Goal: Task Accomplishment & Management: Manage account settings

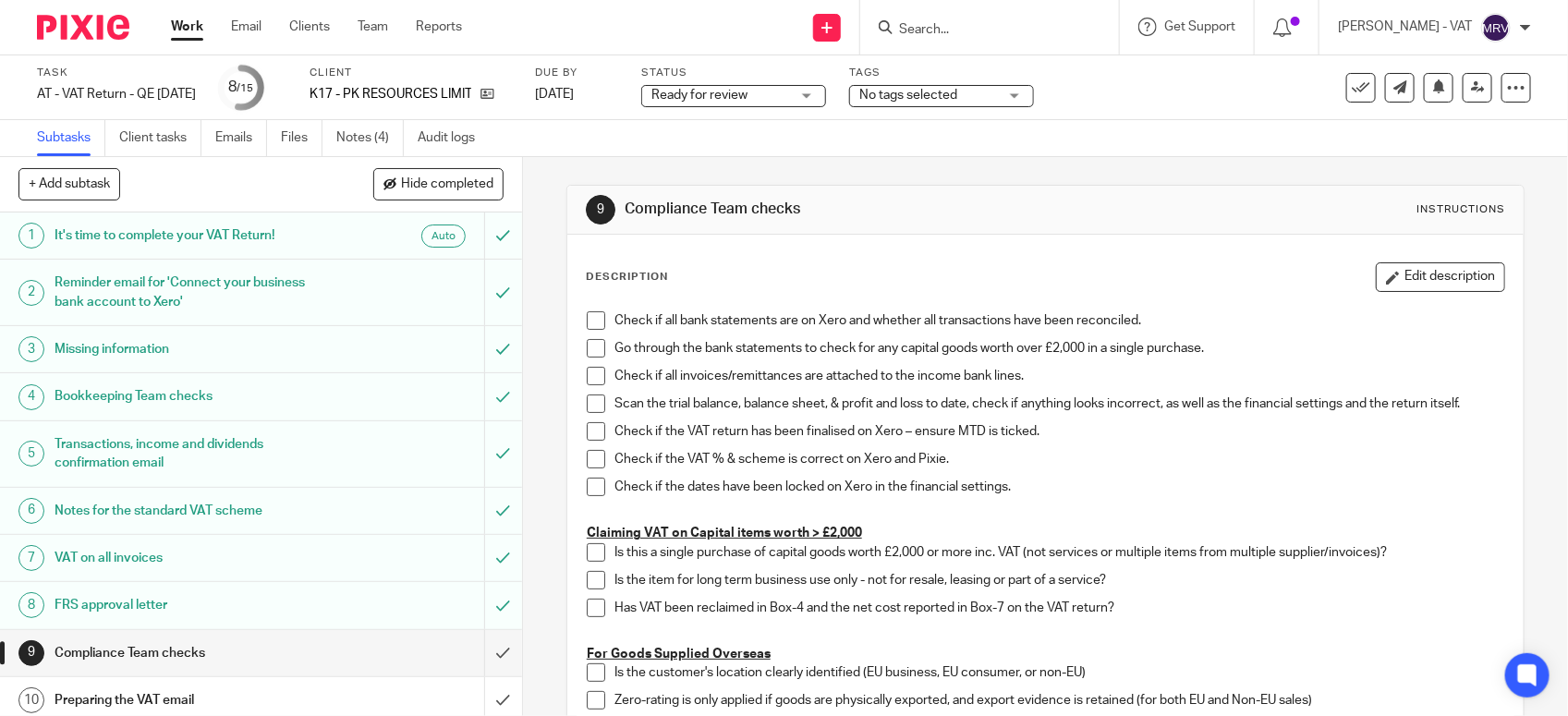
click at [589, 320] on span at bounding box center [596, 320] width 18 height 18
click at [591, 343] on span at bounding box center [596, 348] width 18 height 18
click at [587, 374] on span at bounding box center [596, 376] width 18 height 18
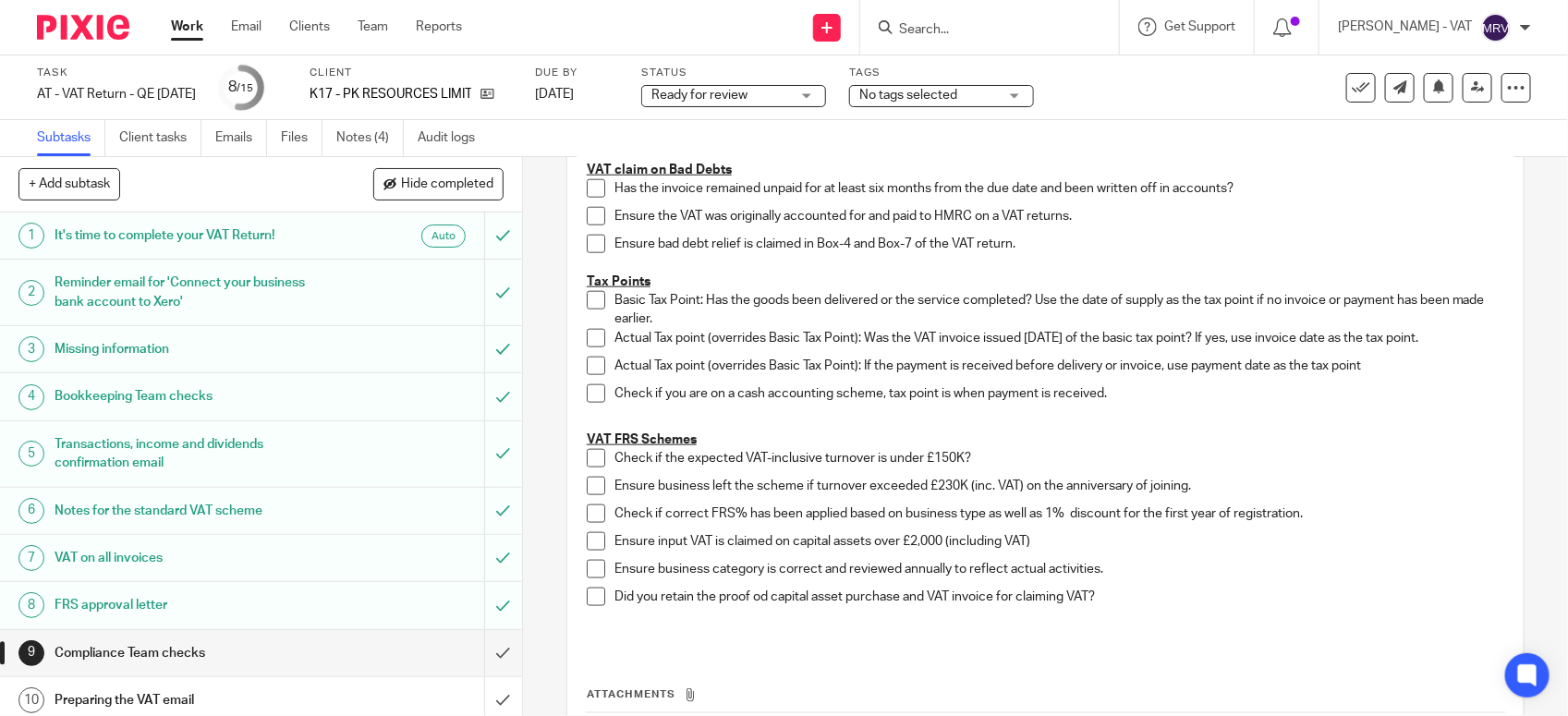
scroll to position [924, 0]
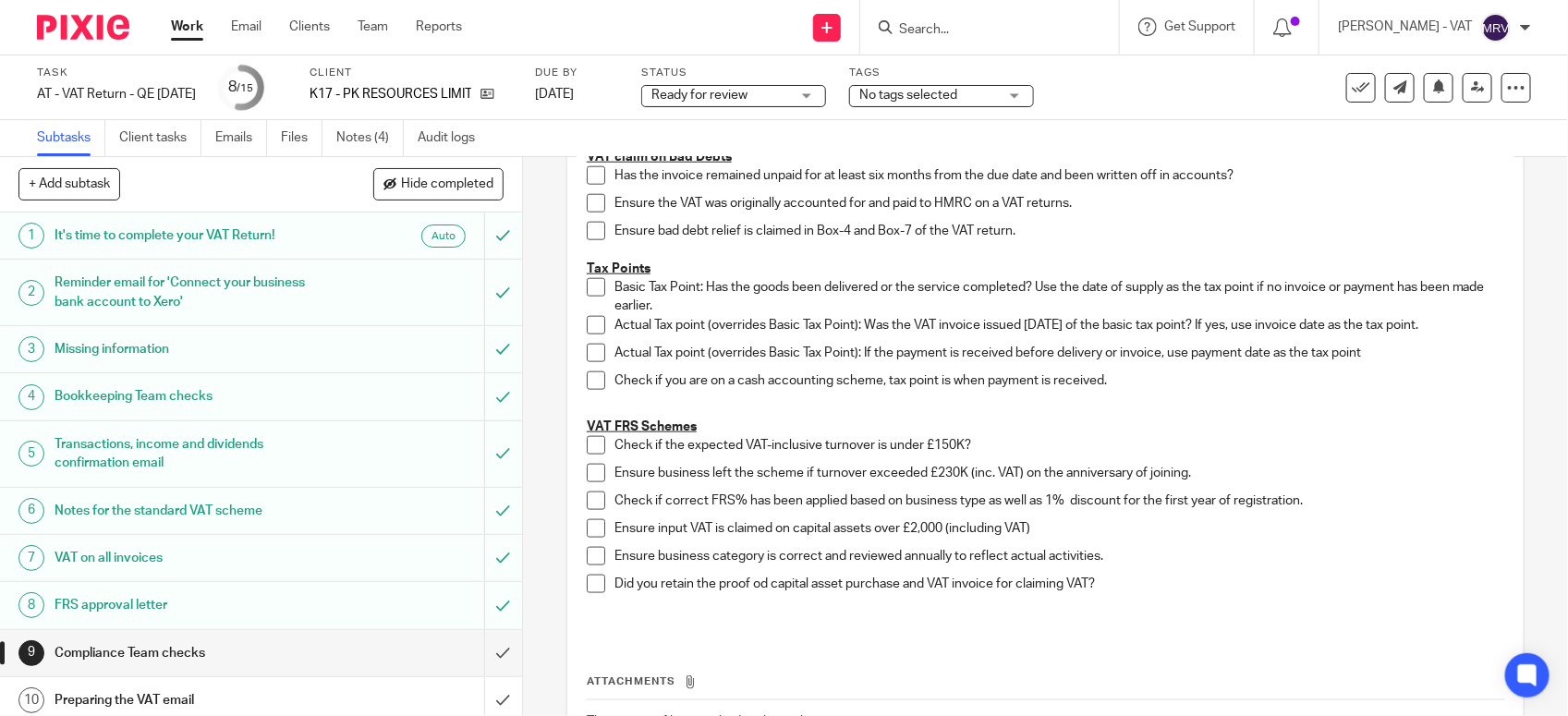
click at [590, 445] on span at bounding box center [596, 445] width 18 height 18
click at [587, 467] on span at bounding box center [596, 473] width 18 height 18
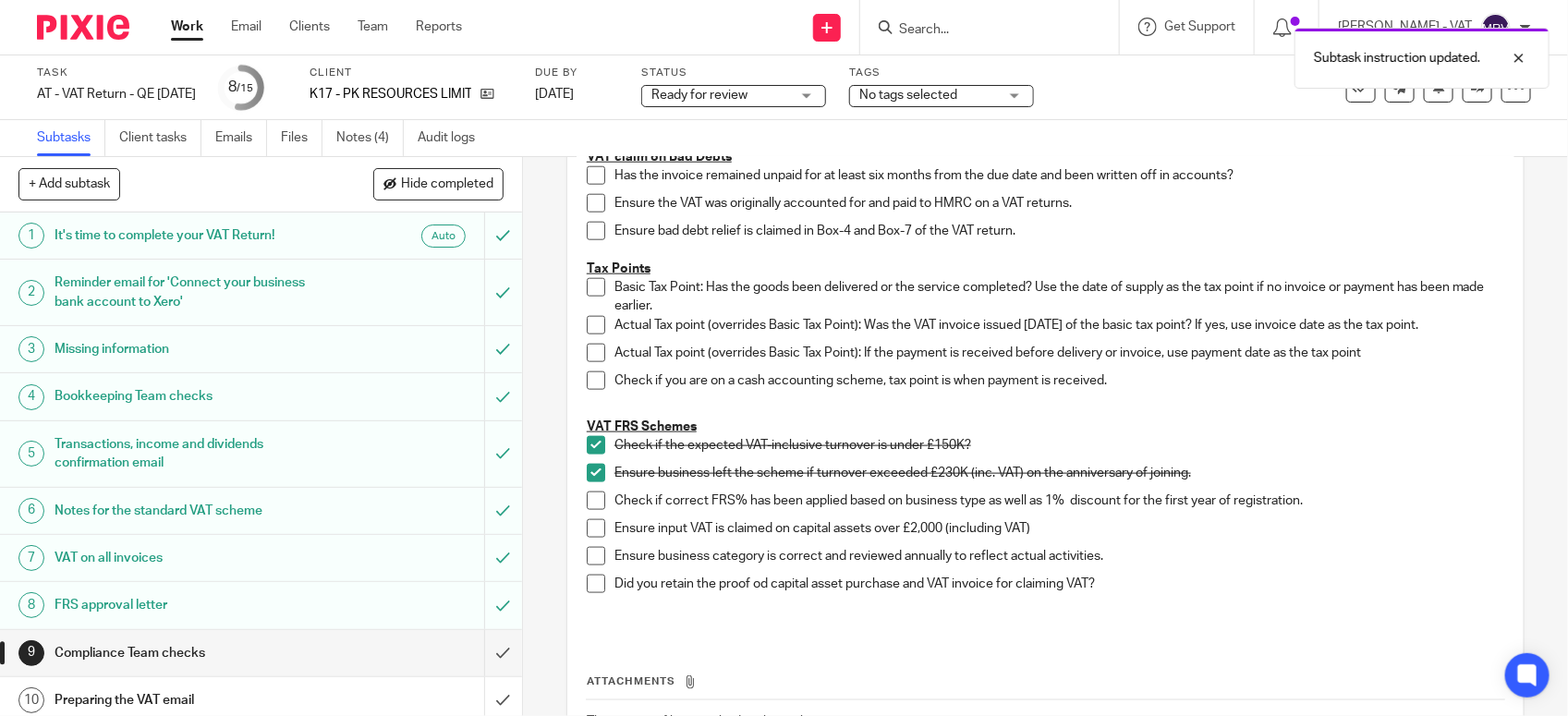
click at [587, 509] on span at bounding box center [596, 501] width 18 height 18
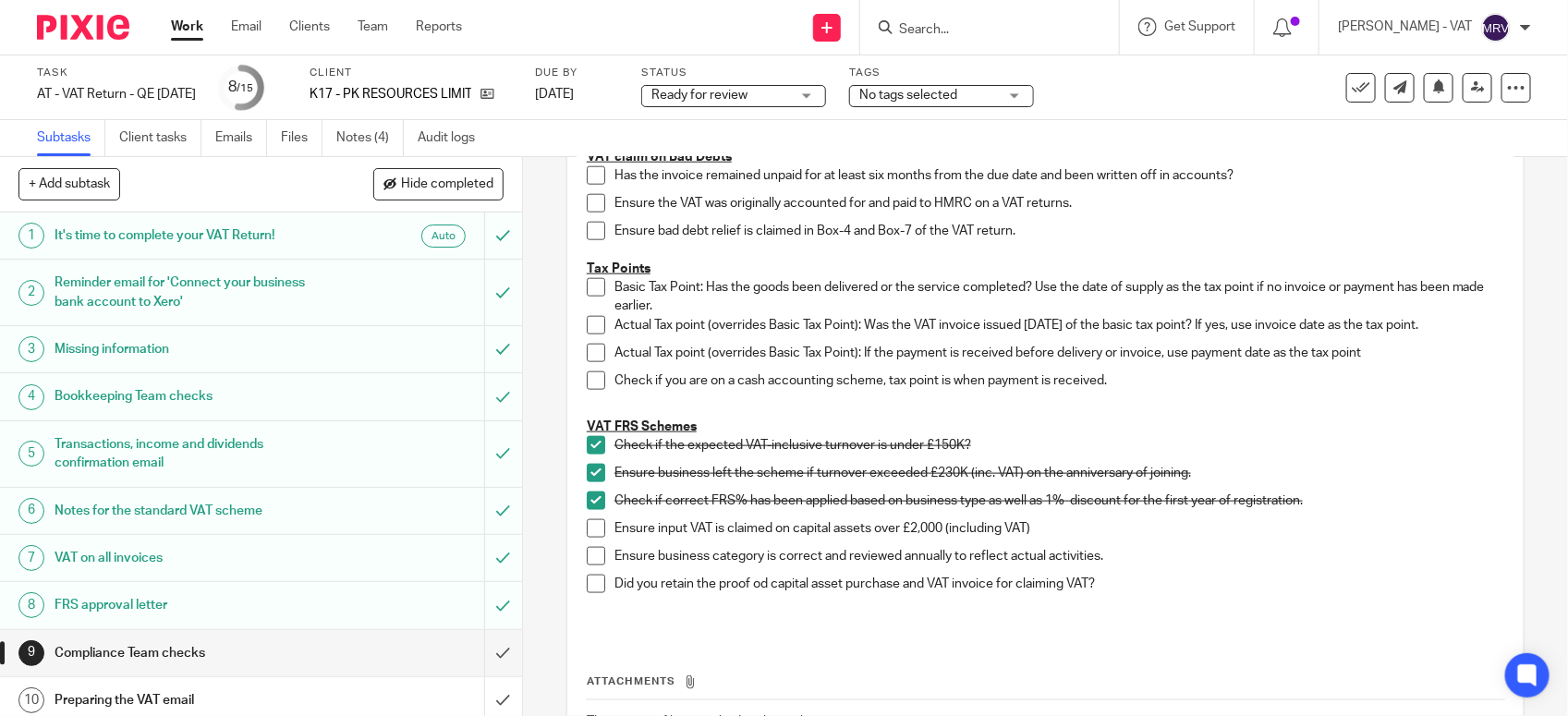
click at [593, 559] on span at bounding box center [596, 556] width 18 height 18
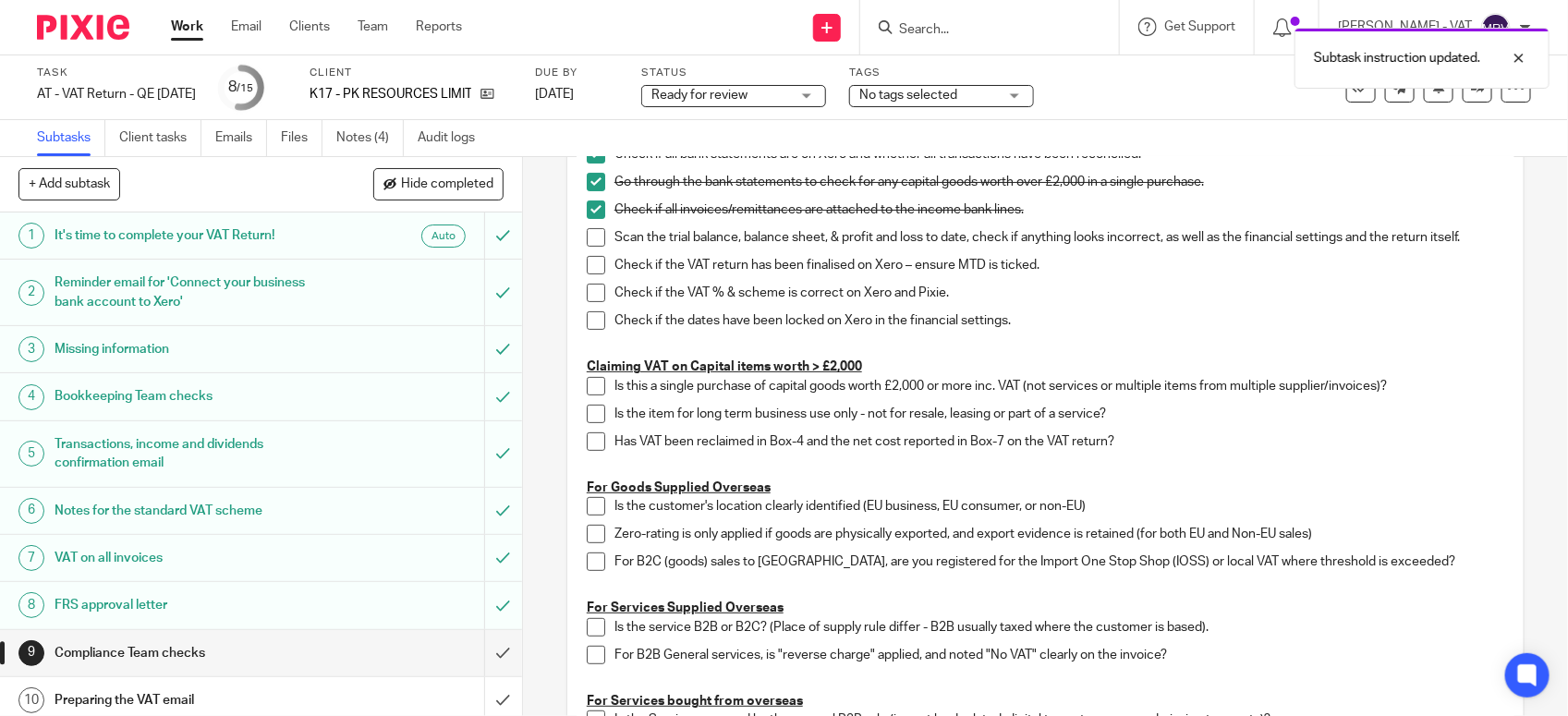
scroll to position [116, 0]
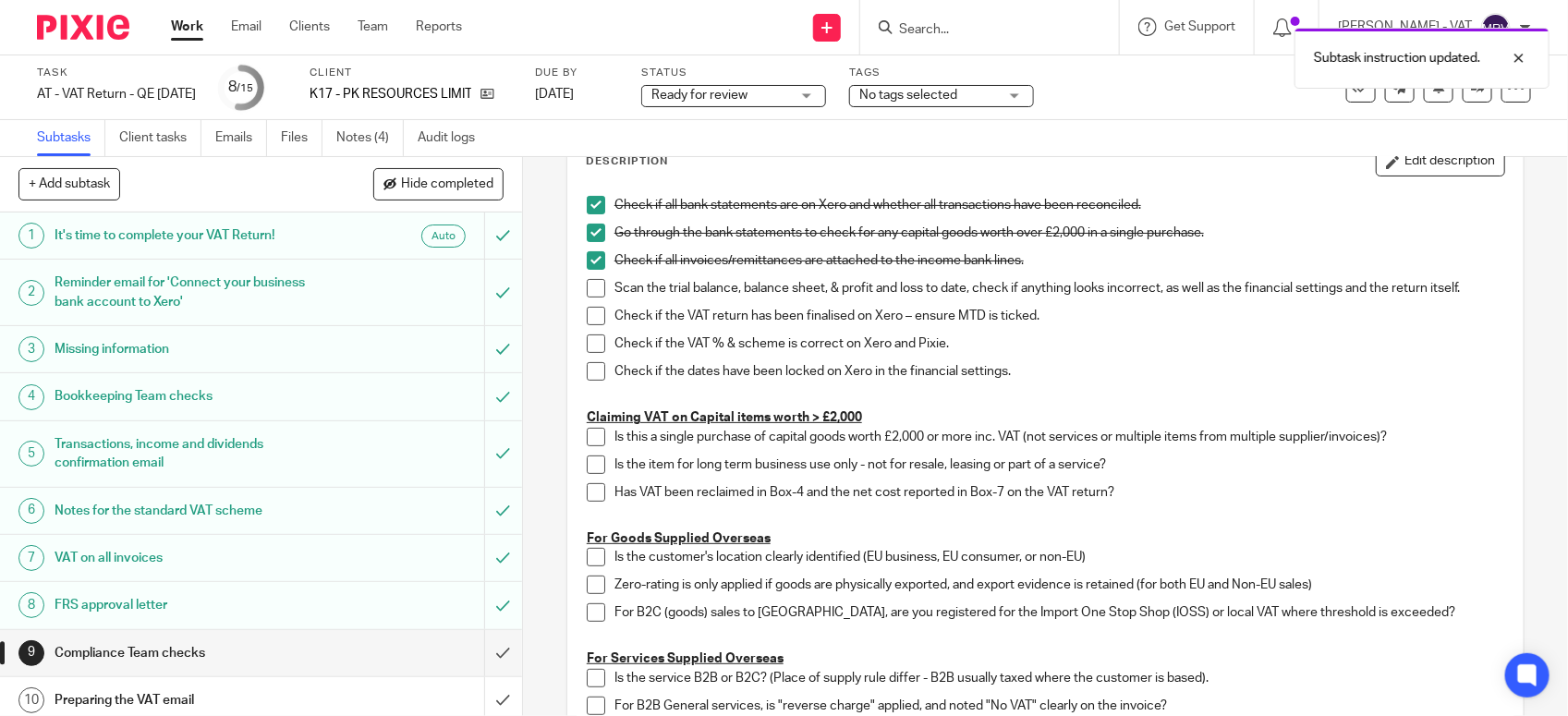
click at [589, 291] on span at bounding box center [596, 288] width 18 height 18
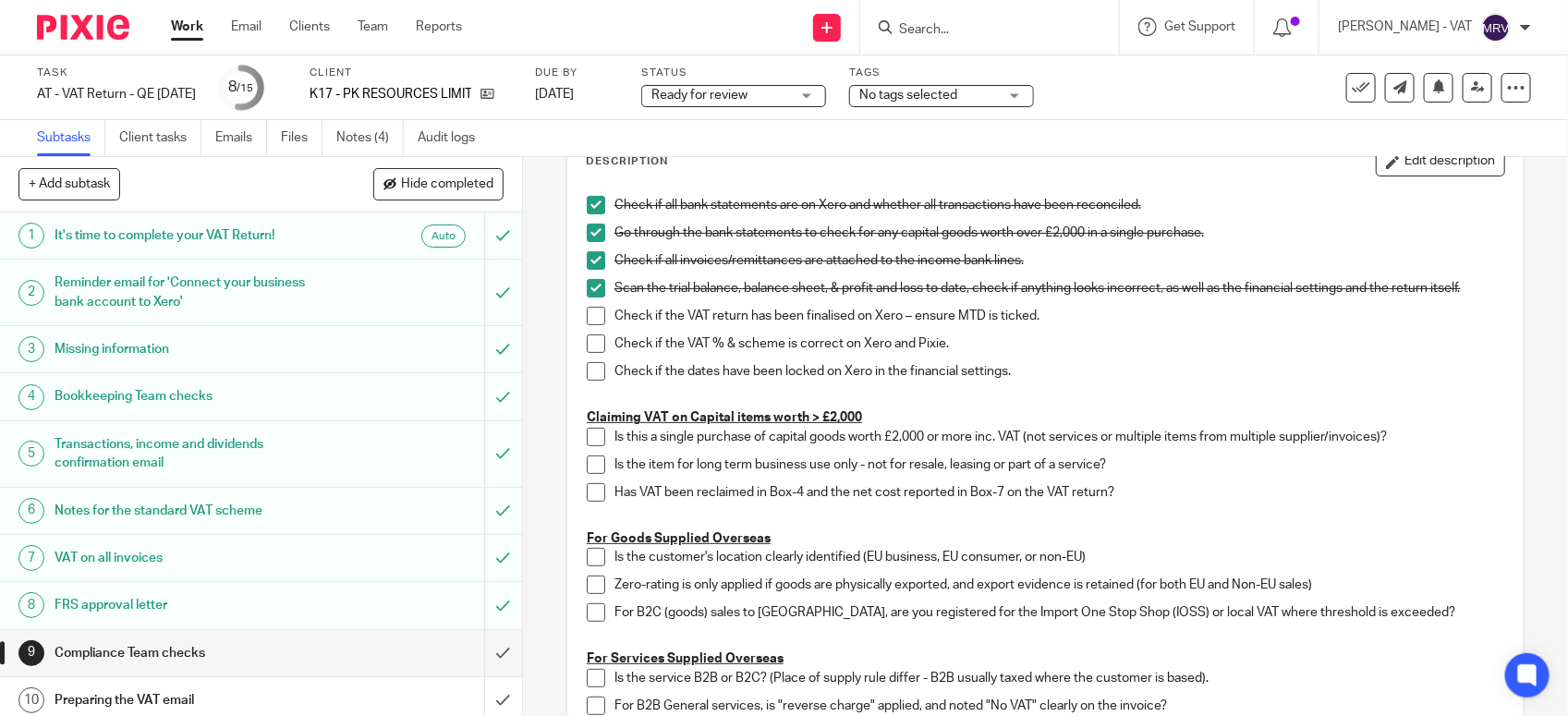
click at [592, 316] on span at bounding box center [596, 316] width 18 height 18
click at [587, 353] on span at bounding box center [596, 344] width 18 height 18
click at [588, 375] on span at bounding box center [596, 371] width 18 height 18
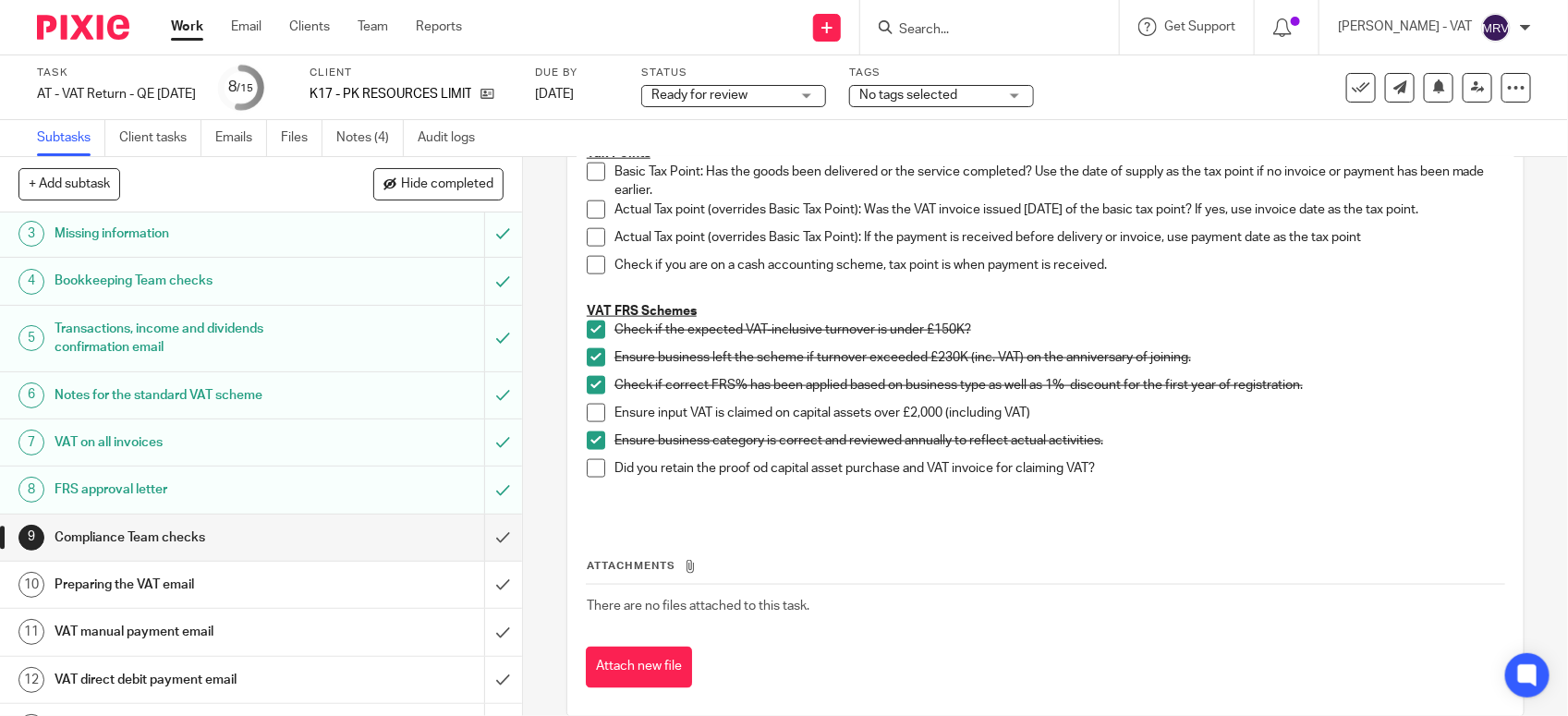
scroll to position [231, 0]
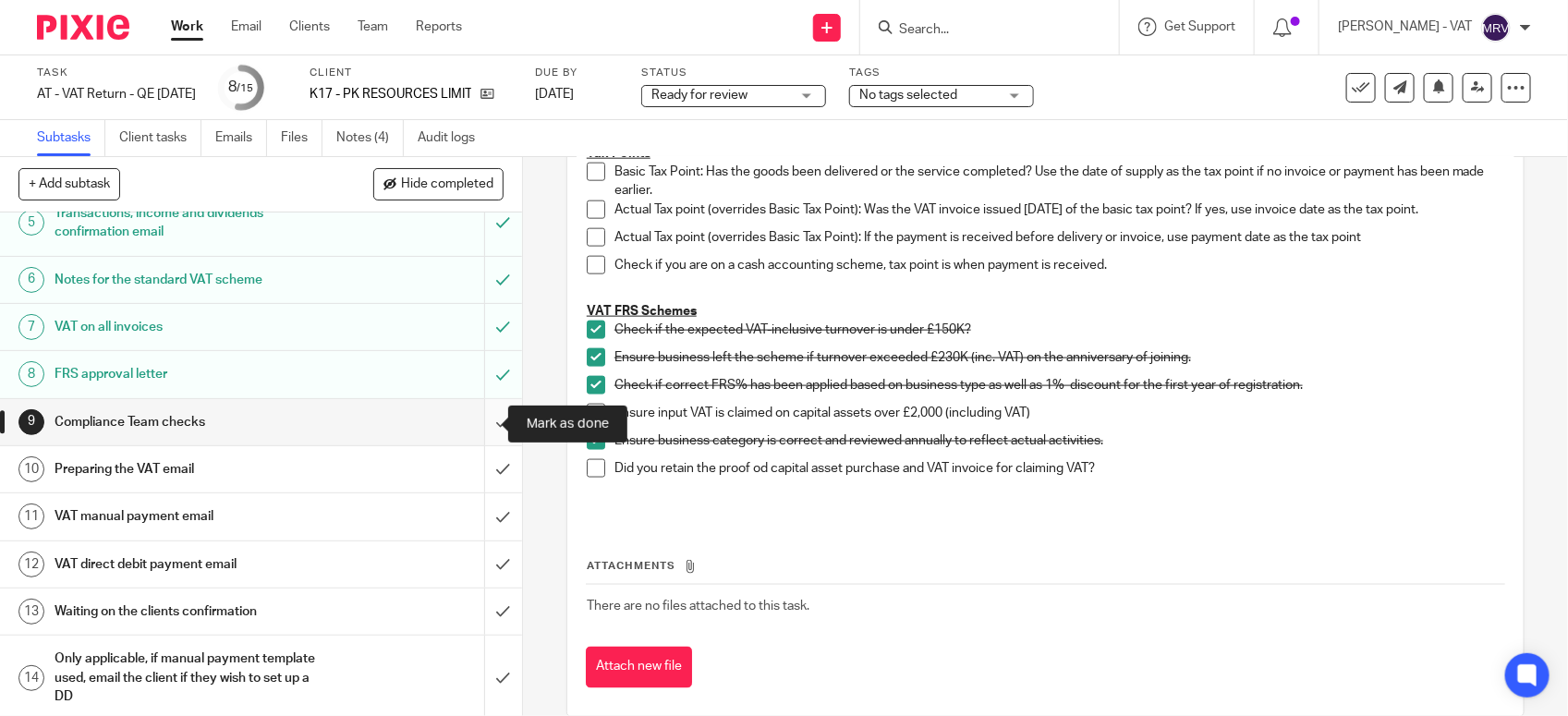
click at [474, 432] on input "submit" at bounding box center [261, 422] width 522 height 46
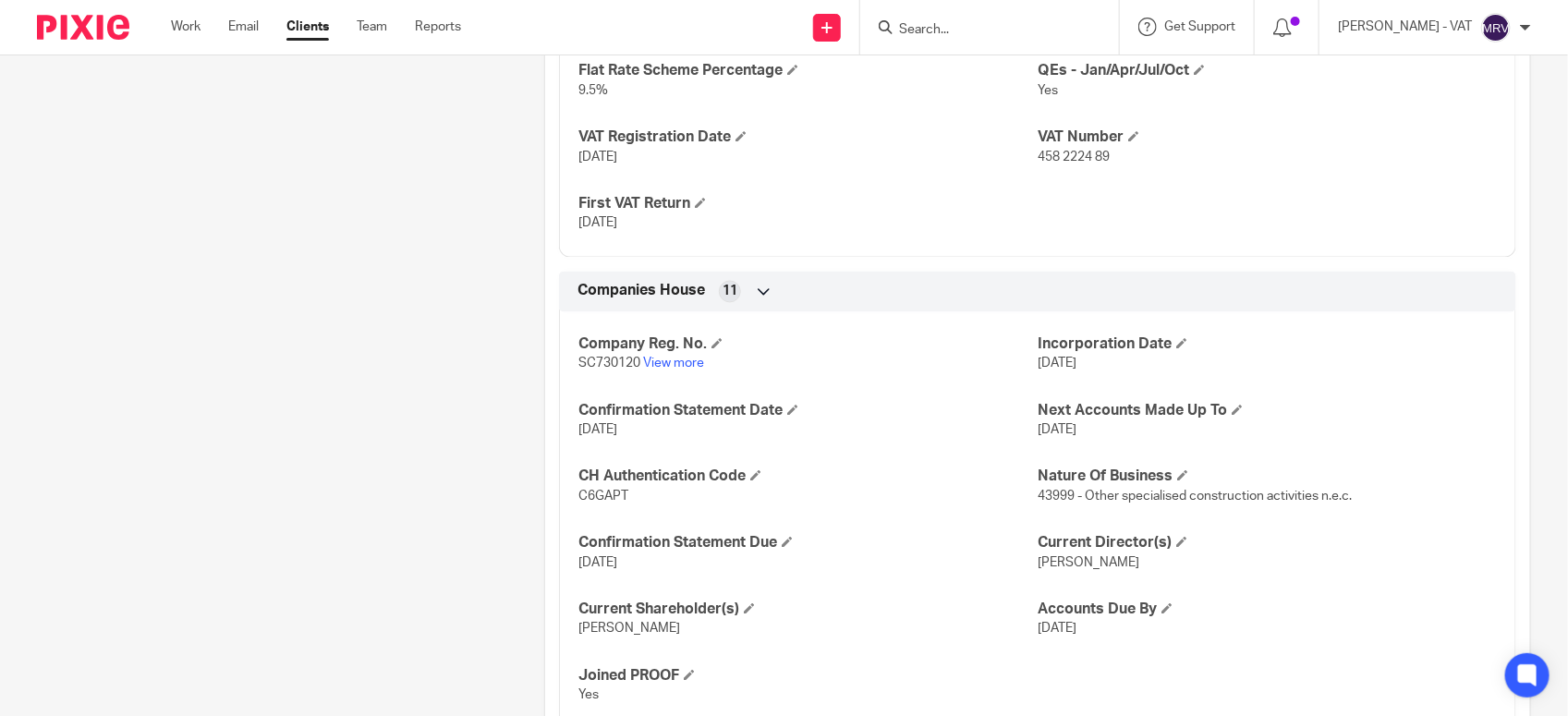
scroll to position [1562, 0]
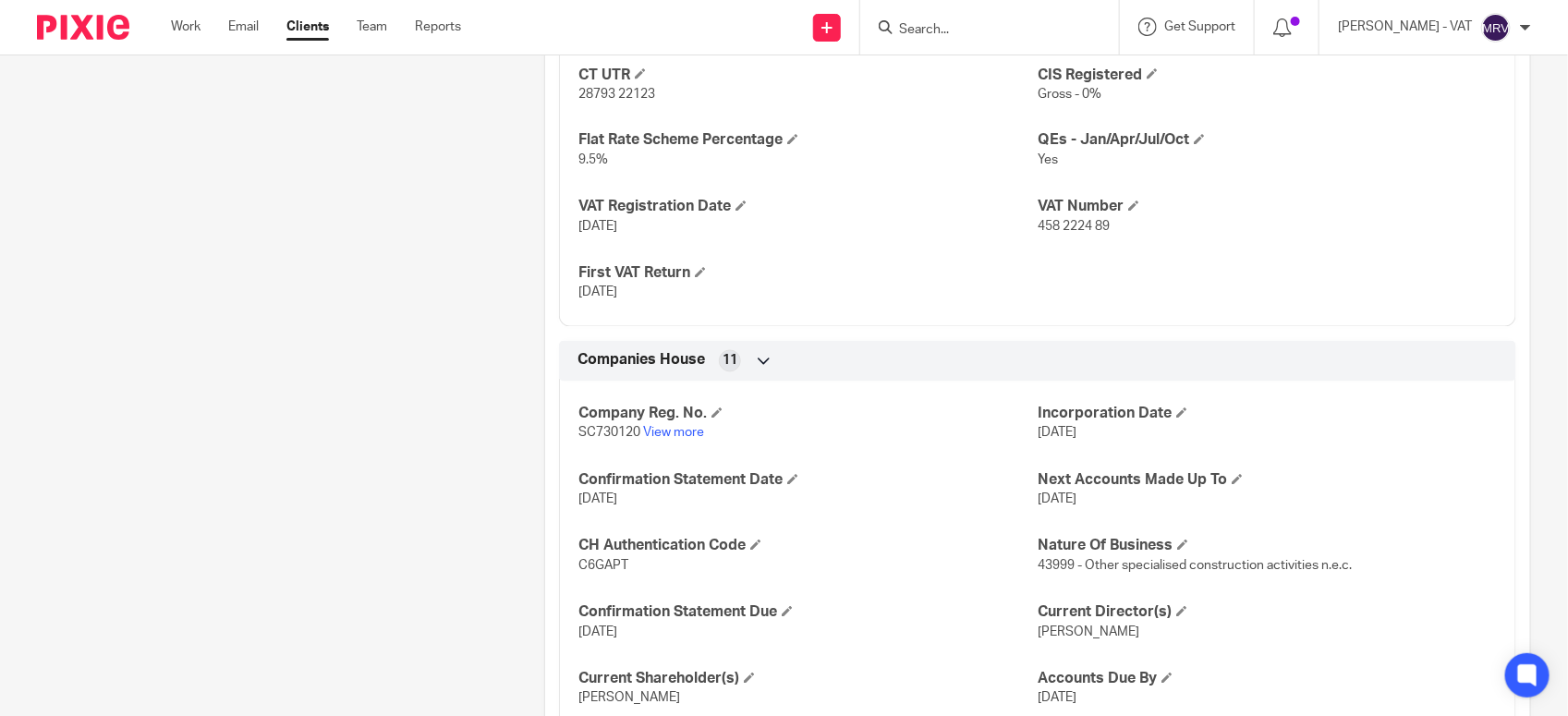
scroll to position [1446, 0]
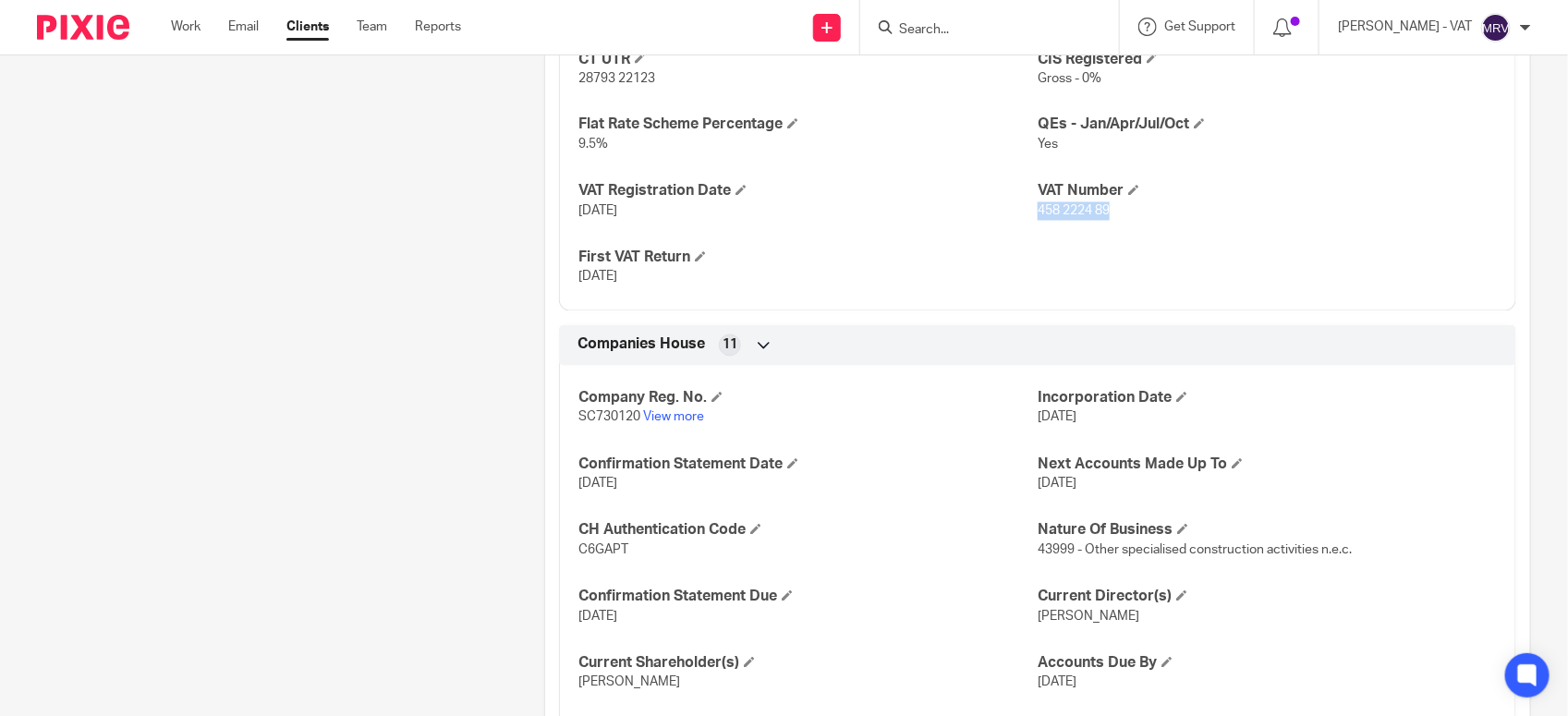
drag, startPoint x: 1028, startPoint y: 219, endPoint x: 1112, endPoint y: 219, distance: 84.1
click at [1112, 219] on p "458 2224 89" at bounding box center [1267, 211] width 459 height 18
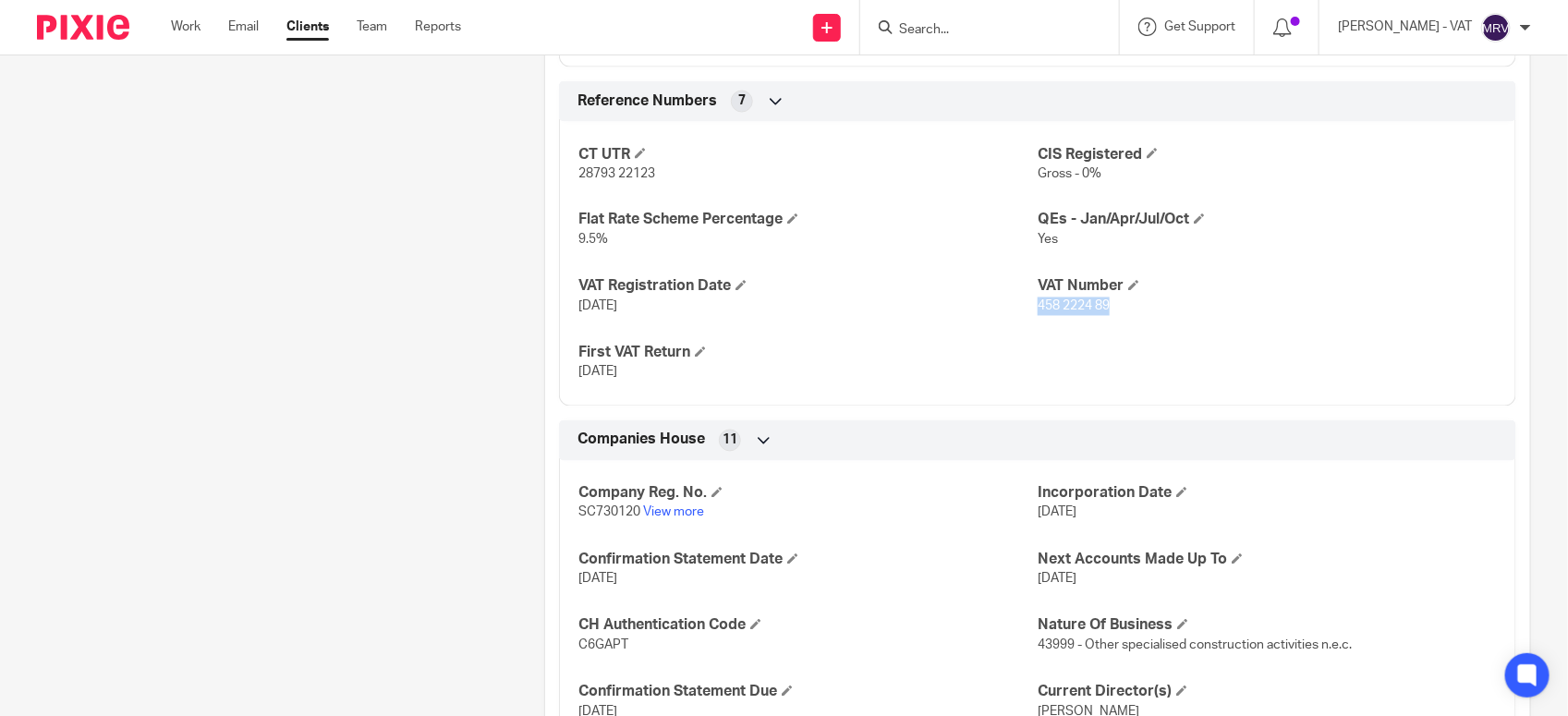
scroll to position [1386, 0]
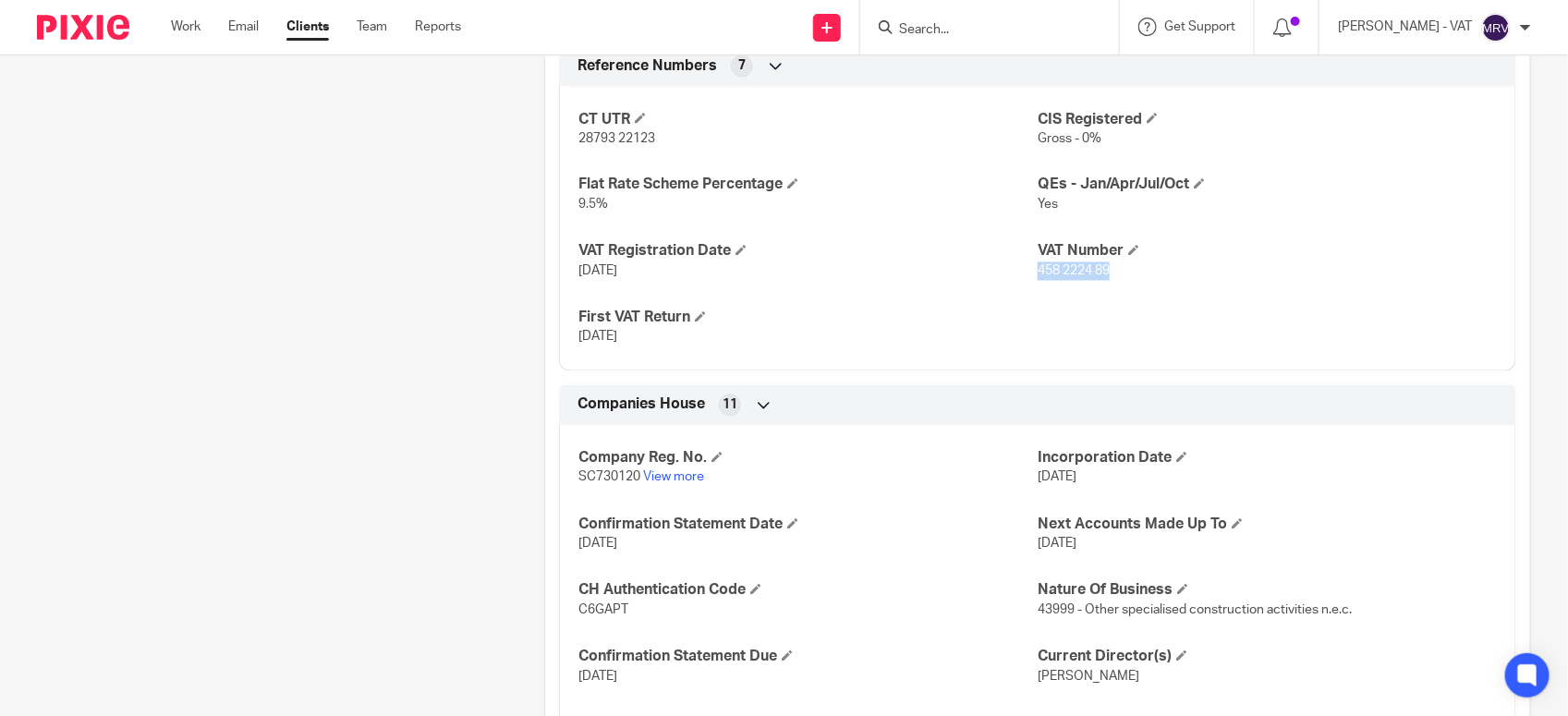
drag, startPoint x: 566, startPoint y: 266, endPoint x: 667, endPoint y: 271, distance: 100.8
click at [667, 271] on div "CT UTR 28793 22123 CIS Registered Gross - 0% Flat Rate Scheme Percentage 9.5% Q…" at bounding box center [1037, 222] width 957 height 298
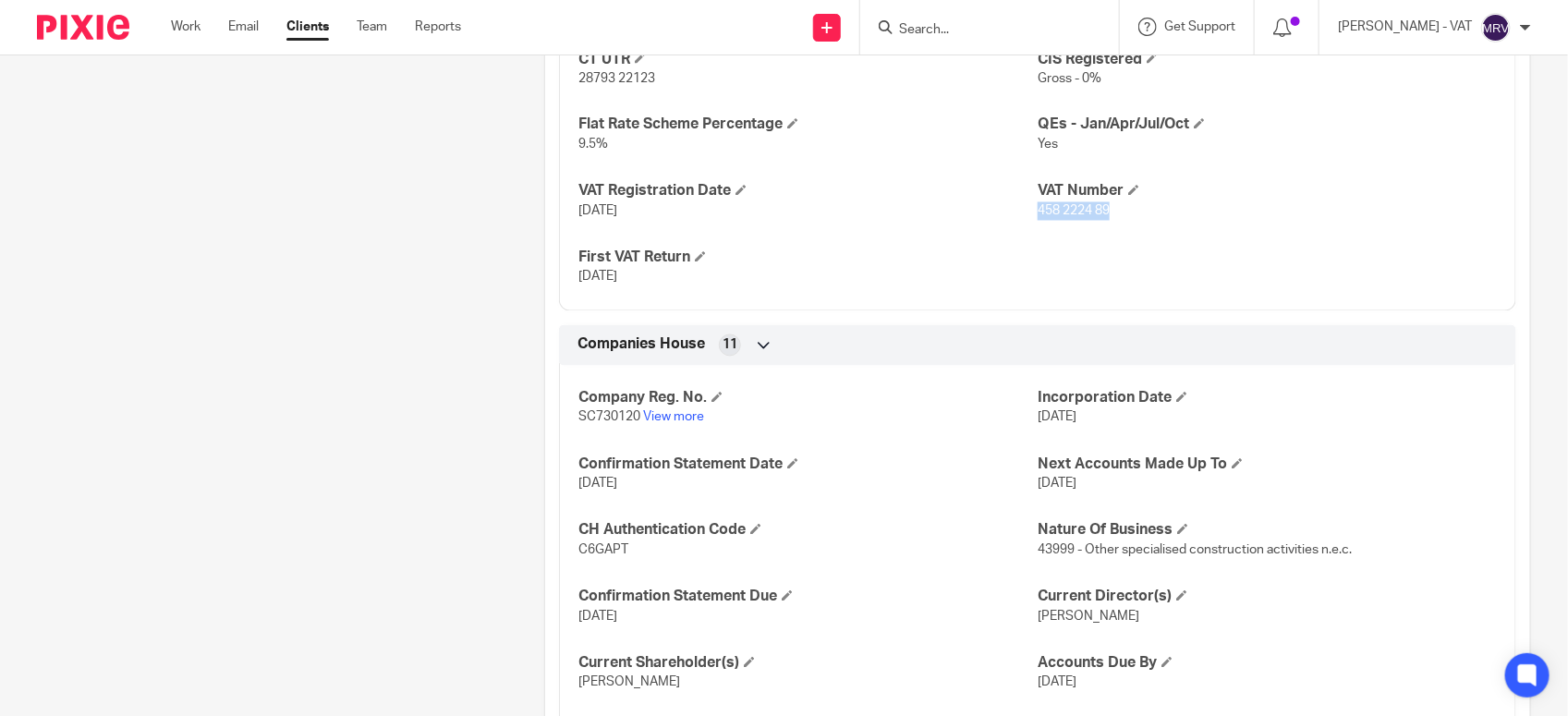
scroll to position [1502, 0]
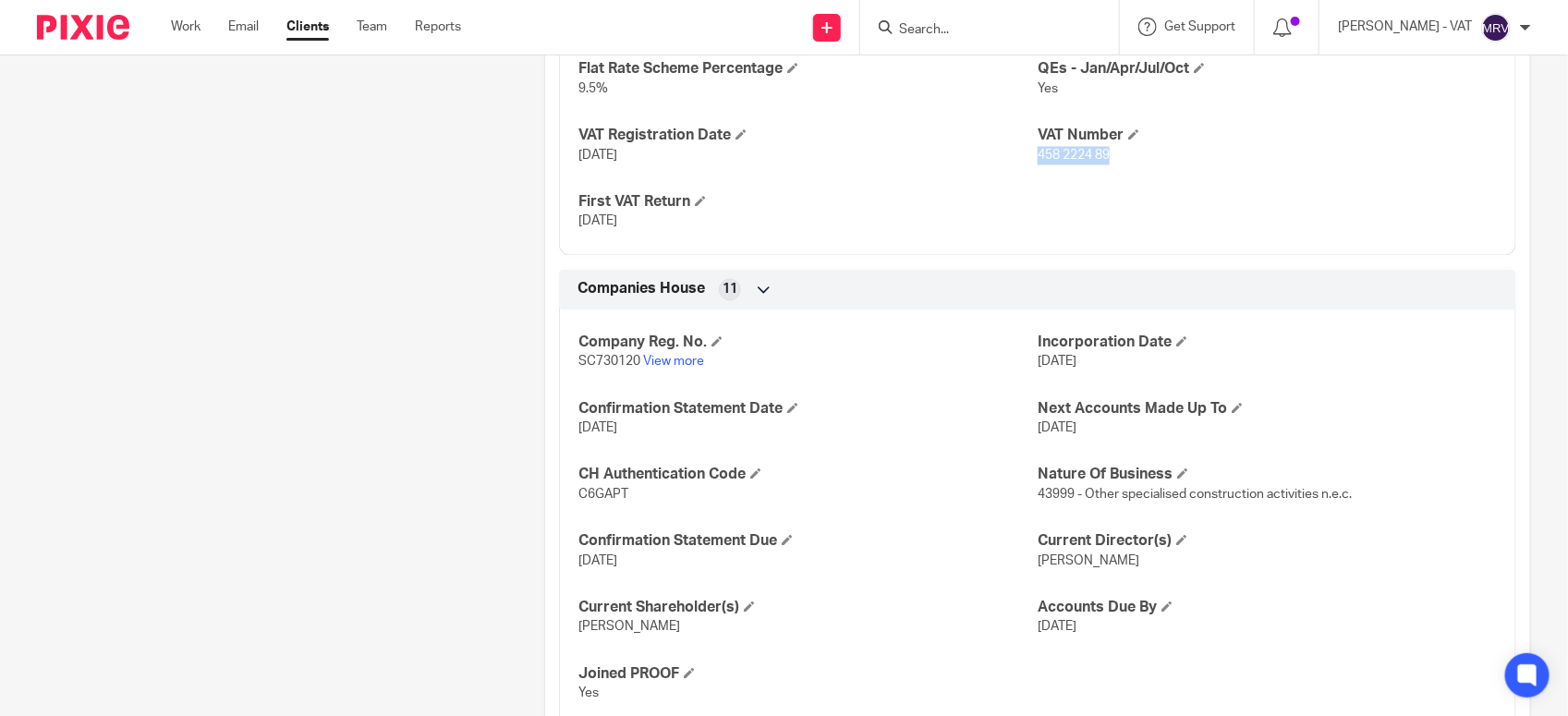
drag, startPoint x: 1027, startPoint y: 159, endPoint x: 1118, endPoint y: 164, distance: 91.6
click at [1118, 164] on p "458 2224 89" at bounding box center [1267, 156] width 459 height 18
copy span "458 2224 89"
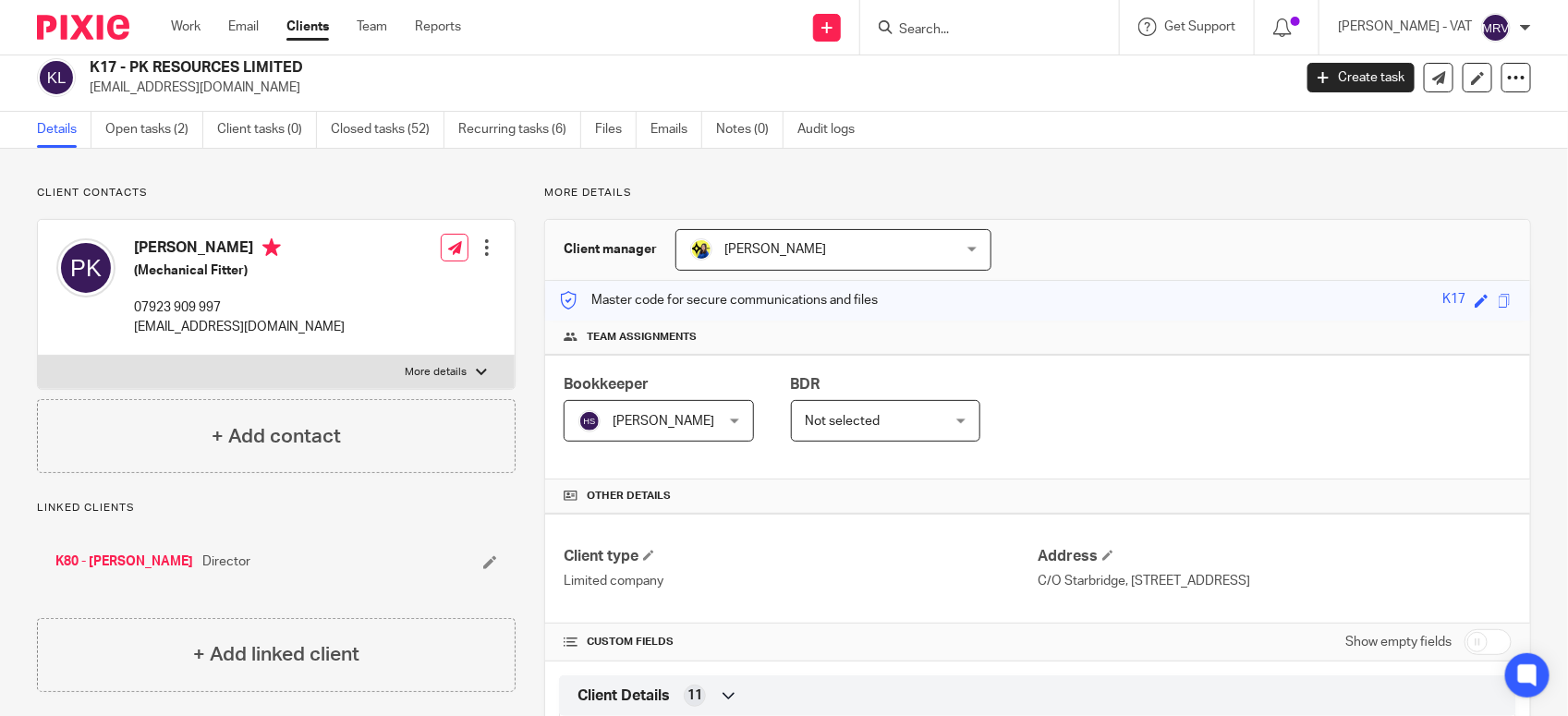
scroll to position [0, 0]
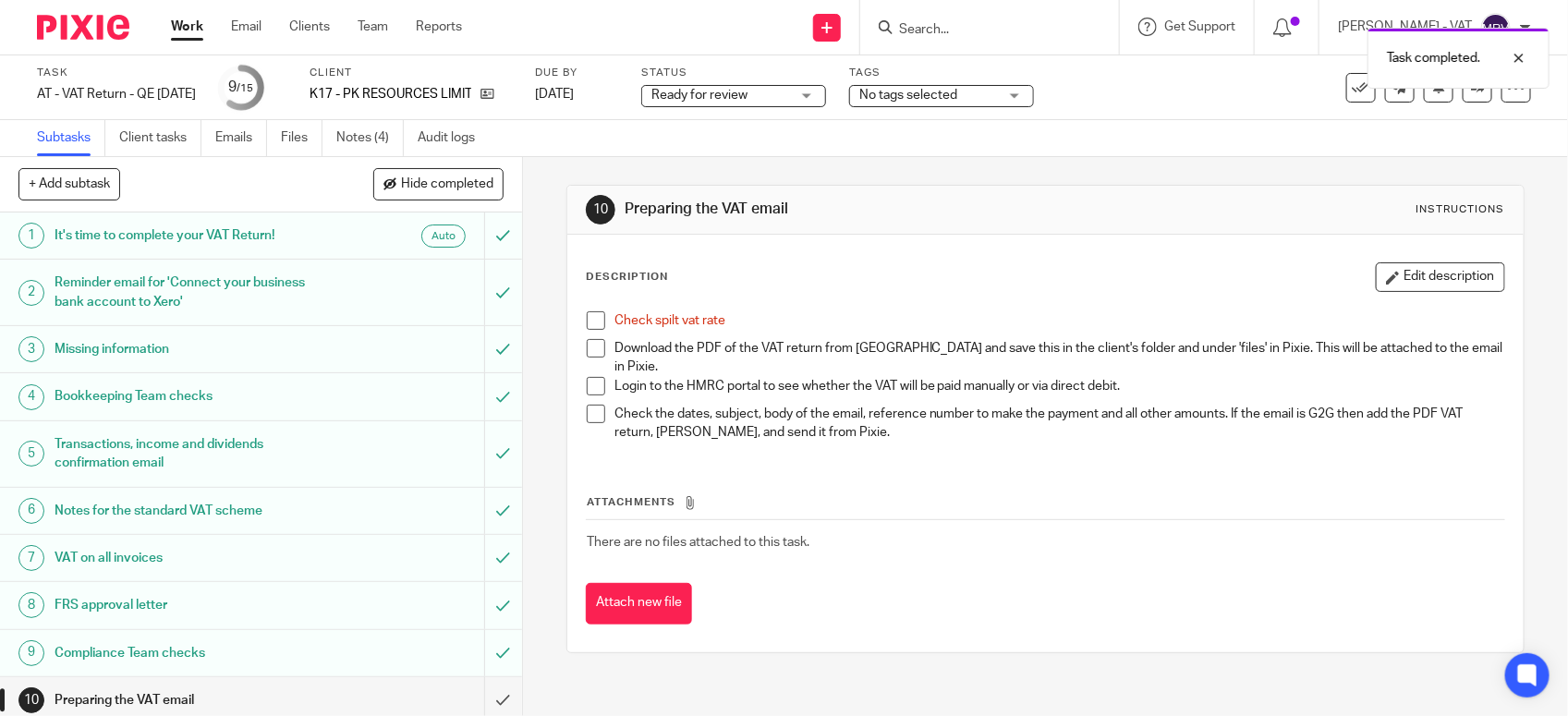
click at [587, 322] on span at bounding box center [596, 320] width 18 height 18
click at [287, 145] on link "Files" at bounding box center [302, 138] width 42 height 36
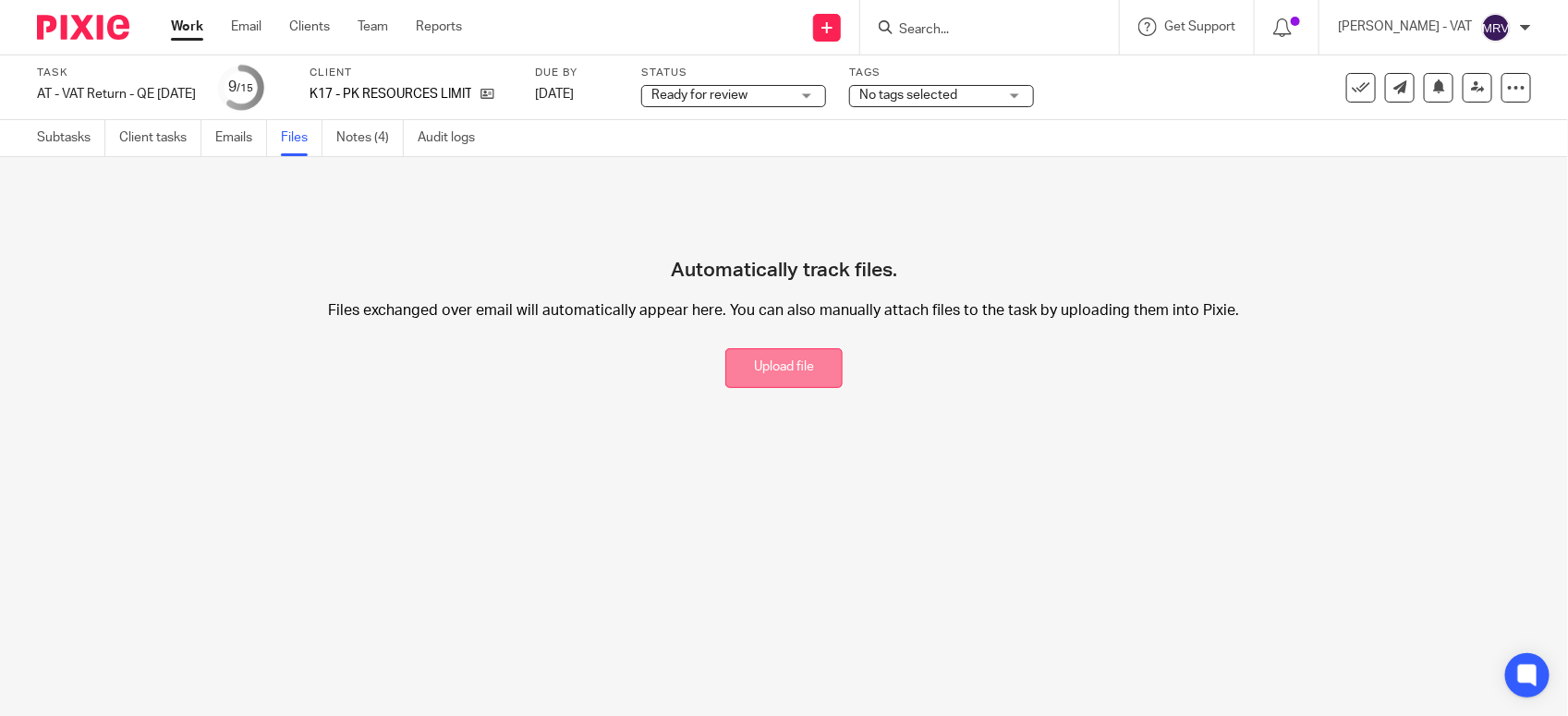
click at [810, 379] on button "Upload file" at bounding box center [783, 368] width 117 height 40
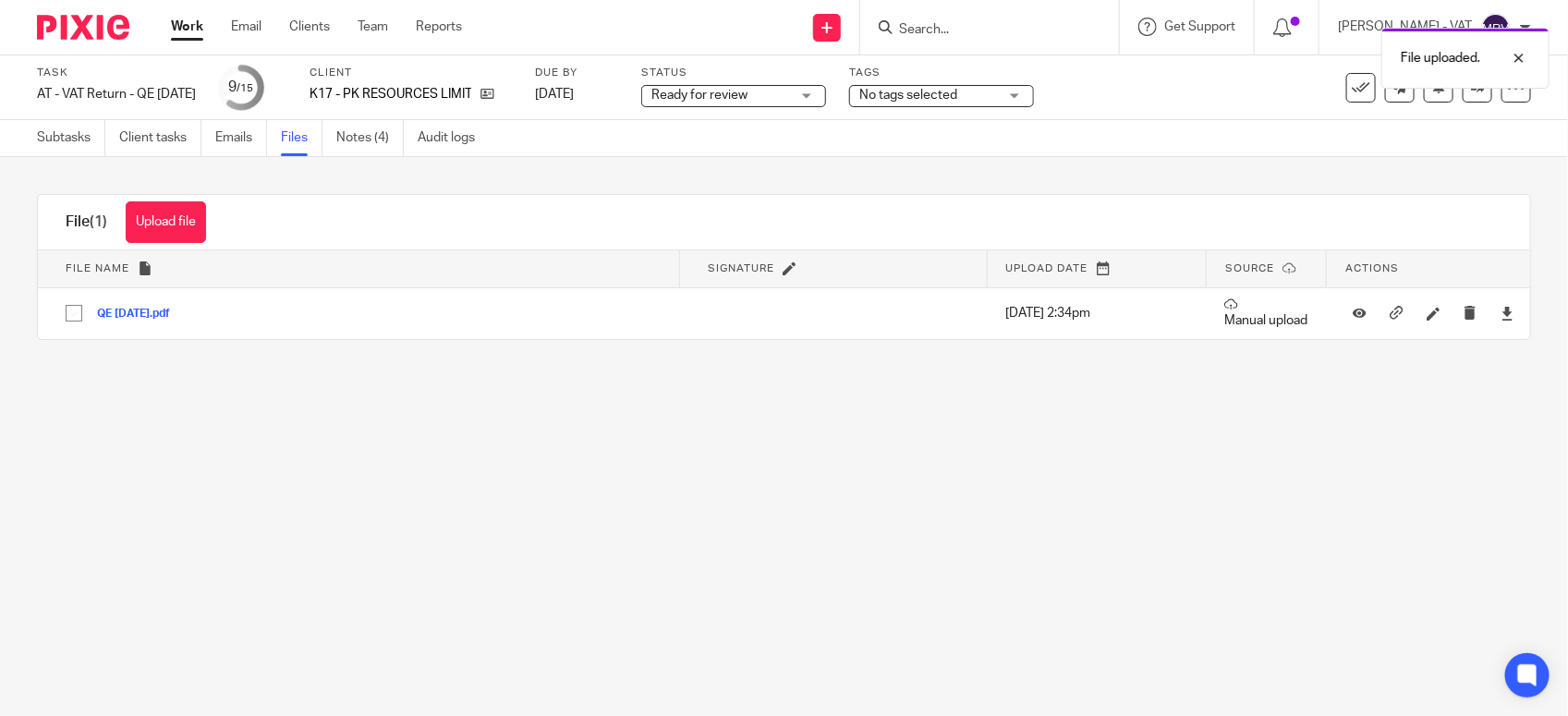
click at [943, 611] on main "Task AT - VAT Return - QE [DATE] Save AT - VAT Return - QE [DATE] 9 /15 Client …" at bounding box center [784, 358] width 1568 height 716
click at [39, 151] on link "Subtasks" at bounding box center [71, 138] width 68 height 36
click at [38, 149] on link "Subtasks" at bounding box center [71, 138] width 68 height 36
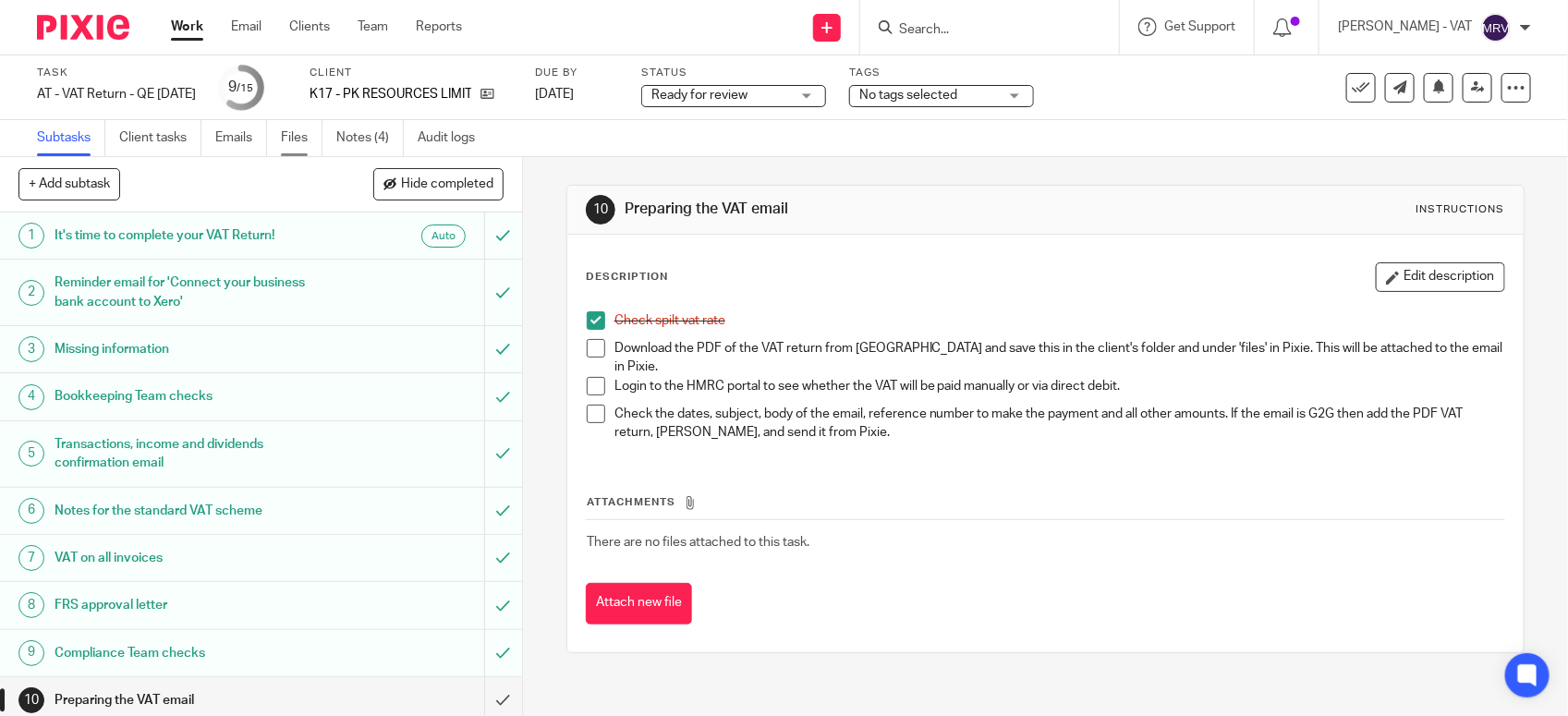
click at [294, 149] on link "Files" at bounding box center [302, 138] width 42 height 36
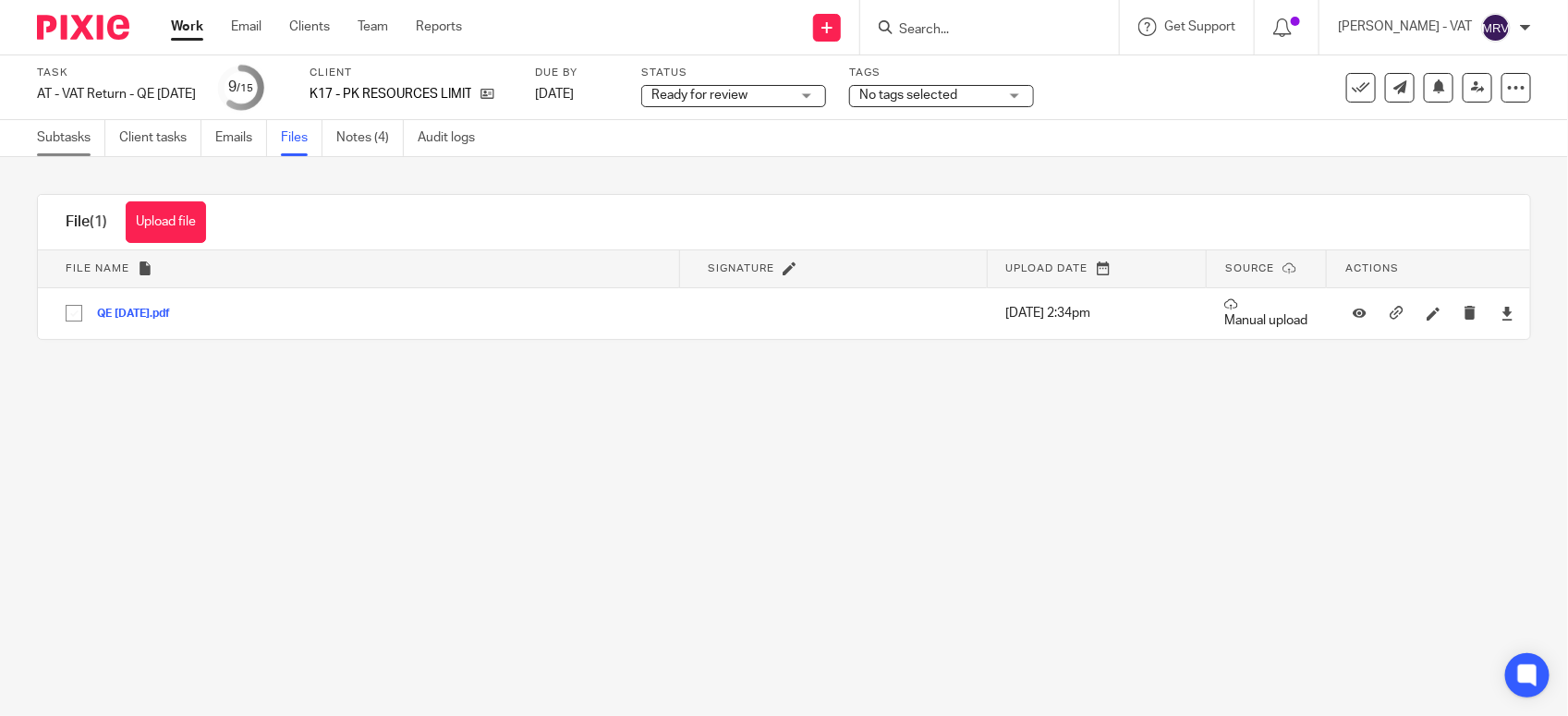
click at [39, 135] on link "Subtasks" at bounding box center [71, 138] width 68 height 36
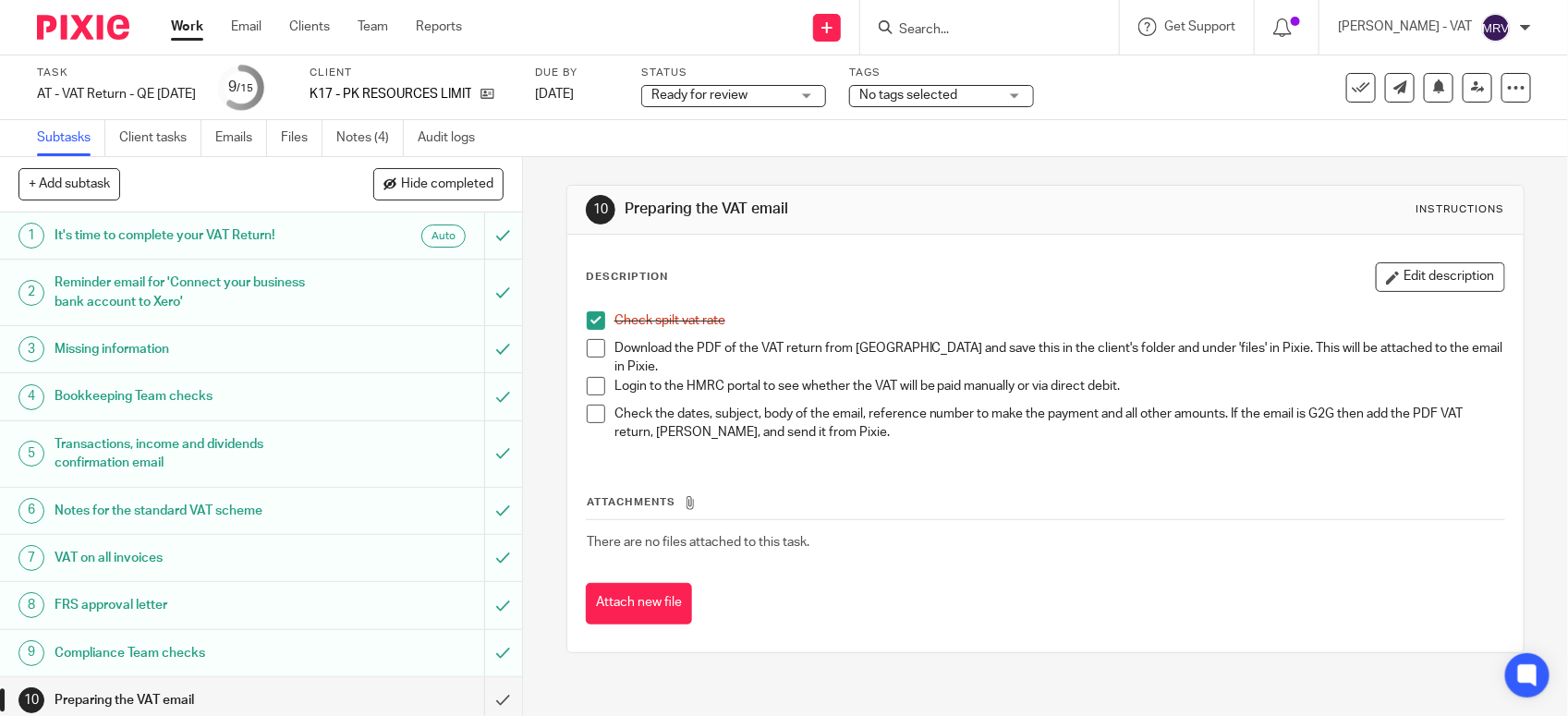
click at [587, 348] on span at bounding box center [596, 348] width 18 height 18
click at [286, 132] on link "Files" at bounding box center [302, 138] width 42 height 36
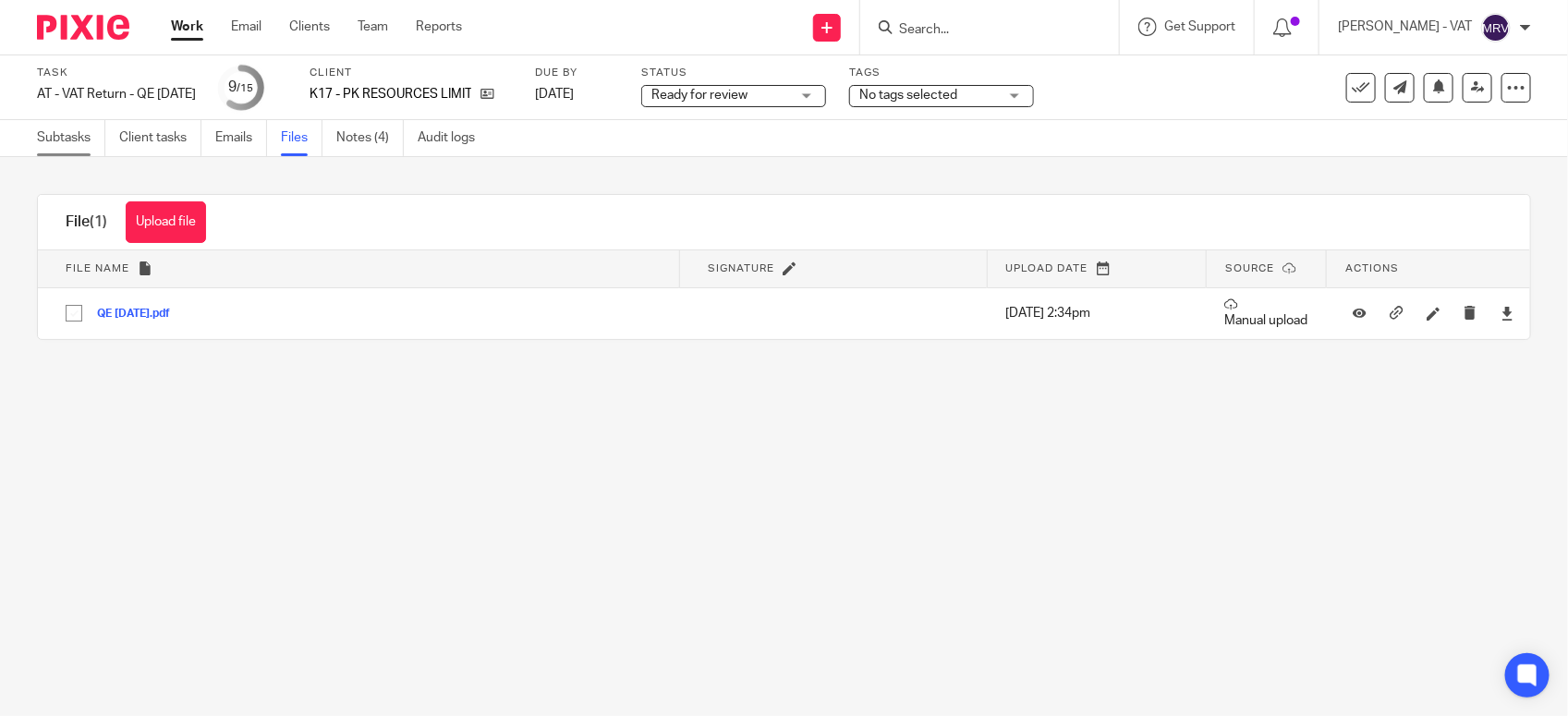
click at [56, 139] on link "Subtasks" at bounding box center [71, 138] width 68 height 36
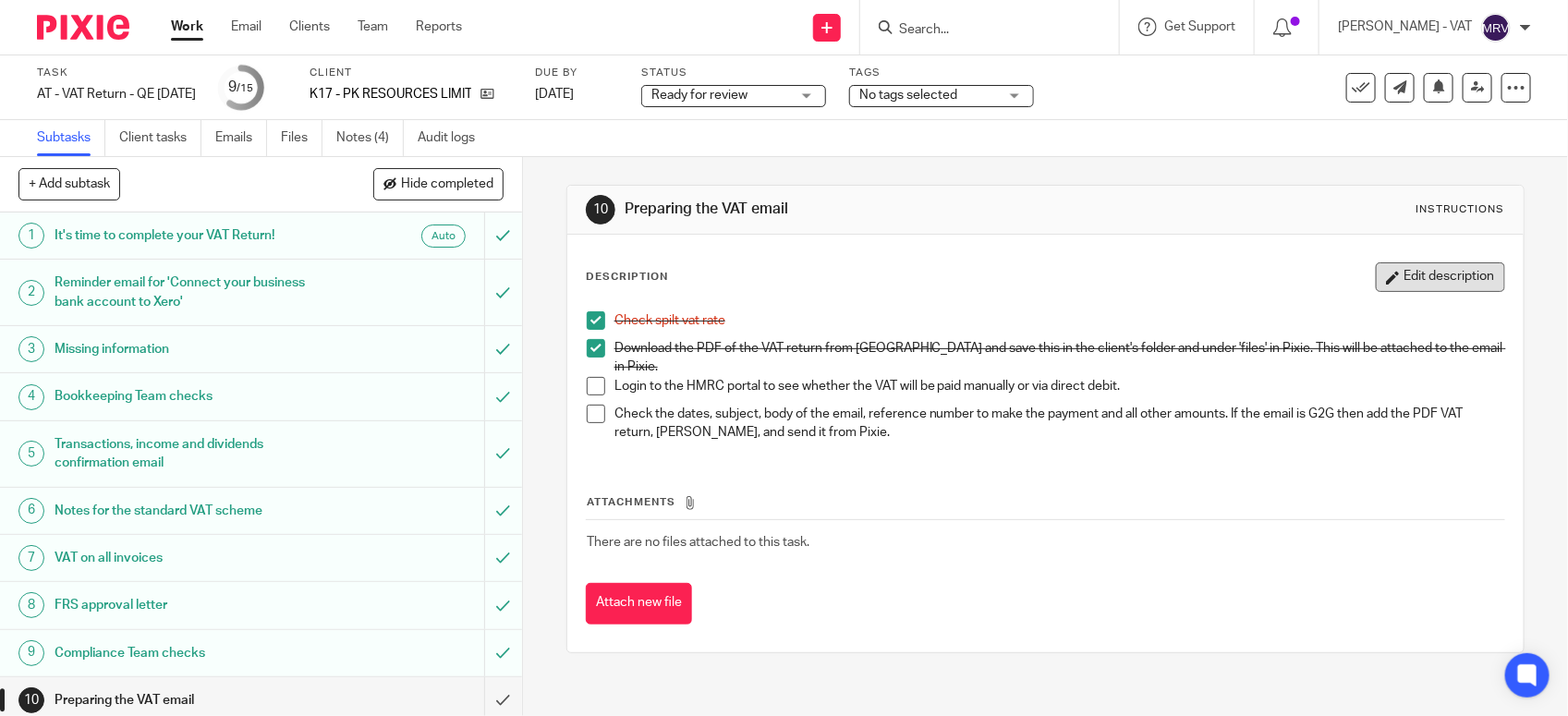
click at [1425, 265] on button "Edit description" at bounding box center [1440, 277] width 129 height 30
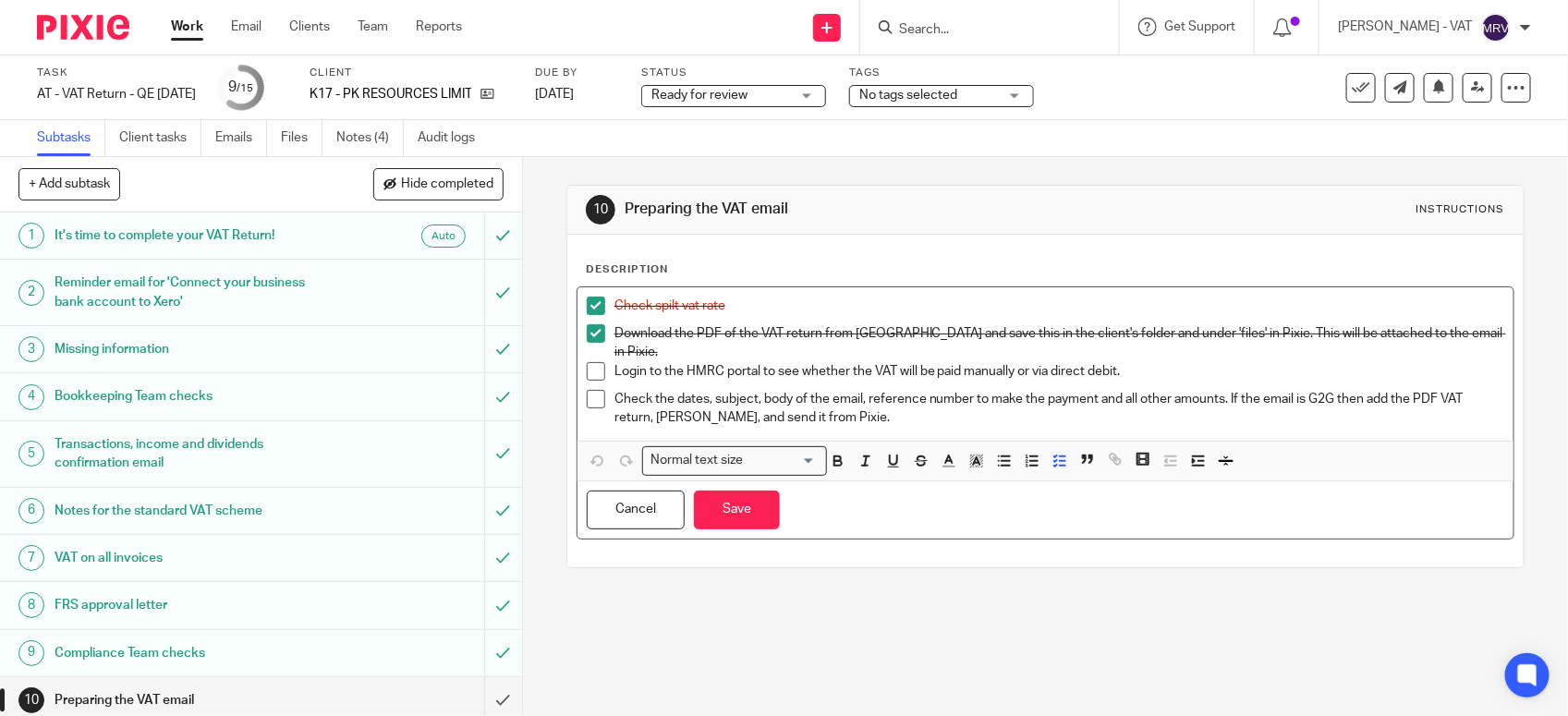
click at [1013, 362] on p "Login to the HMRC portal to see whether the VAT will be paid manually or via di…" at bounding box center [1060, 371] width 890 height 18
click at [728, 495] on button "Save" at bounding box center [737, 511] width 86 height 40
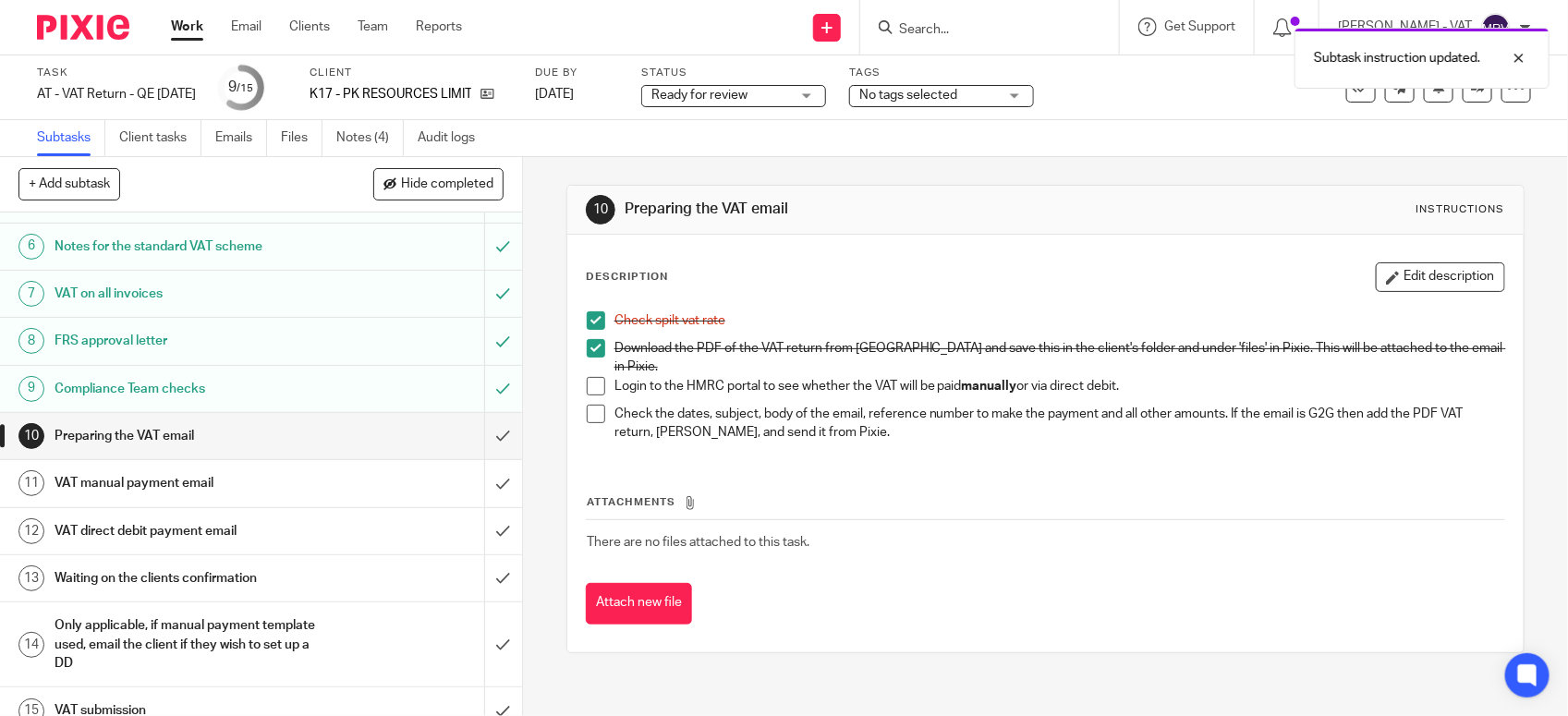
scroll to position [287, 0]
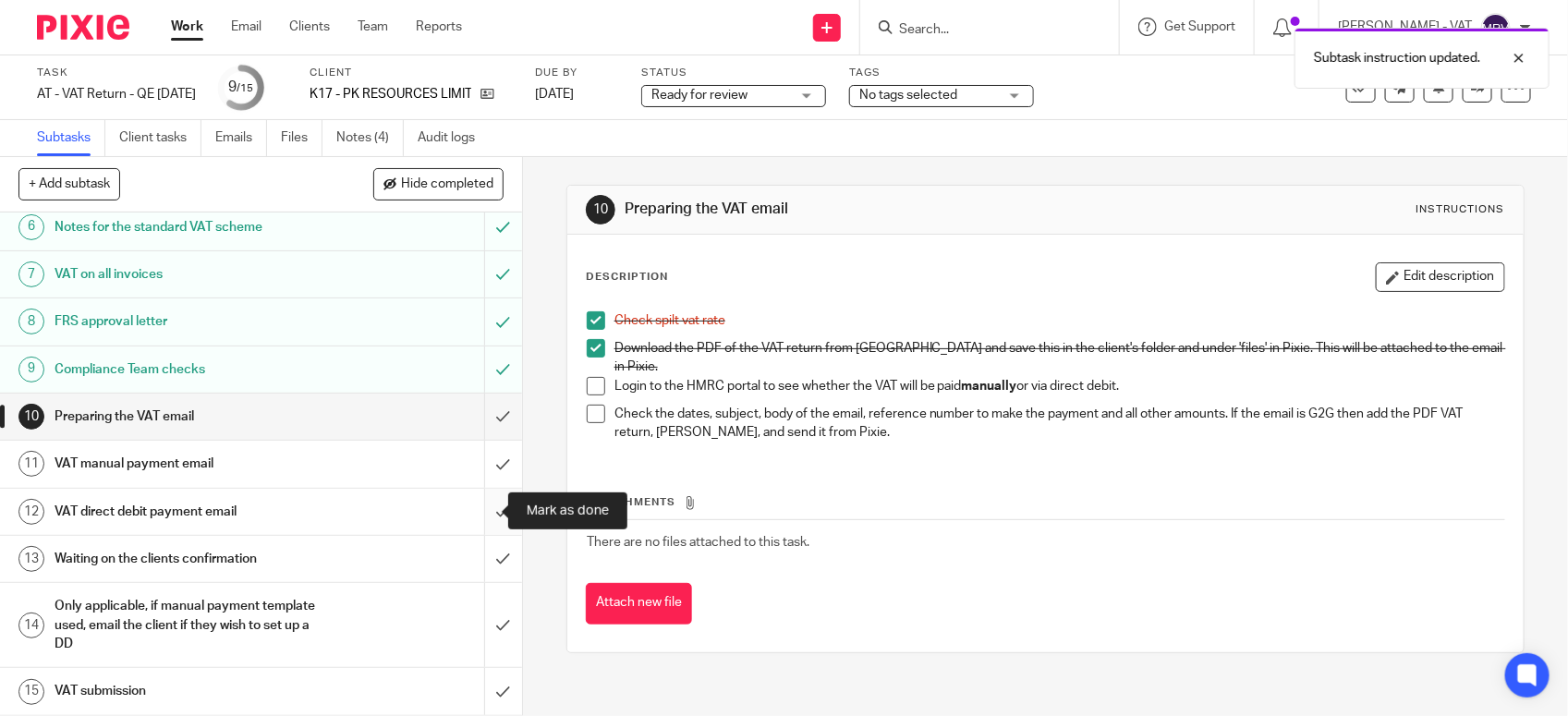
click at [478, 510] on input "submit" at bounding box center [261, 512] width 522 height 46
click at [338, 460] on div "VAT manual payment email" at bounding box center [260, 464] width 411 height 28
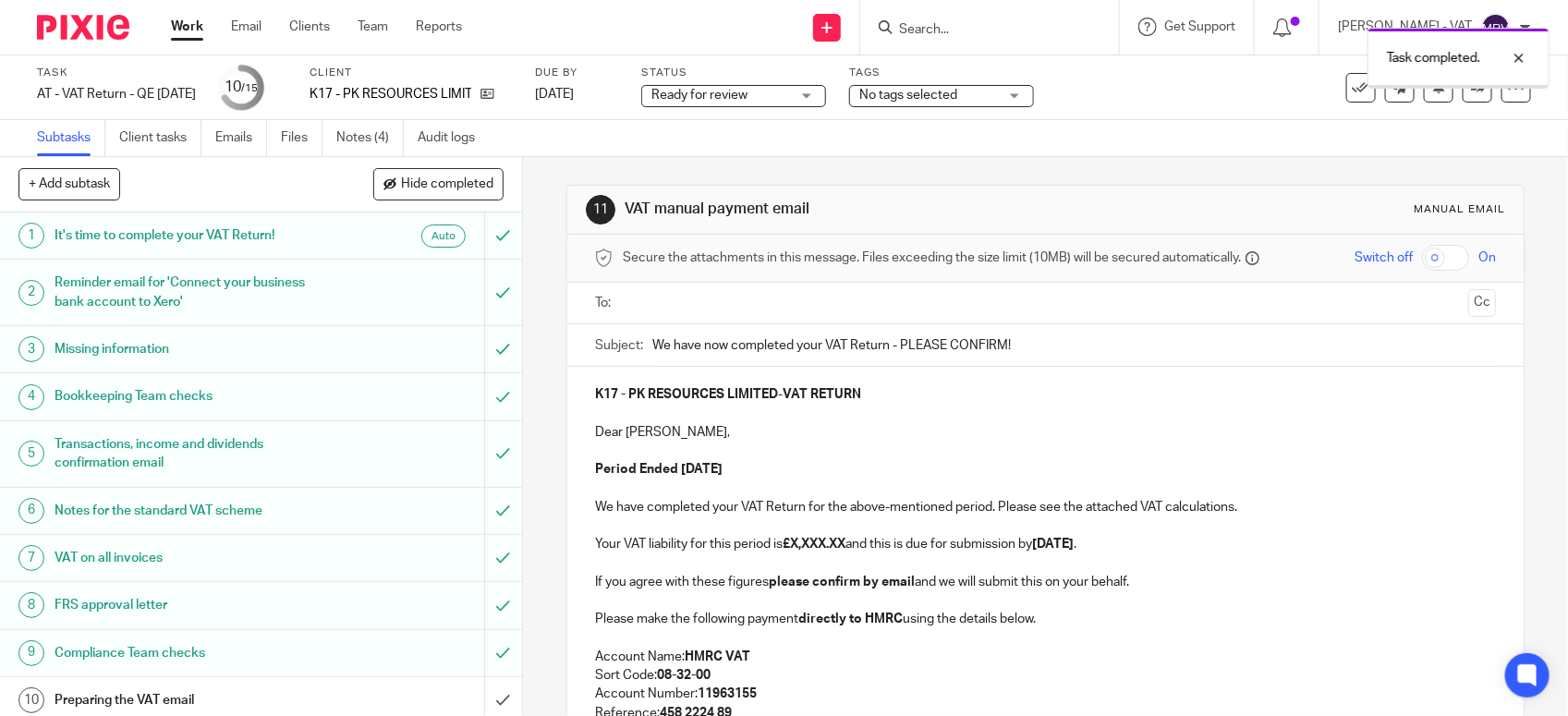
scroll to position [287, 0]
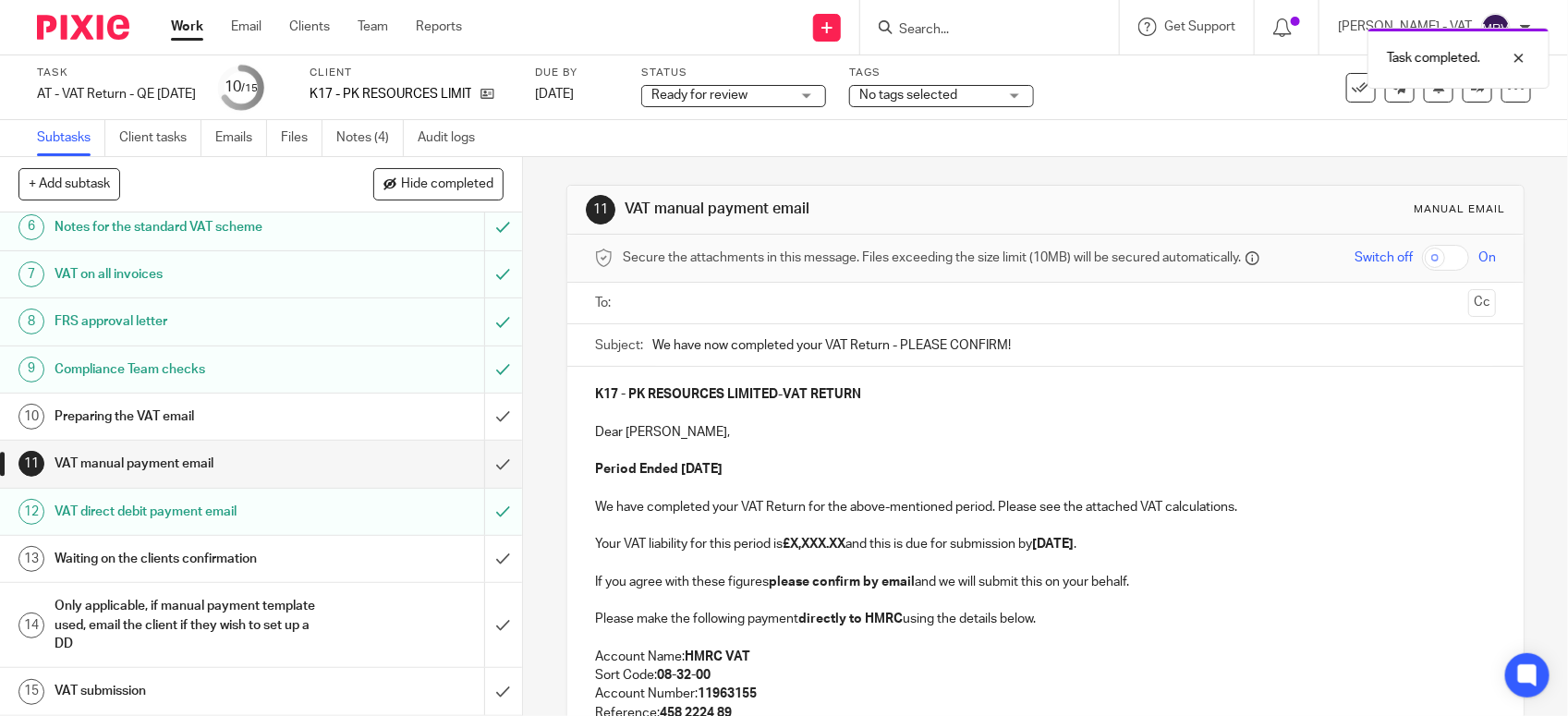
click at [265, 460] on h1 "VAT manual payment email" at bounding box center [192, 464] width 274 height 28
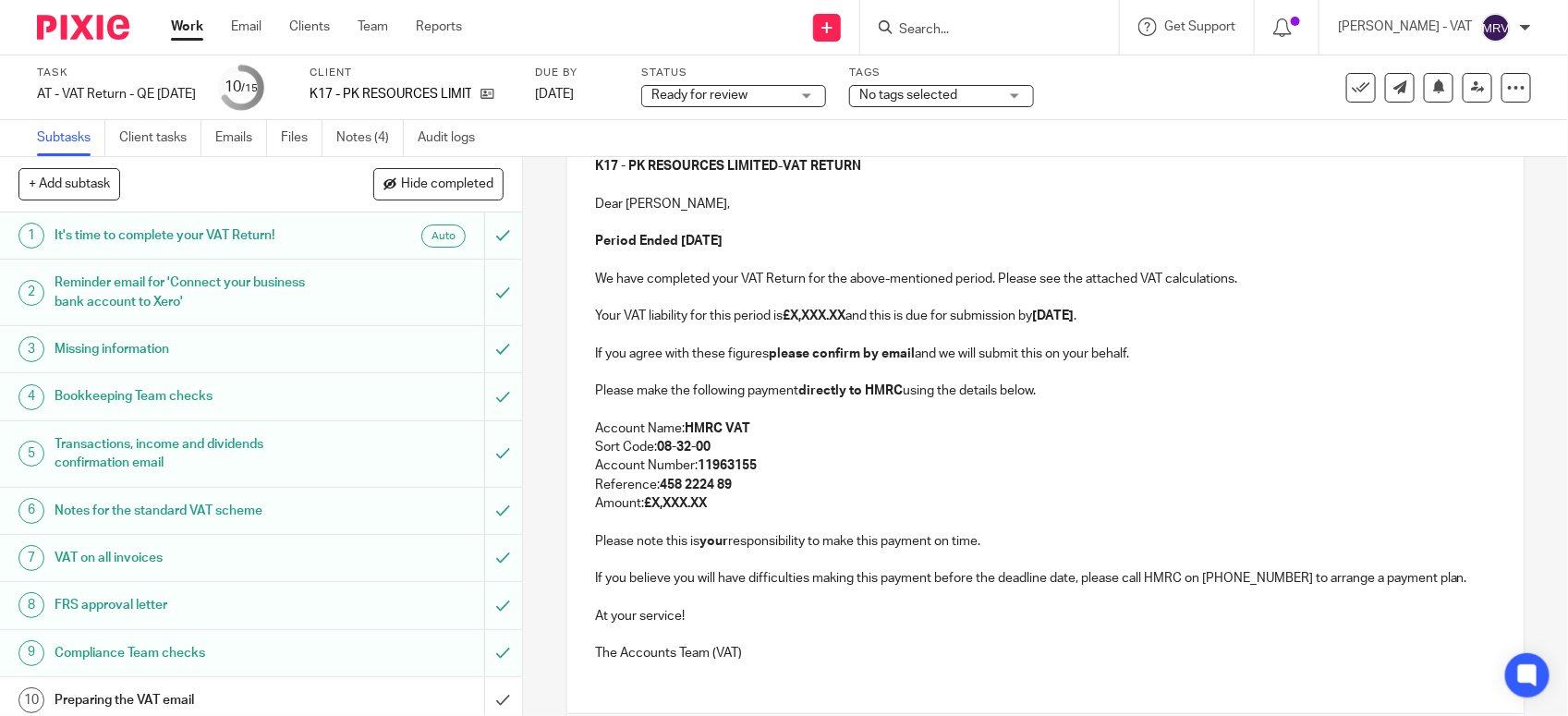
scroll to position [231, 0]
paste div
copy p "3,192.00"
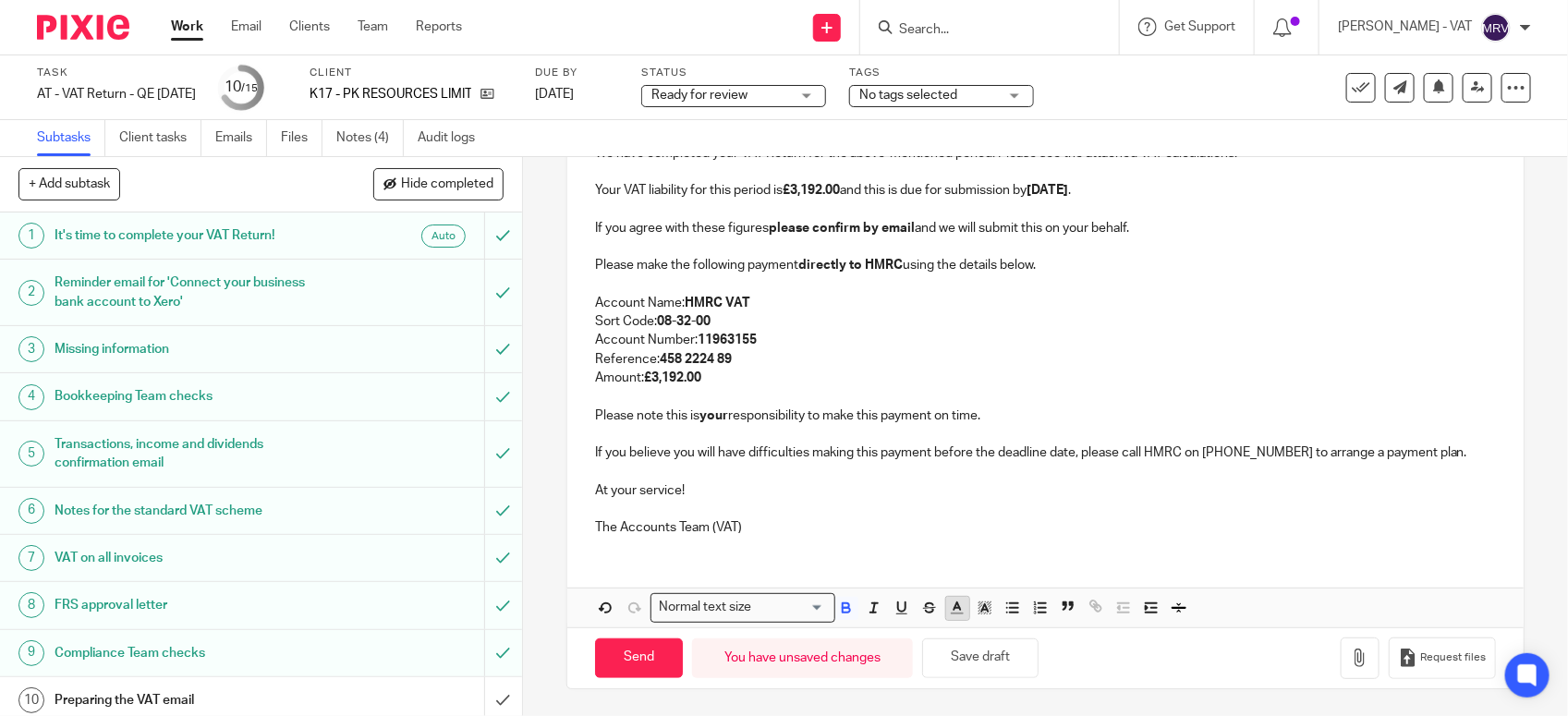
scroll to position [357, 0]
click at [972, 648] on button "Save draft" at bounding box center [980, 658] width 116 height 40
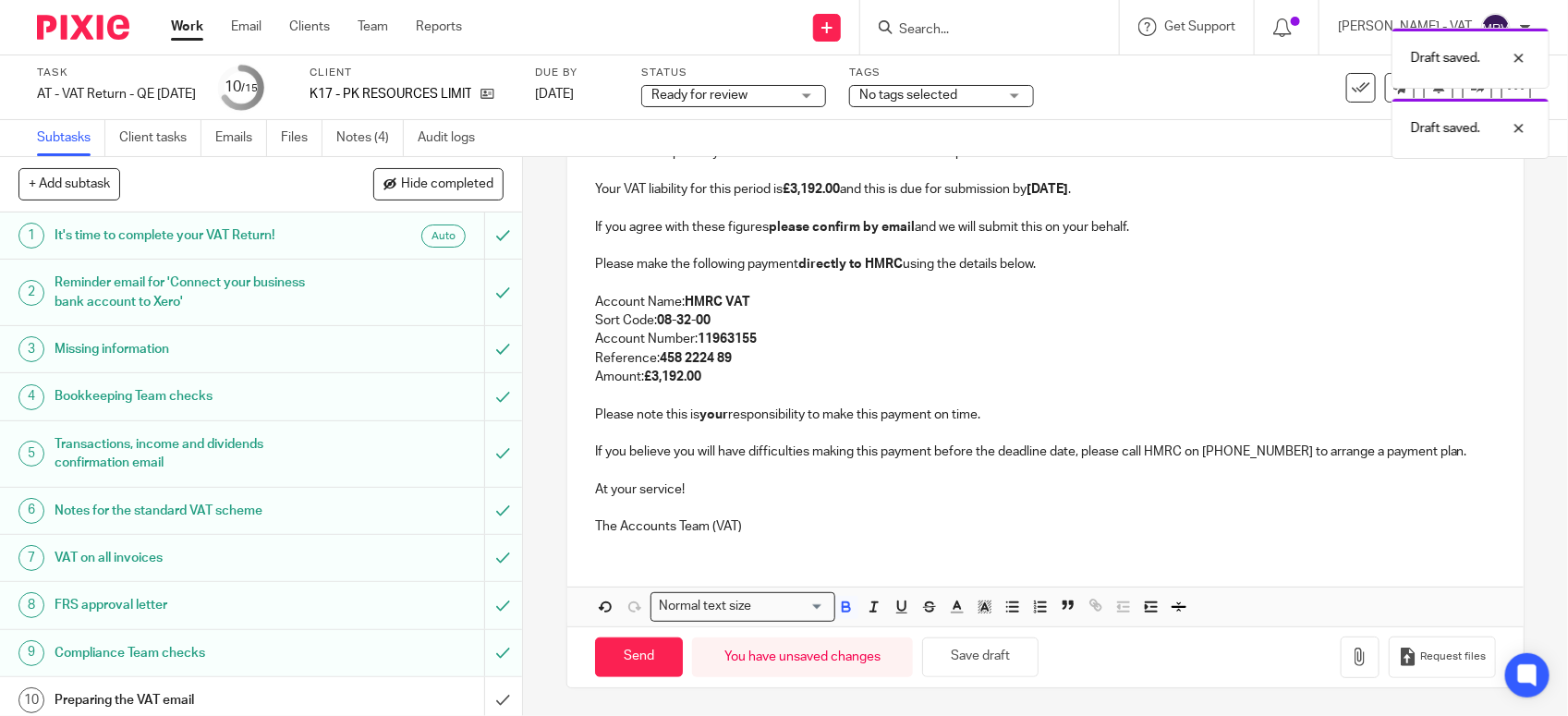
click at [858, 565] on div "K17 - PK RESOURCES LIMITED - VAT RETURN Dear Peter, Period Ended 31st July 2025…" at bounding box center [1045, 319] width 956 height 615
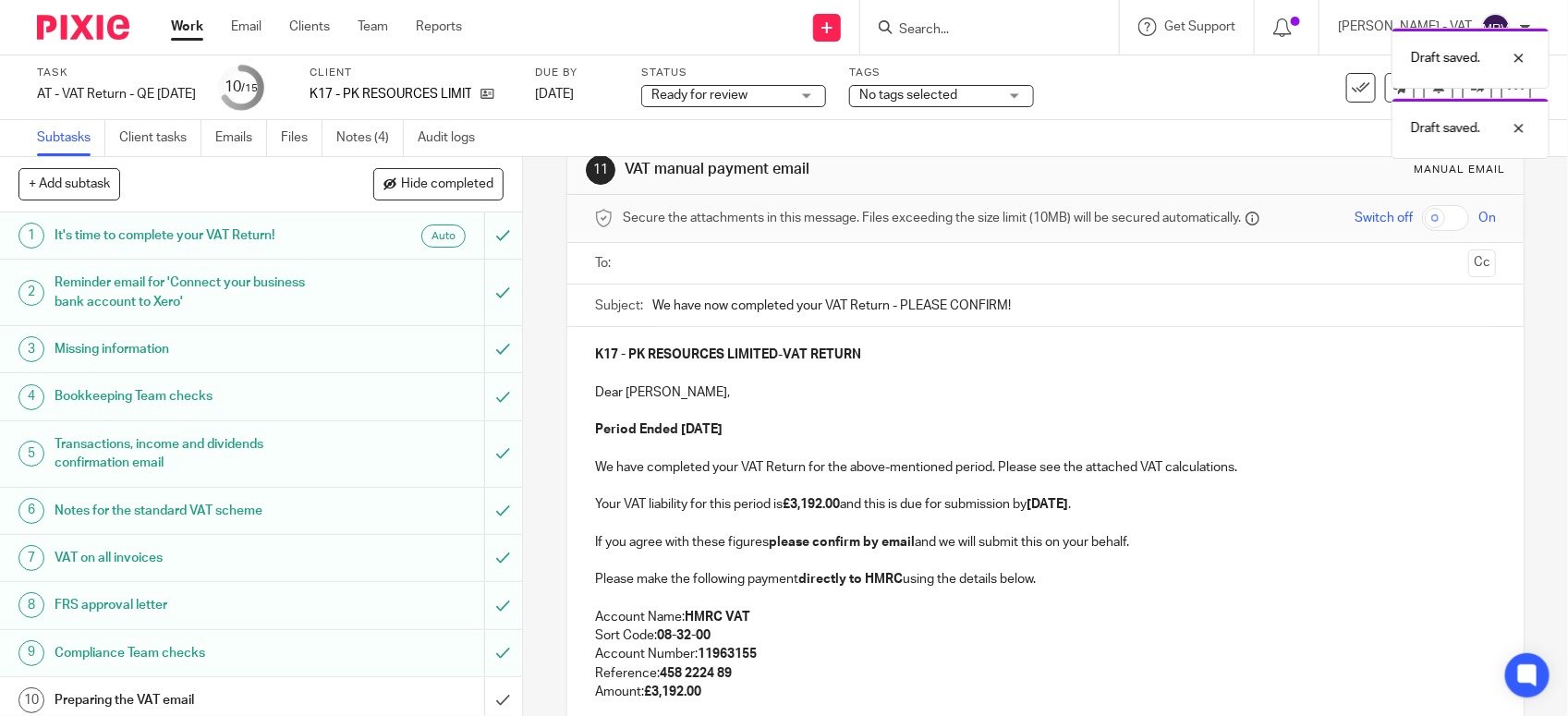
scroll to position [10, 0]
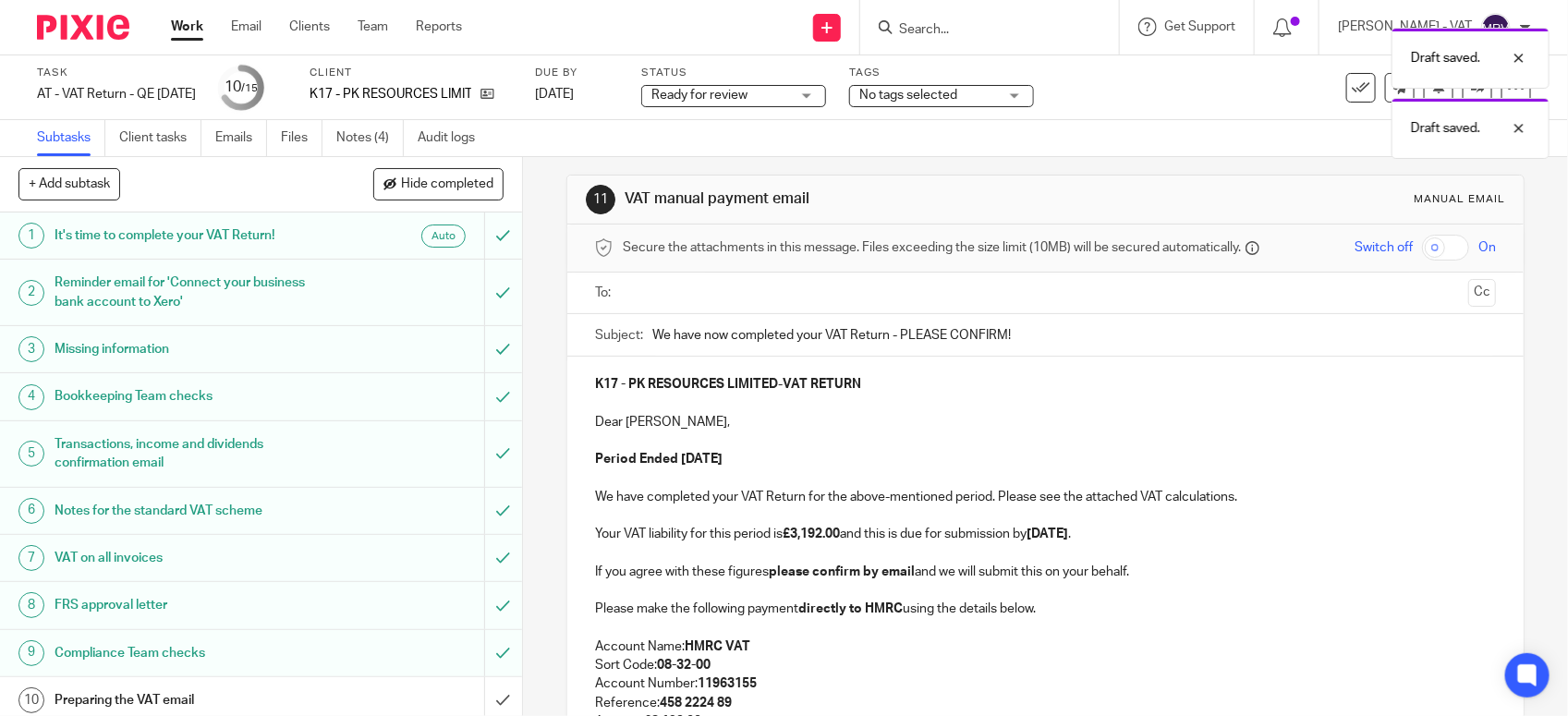
click at [815, 378] on strong "VAT RETURN" at bounding box center [822, 384] width 79 height 13
click at [809, 422] on p "Dear Peter," at bounding box center [1045, 422] width 901 height 18
click at [869, 400] on p at bounding box center [1045, 403] width 901 height 18
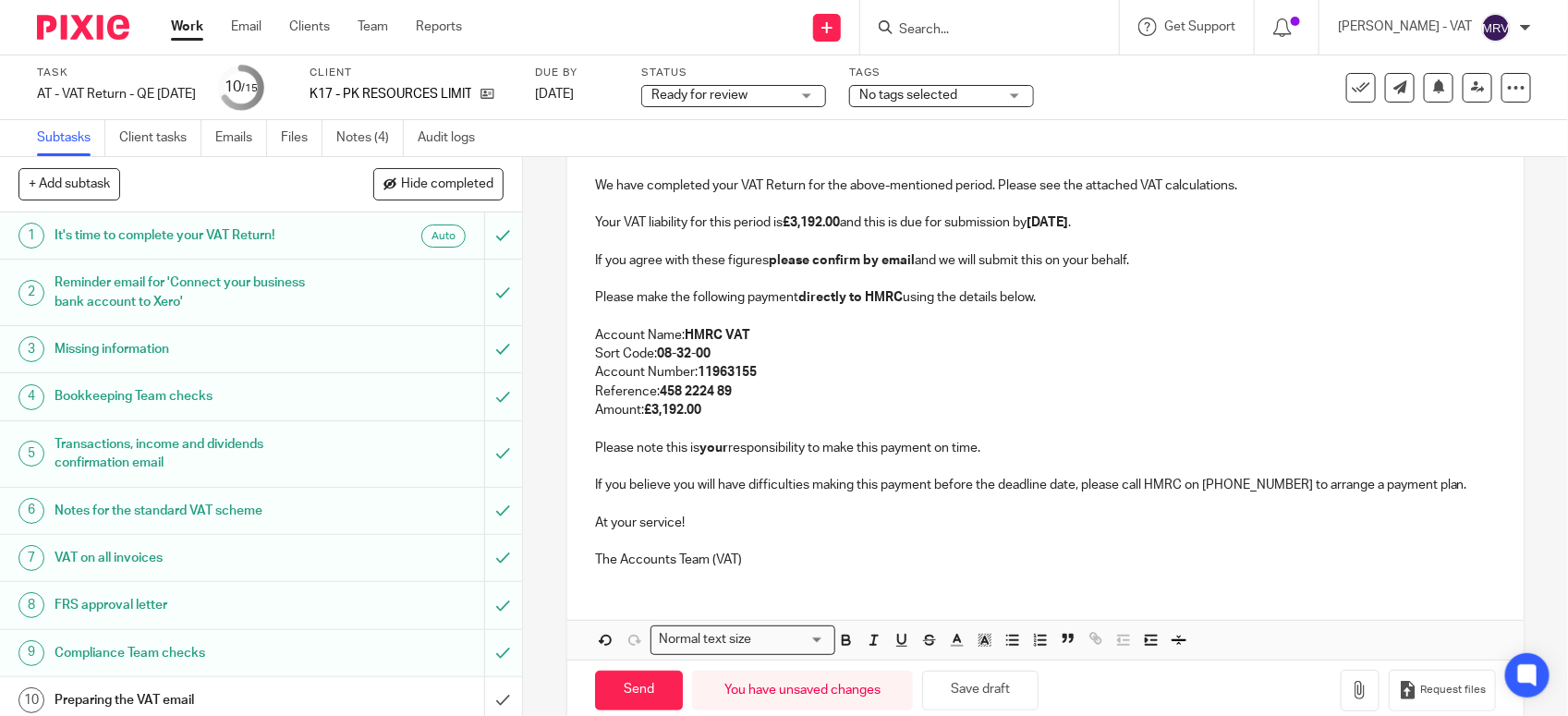
scroll to position [357, 0]
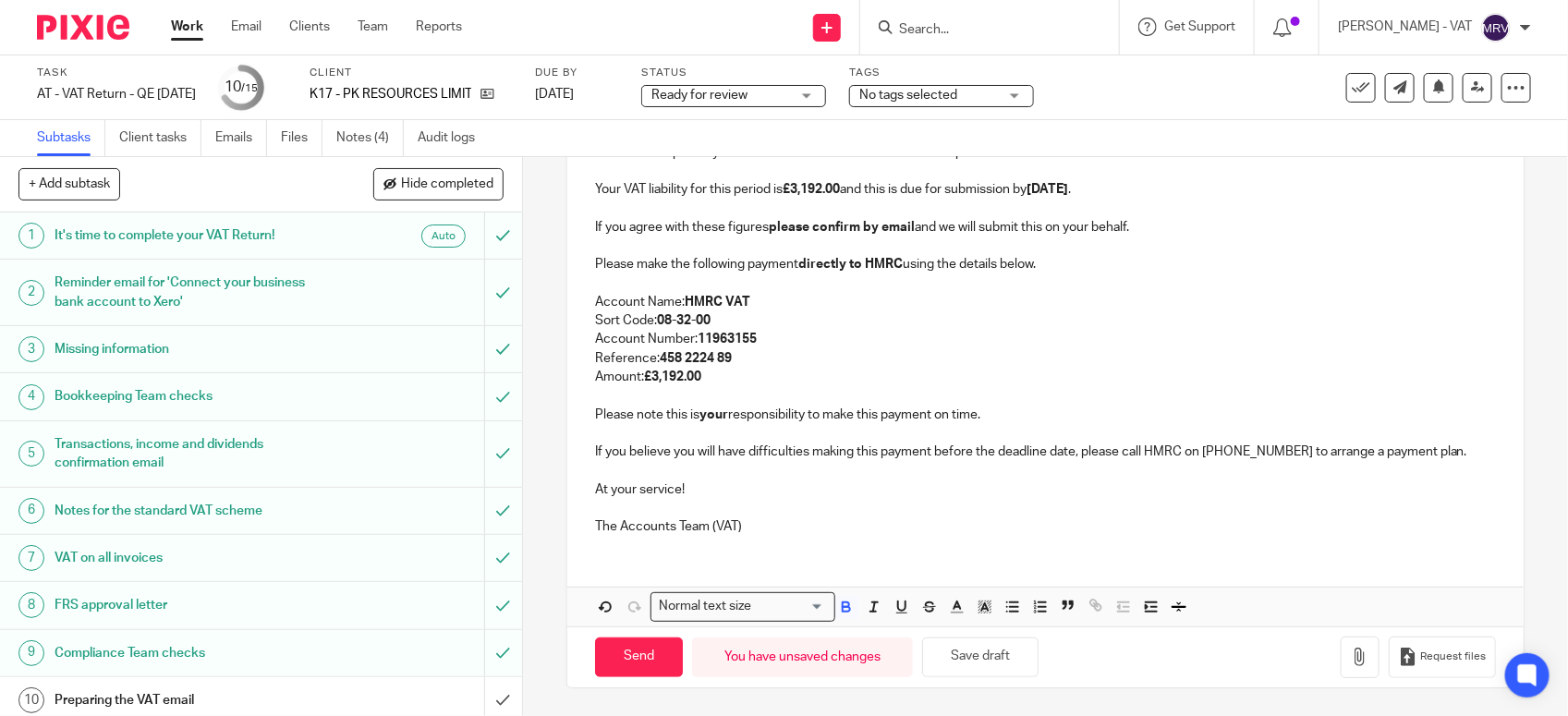
click at [883, 372] on p "Amount: £3,192.00" at bounding box center [1045, 377] width 901 height 18
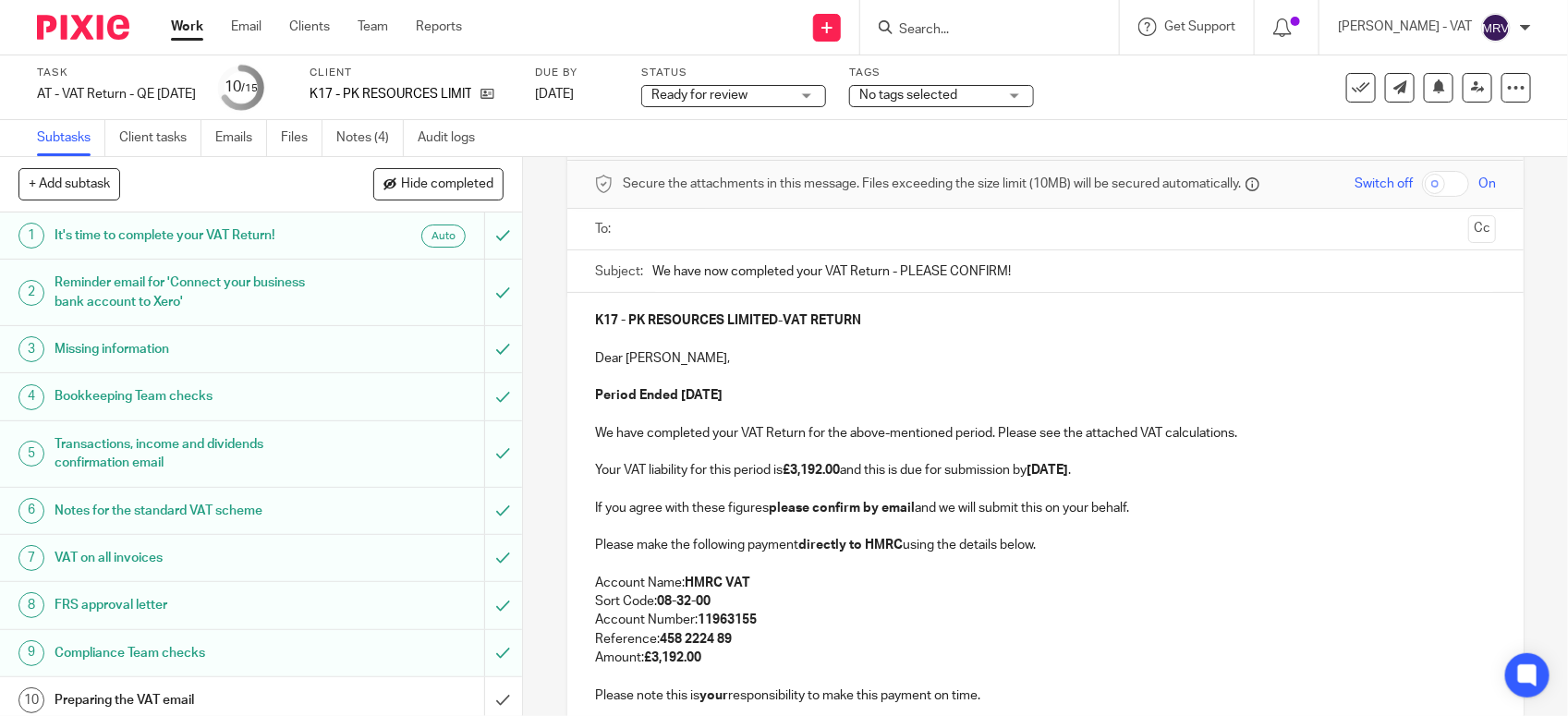
scroll to position [10, 0]
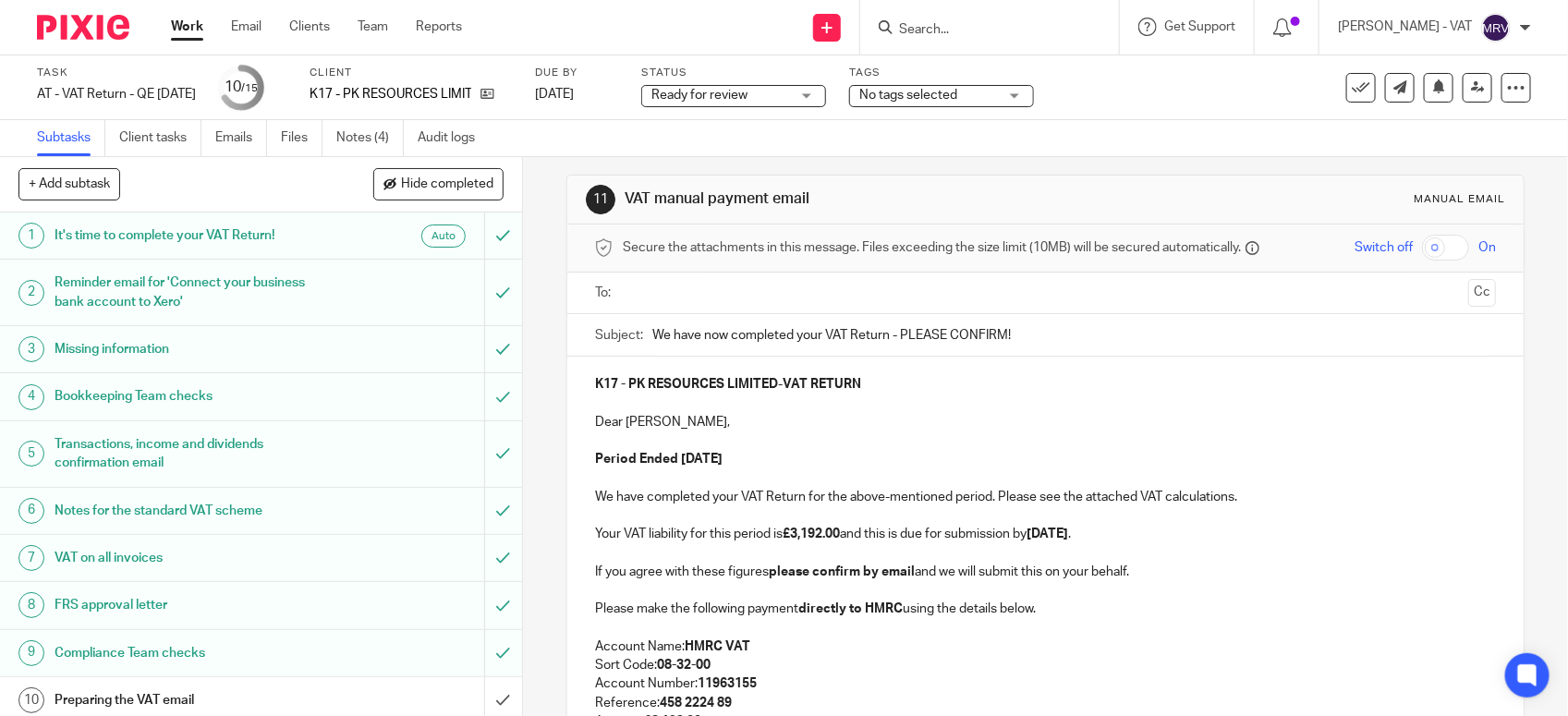
click at [883, 372] on div "K17 - PK RESOURCES LIMITED - VAT RETURN Dear Peter, Period Ended 31st July 2025…" at bounding box center [1045, 626] width 956 height 538
click at [801, 439] on p at bounding box center [1045, 441] width 901 height 18
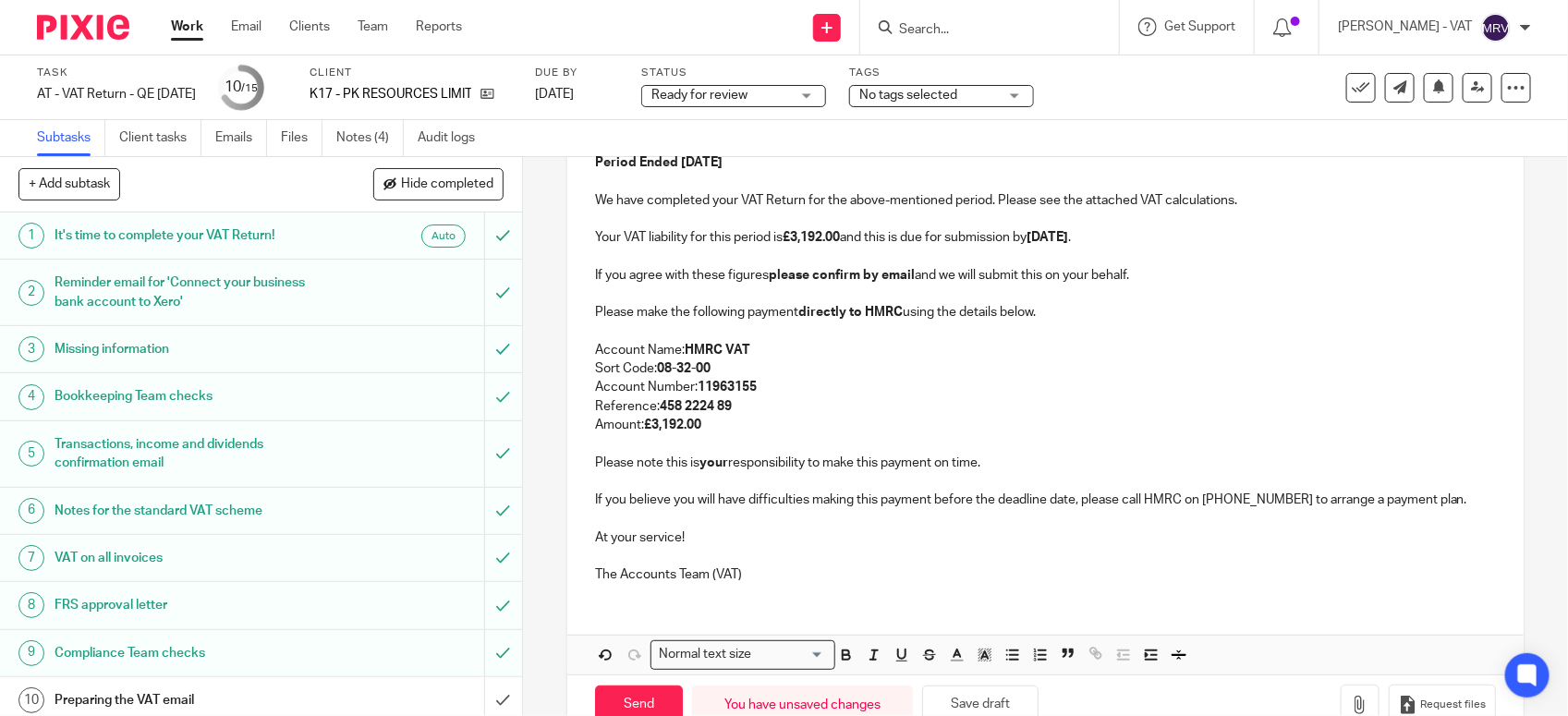
scroll to position [357, 0]
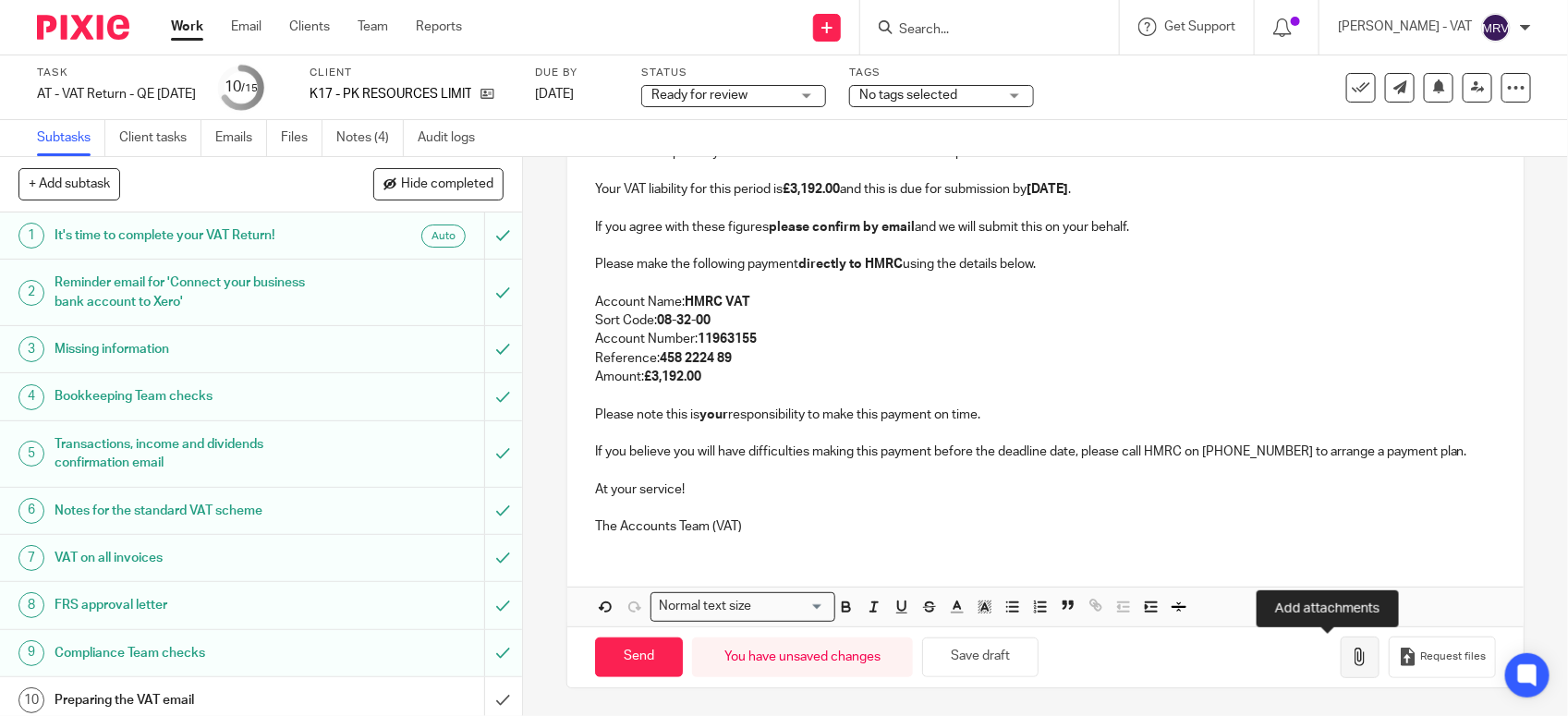
click at [1341, 648] on button "button" at bounding box center [1360, 658] width 39 height 42
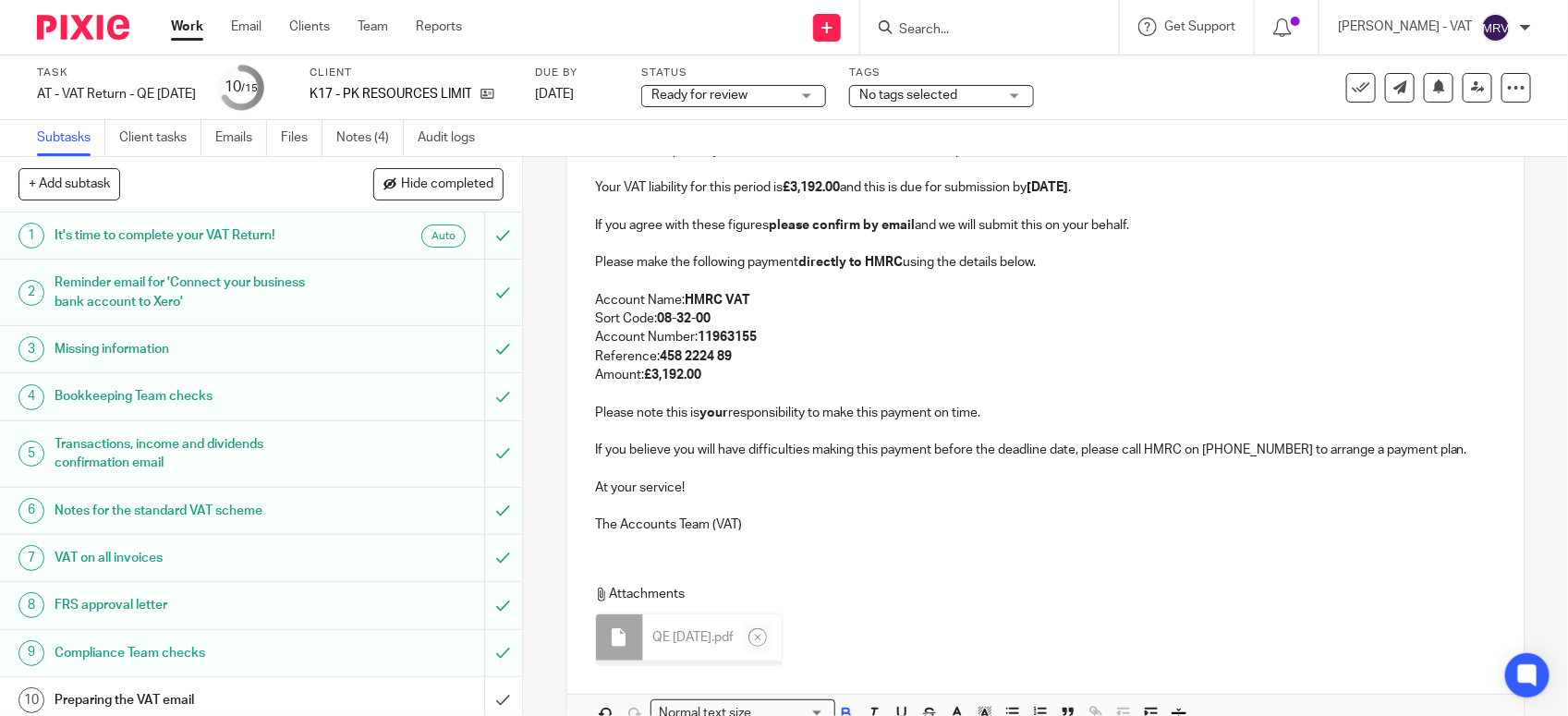
click at [865, 365] on p "Reference: 458 2224 89" at bounding box center [1045, 356] width 901 height 18
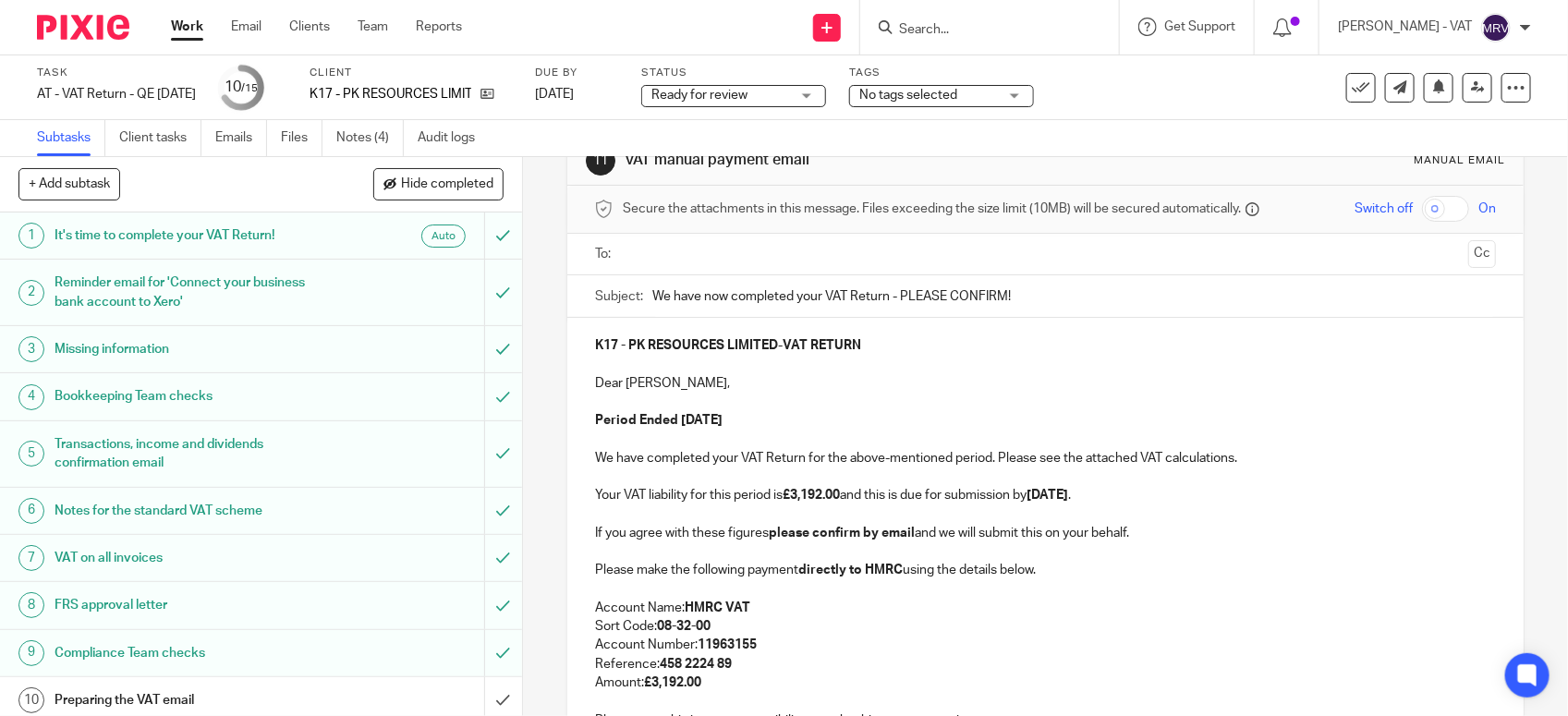
scroll to position [10, 0]
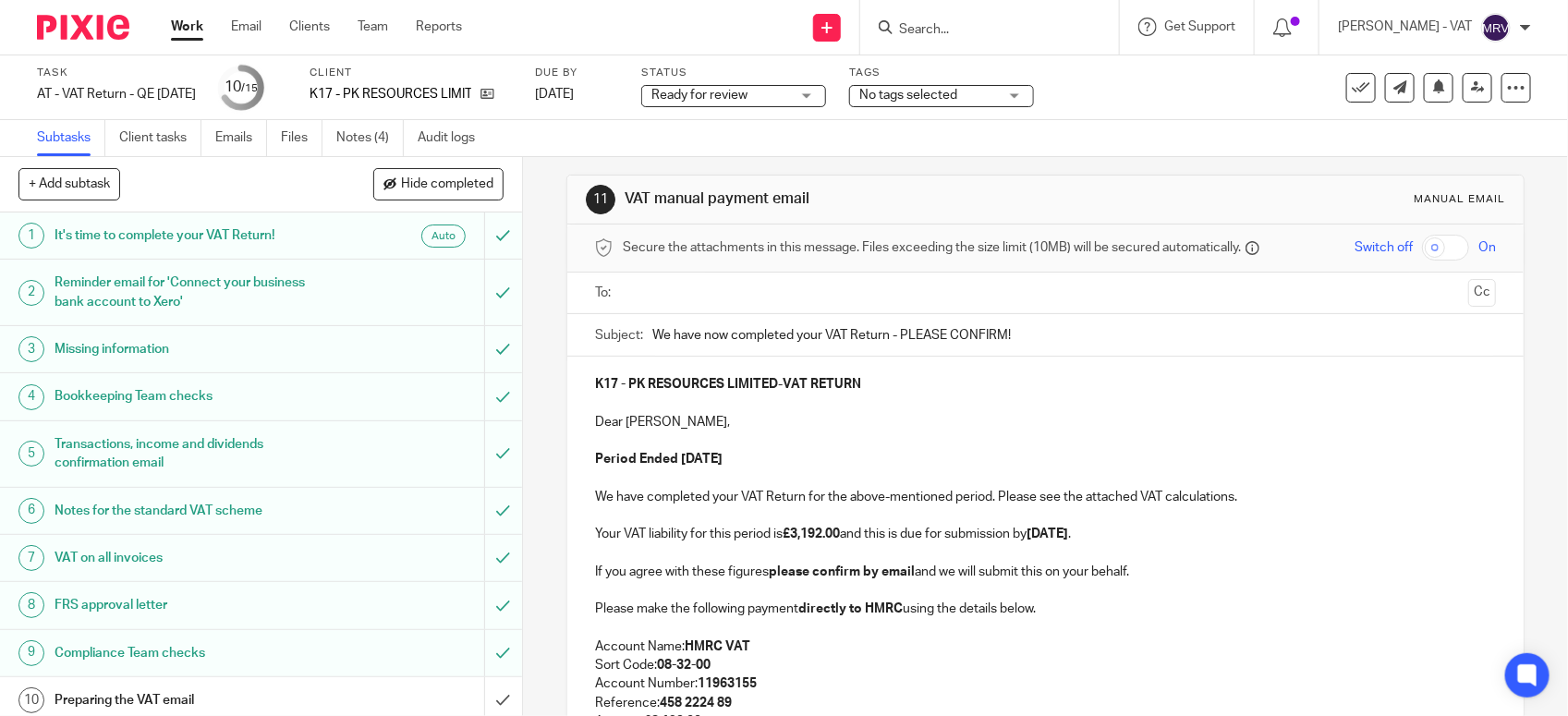
click at [842, 288] on input "text" at bounding box center [1045, 293] width 832 height 21
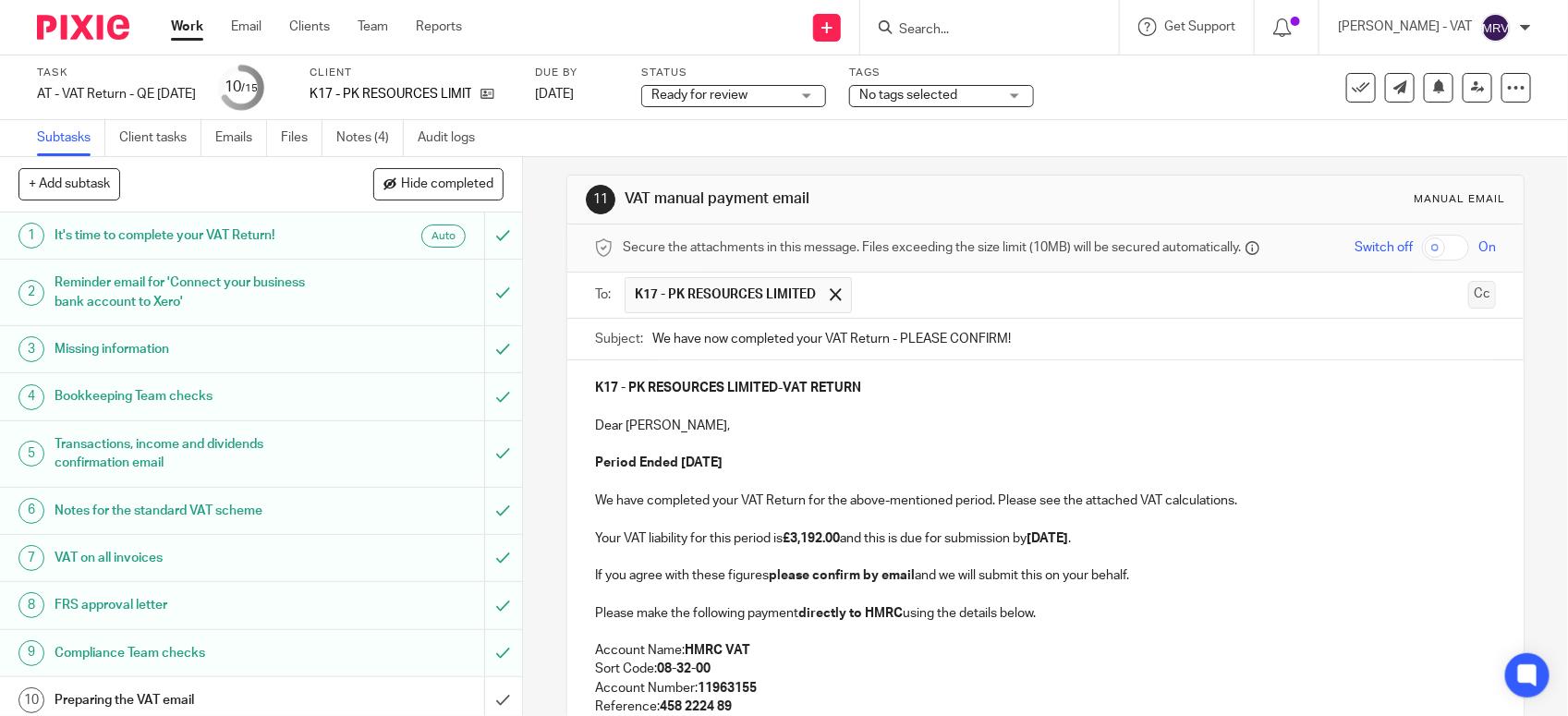
click at [1468, 307] on button "Cc" at bounding box center [1482, 295] width 28 height 28
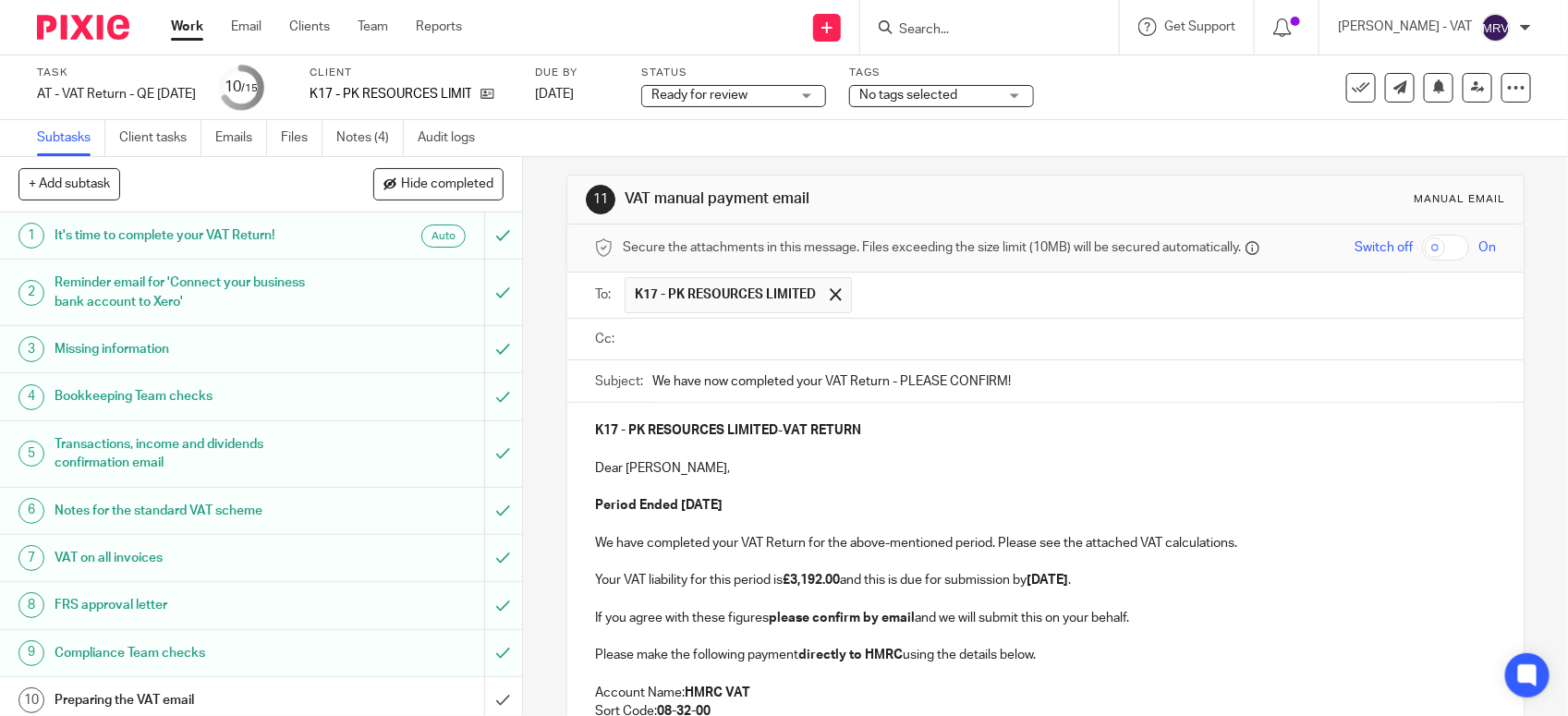
click at [719, 337] on input "text" at bounding box center [1058, 339] width 859 height 21
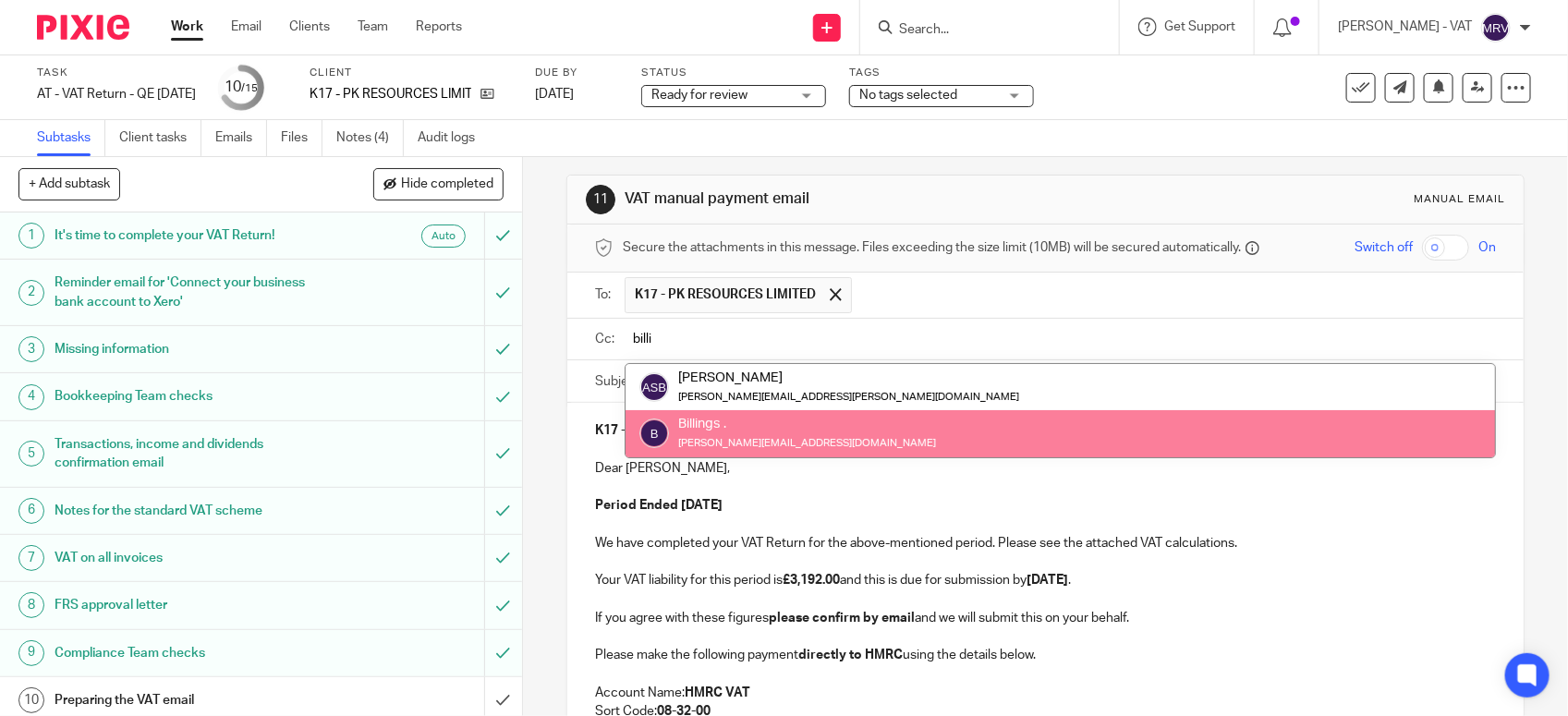
type input "billi"
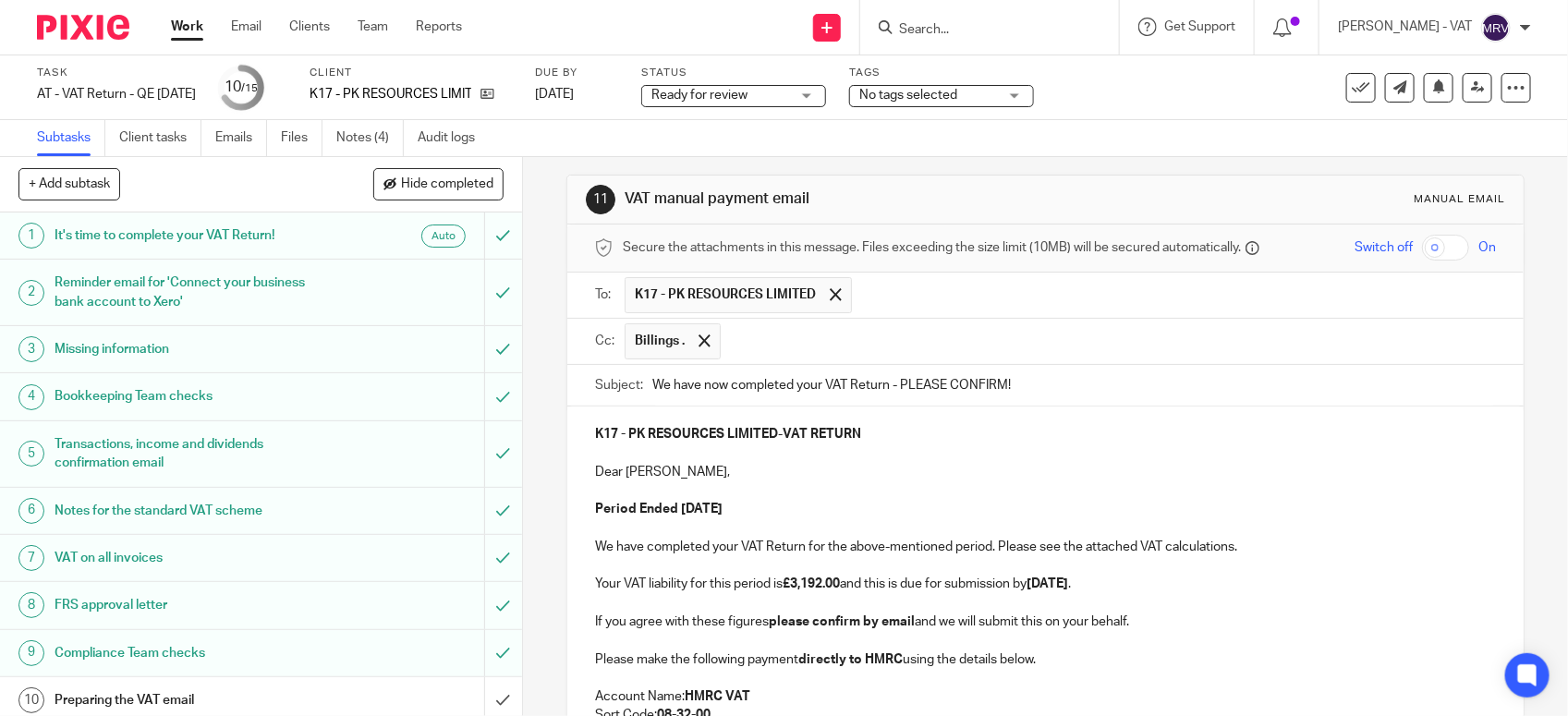
click at [739, 444] on p "K17 - PK RESOURCES LIMITED - VAT RETURN" at bounding box center [1045, 434] width 901 height 18
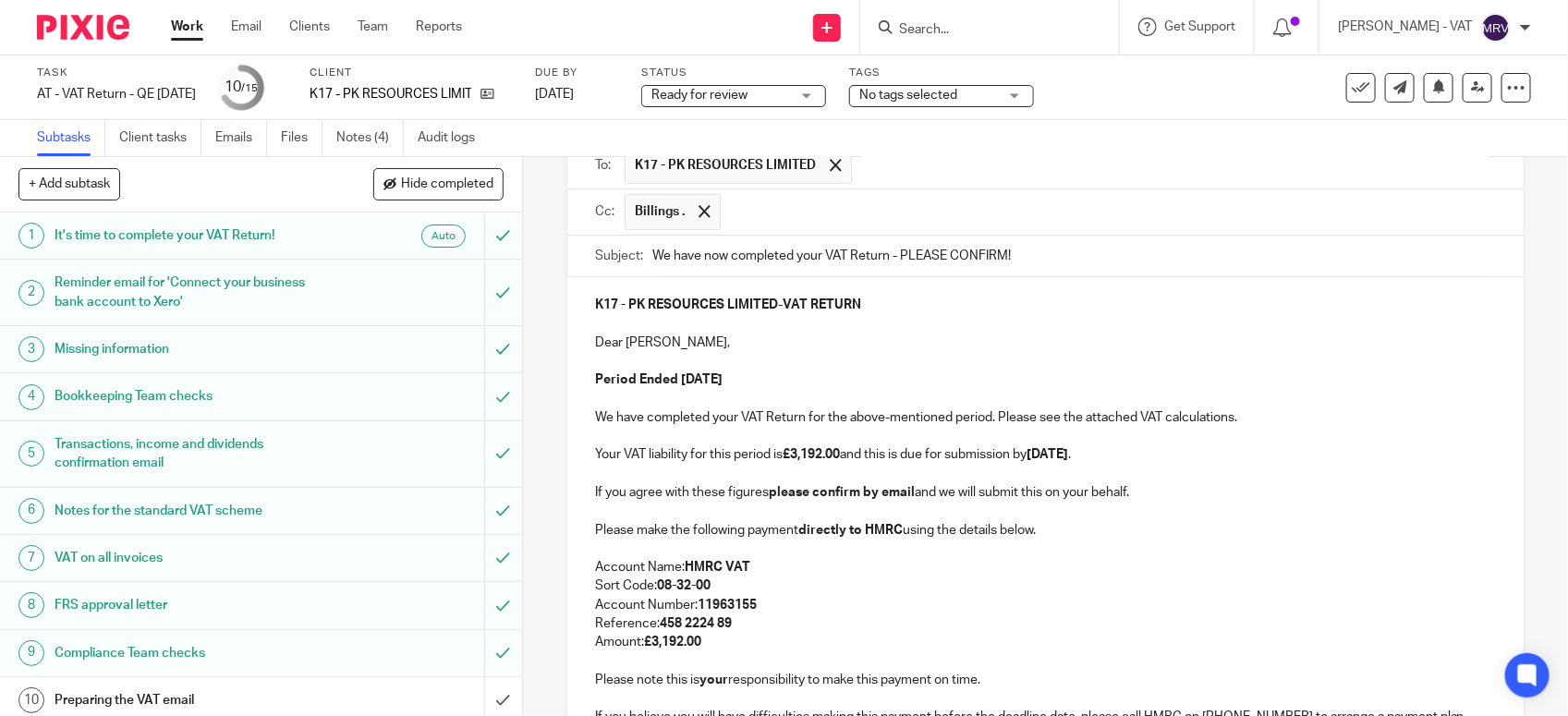
scroll to position [472, 0]
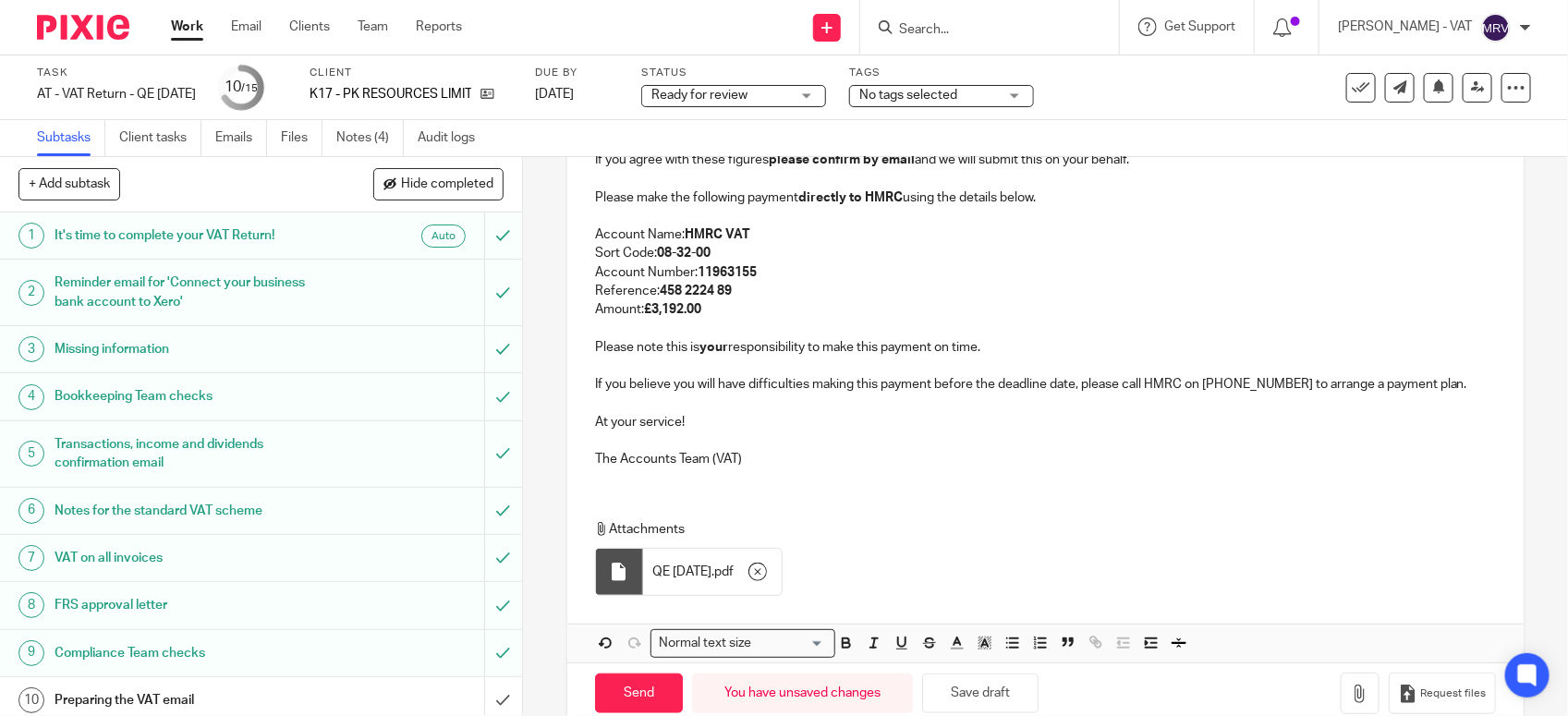
click at [778, 444] on p at bounding box center [1045, 441] width 901 height 18
click at [762, 469] on p "The Accounts Team (VAT)" at bounding box center [1045, 459] width 901 height 18
click at [712, 439] on p at bounding box center [1045, 441] width 901 height 18
click at [1454, 390] on p "If you believe you will have difficulties making this payment before the deadli…" at bounding box center [1045, 384] width 901 height 18
click at [1009, 348] on p "Please note this is your responsibility to make this payment on time." at bounding box center [1045, 347] width 901 height 18
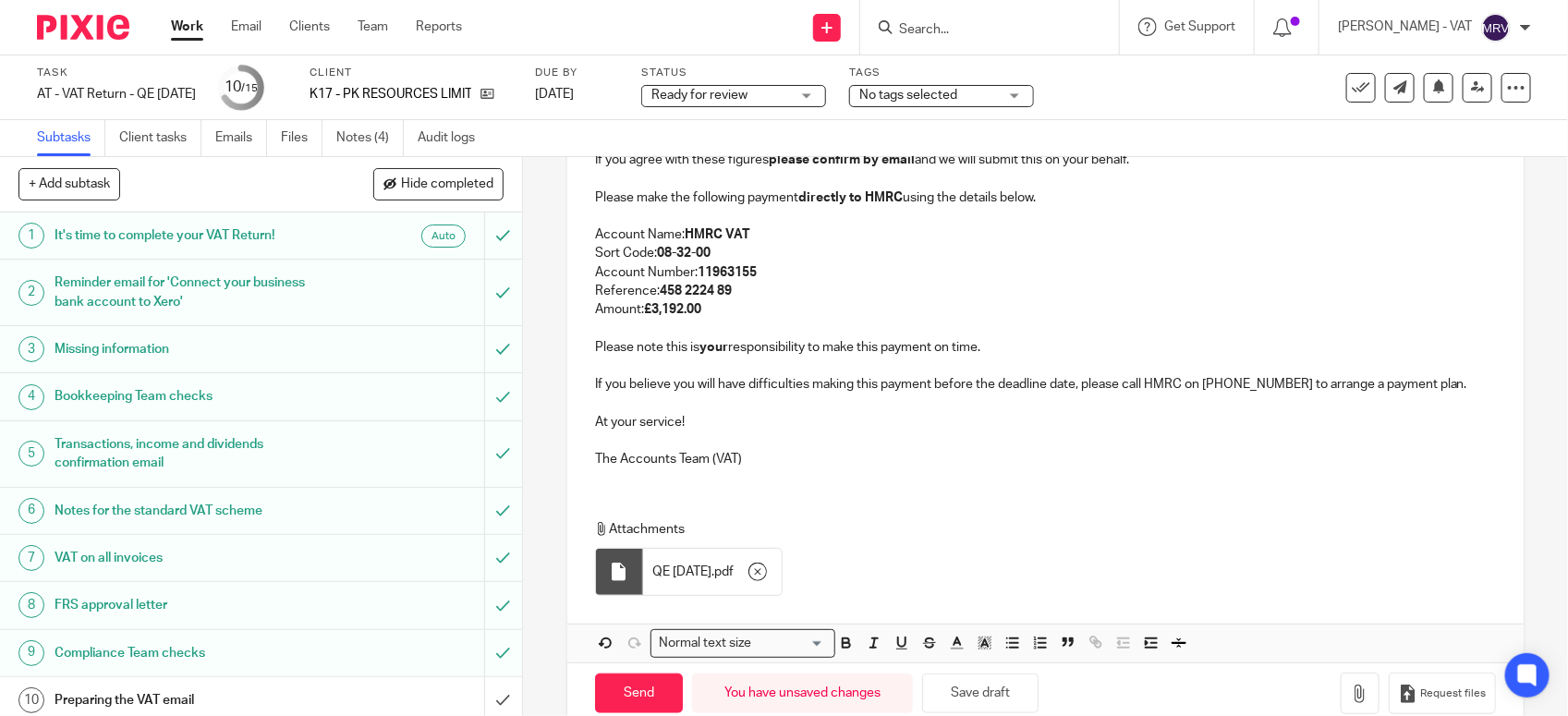
click at [700, 319] on p "Amount: £3,192.00" at bounding box center [1045, 309] width 901 height 18
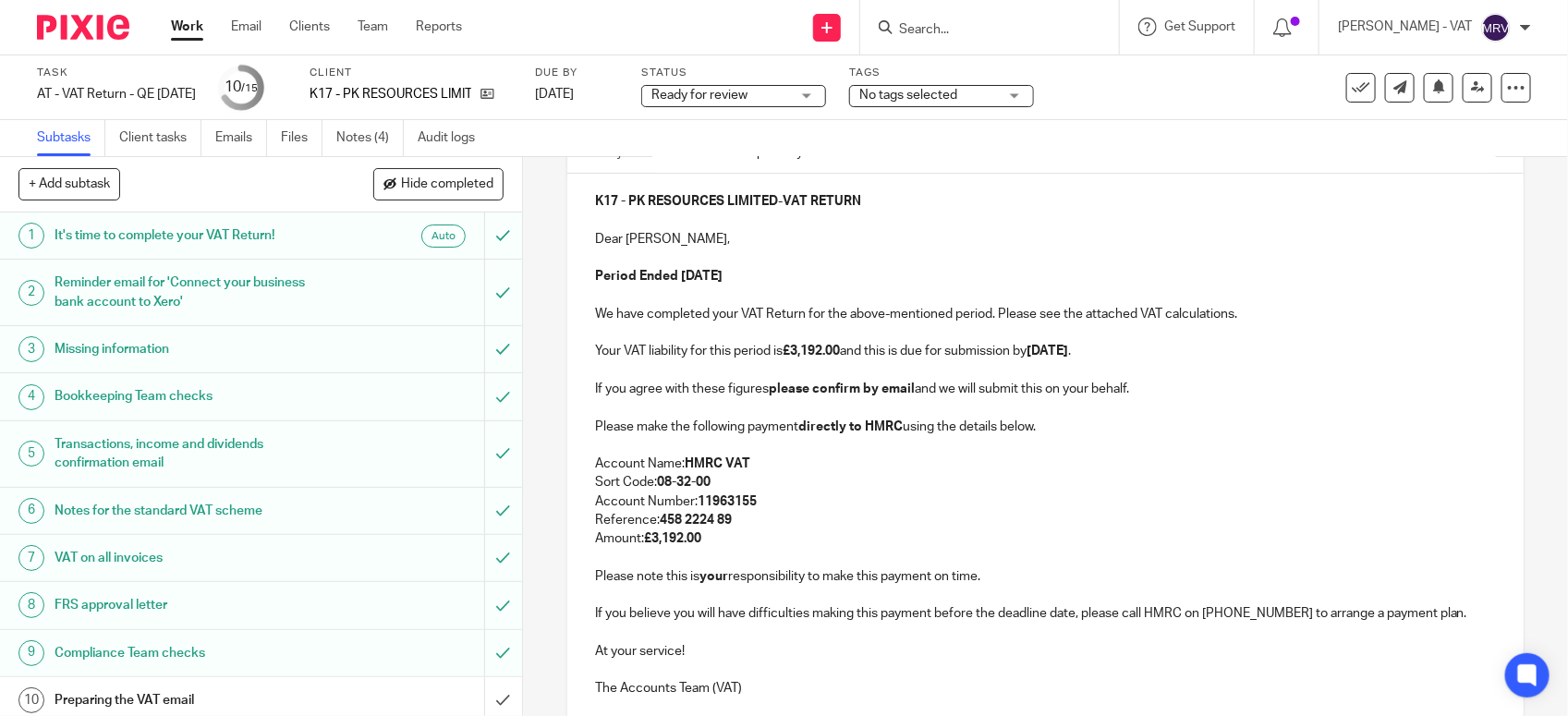
scroll to position [241, 0]
click at [840, 358] on strong "£3,192.00" at bounding box center [811, 353] width 57 height 13
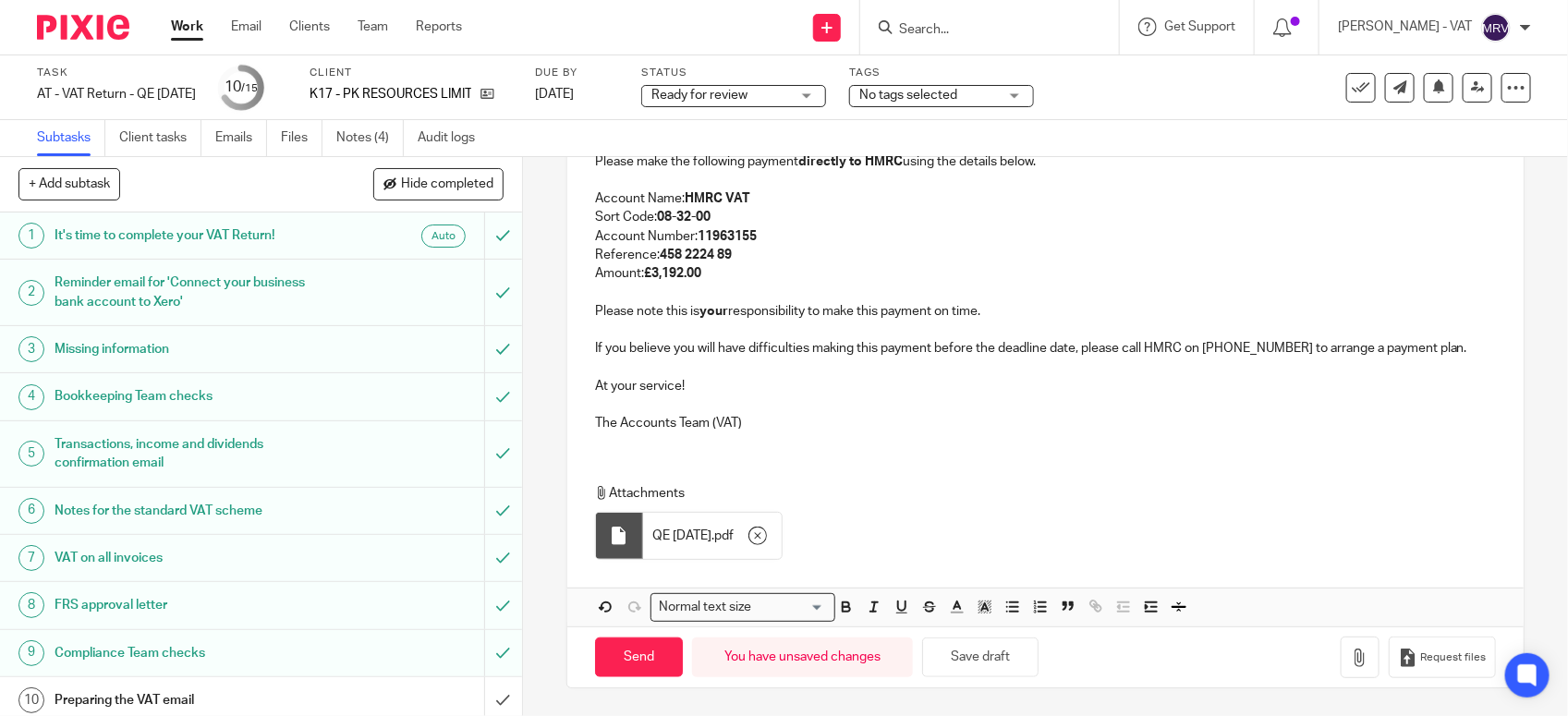
click at [927, 405] on p at bounding box center [1045, 405] width 901 height 18
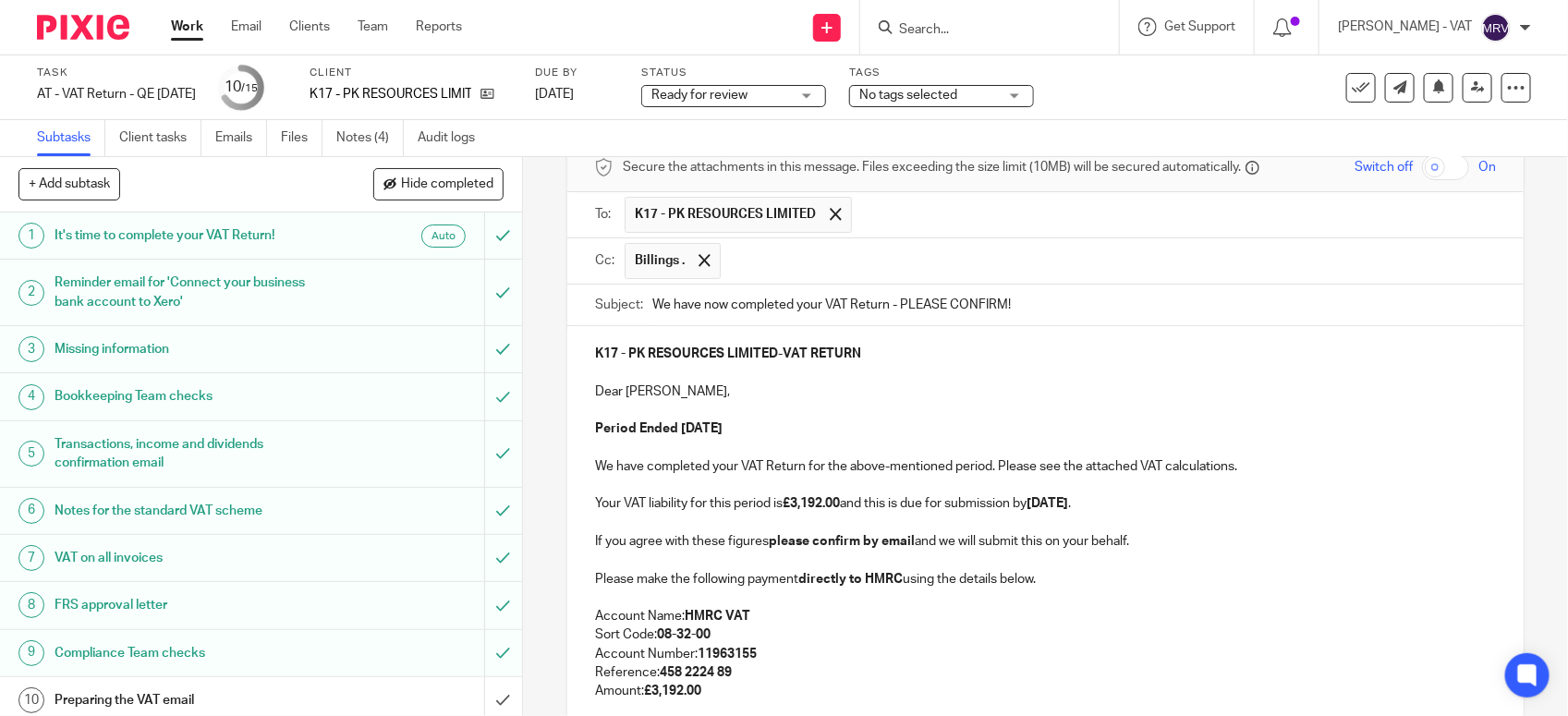
scroll to position [116, 0]
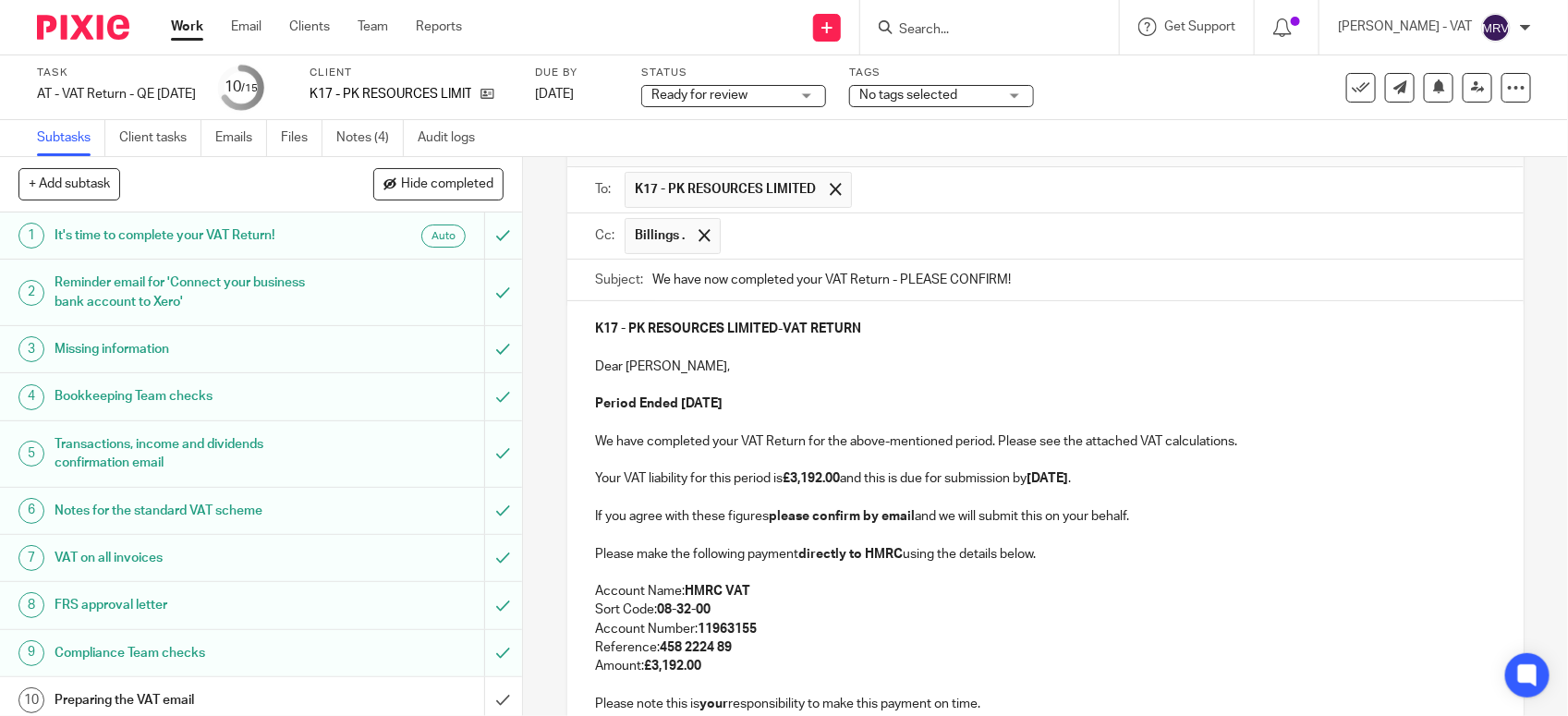
click at [823, 394] on p at bounding box center [1045, 385] width 901 height 18
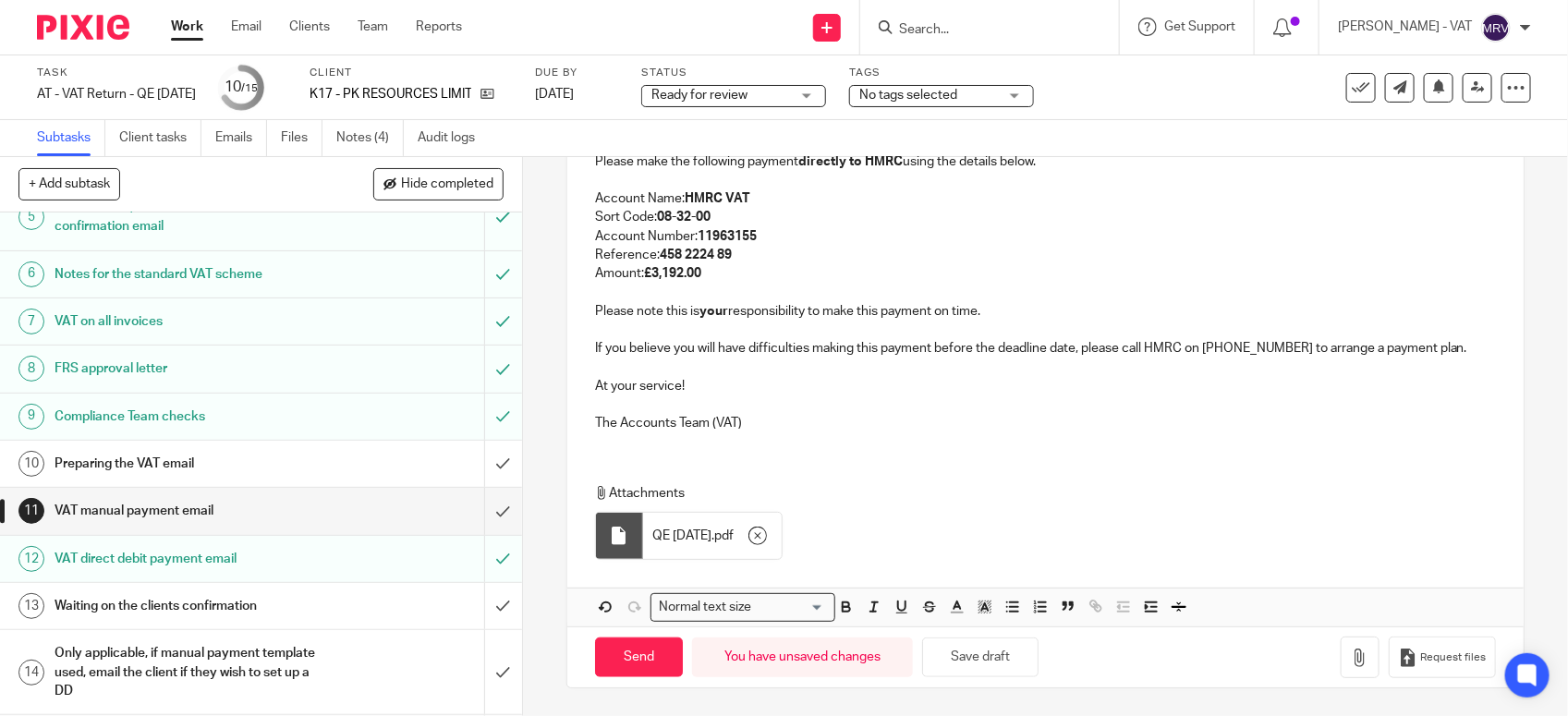
scroll to position [287, 0]
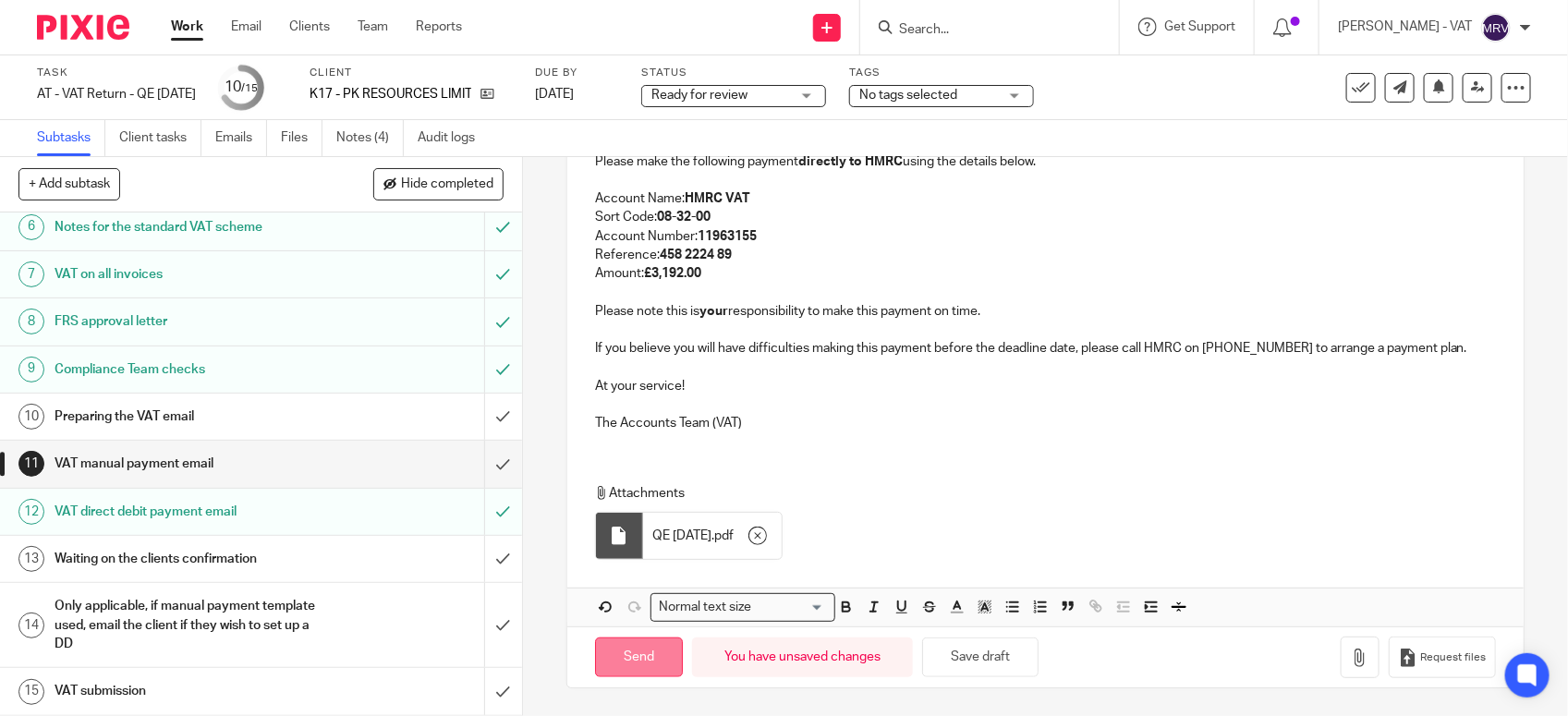
click at [639, 663] on input "Send" at bounding box center [639, 658] width 88 height 40
type input "Sent"
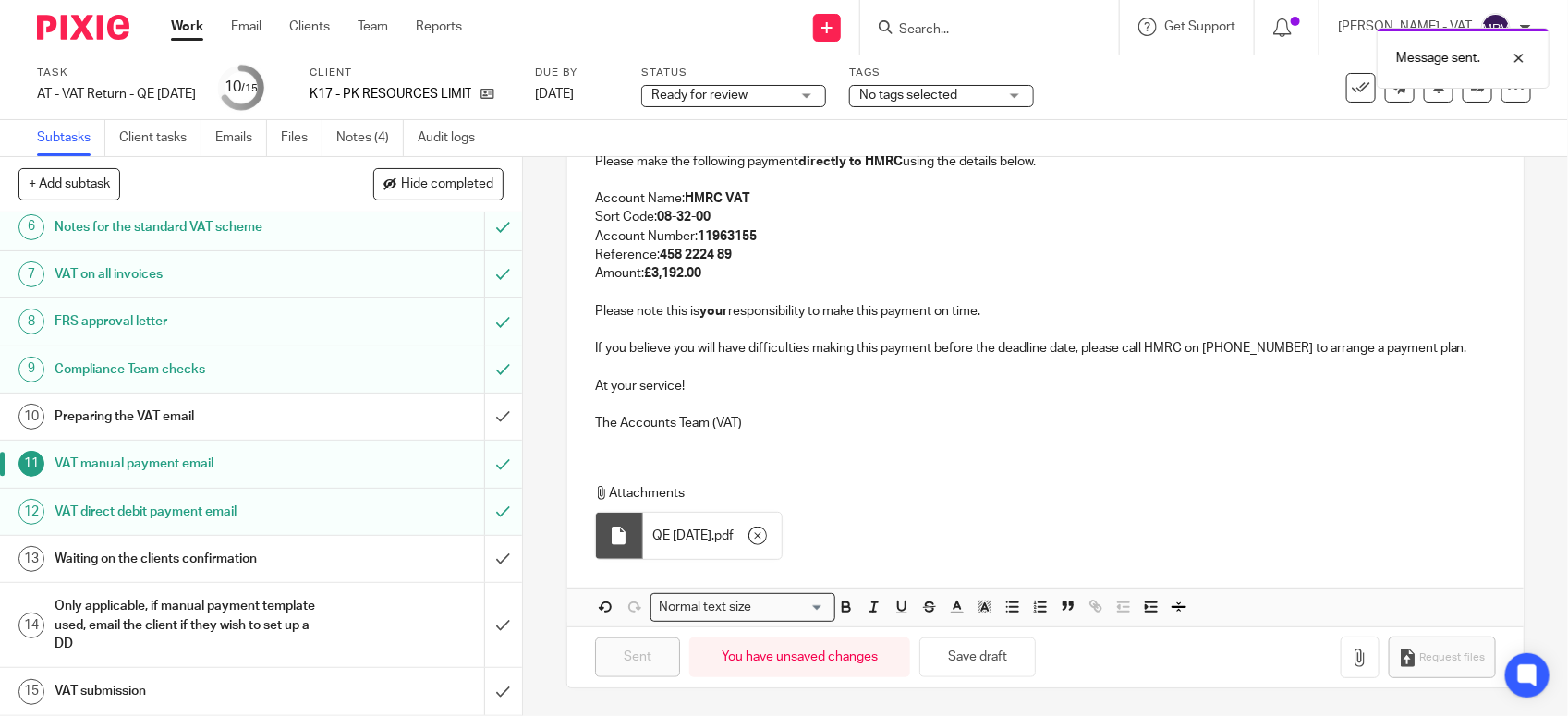
click at [211, 425] on h1 "Preparing the VAT email" at bounding box center [192, 417] width 274 height 28
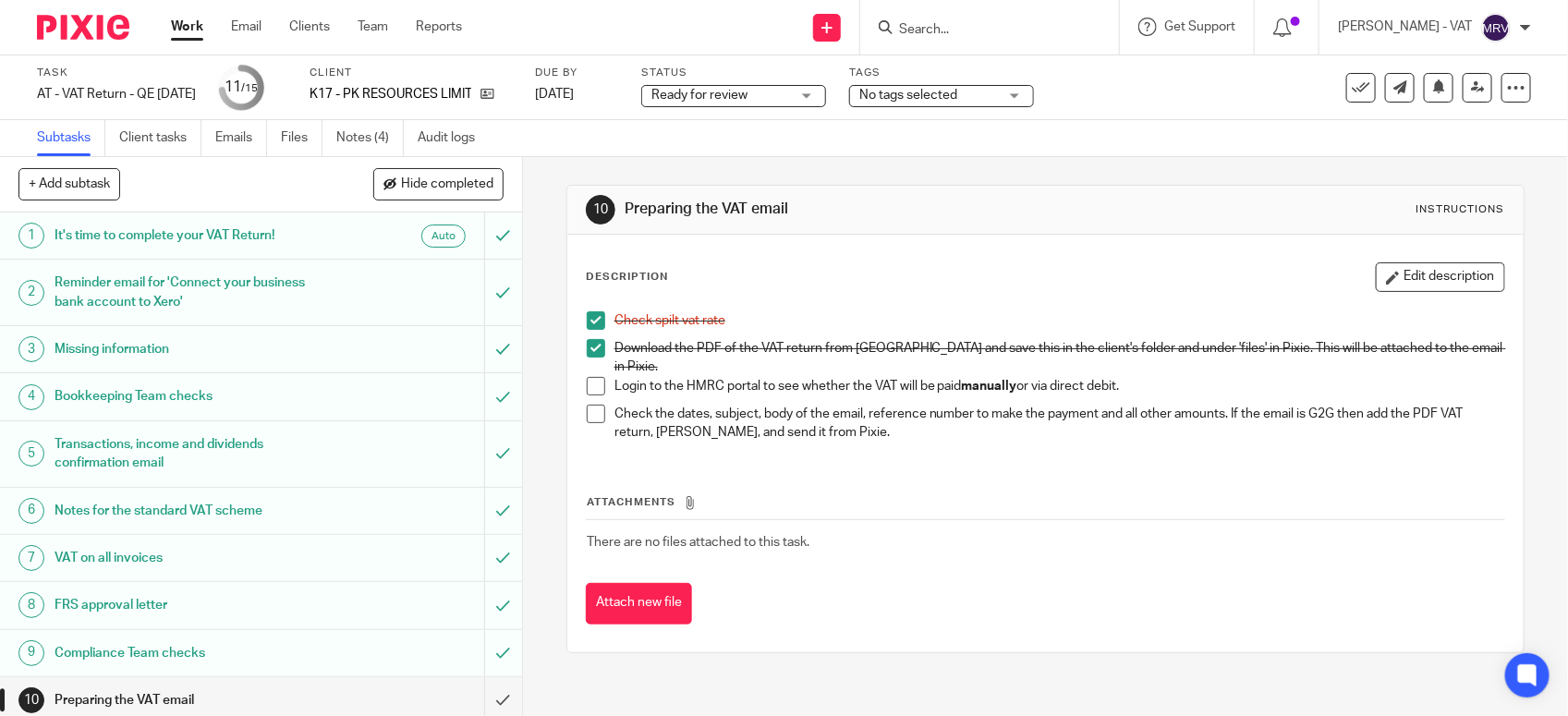
click at [587, 377] on span at bounding box center [596, 386] width 18 height 18
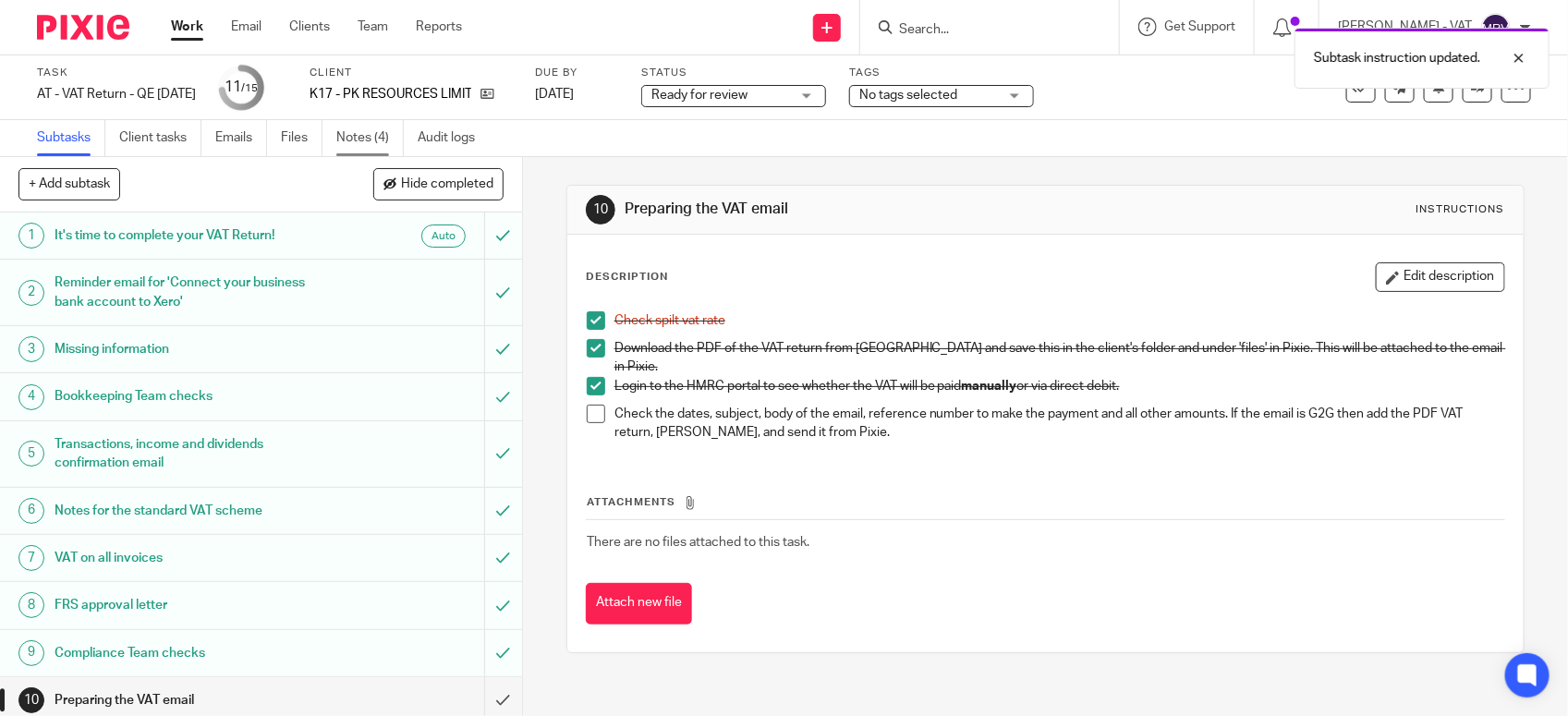
click at [353, 141] on link "Notes (4)" at bounding box center [369, 138] width 67 height 36
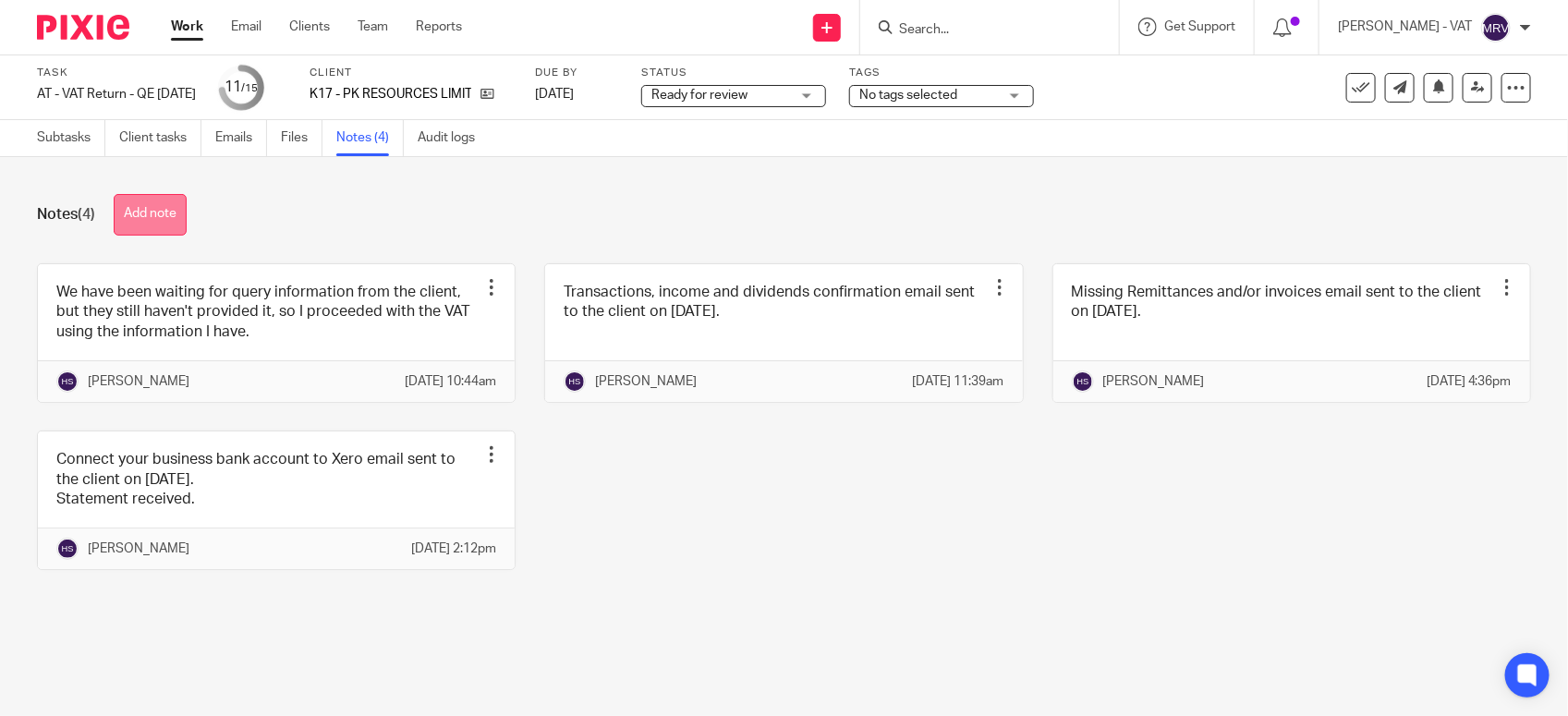
click at [164, 210] on button "Add note" at bounding box center [150, 215] width 73 height 42
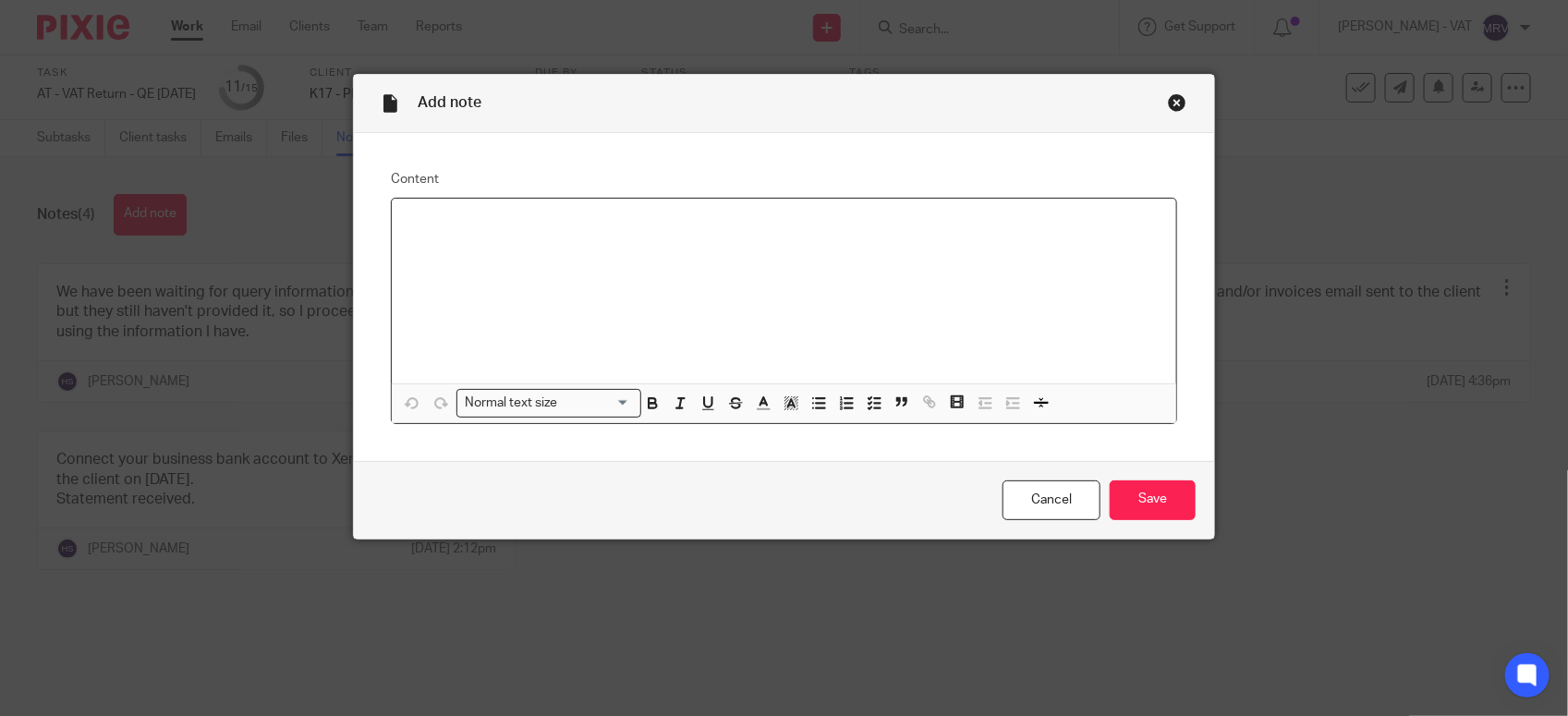
click at [647, 283] on div at bounding box center [784, 291] width 785 height 185
click at [1162, 508] on input "Save" at bounding box center [1153, 501] width 86 height 40
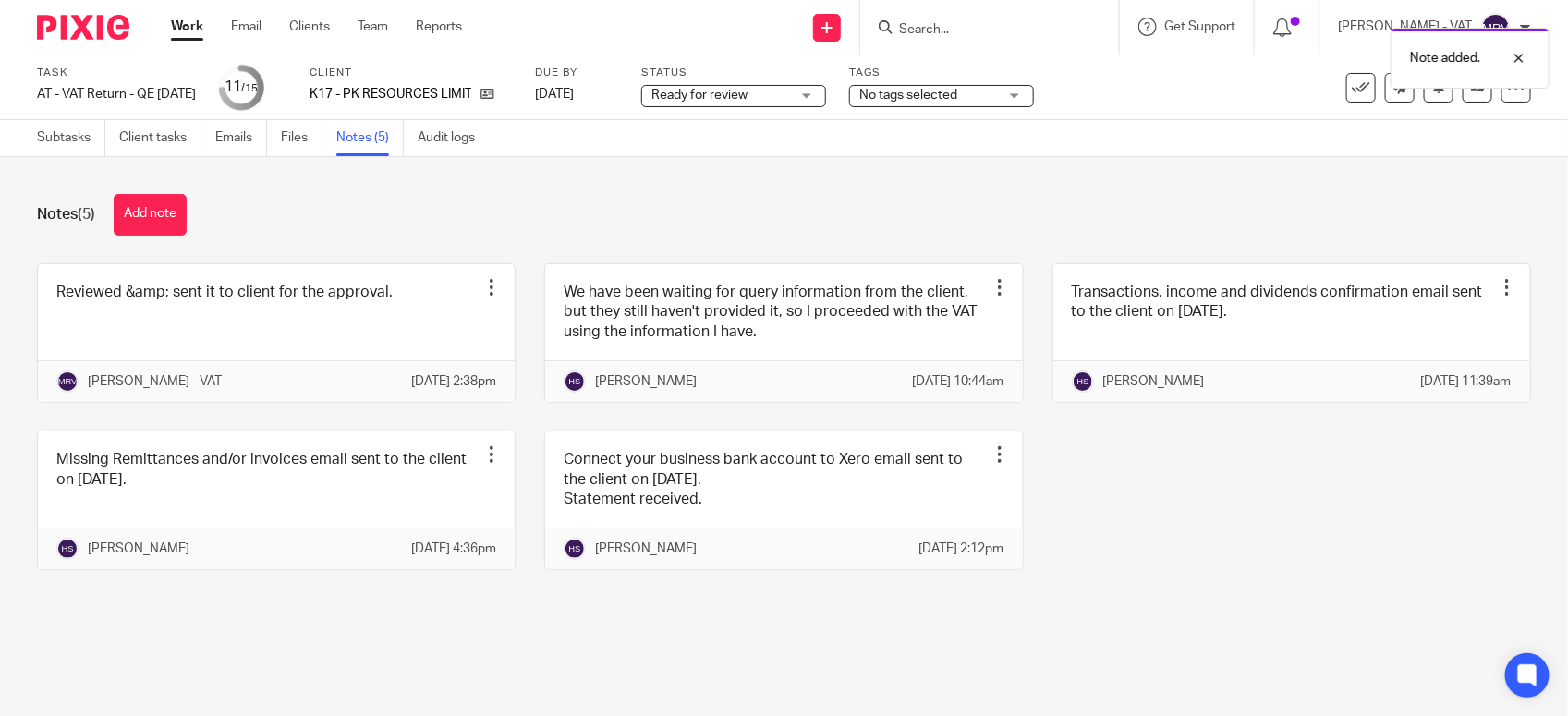
click at [32, 136] on div "Subtasks Client tasks Emails Files Notes (5) Audit logs" at bounding box center [260, 138] width 521 height 36
click at [44, 136] on link "Subtasks" at bounding box center [71, 138] width 68 height 36
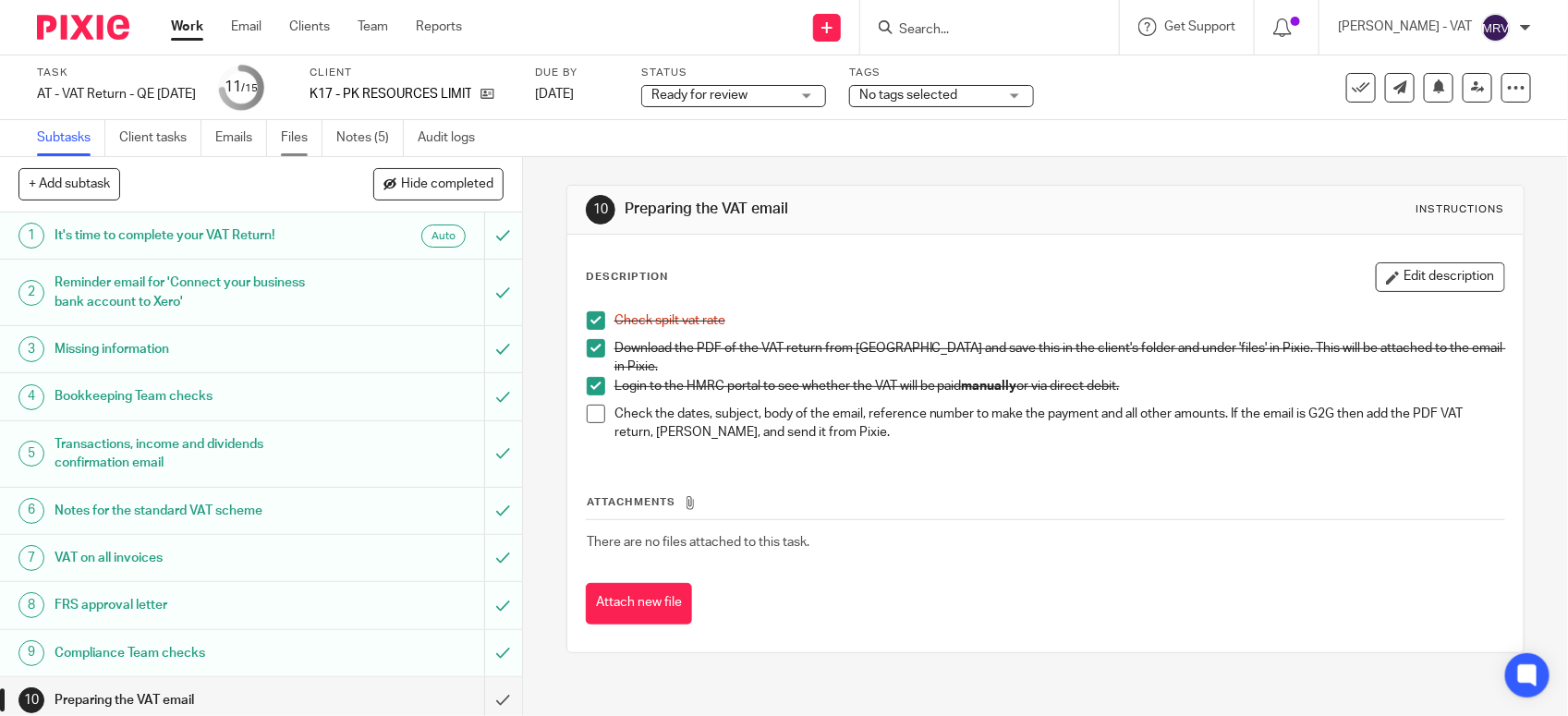
click at [300, 140] on link "Files" at bounding box center [302, 138] width 42 height 36
click at [587, 405] on span at bounding box center [596, 414] width 18 height 18
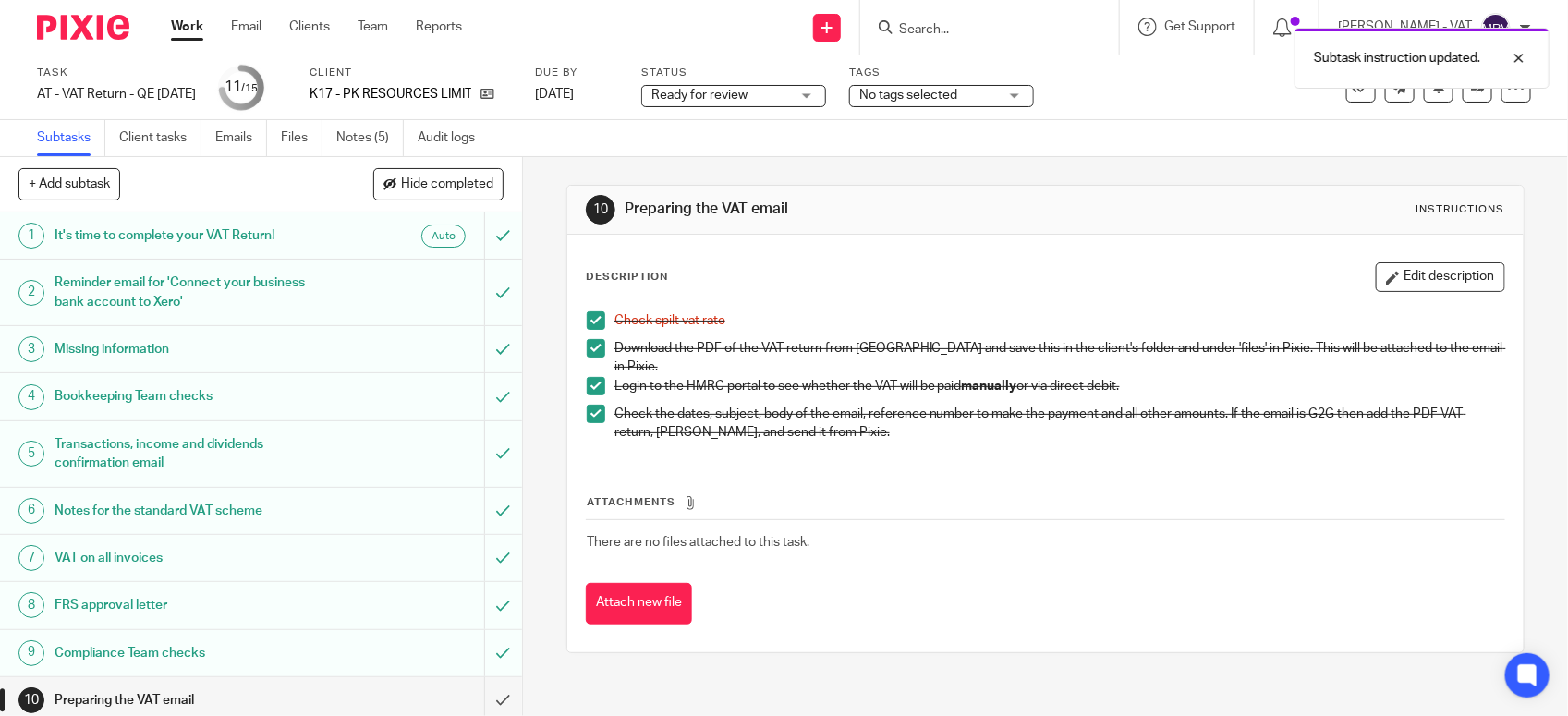
scroll to position [287, 0]
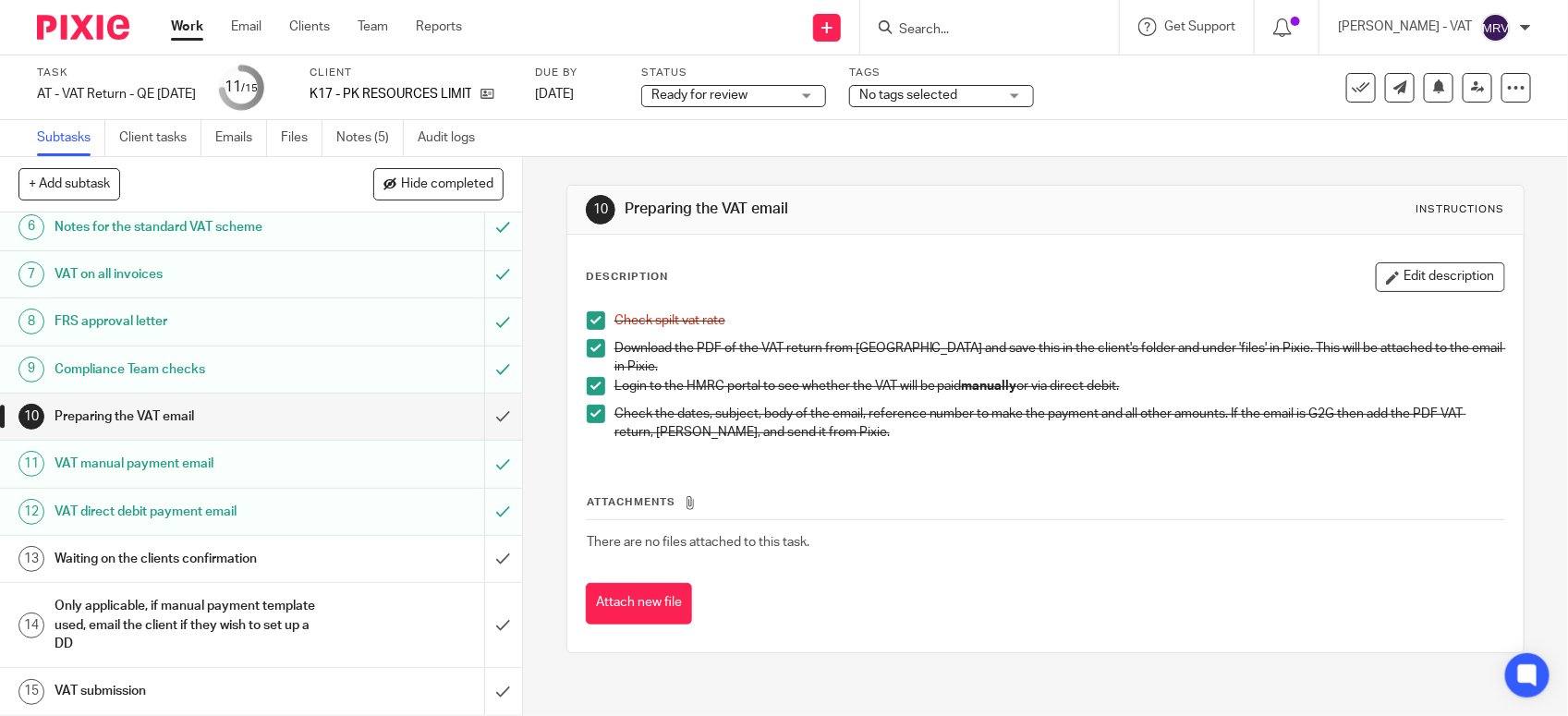
click at [1211, 493] on th "Attachments" at bounding box center [1045, 506] width 919 height 27
click at [485, 417] on input "submit" at bounding box center [261, 417] width 522 height 46
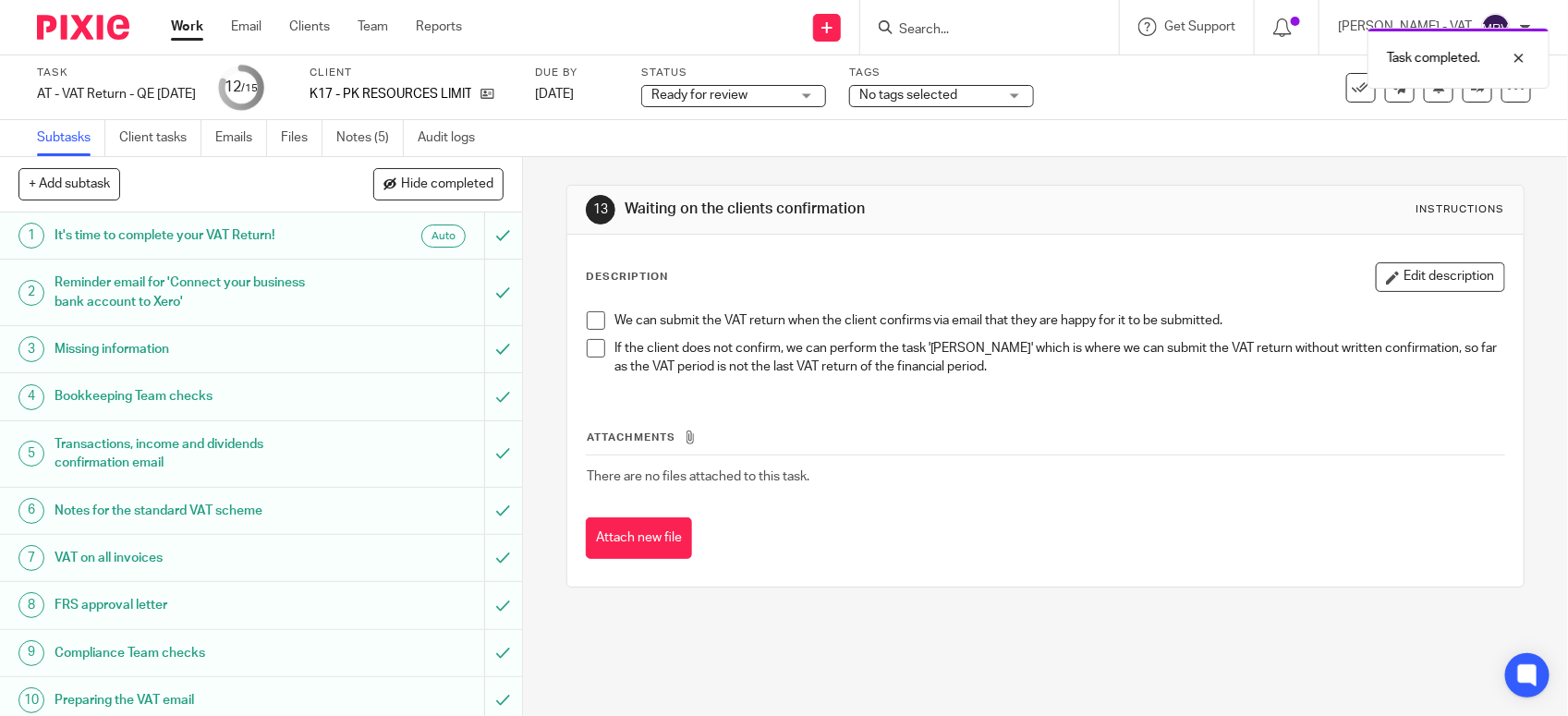
click at [748, 91] on span "Ready for review" at bounding box center [699, 95] width 96 height 13
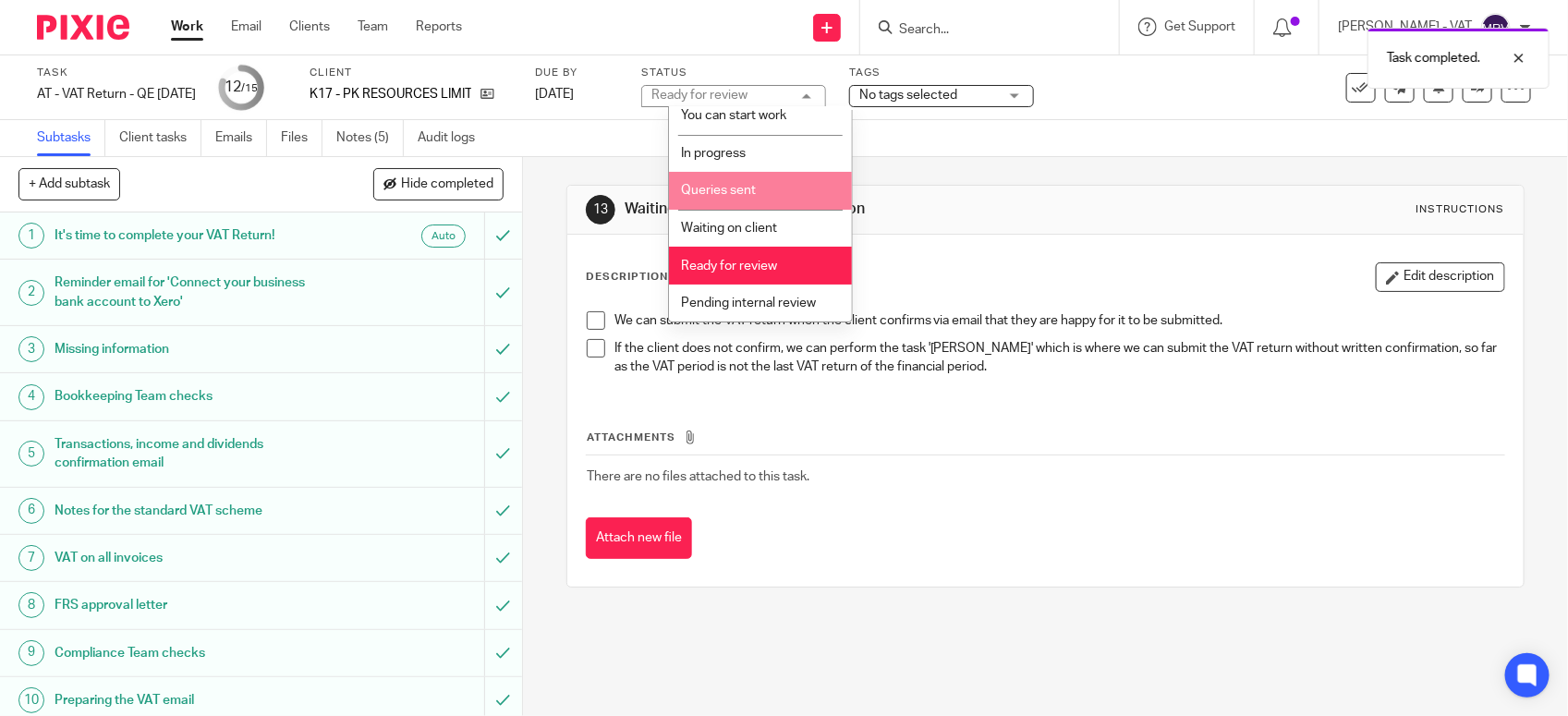
scroll to position [83, 0]
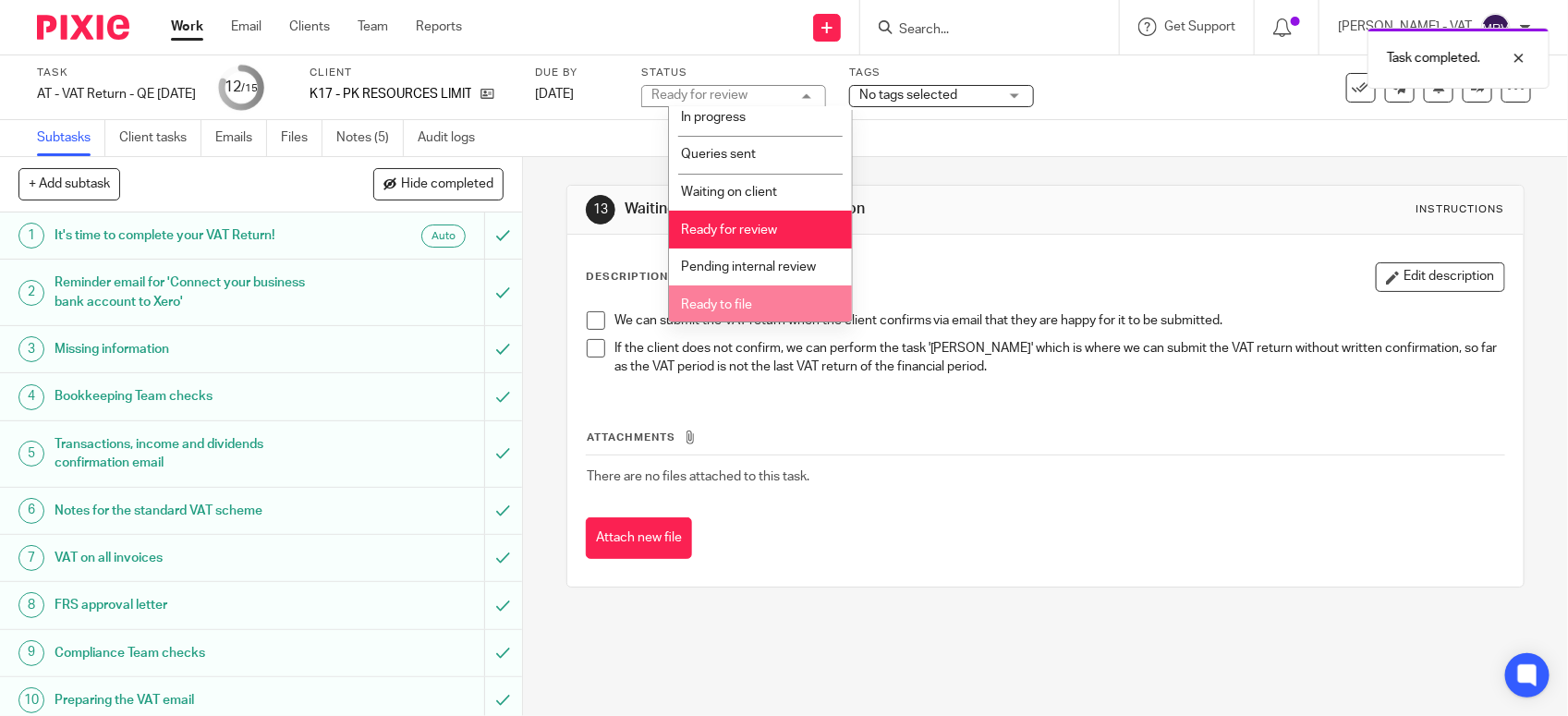
click at [746, 298] on span "Ready to file" at bounding box center [716, 304] width 71 height 13
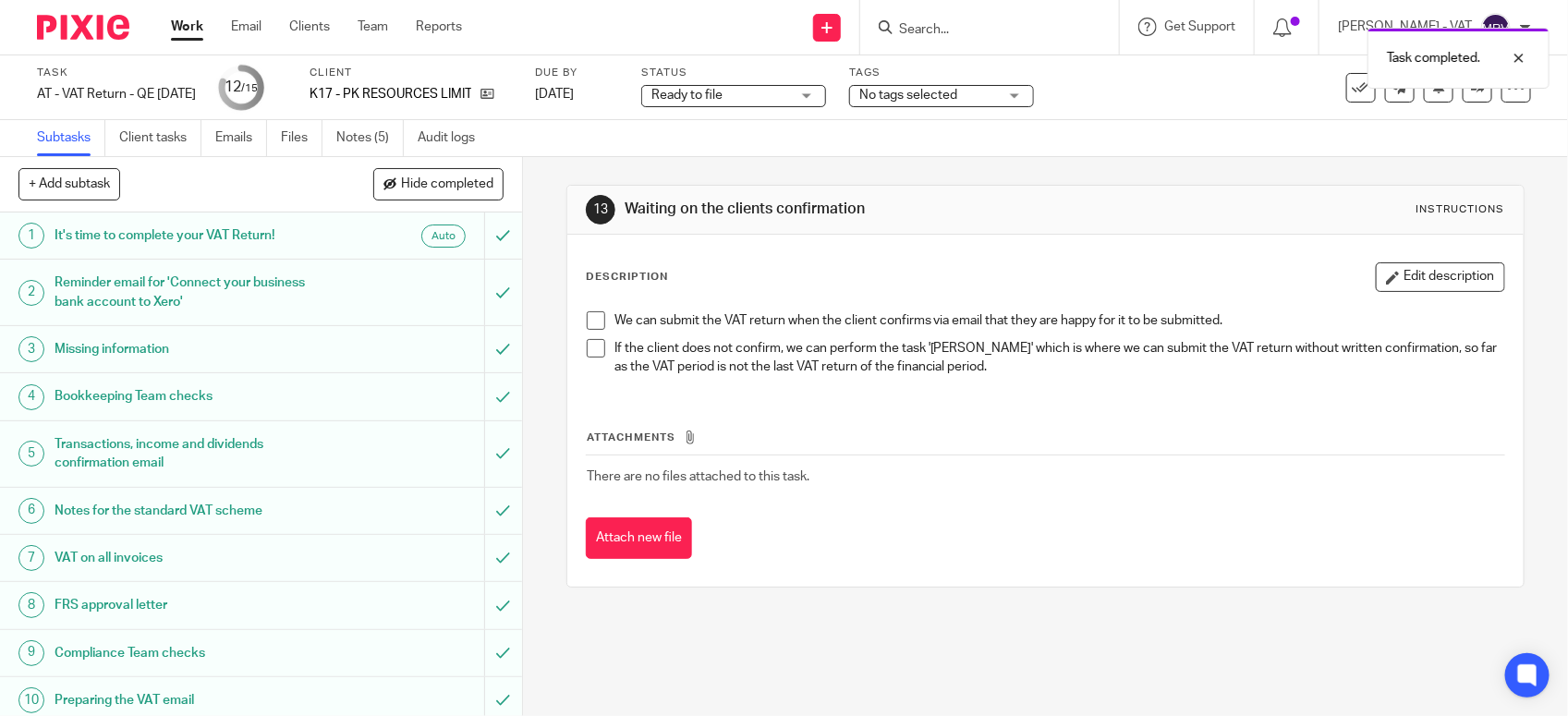
click at [871, 298] on div "Description Edit description We can submit the VAT return when the client confi…" at bounding box center [1045, 326] width 919 height 129
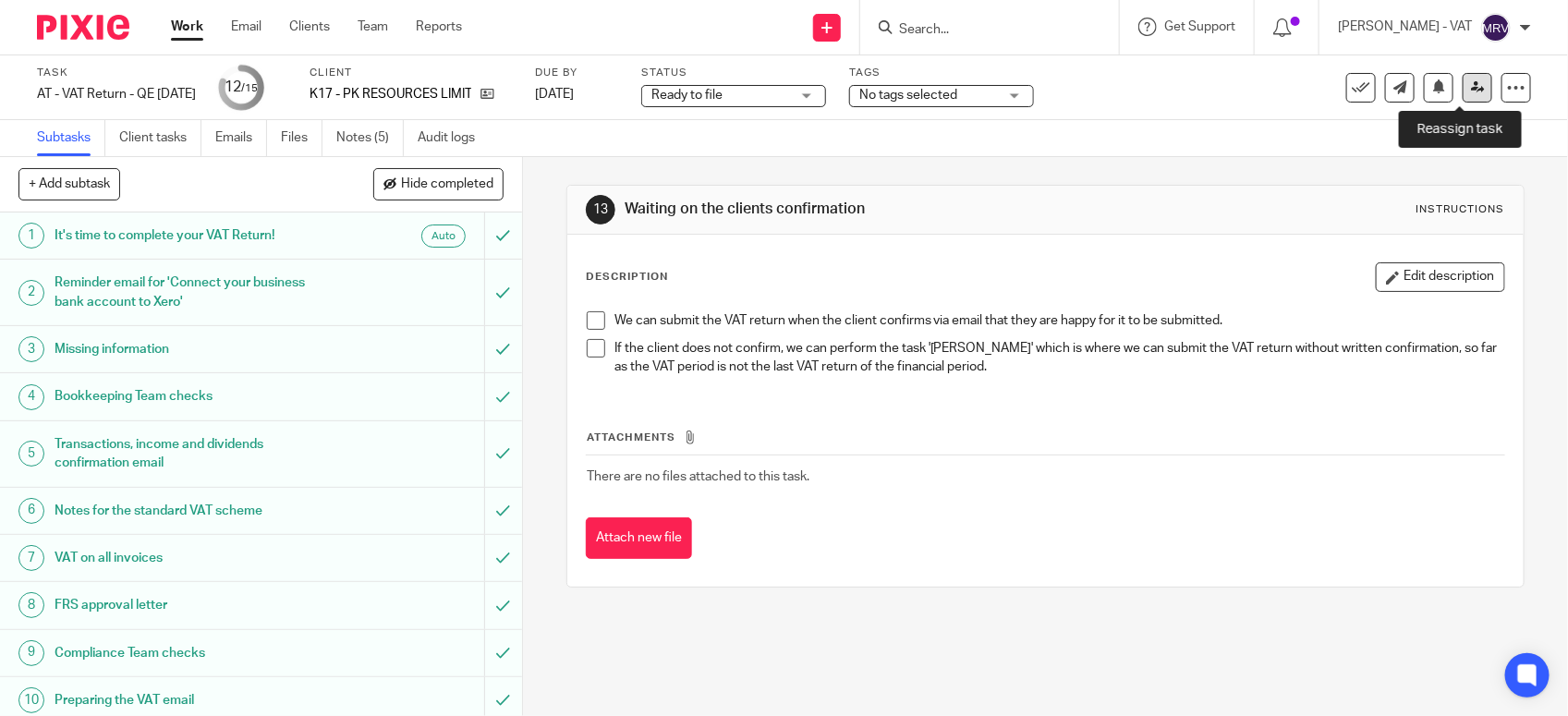
click at [1463, 98] on link at bounding box center [1478, 88] width 30 height 30
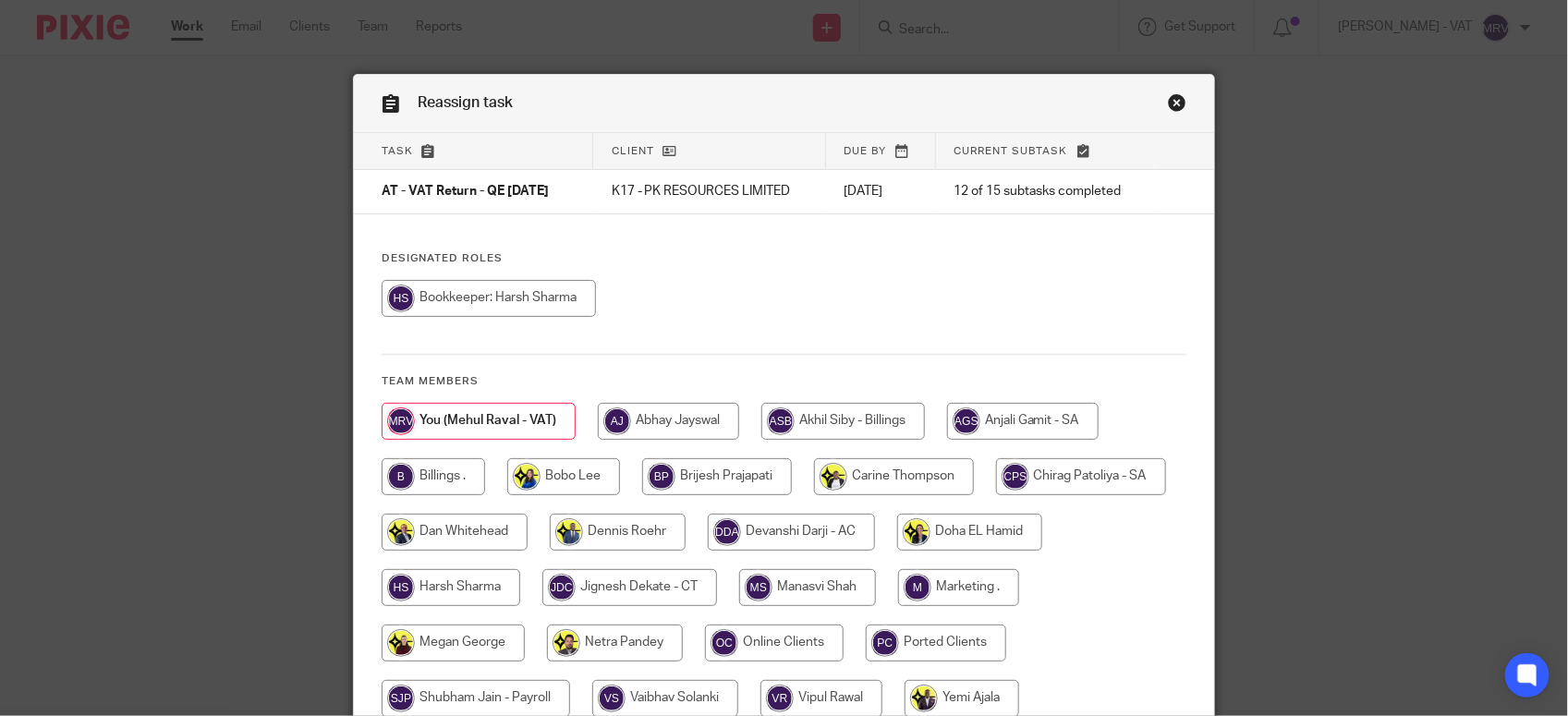
click at [639, 347] on div "Designated Roles Team members" at bounding box center [784, 493] width 860 height 484
click at [393, 473] on input "radio" at bounding box center [433, 476] width 103 height 37
radio input "true"
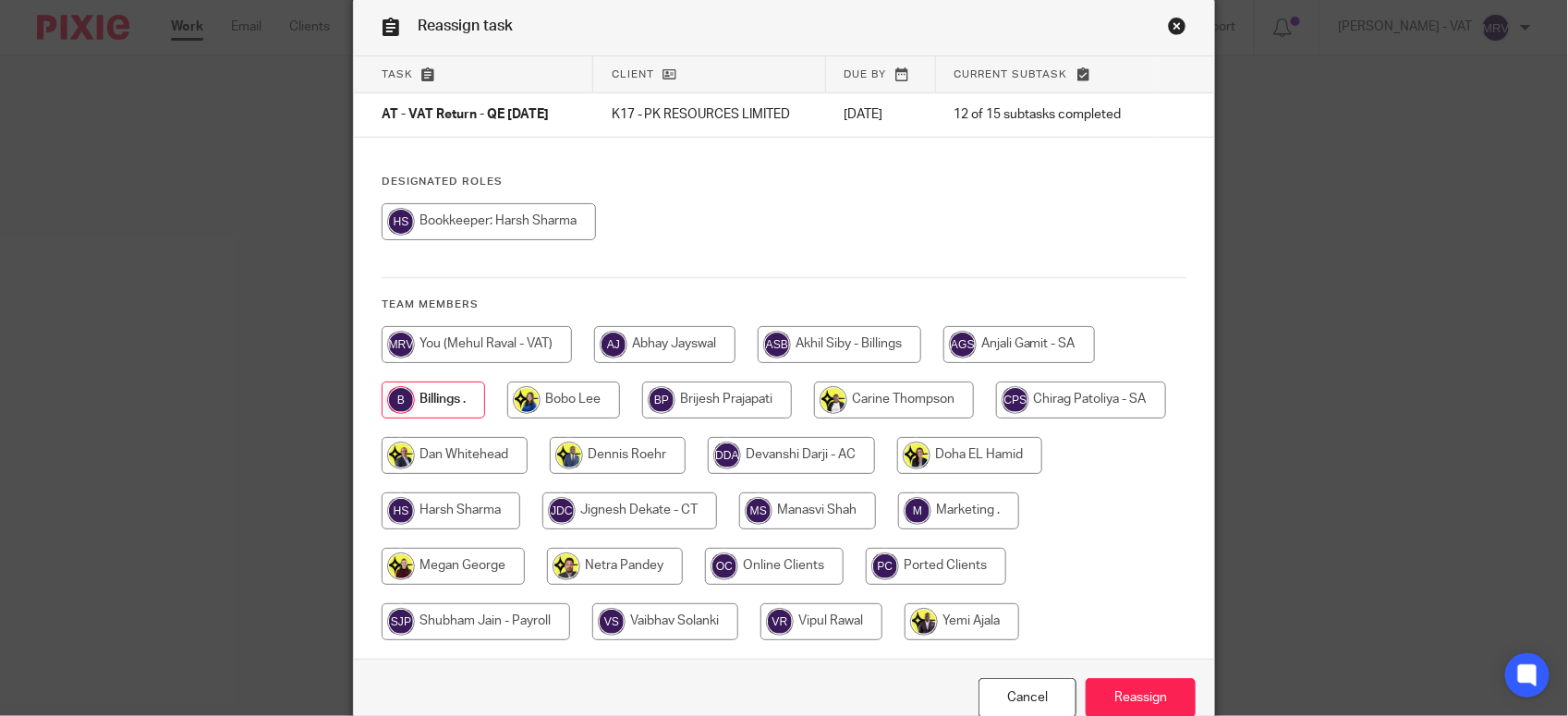
scroll to position [173, 0]
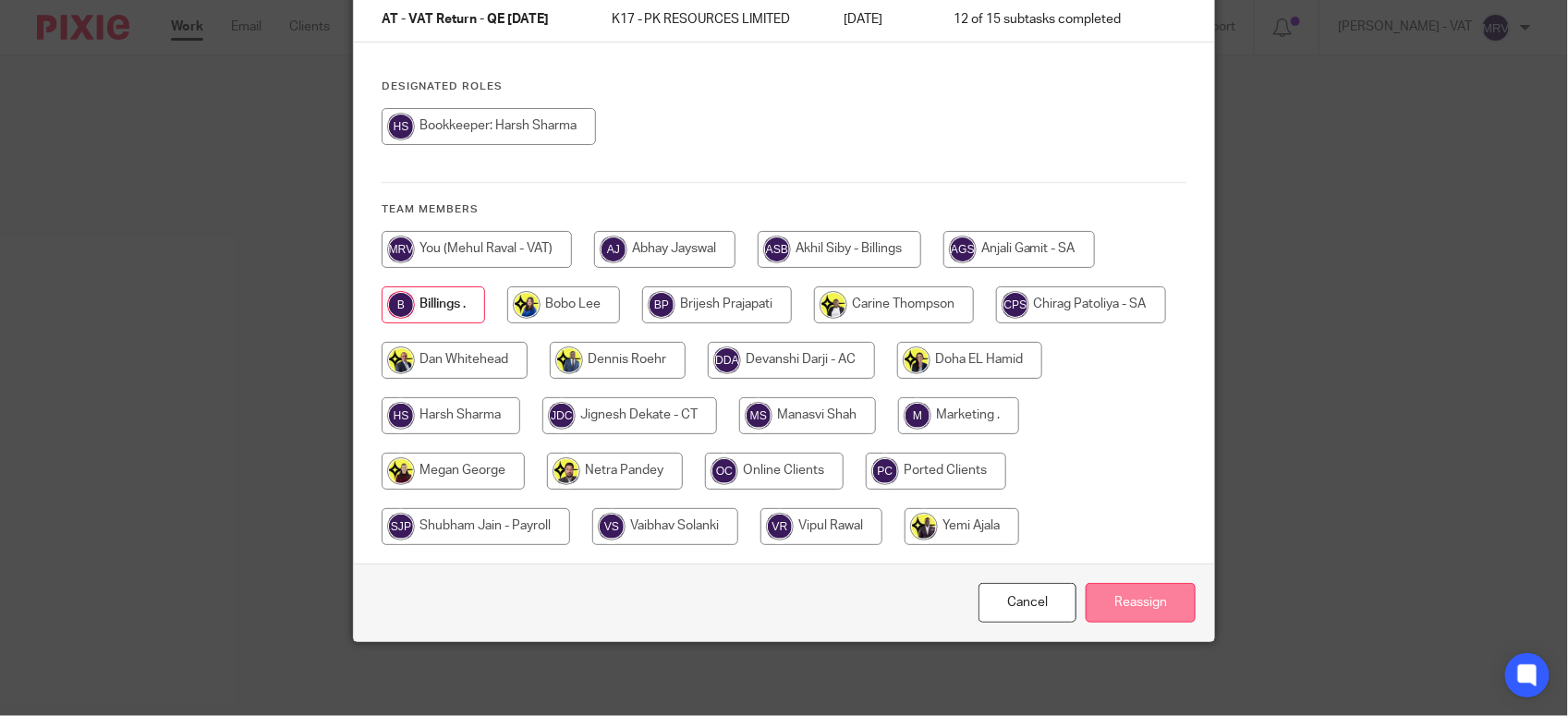
click at [1138, 603] on input "Reassign" at bounding box center [1141, 603] width 110 height 40
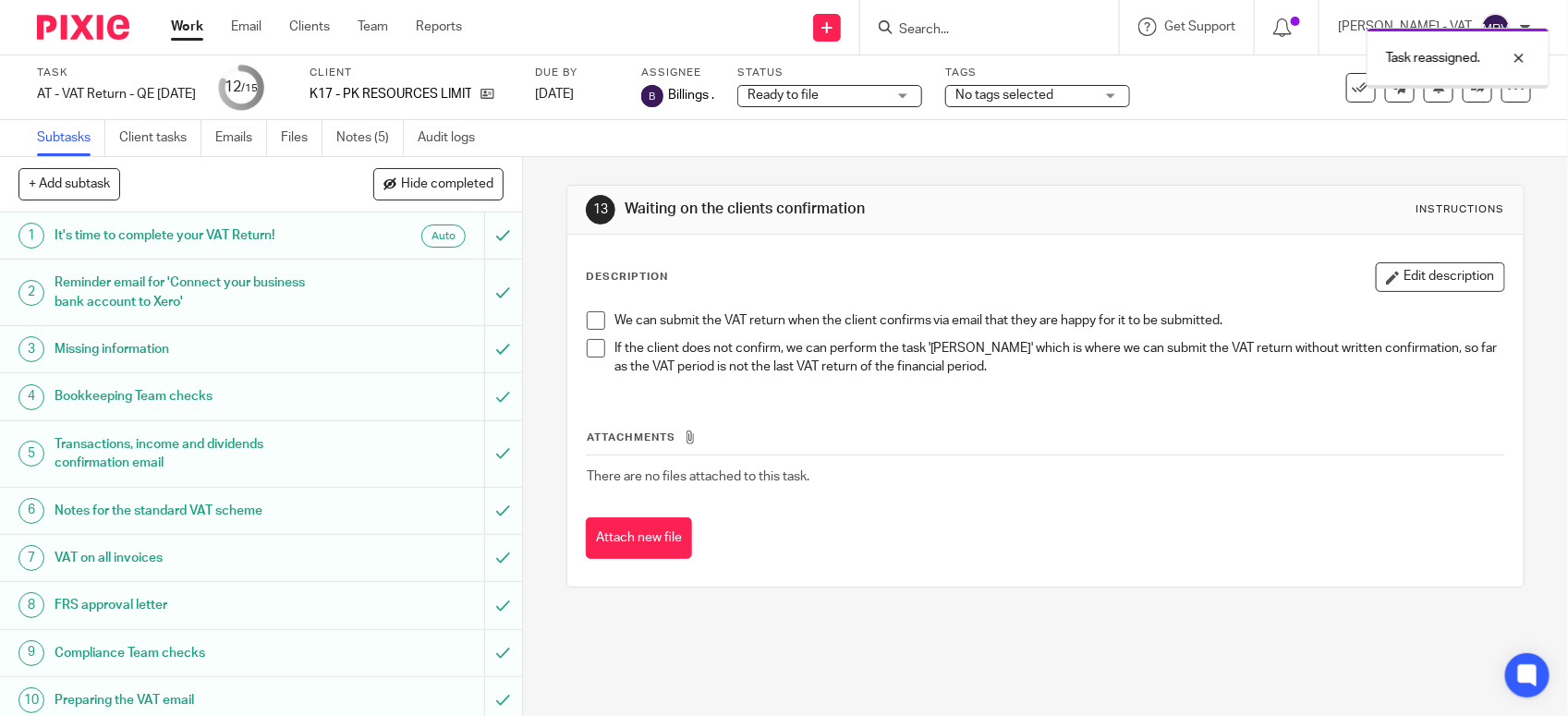
click at [855, 260] on div "Description Edit description We can submit the VAT return when the client confi…" at bounding box center [1045, 411] width 956 height 352
click at [829, 291] on div "Description Edit description" at bounding box center [1045, 277] width 919 height 30
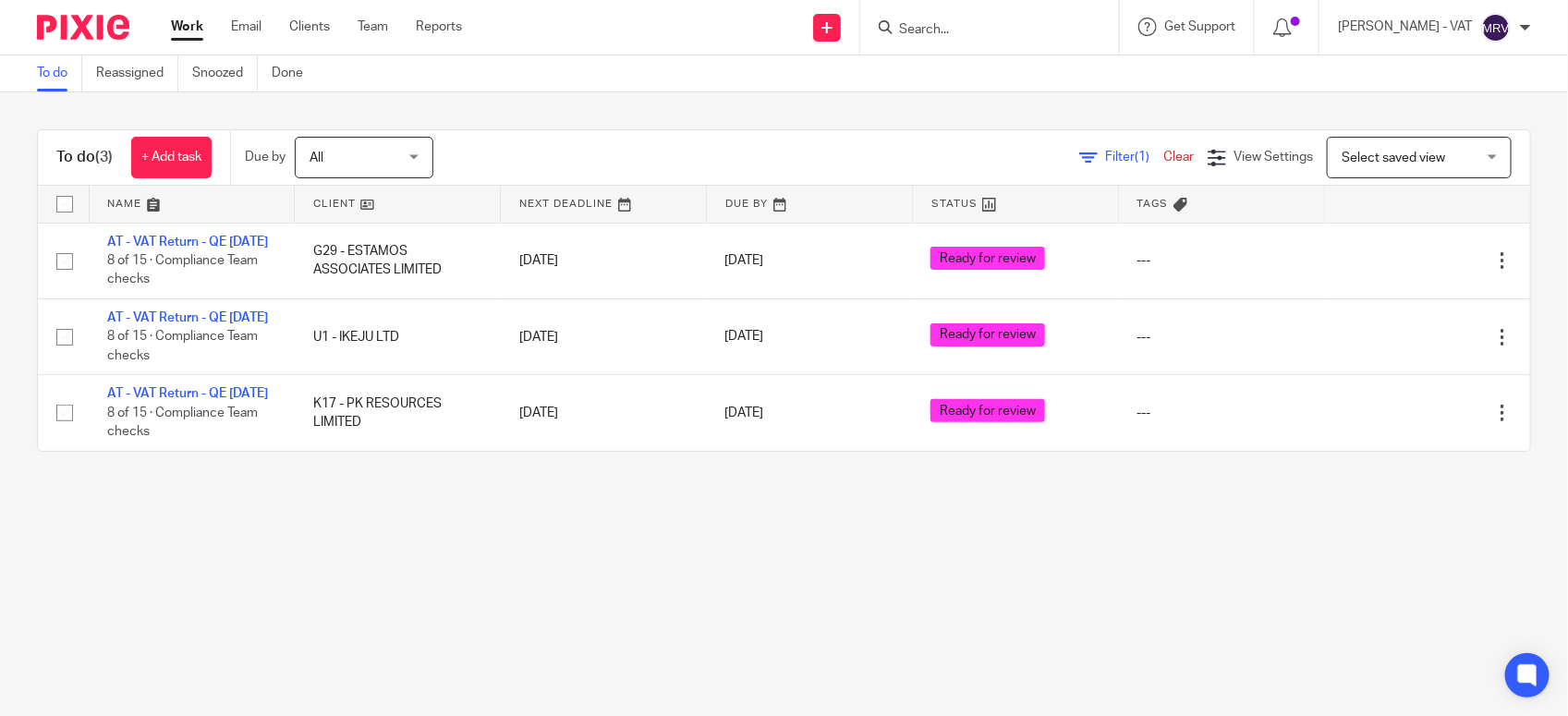
click at [402, 619] on main "To do Reassigned Snoozed Done To do (3) + Add task Due by All All Today Tomorro…" at bounding box center [784, 358] width 1568 height 716
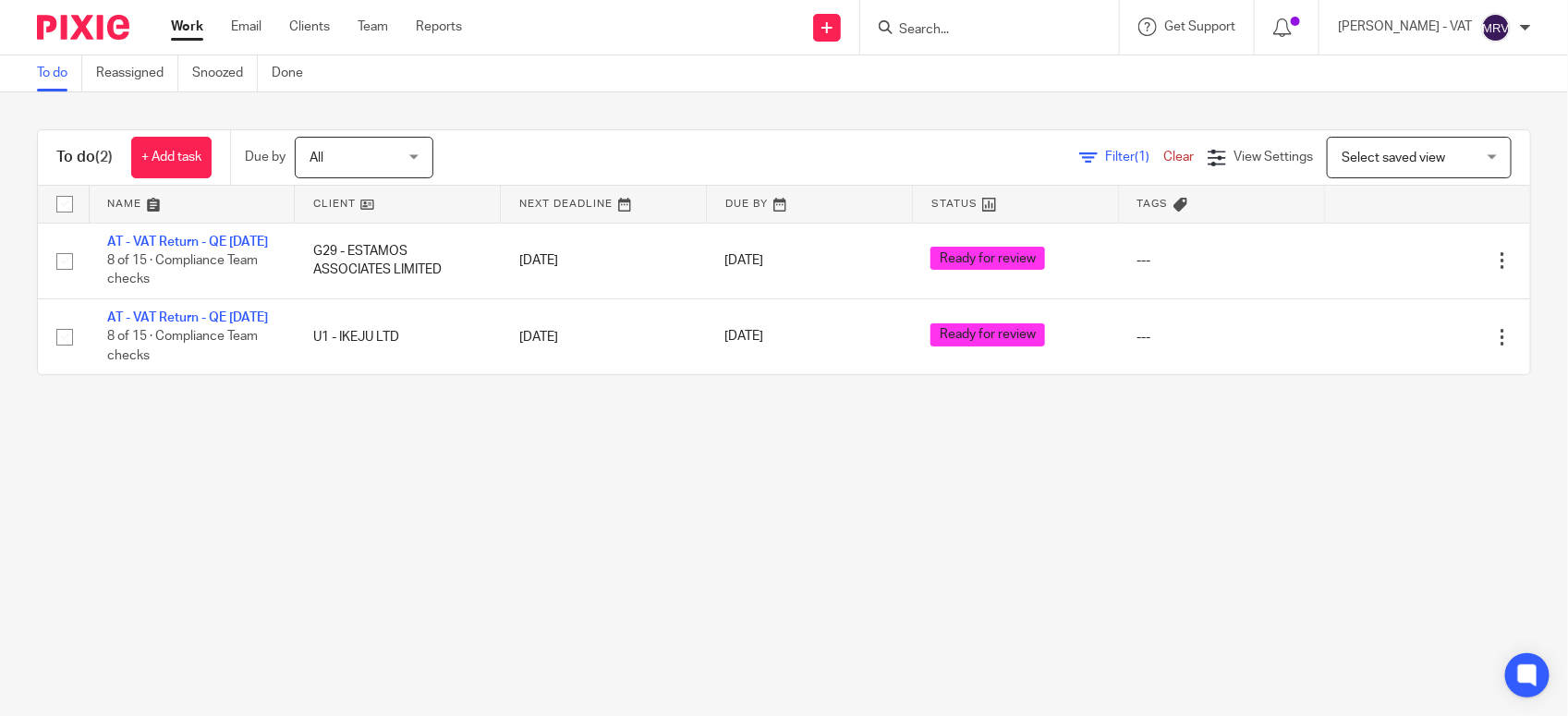
click at [555, 531] on main "To do Reassigned Snoozed Done To do (2) + Add task Due by All All [DATE] [DATE]…" at bounding box center [784, 358] width 1568 height 716
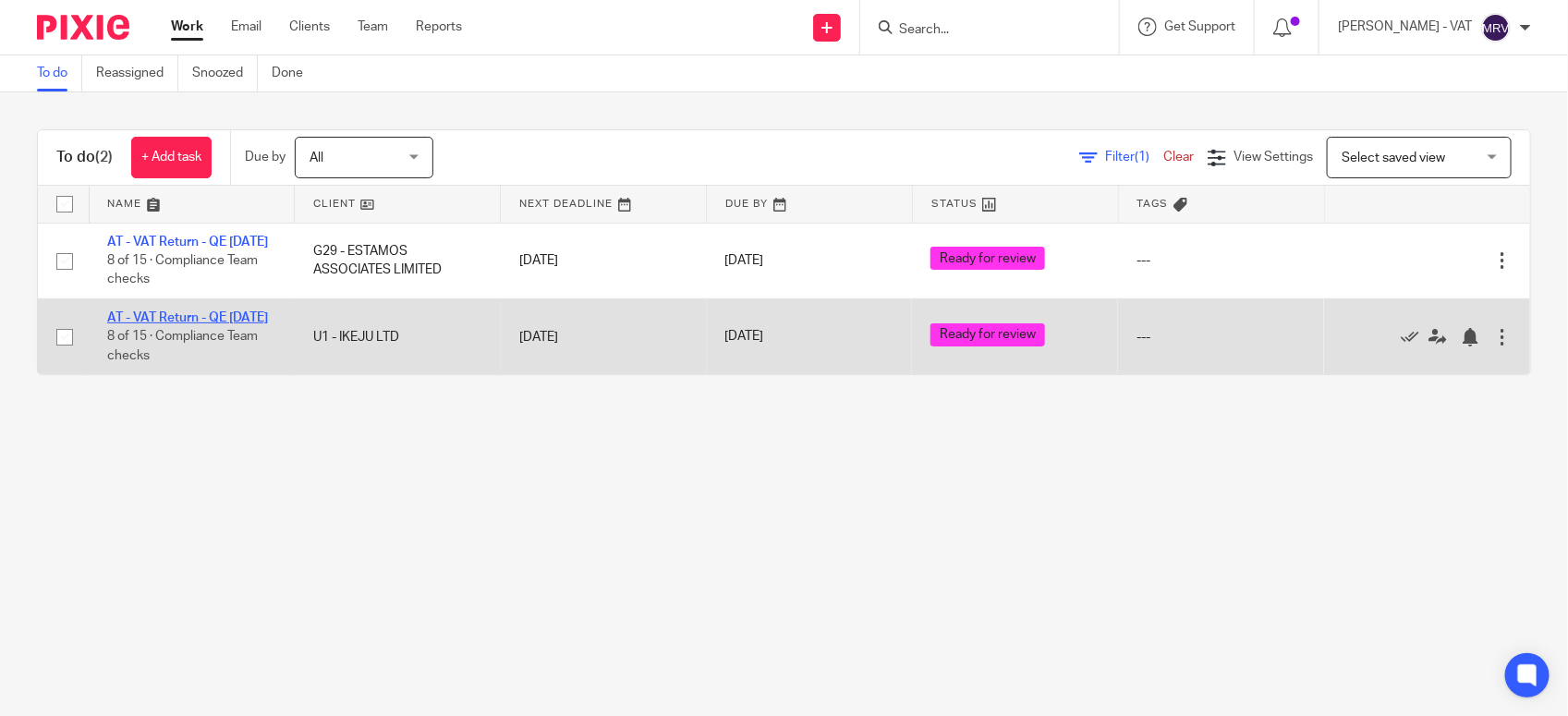
click at [195, 324] on link "AT - VAT Return - QE 31-07-2025" at bounding box center [187, 317] width 161 height 13
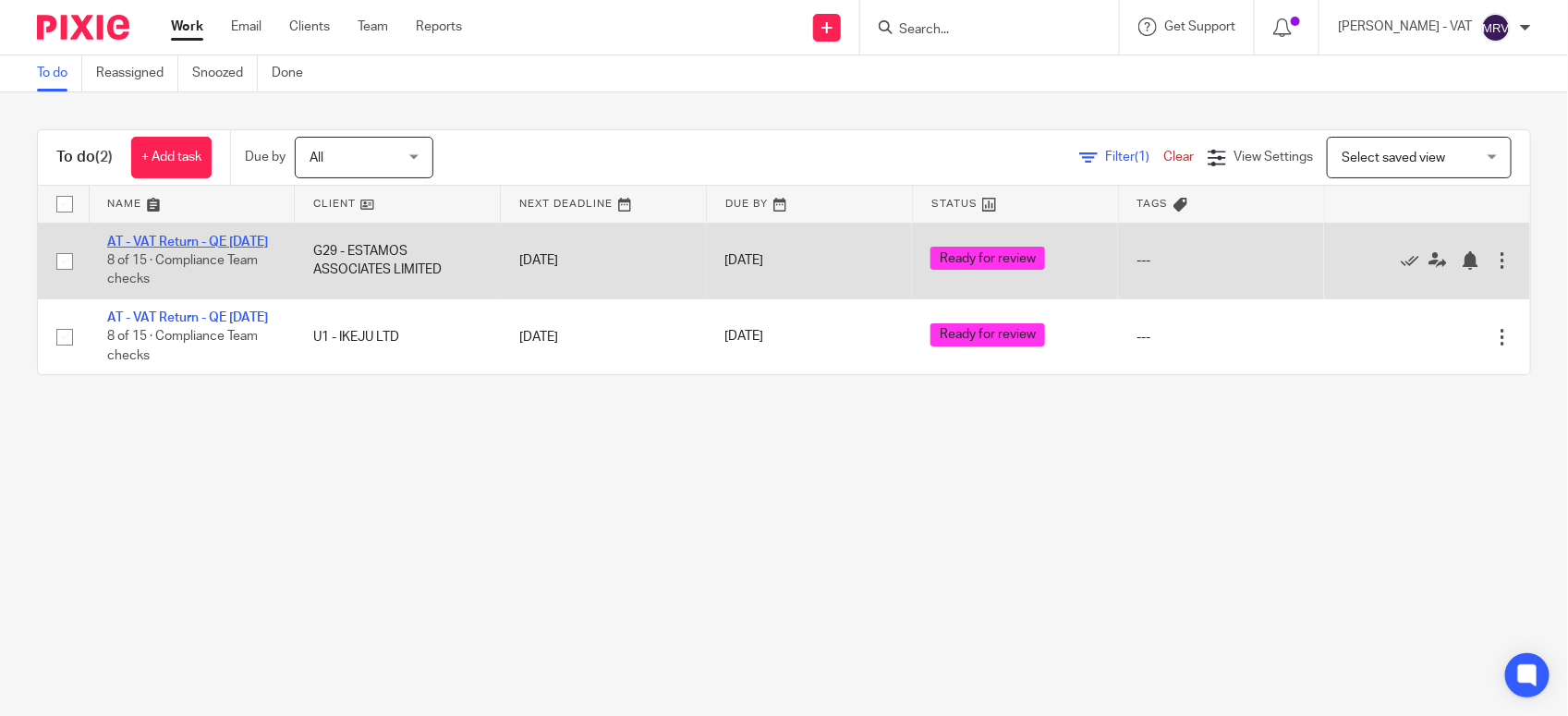
click at [178, 245] on link "AT - VAT Return - QE [DATE]" at bounding box center [187, 242] width 161 height 13
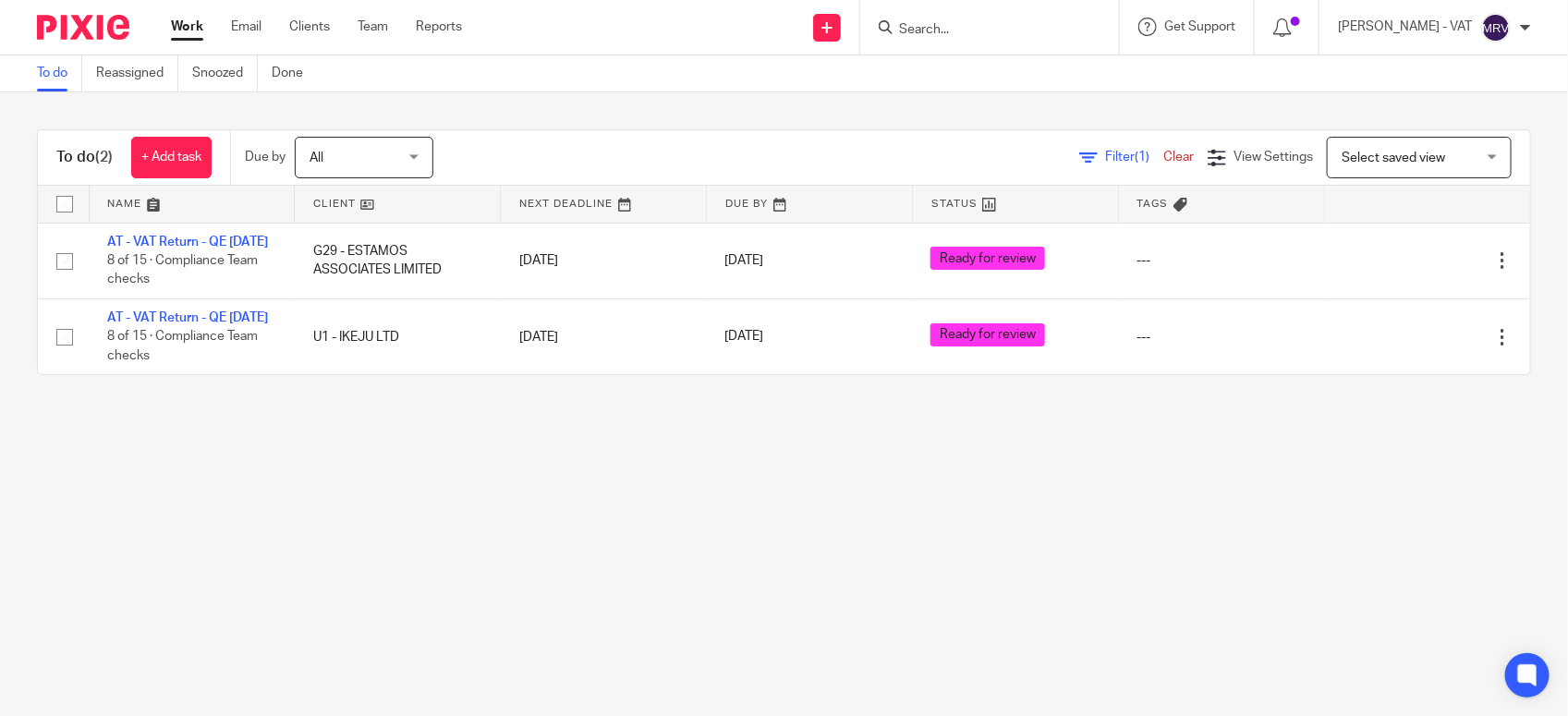
click at [194, 481] on main "To do Reassigned Snoozed Done To do (2) + Add task Due by All All Today Tomorro…" at bounding box center [784, 358] width 1568 height 716
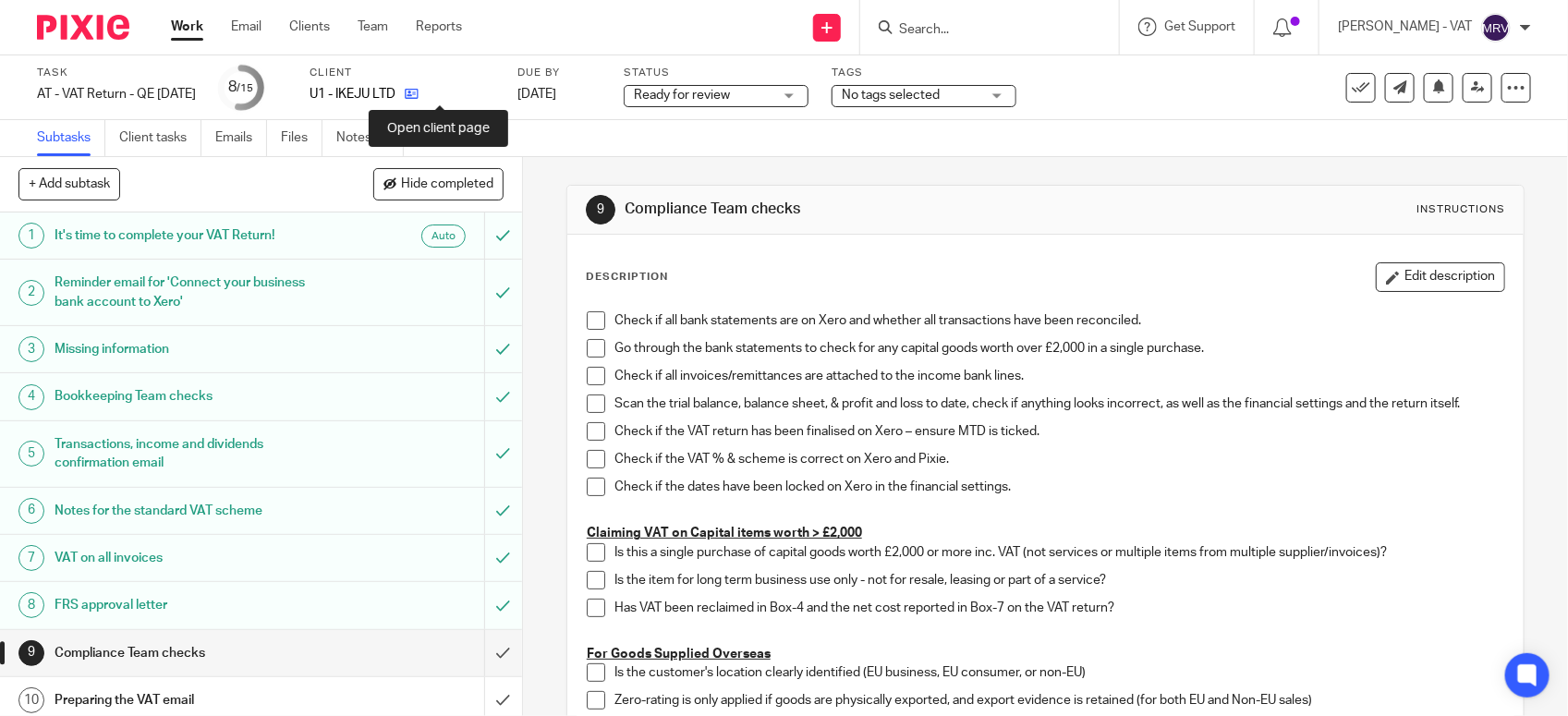
click at [419, 100] on icon at bounding box center [412, 94] width 14 height 14
click at [589, 324] on span at bounding box center [596, 320] width 18 height 18
click at [587, 351] on span at bounding box center [596, 348] width 18 height 18
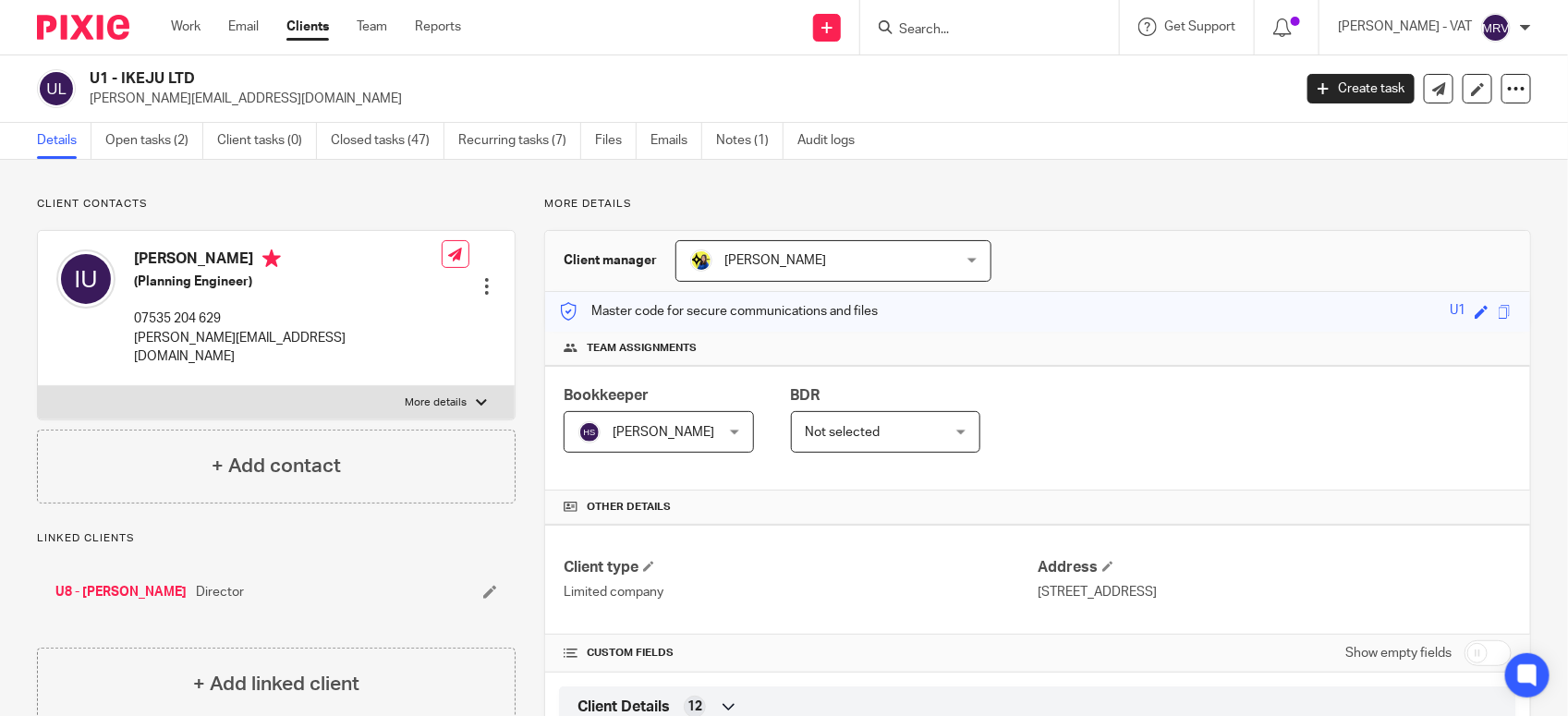
drag, startPoint x: 117, startPoint y: 72, endPoint x: 177, endPoint y: 67, distance: 60.3
click at [177, 67] on div "U1 - IKEJU LTD j.ughanze@hotmail.co.uk Create task Update from Companies House …" at bounding box center [784, 88] width 1568 height 67
drag, startPoint x: 177, startPoint y: 67, endPoint x: 123, endPoint y: 71, distance: 54.7
click at [123, 71] on h2 "U1 - IKEJU LTD" at bounding box center [566, 78] width 952 height 19
drag, startPoint x: 125, startPoint y: 79, endPoint x: 201, endPoint y: 79, distance: 75.8
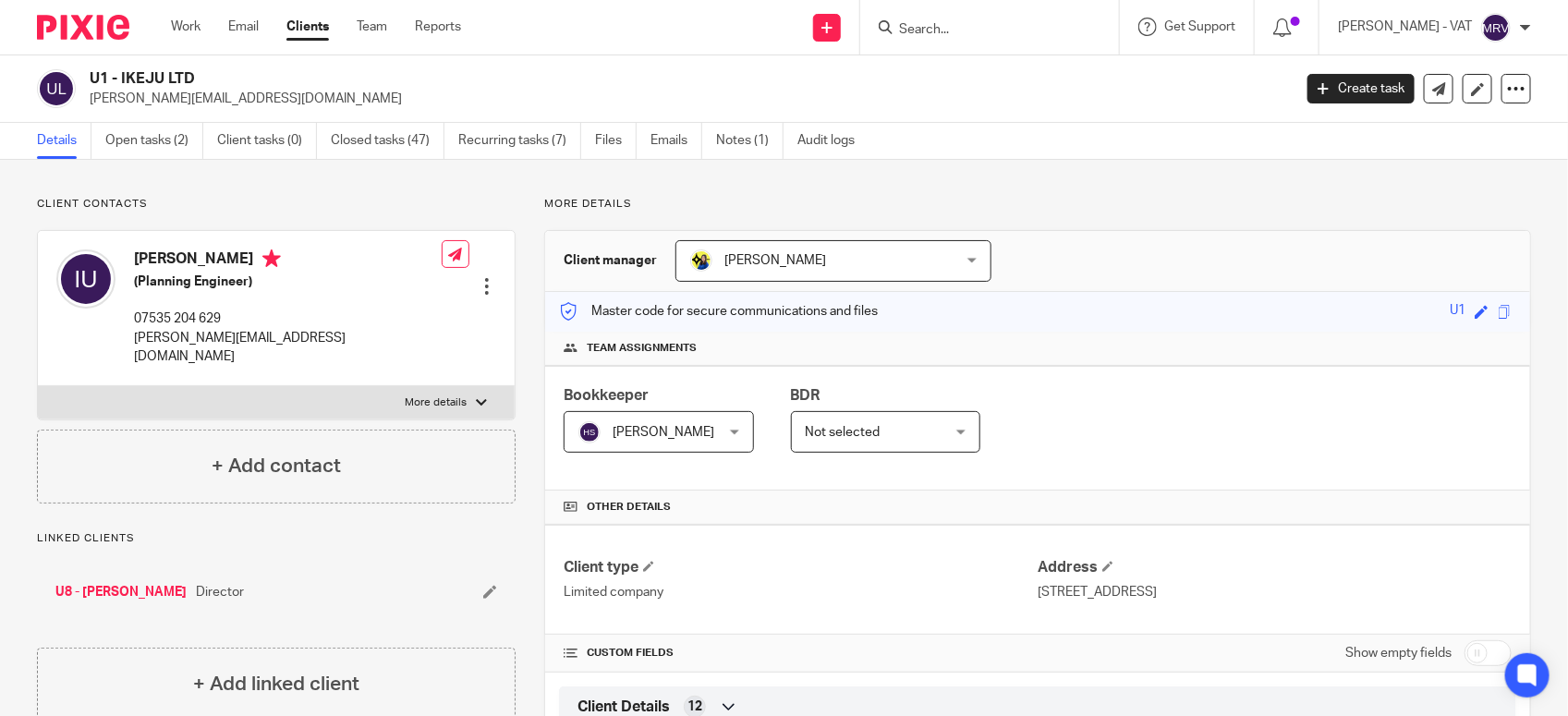
click at [201, 79] on h2 "U1 - IKEJU LTD" at bounding box center [566, 78] width 952 height 19
drag, startPoint x: 201, startPoint y: 79, endPoint x: 137, endPoint y: 84, distance: 63.9
click at [137, 84] on h2 "U1 - IKEJU LTD" at bounding box center [566, 78] width 952 height 19
drag, startPoint x: 123, startPoint y: 79, endPoint x: 196, endPoint y: 79, distance: 73.0
click at [196, 79] on h2 "U1 - IKEJU LTD" at bounding box center [566, 78] width 952 height 19
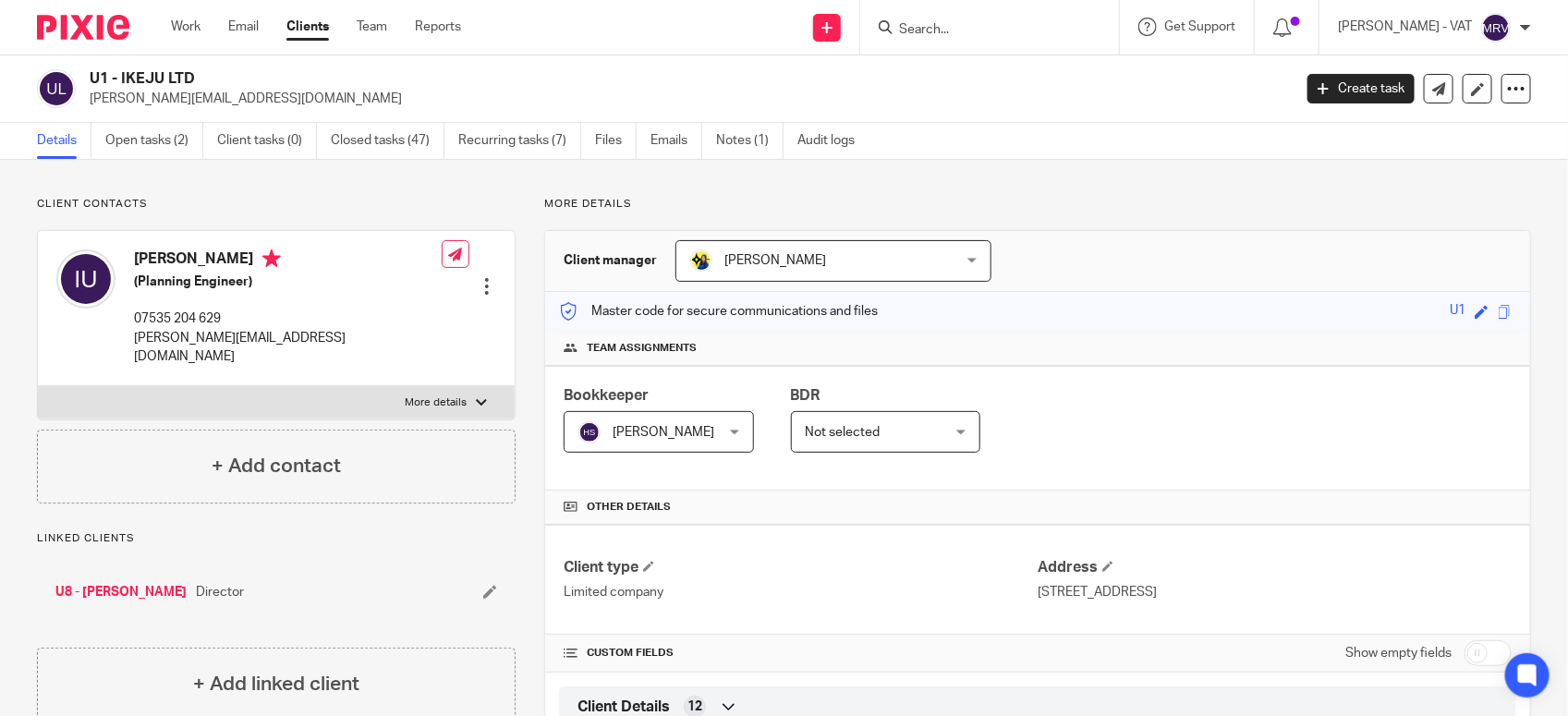
drag, startPoint x: 196, startPoint y: 79, endPoint x: 125, endPoint y: 72, distance: 71.4
click at [125, 72] on h2 "U1 - IKEJU LTD" at bounding box center [566, 78] width 952 height 19
drag, startPoint x: 122, startPoint y: 77, endPoint x: 204, endPoint y: 79, distance: 82.3
click at [204, 79] on h2 "U1 - IKEJU LTD" at bounding box center [566, 78] width 952 height 19
copy h2 "IKEJU LTD"
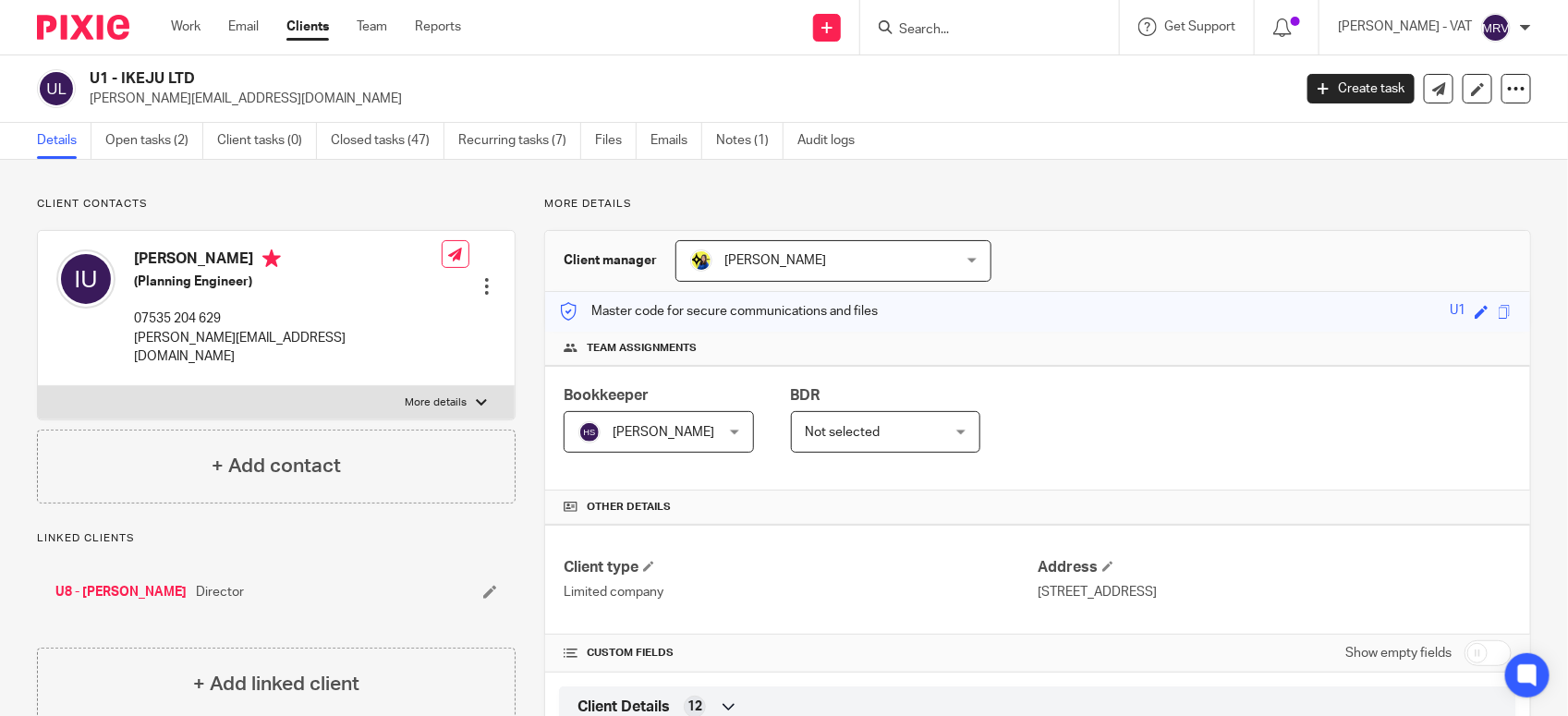
click at [120, 72] on h2 "U1 - IKEJU LTD" at bounding box center [566, 78] width 952 height 19
drag, startPoint x: 120, startPoint y: 72, endPoint x: 189, endPoint y: 65, distance: 69.7
click at [189, 65] on div "U1 - IKEJU LTD j.ughanze@hotmail.co.uk Create task Update from Companies House …" at bounding box center [784, 88] width 1568 height 67
click at [1065, 368] on div "Bookkeeper Harsh Sharma Harsh Sharma Not selected Abhay Jayswal Akhil Siby - Bi…" at bounding box center [1037, 428] width 985 height 125
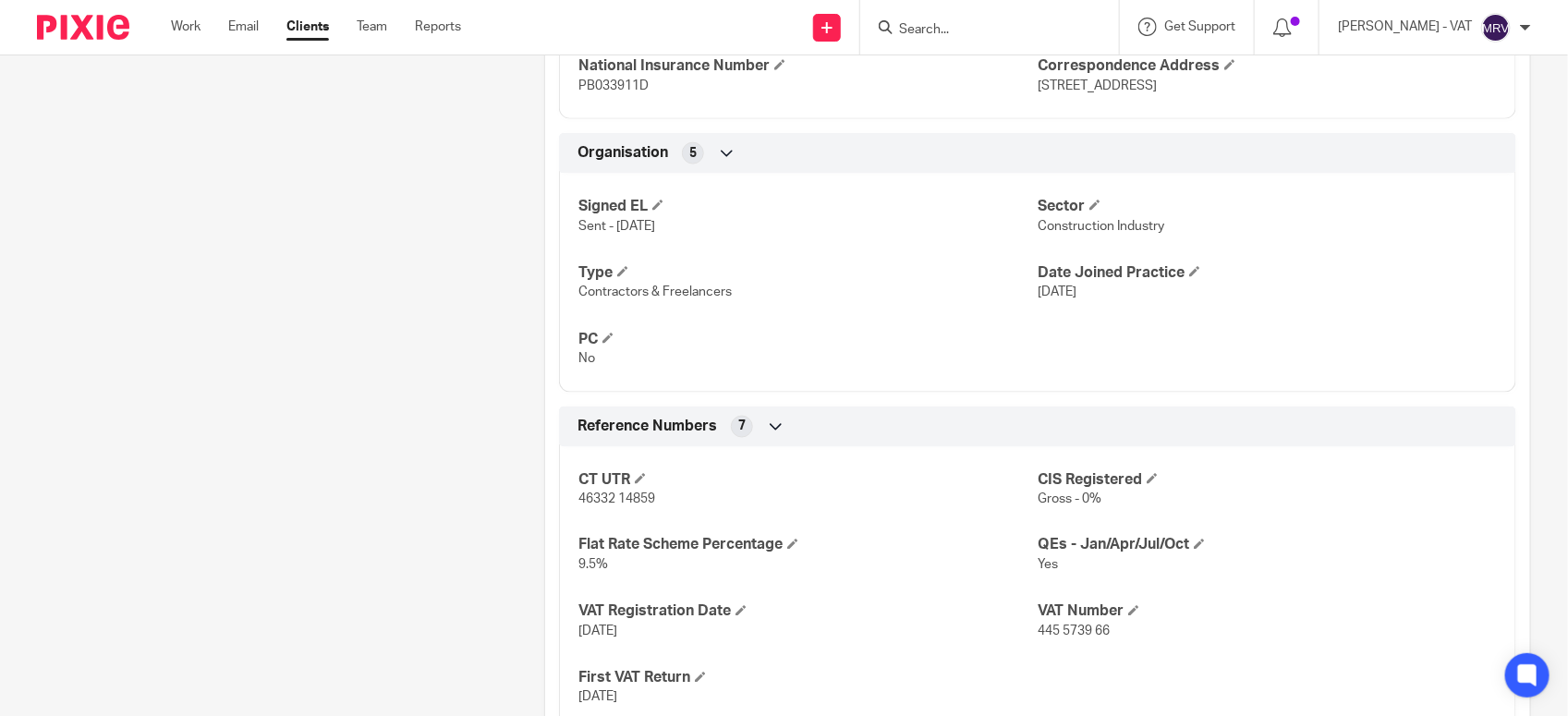
scroll to position [1155, 0]
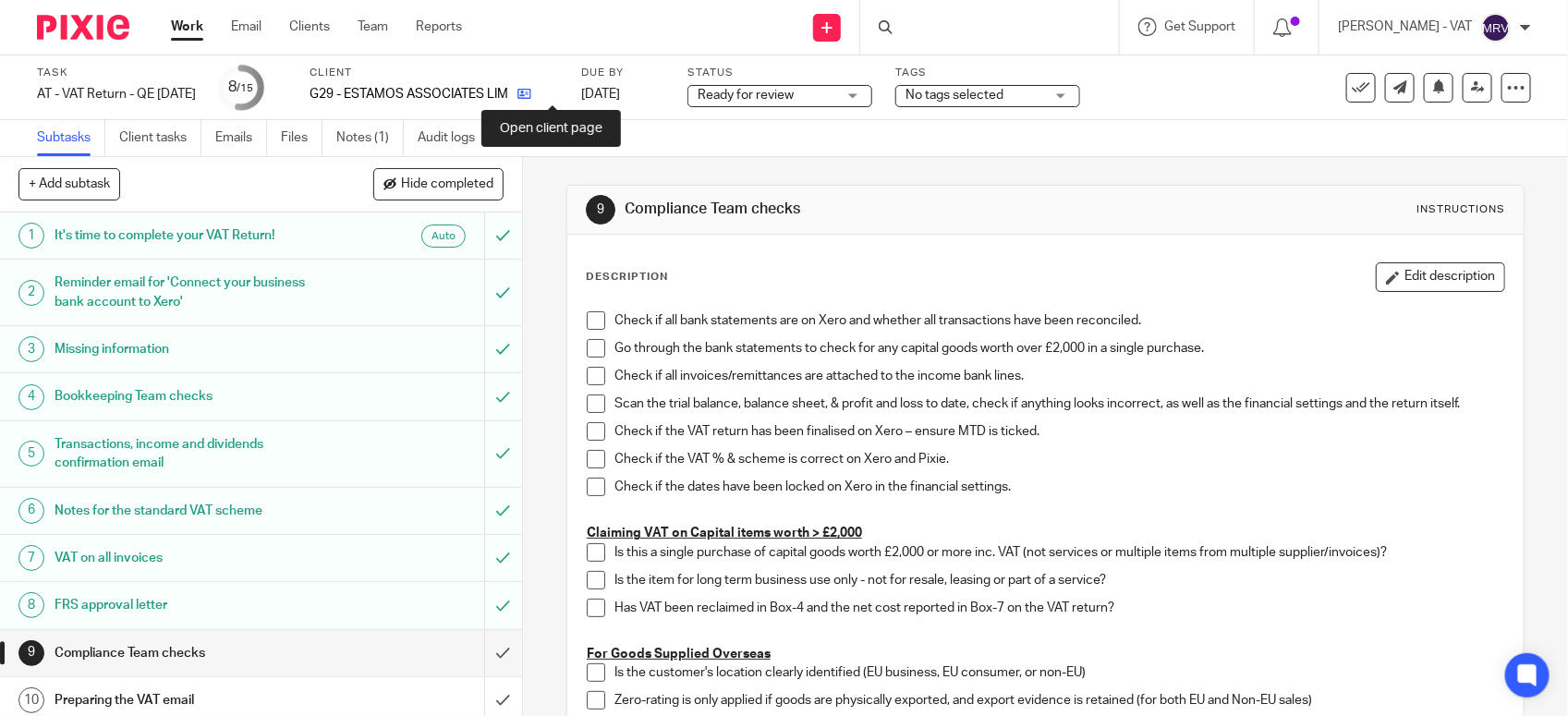
click at [531, 92] on icon at bounding box center [524, 94] width 14 height 14
click at [587, 316] on span at bounding box center [596, 320] width 18 height 18
click at [587, 351] on span at bounding box center [596, 348] width 18 height 18
click at [587, 374] on span at bounding box center [596, 376] width 18 height 18
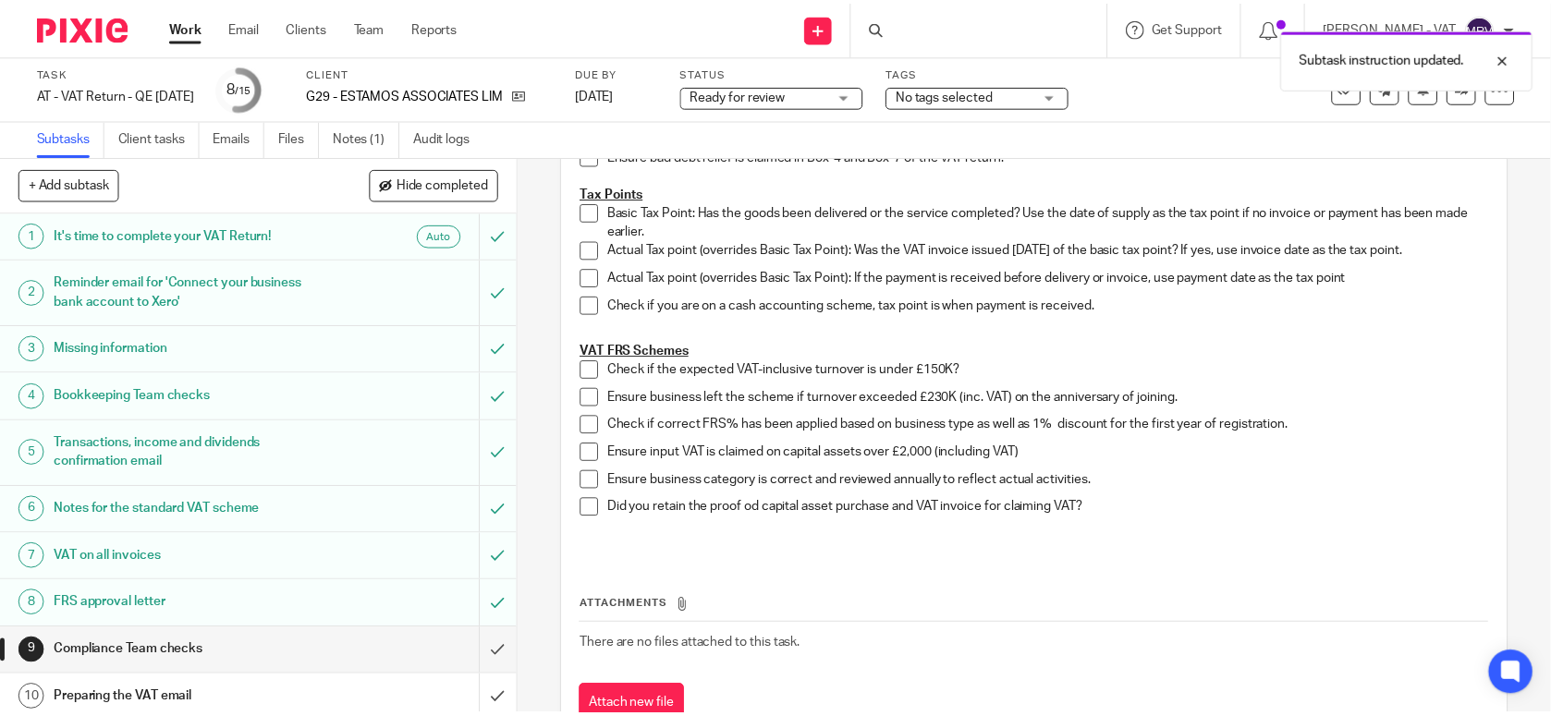
scroll to position [1040, 0]
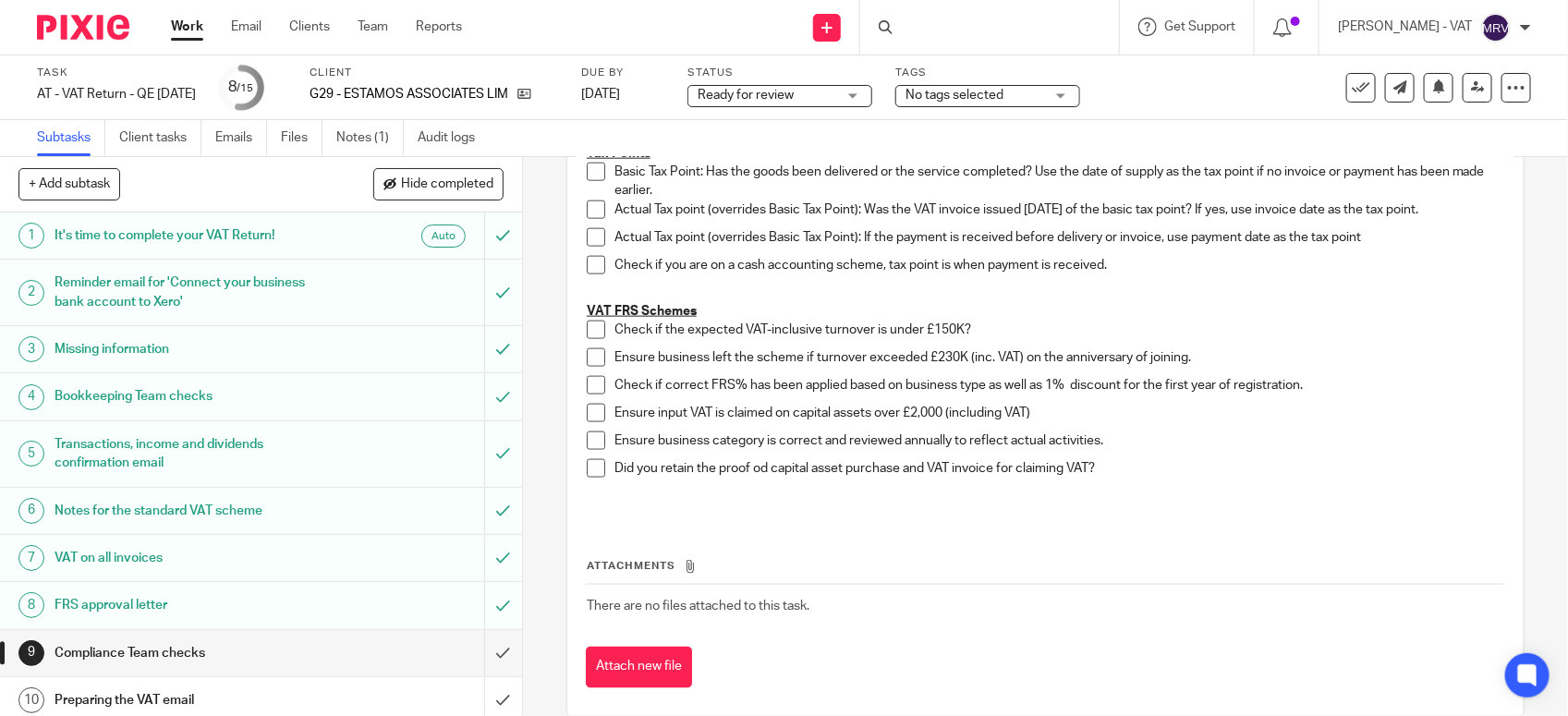
click at [587, 335] on span at bounding box center [596, 330] width 18 height 18
click at [587, 357] on span at bounding box center [596, 357] width 18 height 18
click at [587, 391] on span at bounding box center [596, 385] width 18 height 18
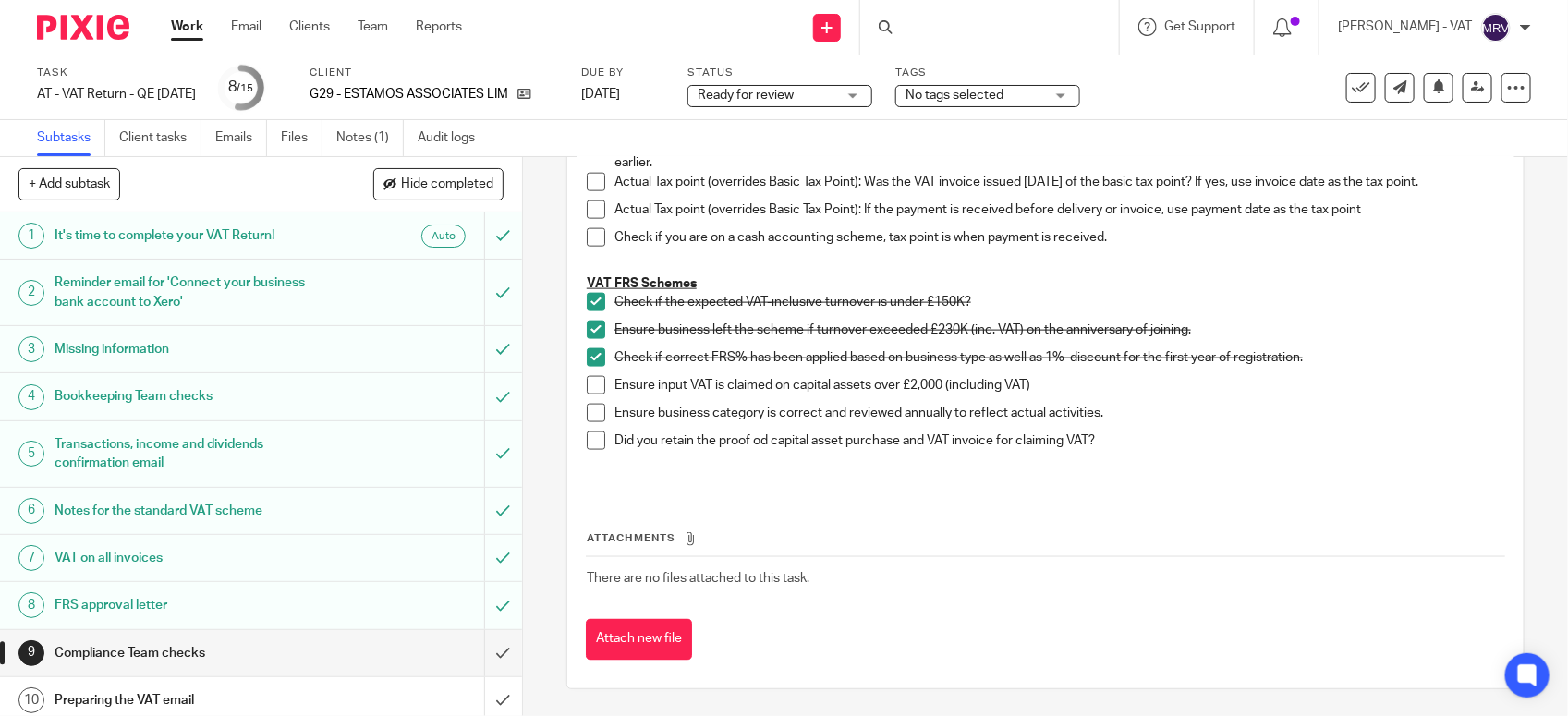
scroll to position [1069, 0]
click at [587, 416] on span at bounding box center [596, 412] width 18 height 18
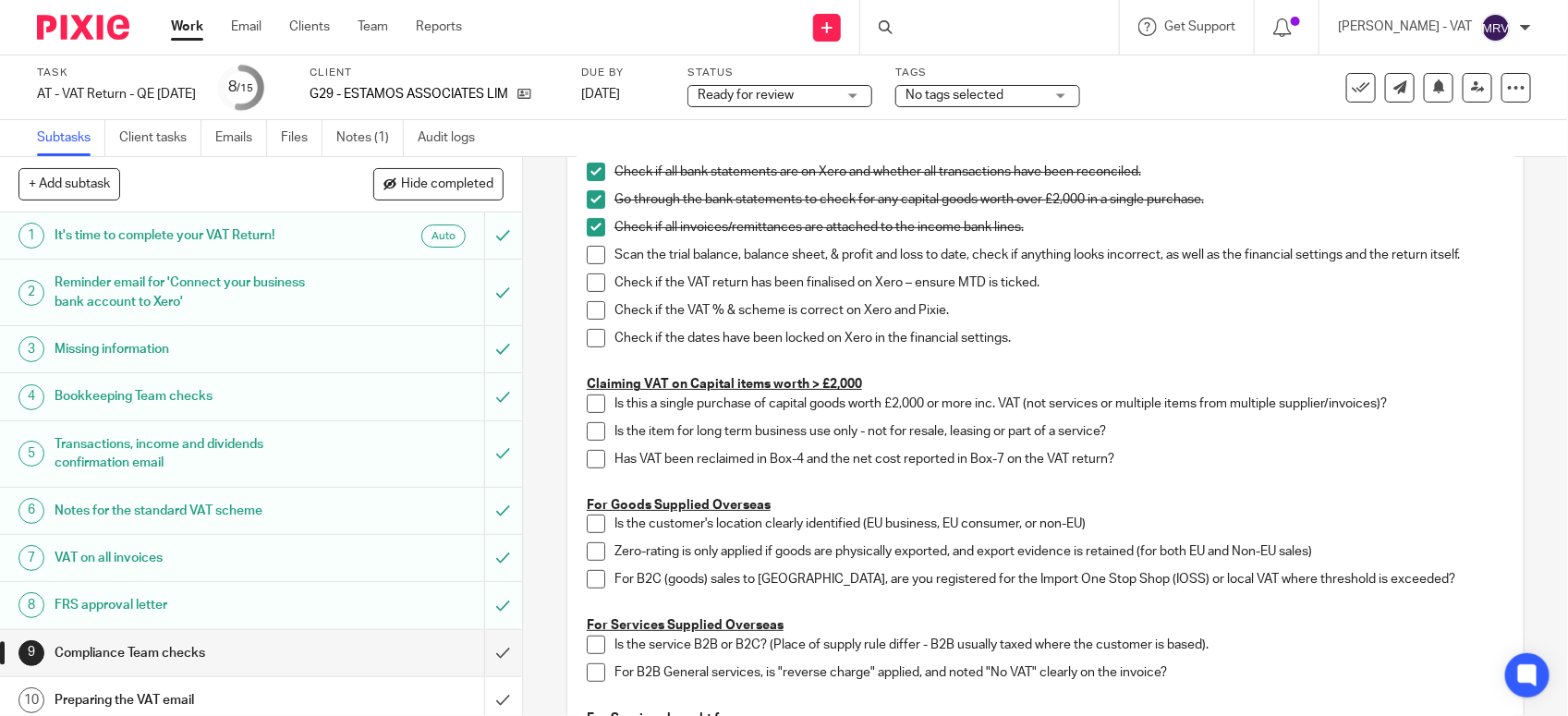
scroll to position [0, 0]
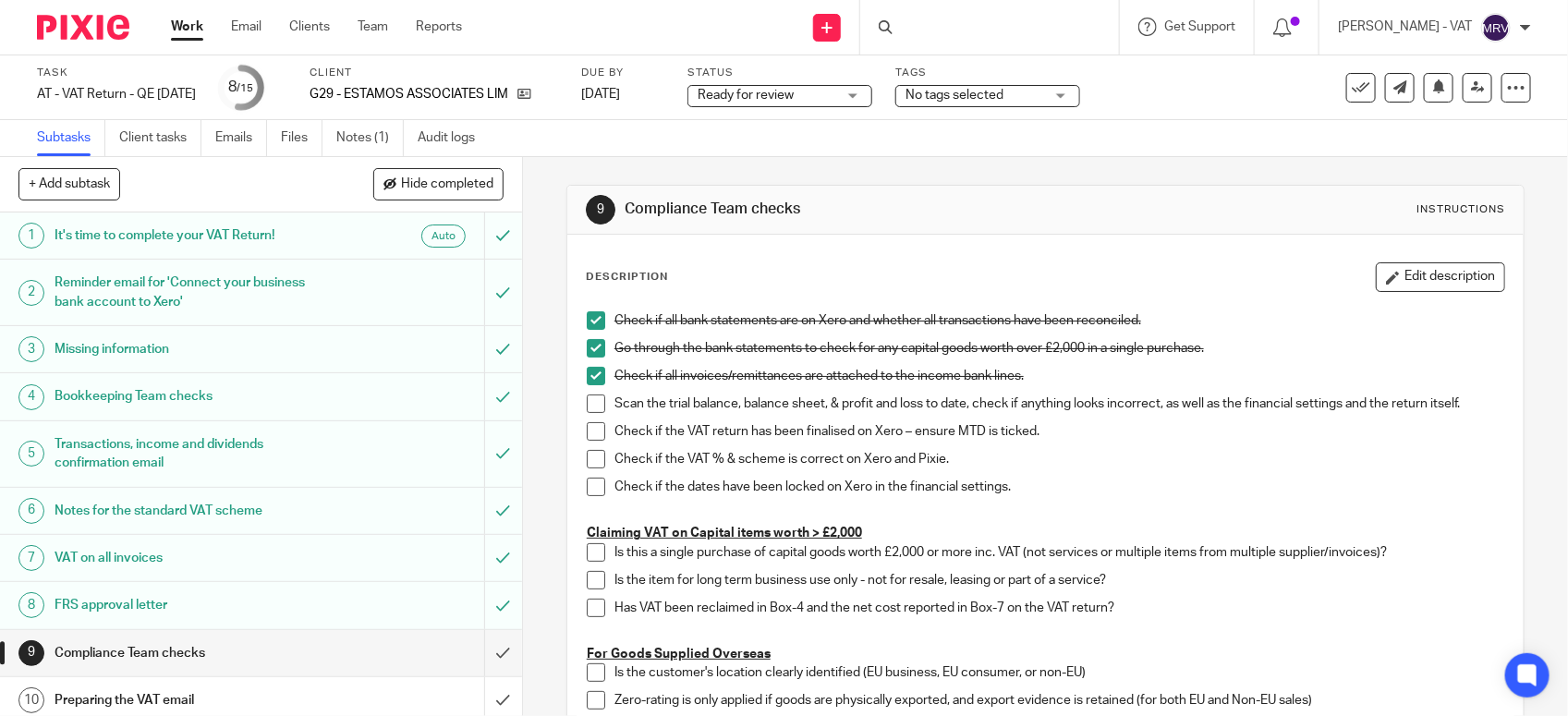
click at [587, 408] on span at bounding box center [596, 404] width 18 height 18
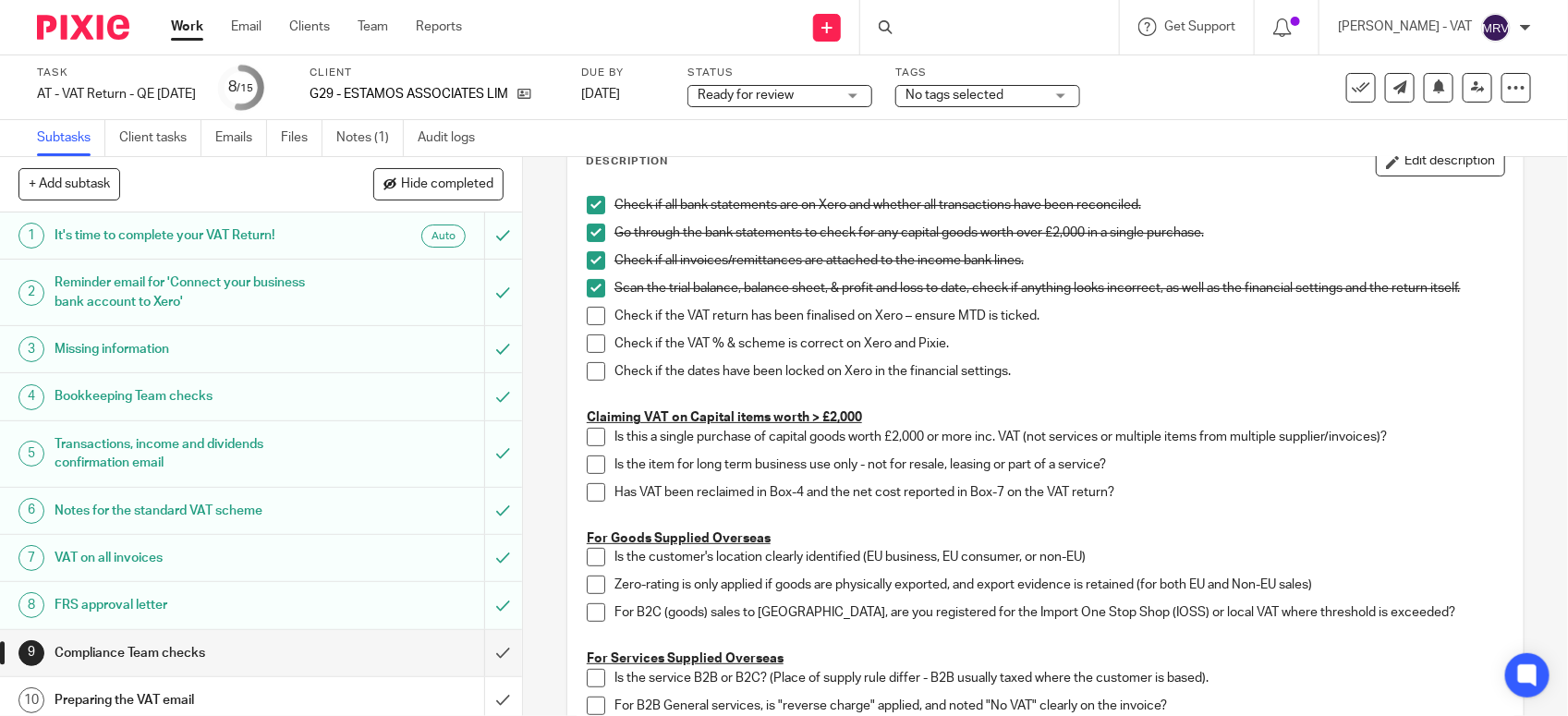
click at [590, 321] on span at bounding box center [596, 316] width 18 height 18
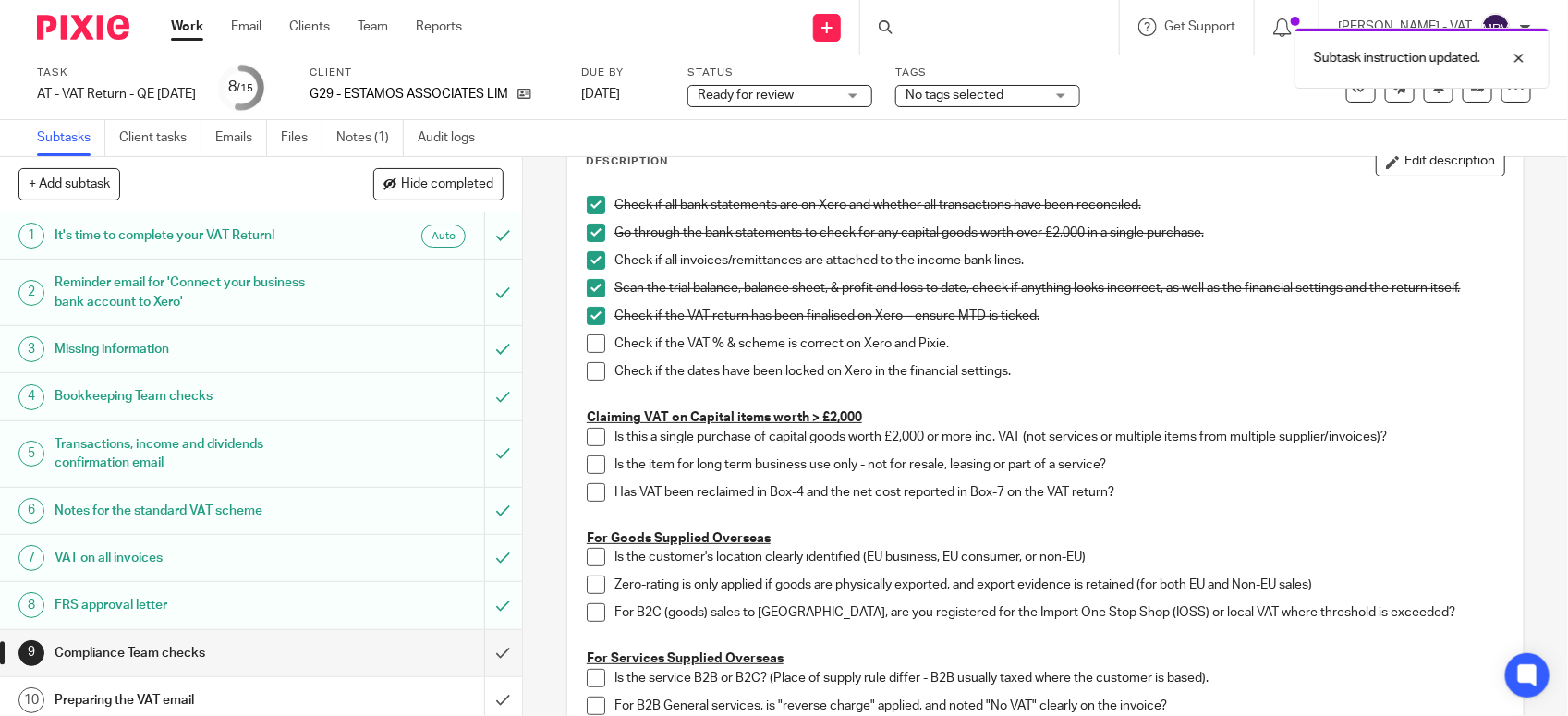
click at [587, 347] on span at bounding box center [596, 344] width 18 height 18
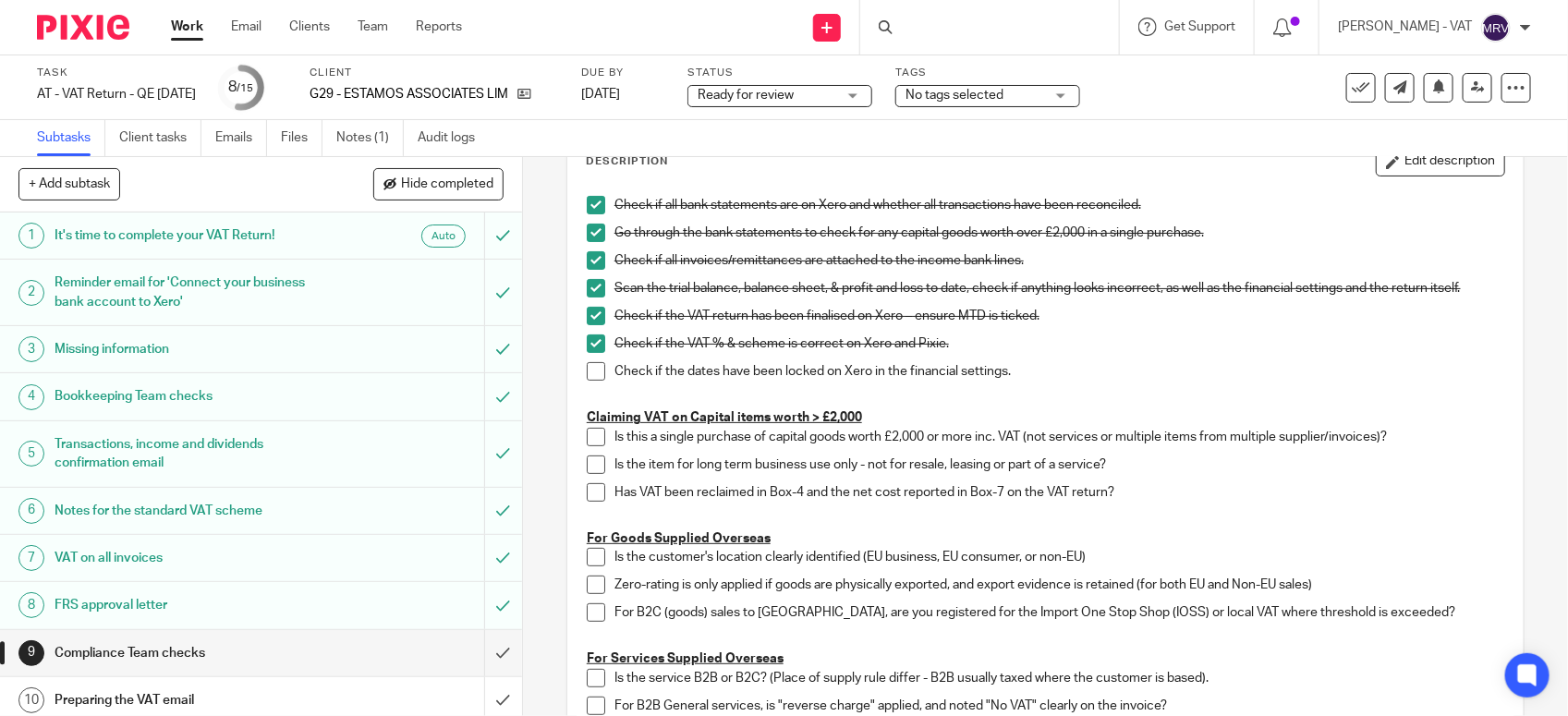
click at [587, 383] on li "Check if the dates have been locked on Xero in the financial settings." at bounding box center [1046, 376] width 918 height 28
click at [589, 376] on span at bounding box center [596, 371] width 18 height 18
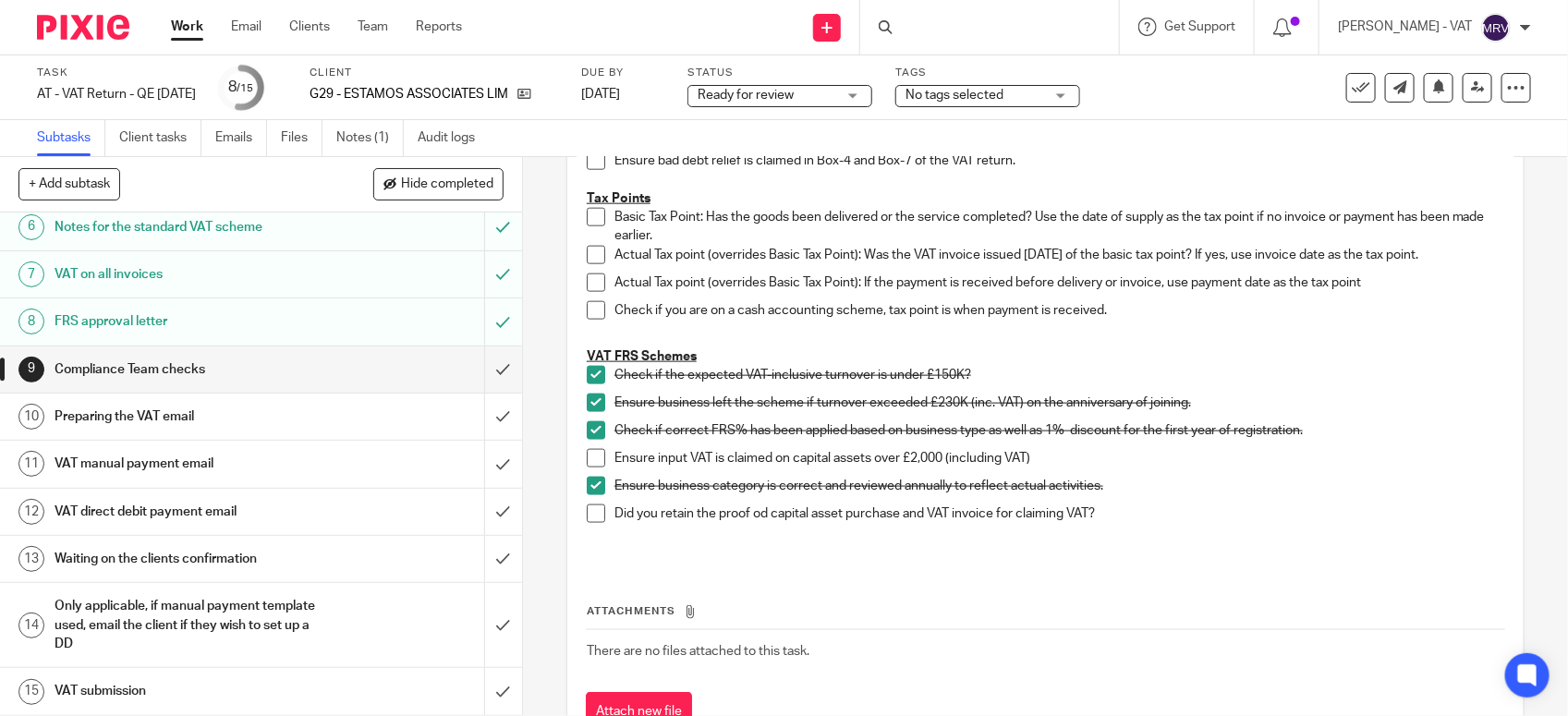
scroll to position [954, 0]
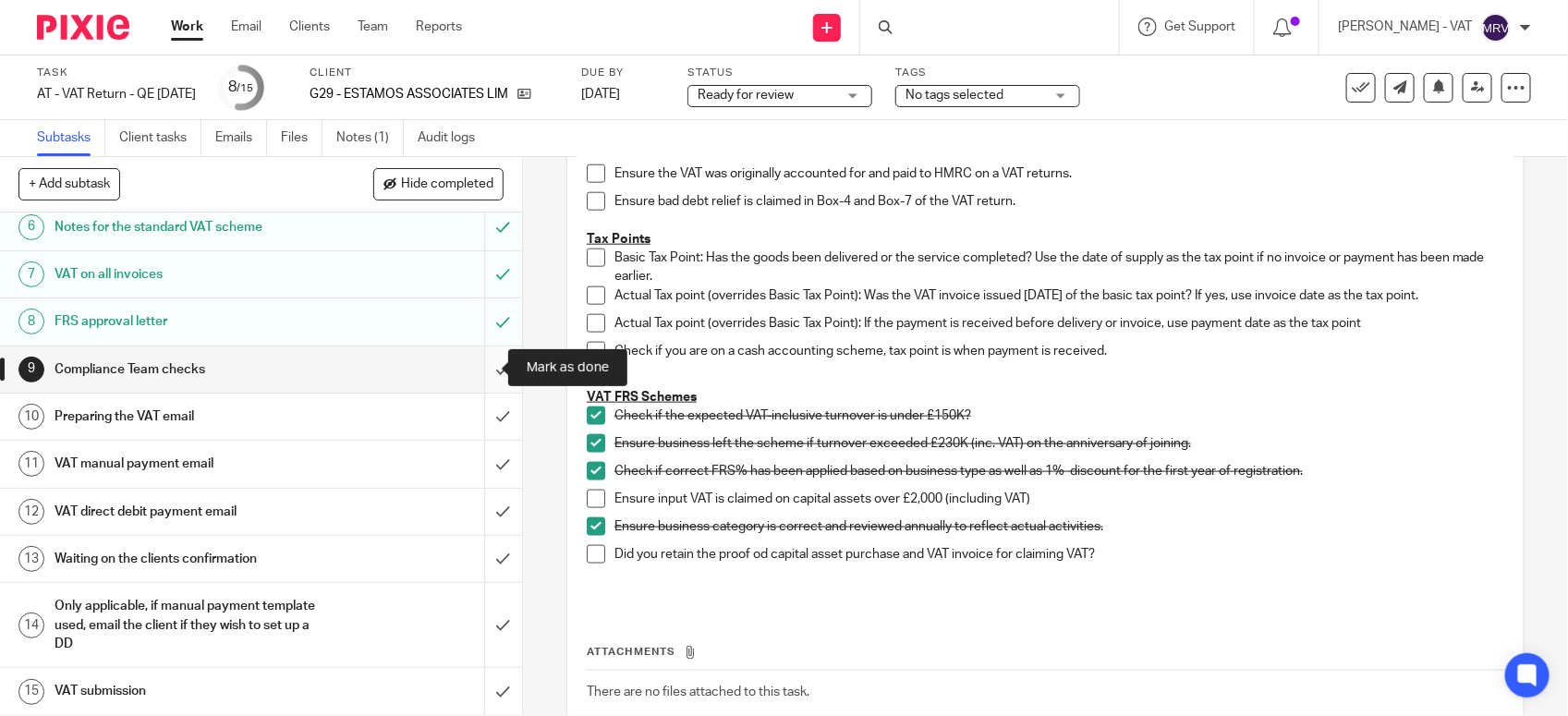
click at [479, 366] on input "submit" at bounding box center [261, 370] width 522 height 46
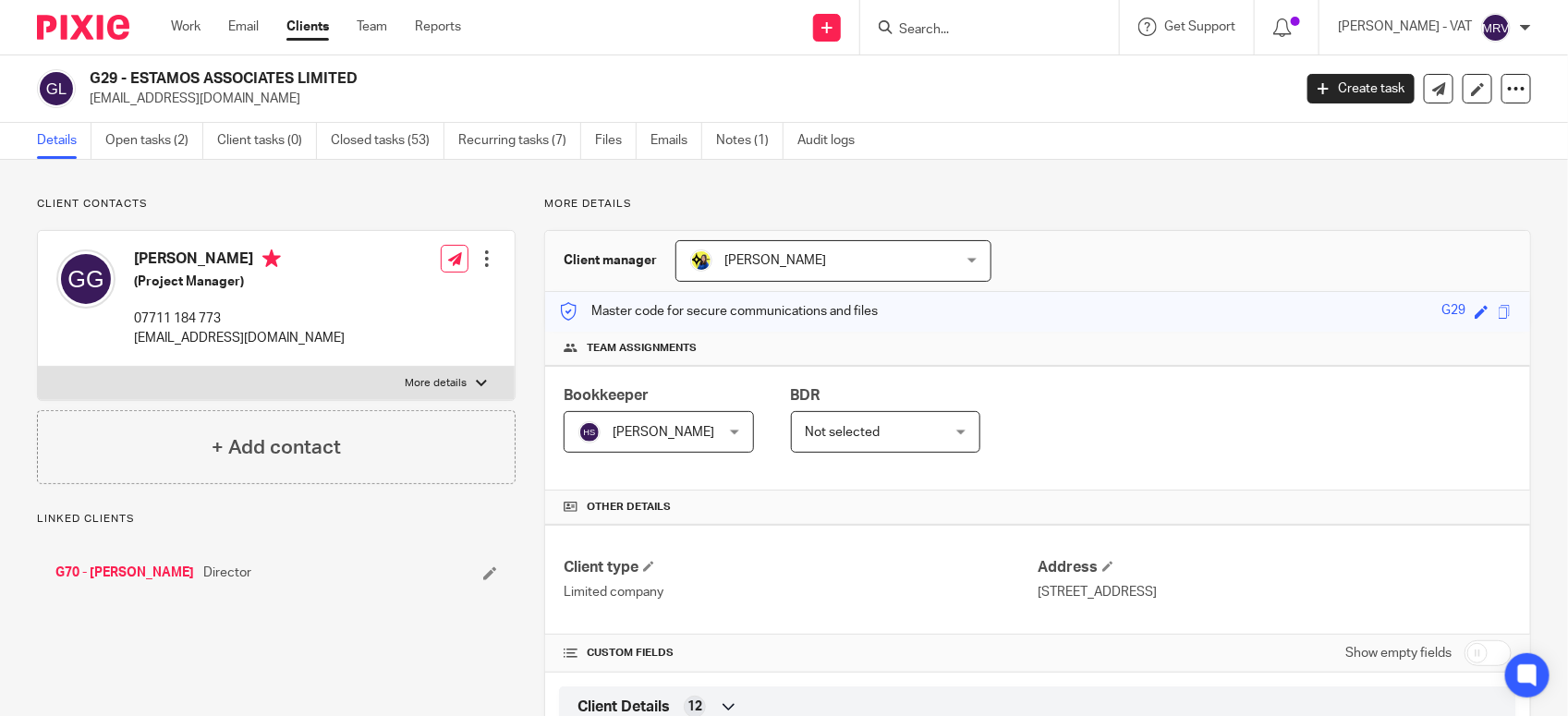
drag, startPoint x: 130, startPoint y: 75, endPoint x: 371, endPoint y: 80, distance: 241.3
click at [371, 80] on h2 "G29 - ESTAMOS ASSOCIATES LIMITED" at bounding box center [566, 78] width 952 height 19
copy h2 "ESTAMOS ASSOCIATES LIMITED"
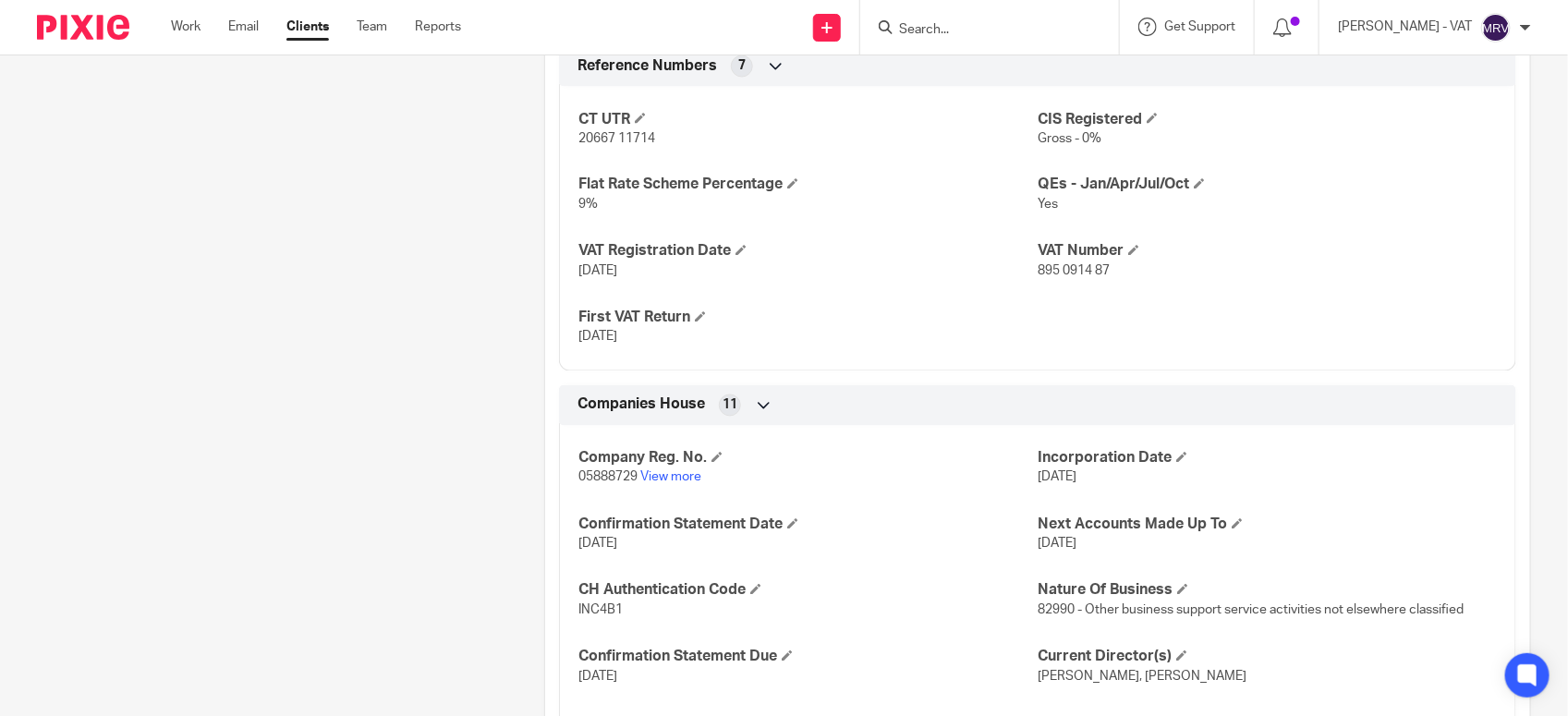
scroll to position [1502, 0]
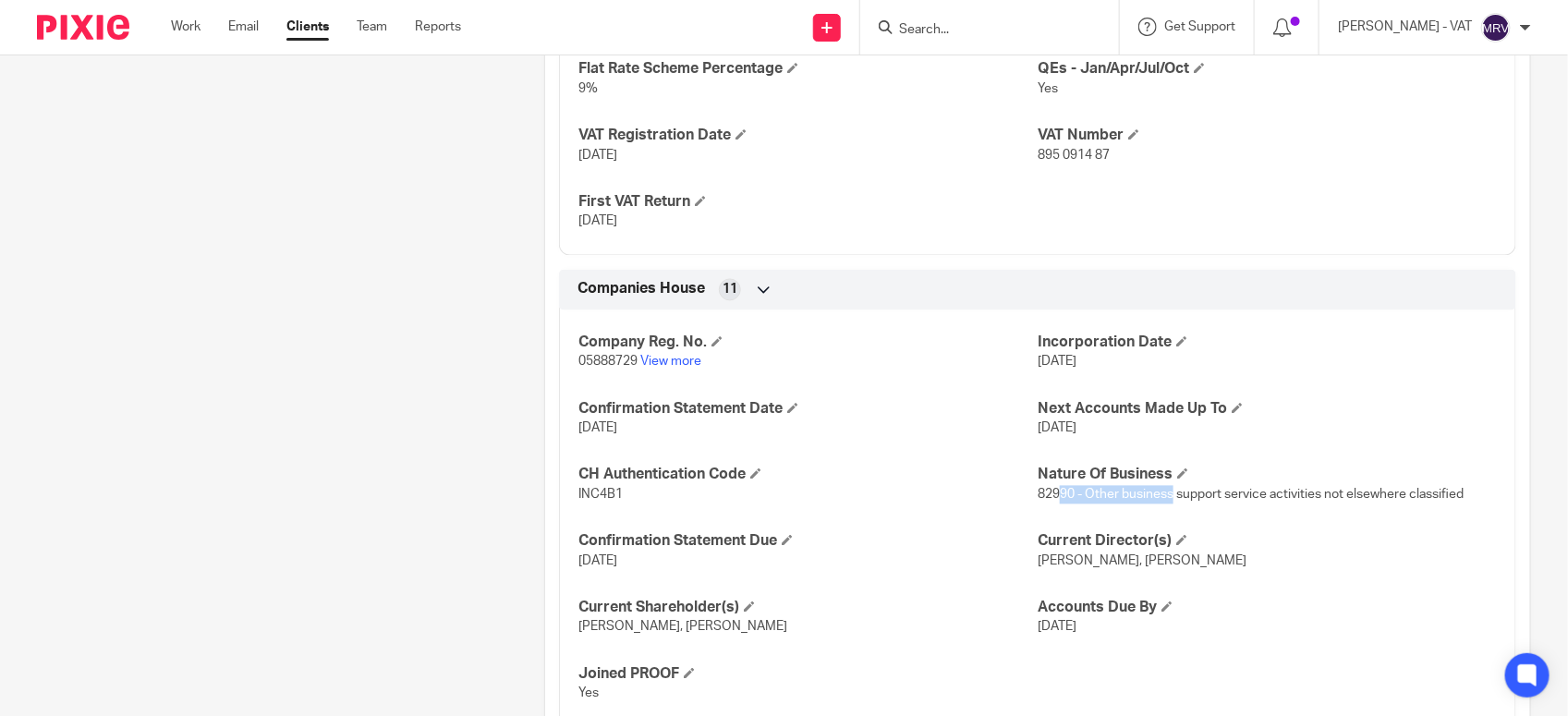
drag, startPoint x: 1049, startPoint y: 499, endPoint x: 1163, endPoint y: 502, distance: 113.7
click at [1163, 502] on span "82990 - Other business support service activities not elsewhere classified" at bounding box center [1251, 495] width 426 height 13
drag, startPoint x: 1078, startPoint y: 497, endPoint x: 1467, endPoint y: 513, distance: 388.4
click at [1467, 513] on div "Company Reg. No. 05888729 View more Incorporation Date 27 Jul 2006 Confirmation…" at bounding box center [1037, 513] width 957 height 432
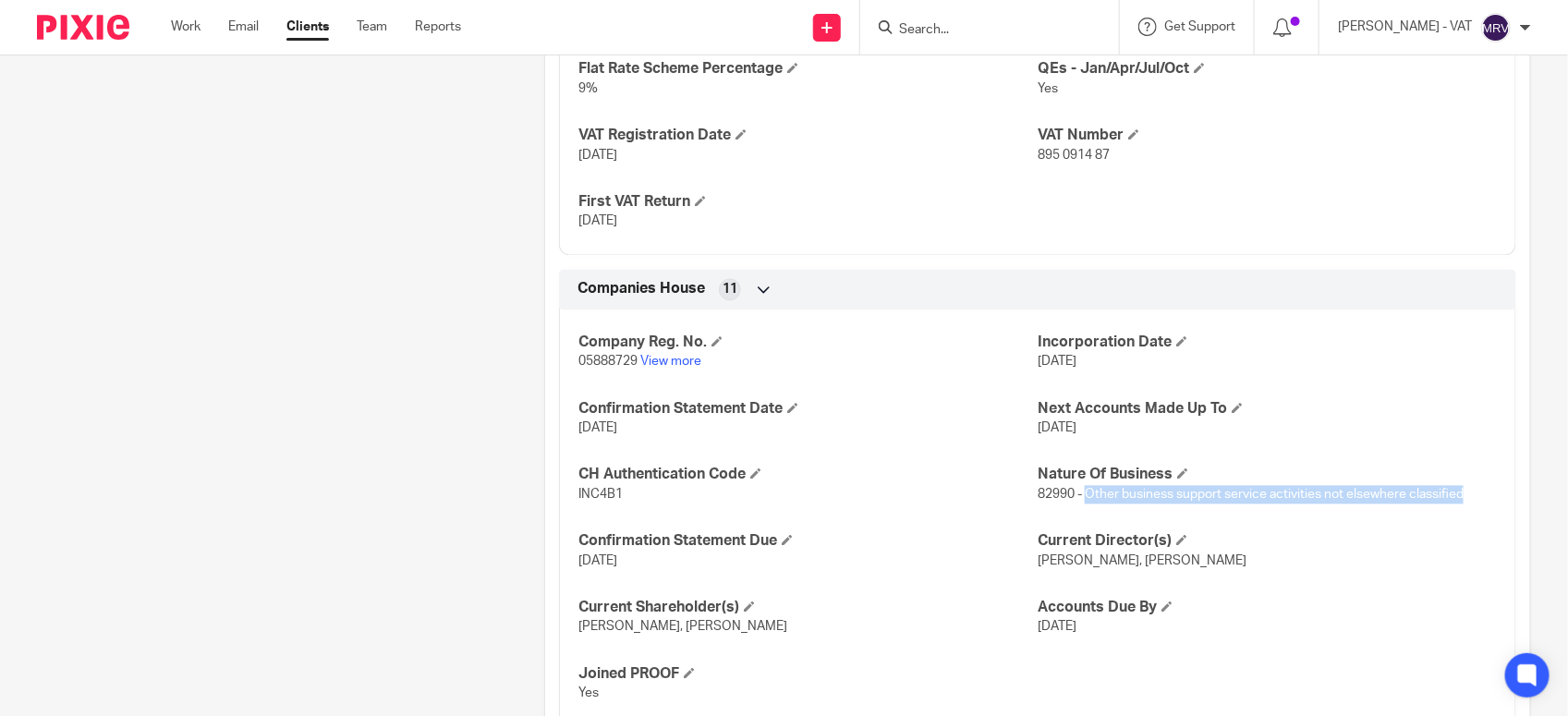
copy span "Other business support service activities not elsewhere classified"
drag, startPoint x: 1026, startPoint y: 500, endPoint x: 1064, endPoint y: 500, distance: 37.9
click at [1064, 500] on span "82990 - Other business support service activities not elsewhere classified" at bounding box center [1251, 495] width 426 height 13
copy span "82990"
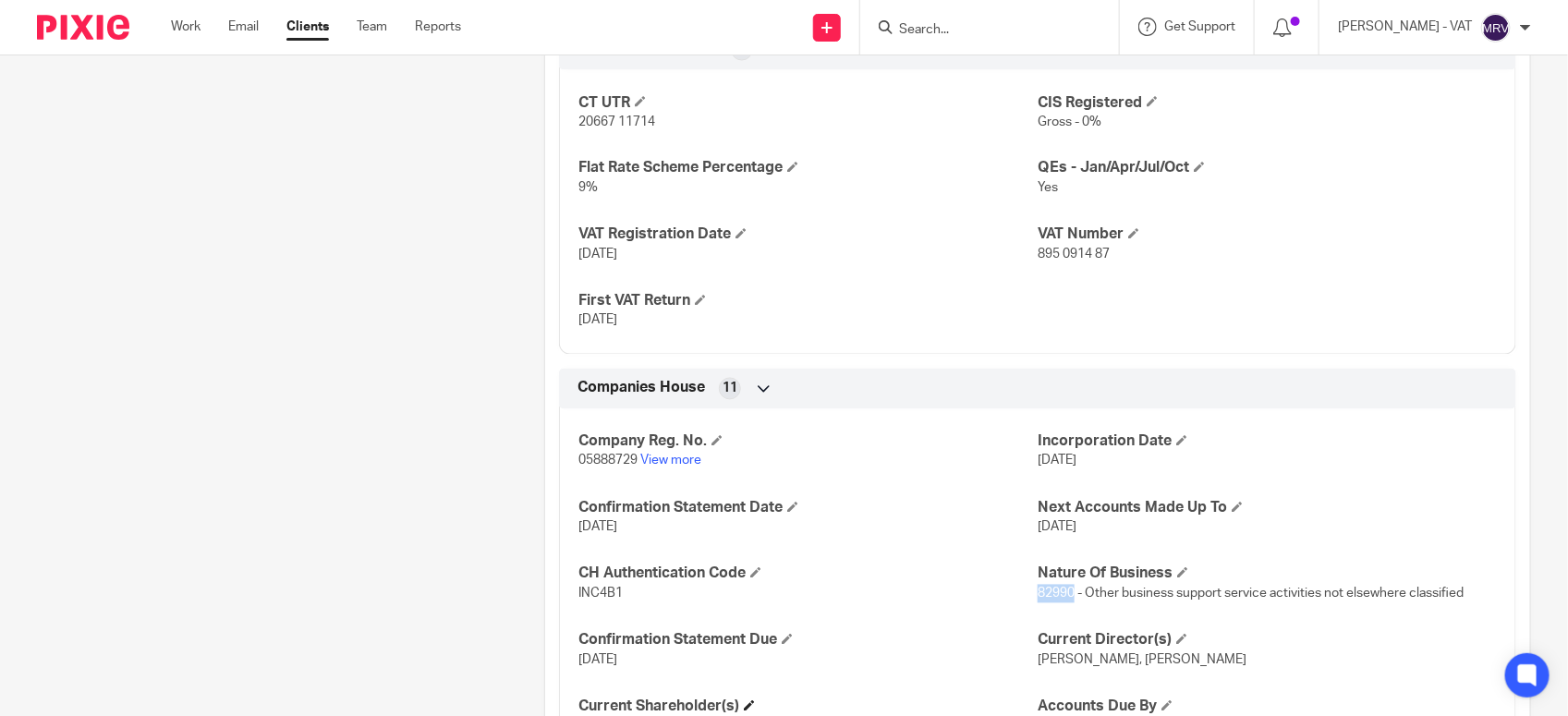
scroll to position [1331, 0]
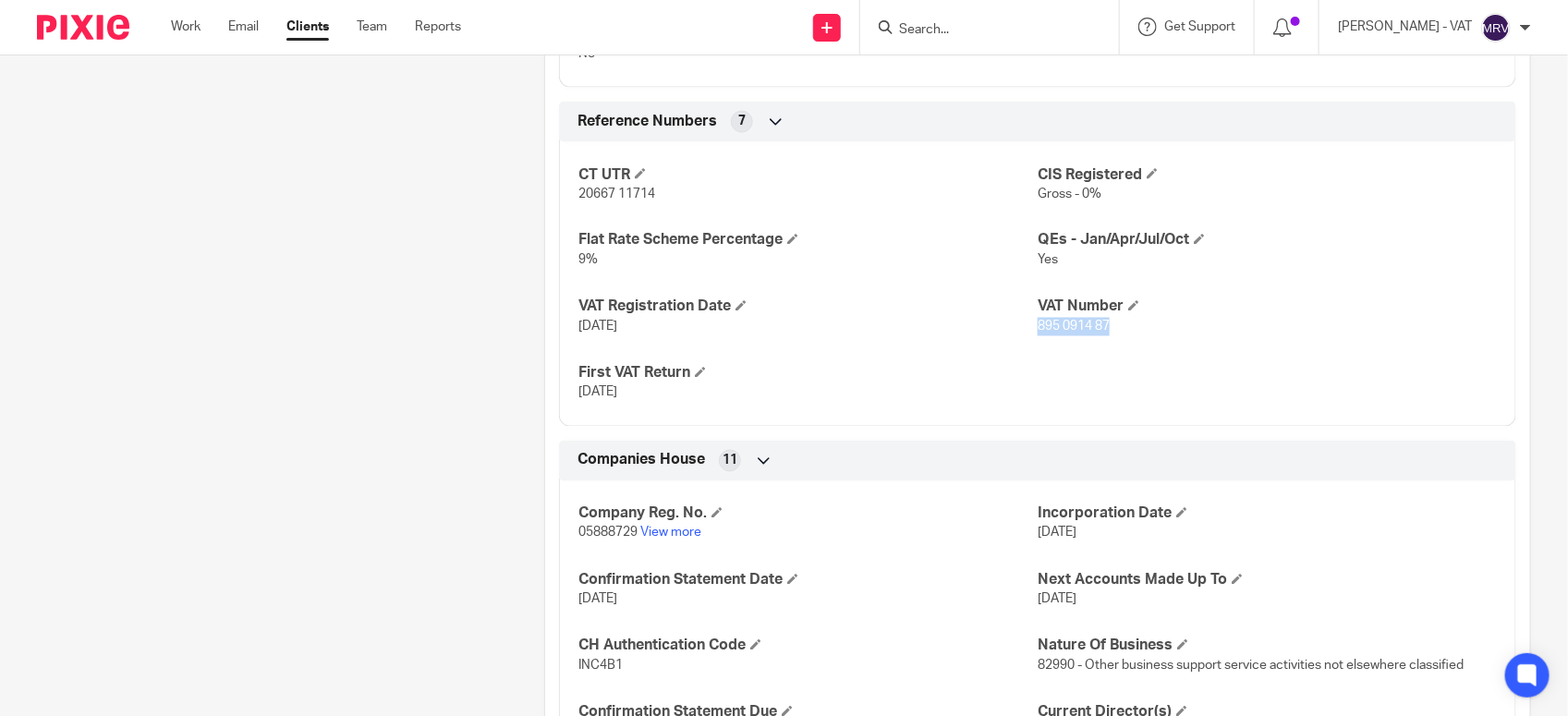
drag, startPoint x: 1029, startPoint y: 326, endPoint x: 1104, endPoint y: 328, distance: 75.8
click at [1104, 328] on p "895 0914 87" at bounding box center [1267, 327] width 459 height 18
copy span "895 0914 87"
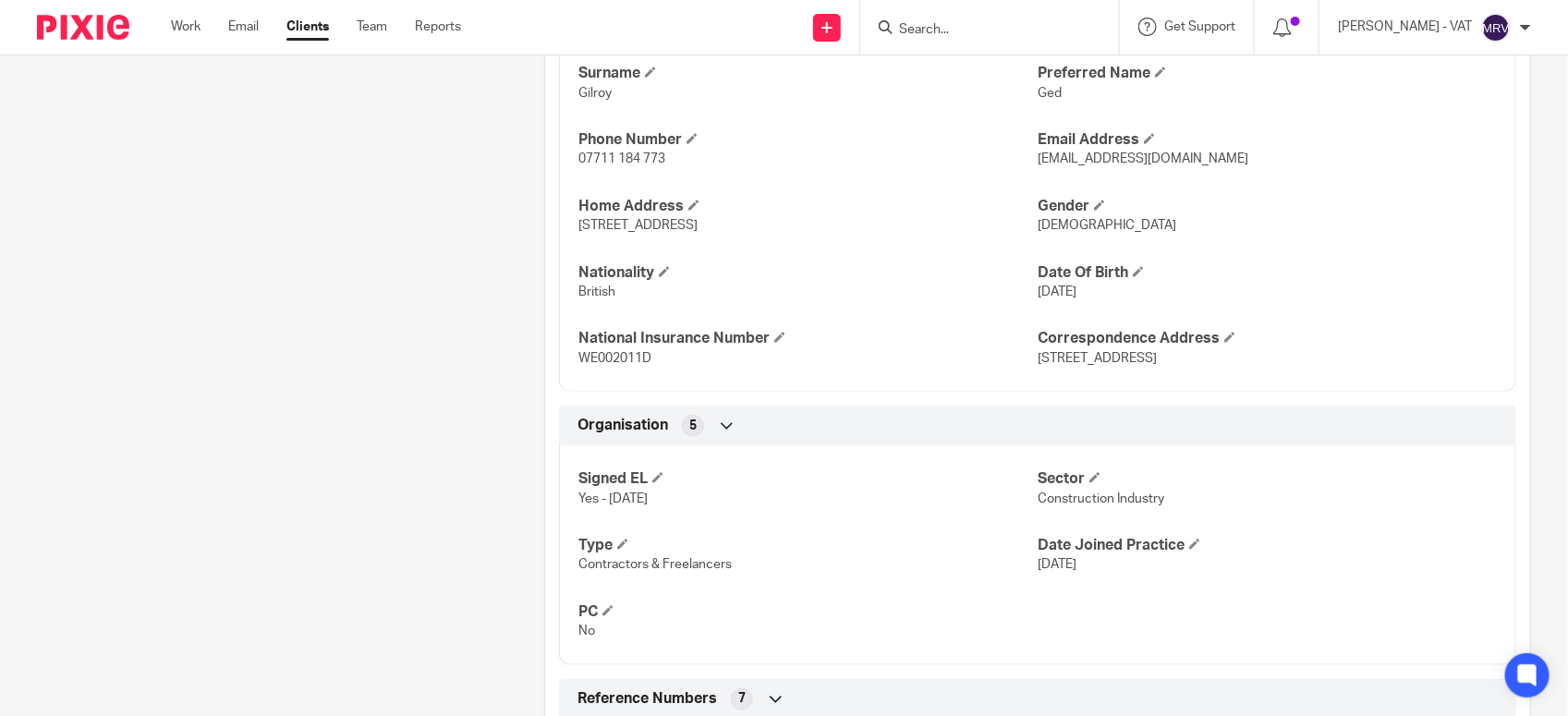
scroll to position [638, 0]
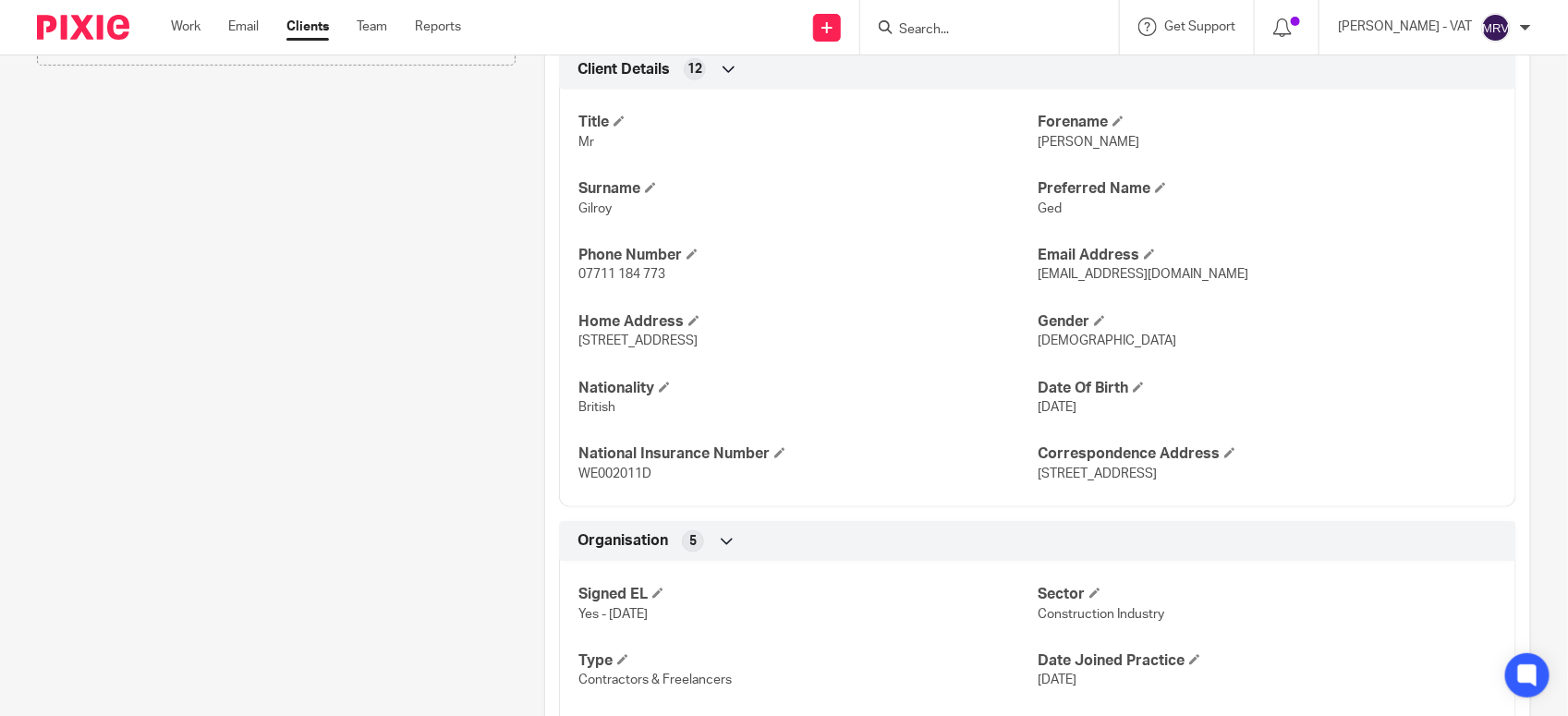
click at [1046, 214] on span "Ged" at bounding box center [1050, 208] width 24 height 13
copy span "Ged"
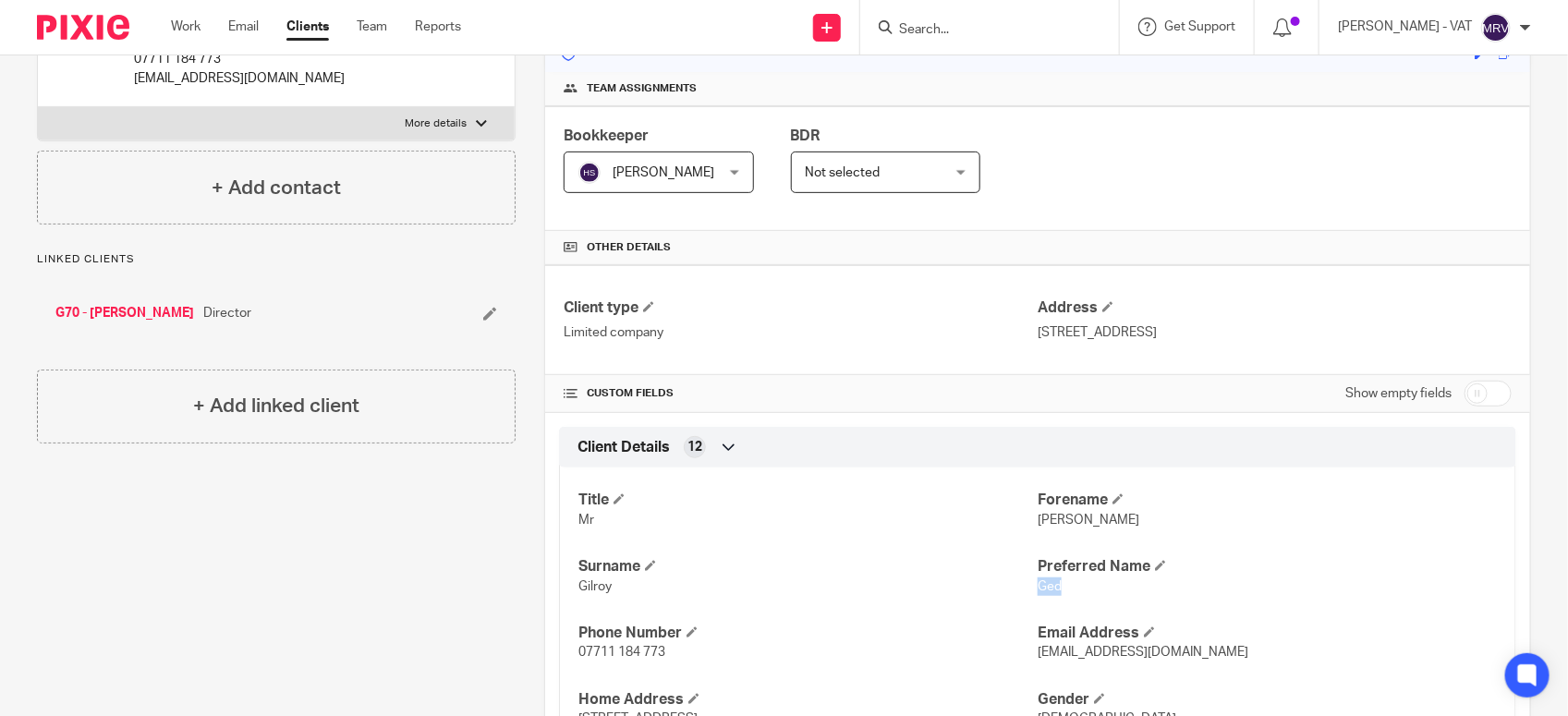
scroll to position [231, 0]
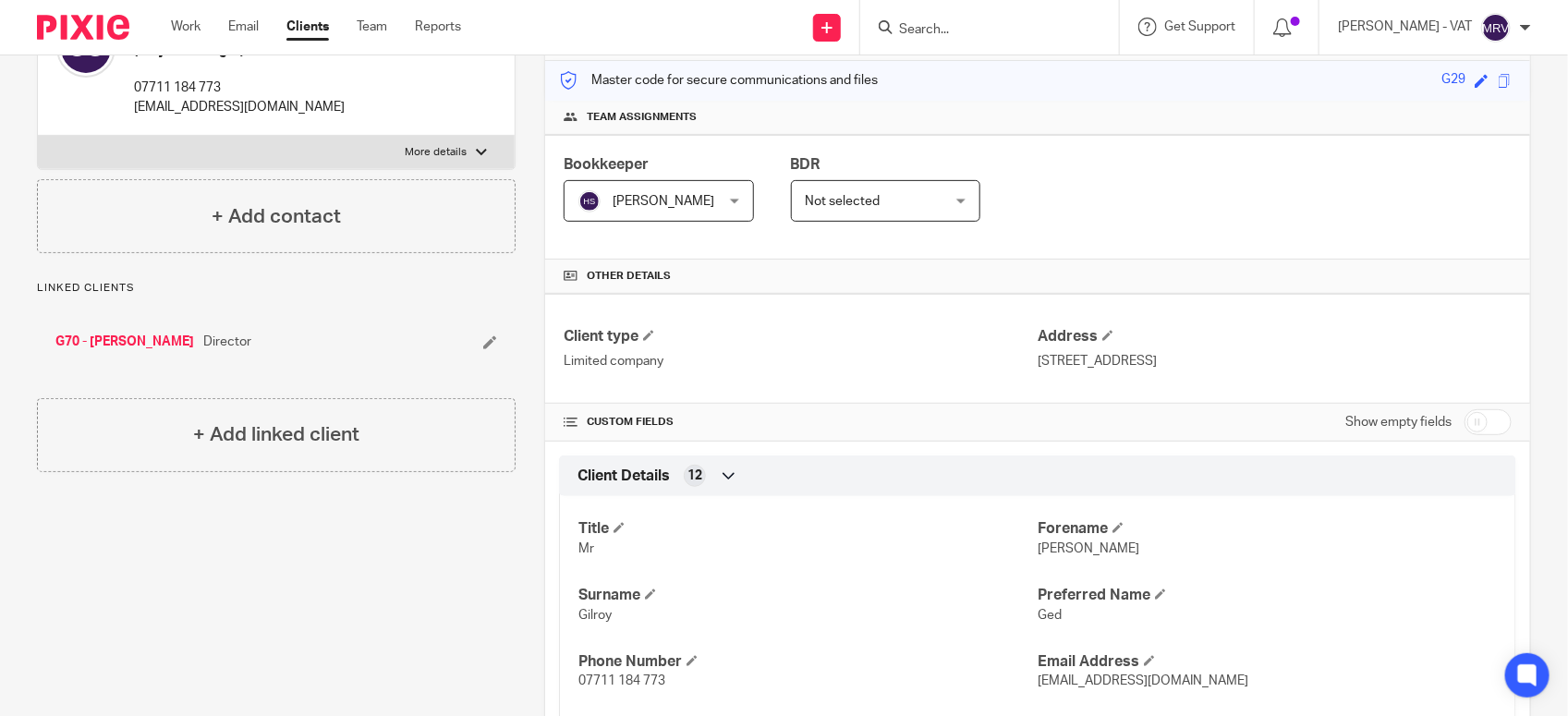
click at [933, 22] on input "Search" at bounding box center [980, 30] width 166 height 17
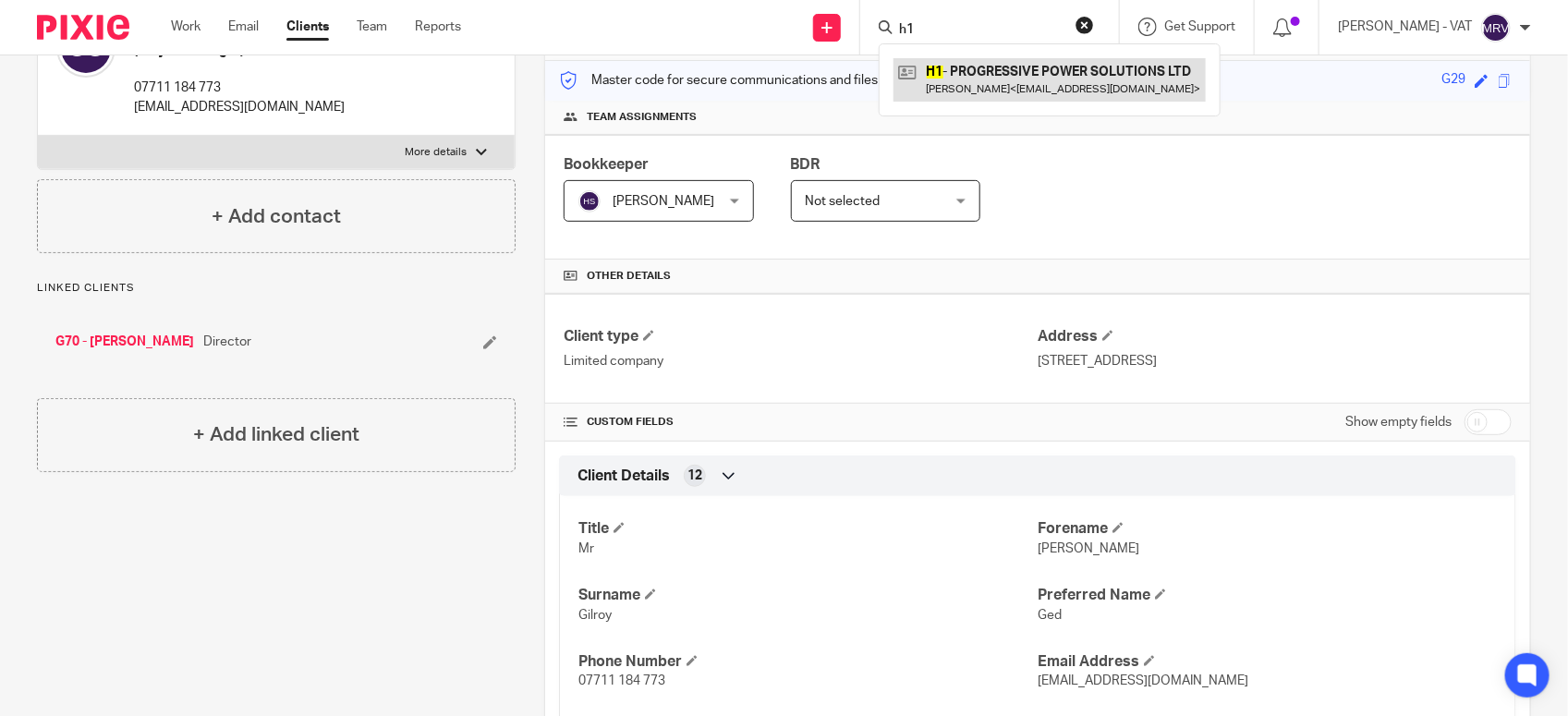
type input "h1"
click at [976, 70] on link at bounding box center [1050, 79] width 312 height 43
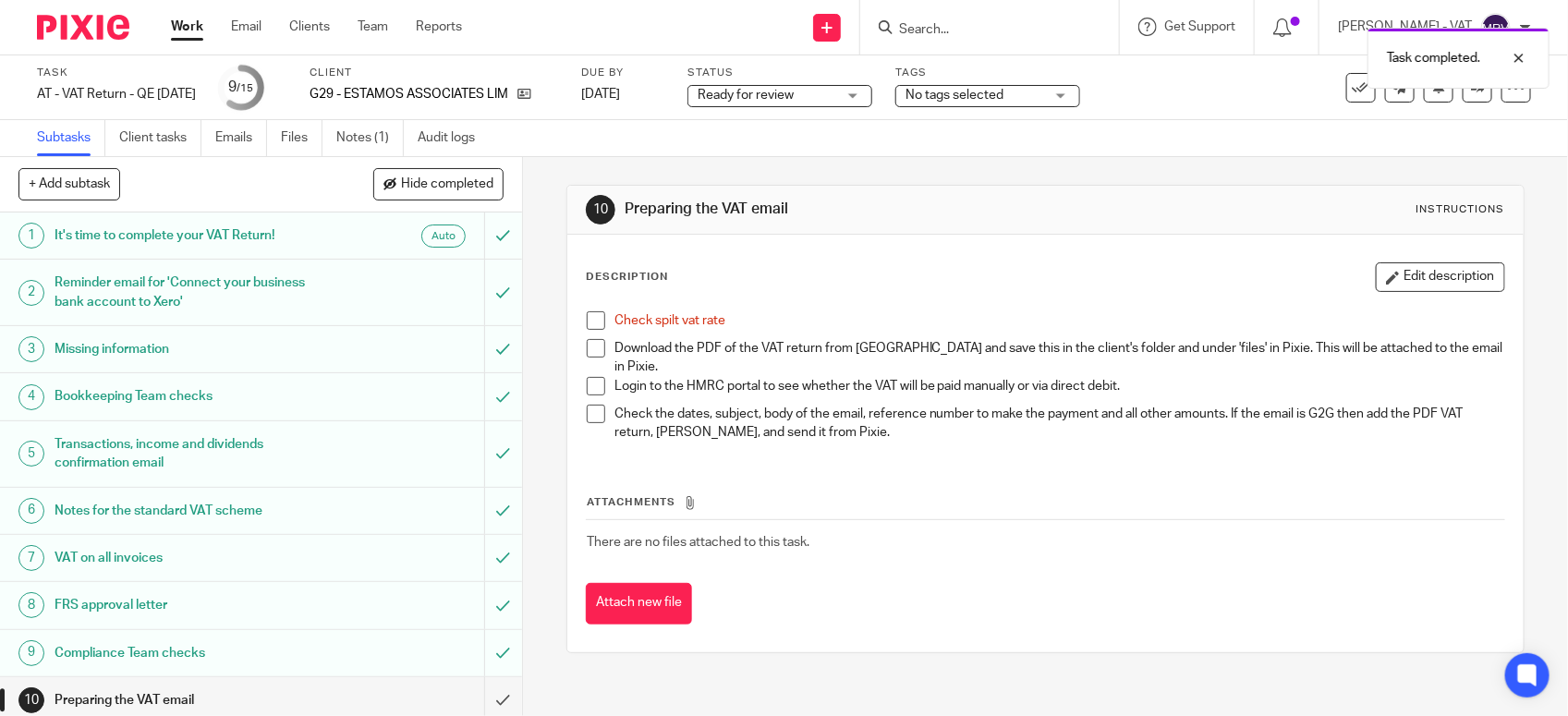
click at [590, 323] on span at bounding box center [596, 320] width 18 height 18
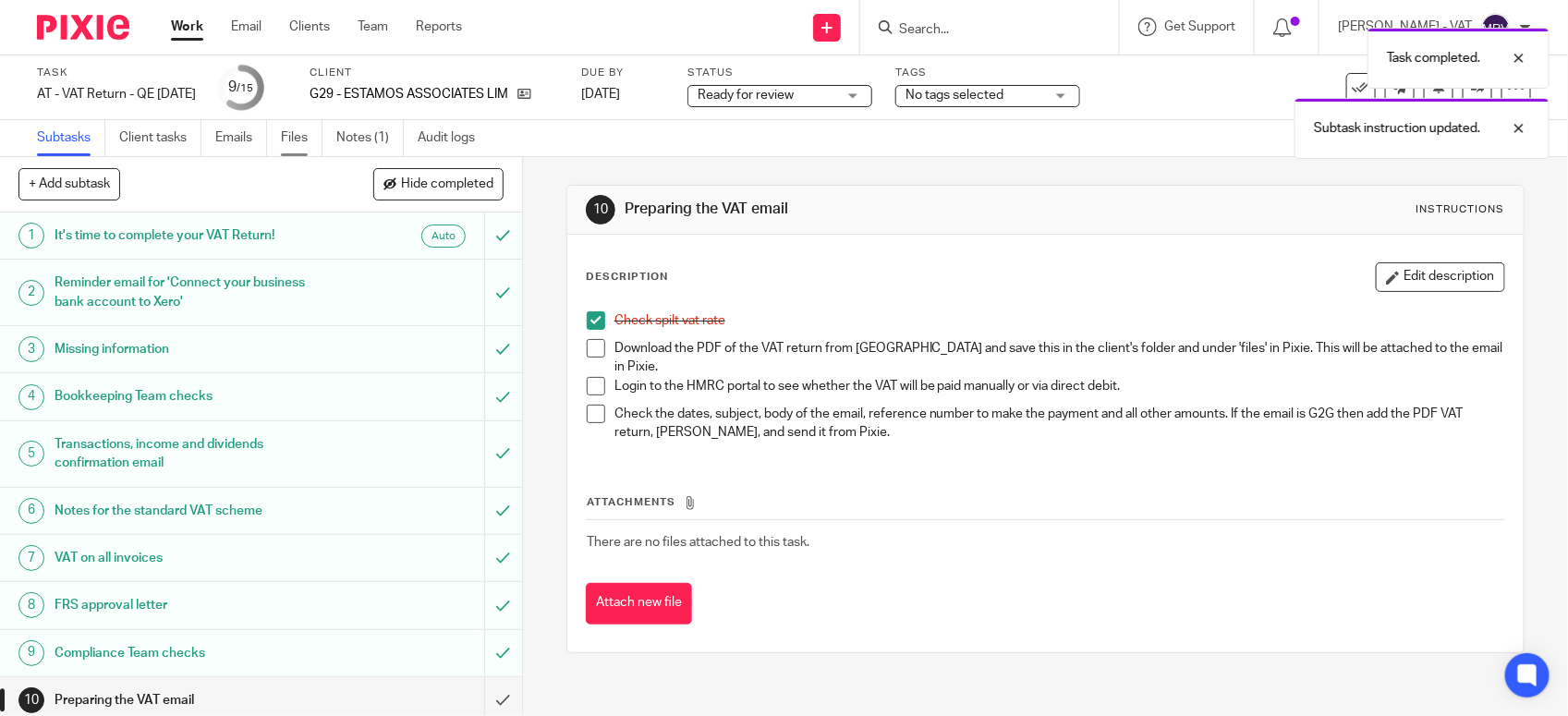
click at [308, 141] on link "Files" at bounding box center [302, 138] width 42 height 36
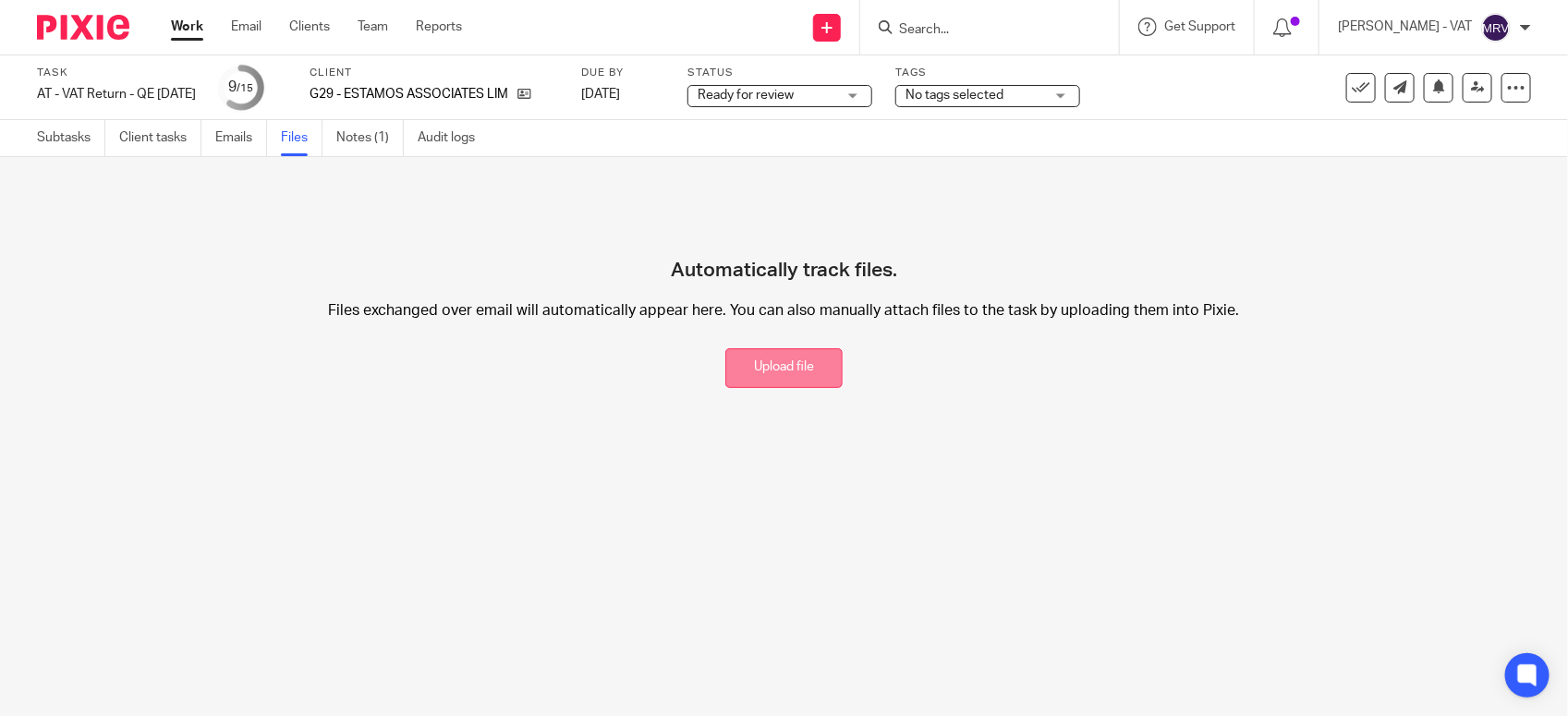
click at [764, 372] on button "Upload file" at bounding box center [783, 368] width 117 height 40
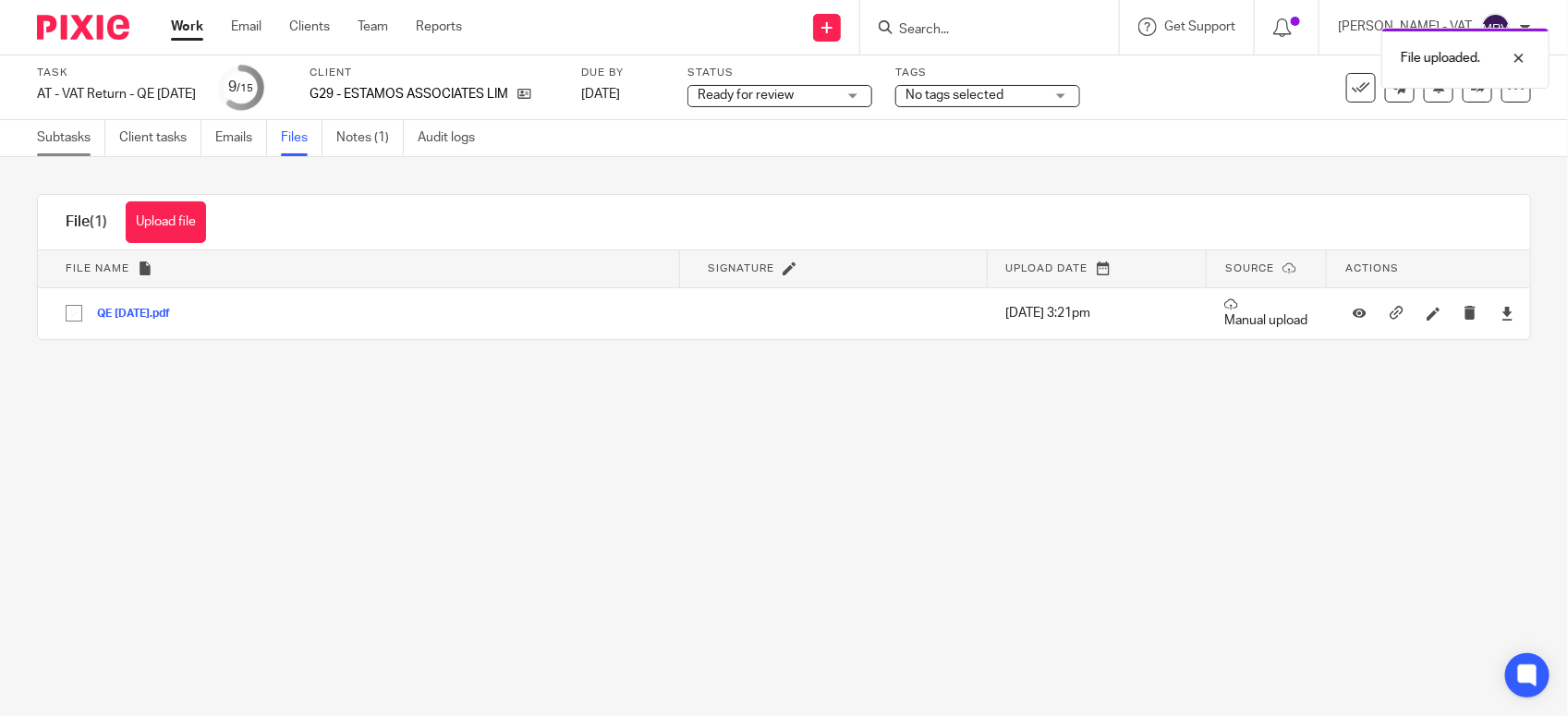
click at [63, 135] on link "Subtasks" at bounding box center [71, 138] width 68 height 36
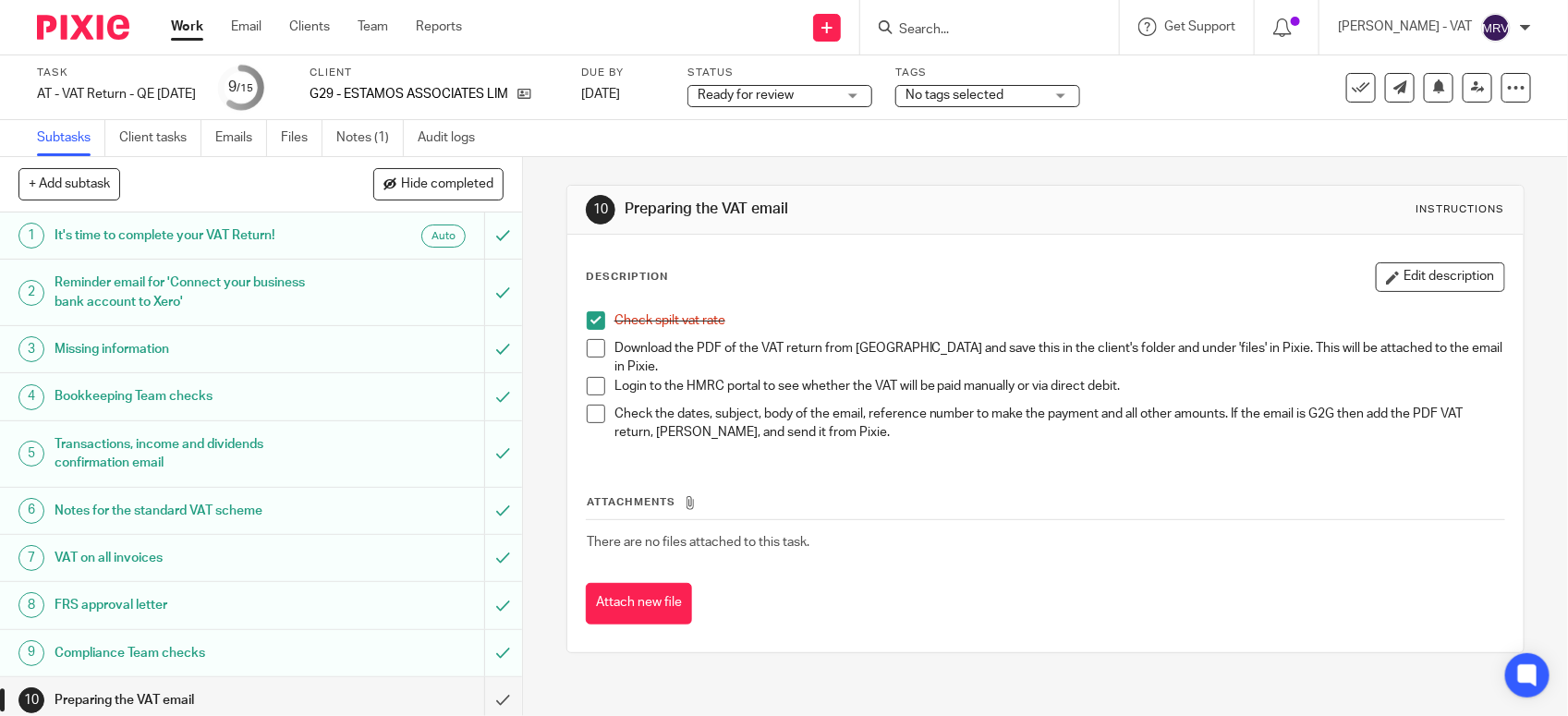
click at [594, 344] on span at bounding box center [596, 348] width 18 height 18
click at [1376, 284] on button "Edit description" at bounding box center [1440, 277] width 129 height 30
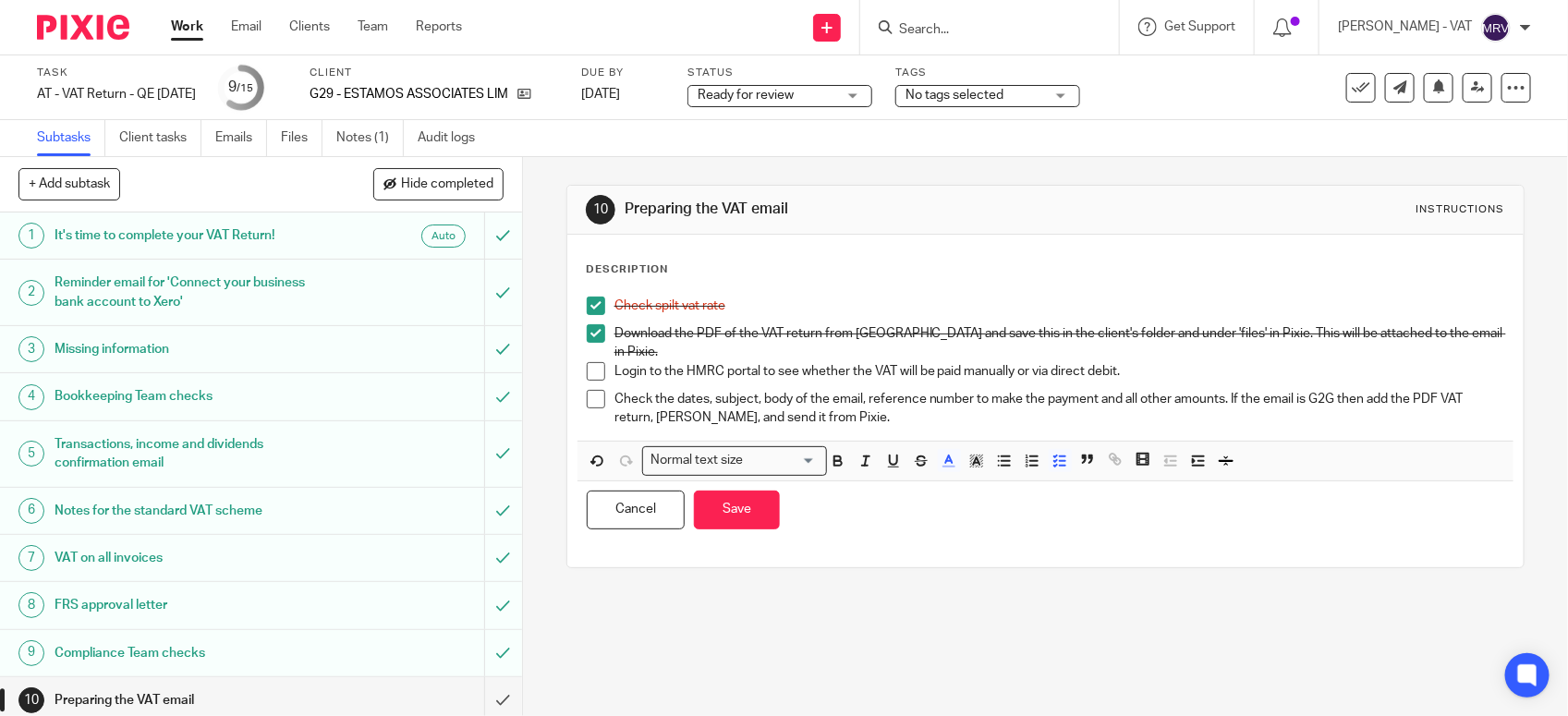
click at [1012, 362] on p "Login to the HMRC portal to see whether the VAT will be paid manually or via di…" at bounding box center [1060, 371] width 890 height 18
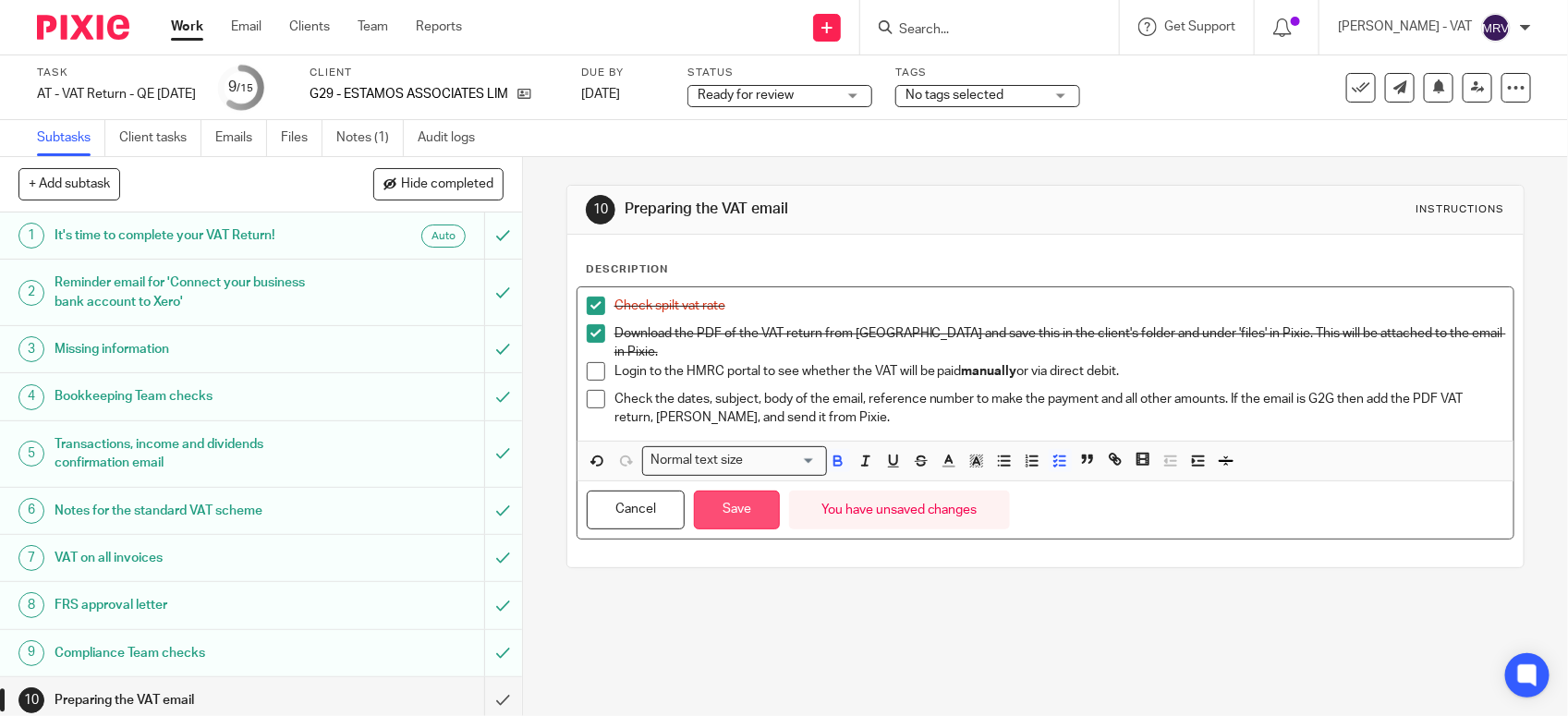
click at [741, 509] on button "Save" at bounding box center [737, 511] width 86 height 40
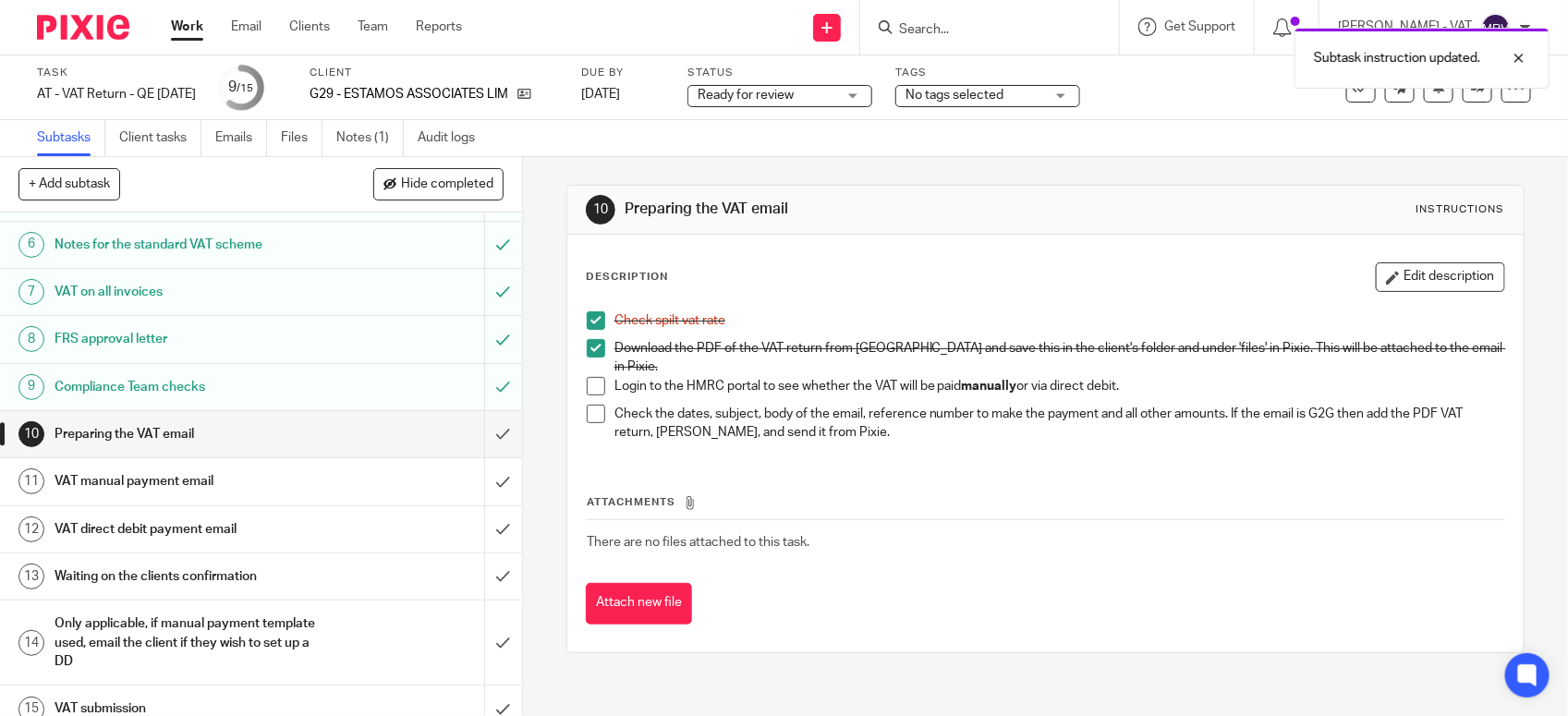
scroll to position [287, 0]
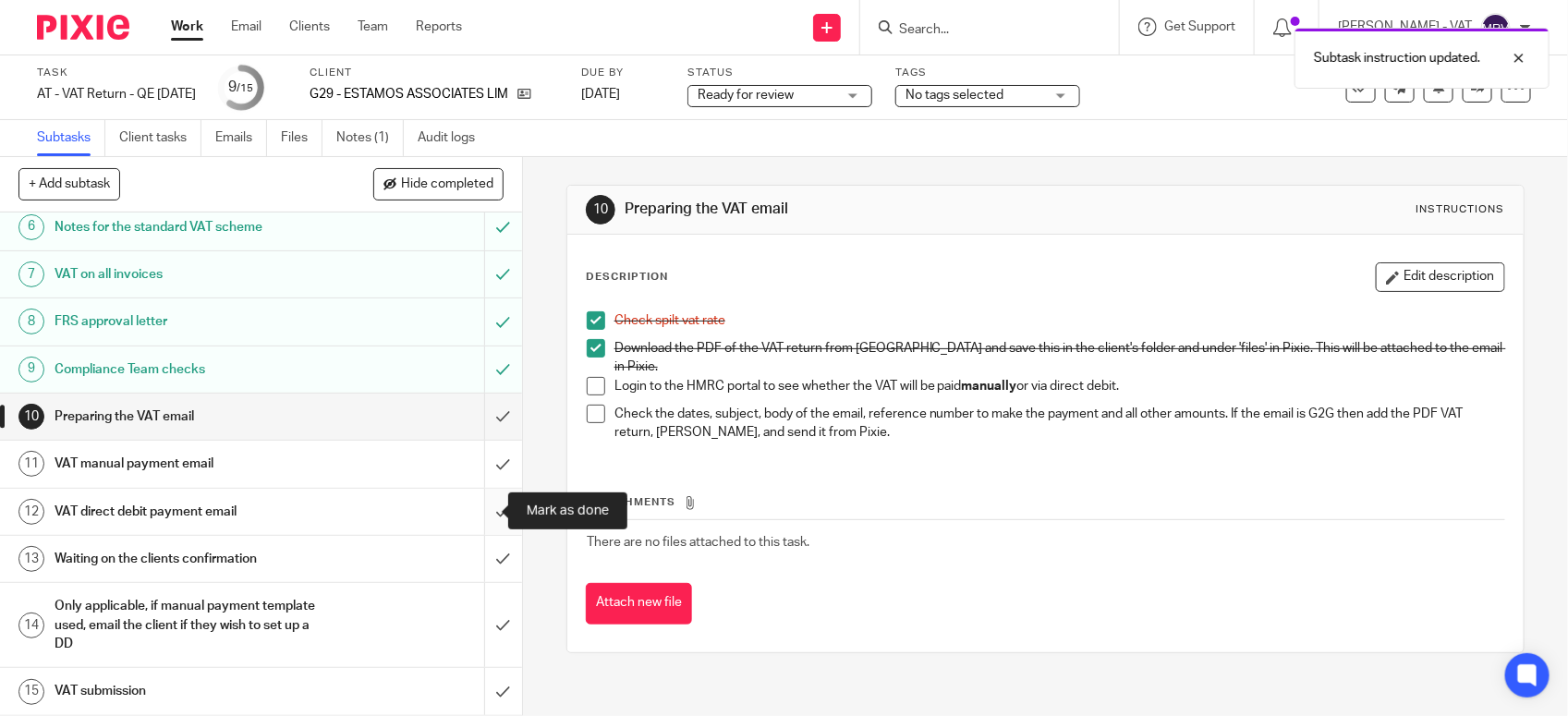
click at [481, 506] on input "submit" at bounding box center [261, 512] width 522 height 46
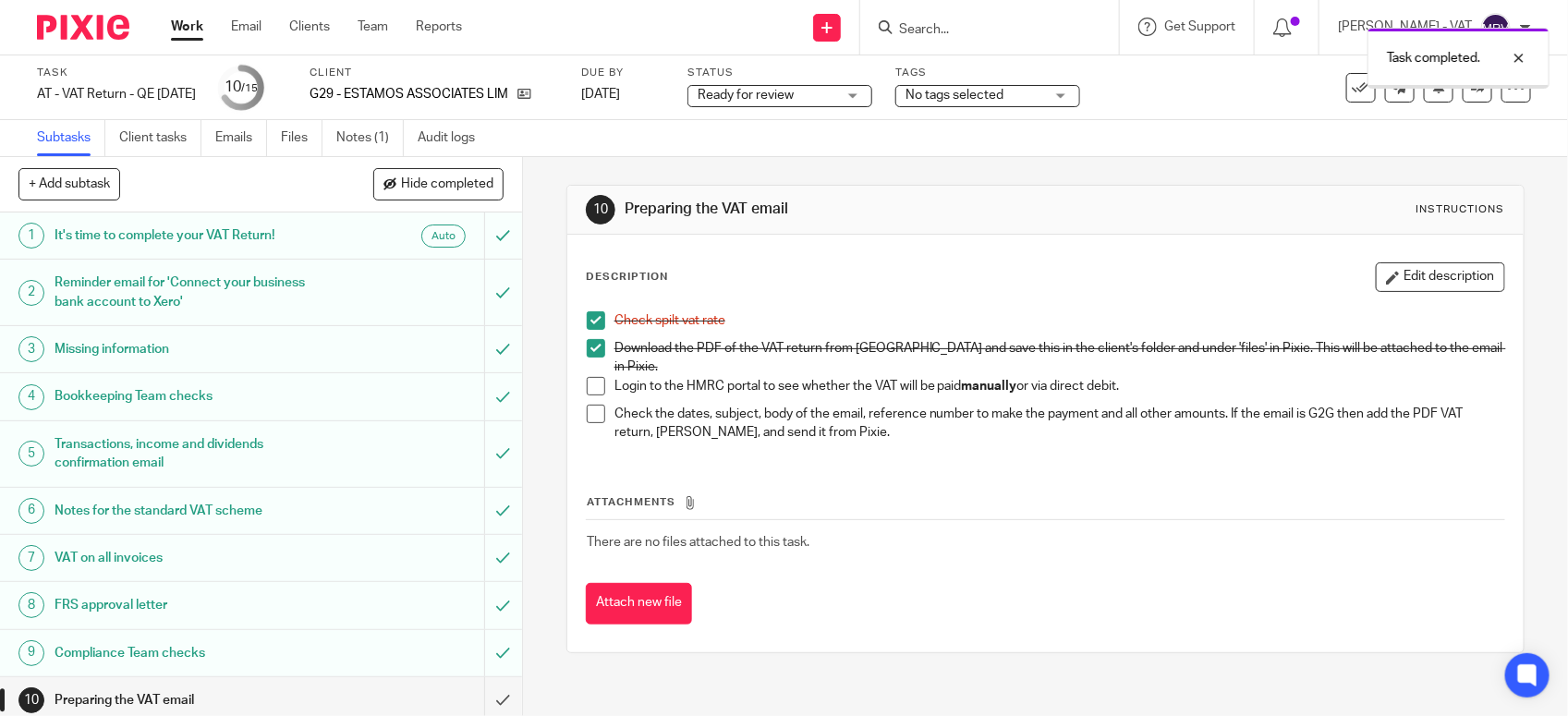
scroll to position [287, 0]
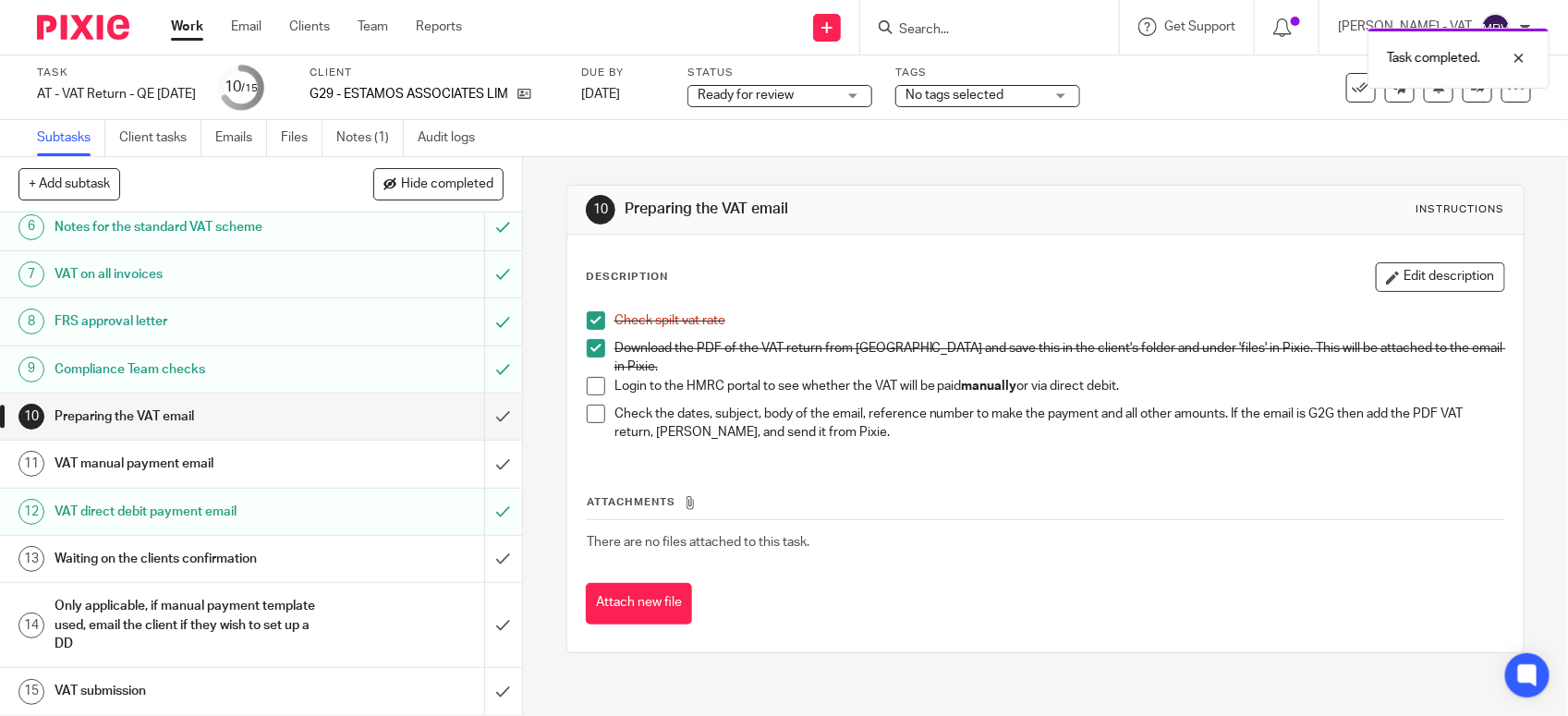
click at [211, 472] on h1 "VAT manual payment email" at bounding box center [192, 464] width 274 height 28
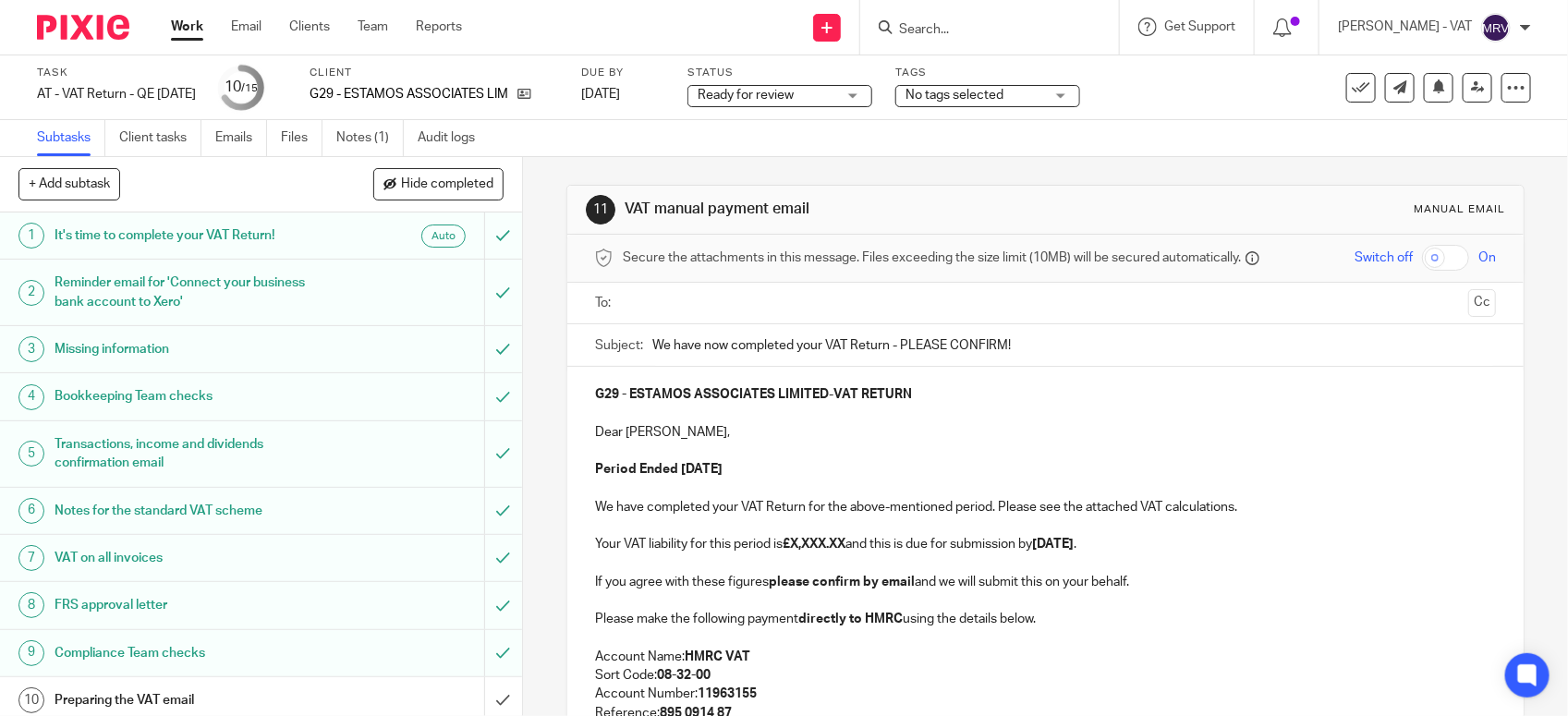
click at [866, 467] on p "Period Ended [DATE]" at bounding box center [1045, 469] width 901 height 18
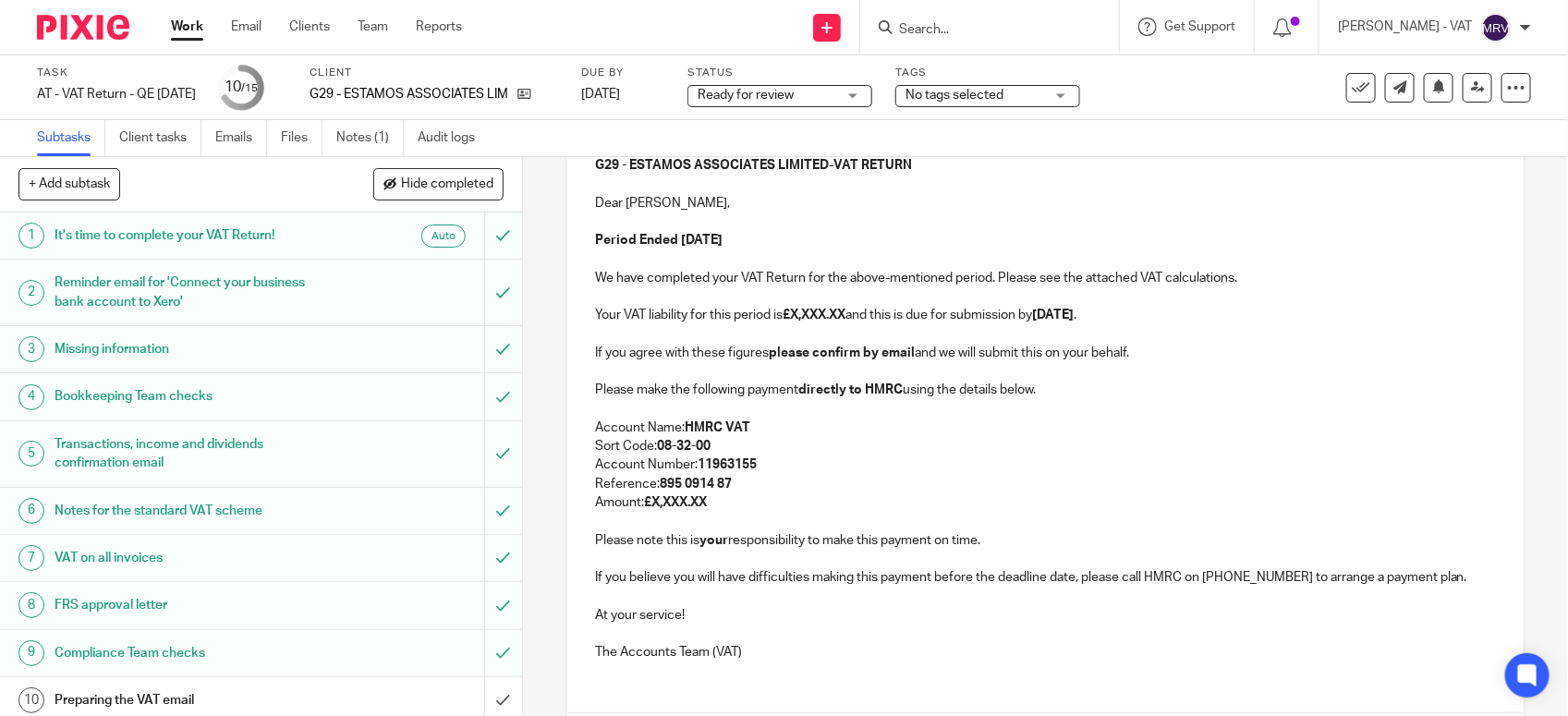
scroll to position [231, 0]
click at [846, 320] on strong "£X,XXX.XX" at bounding box center [814, 313] width 63 height 13
paste div
copy p "2,981.61"
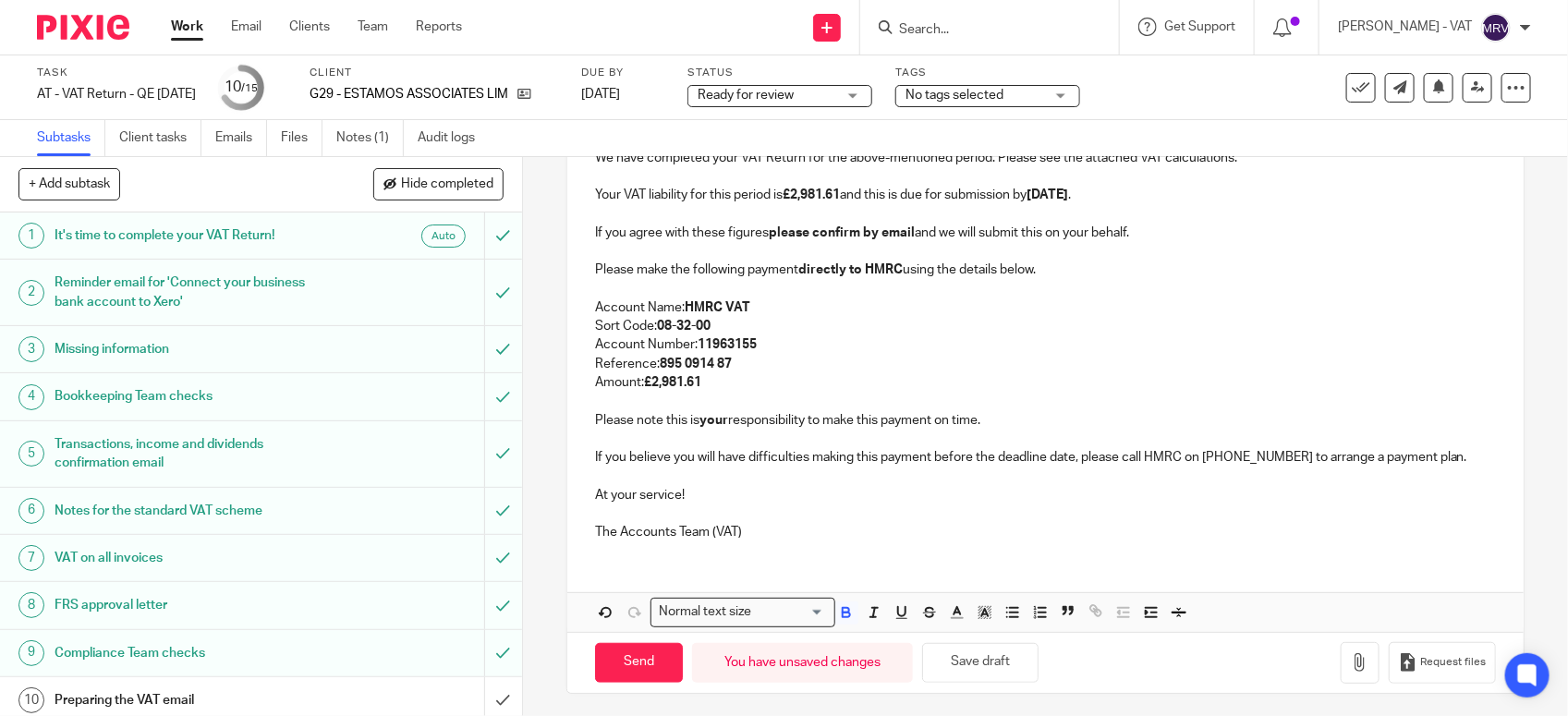
scroll to position [357, 0]
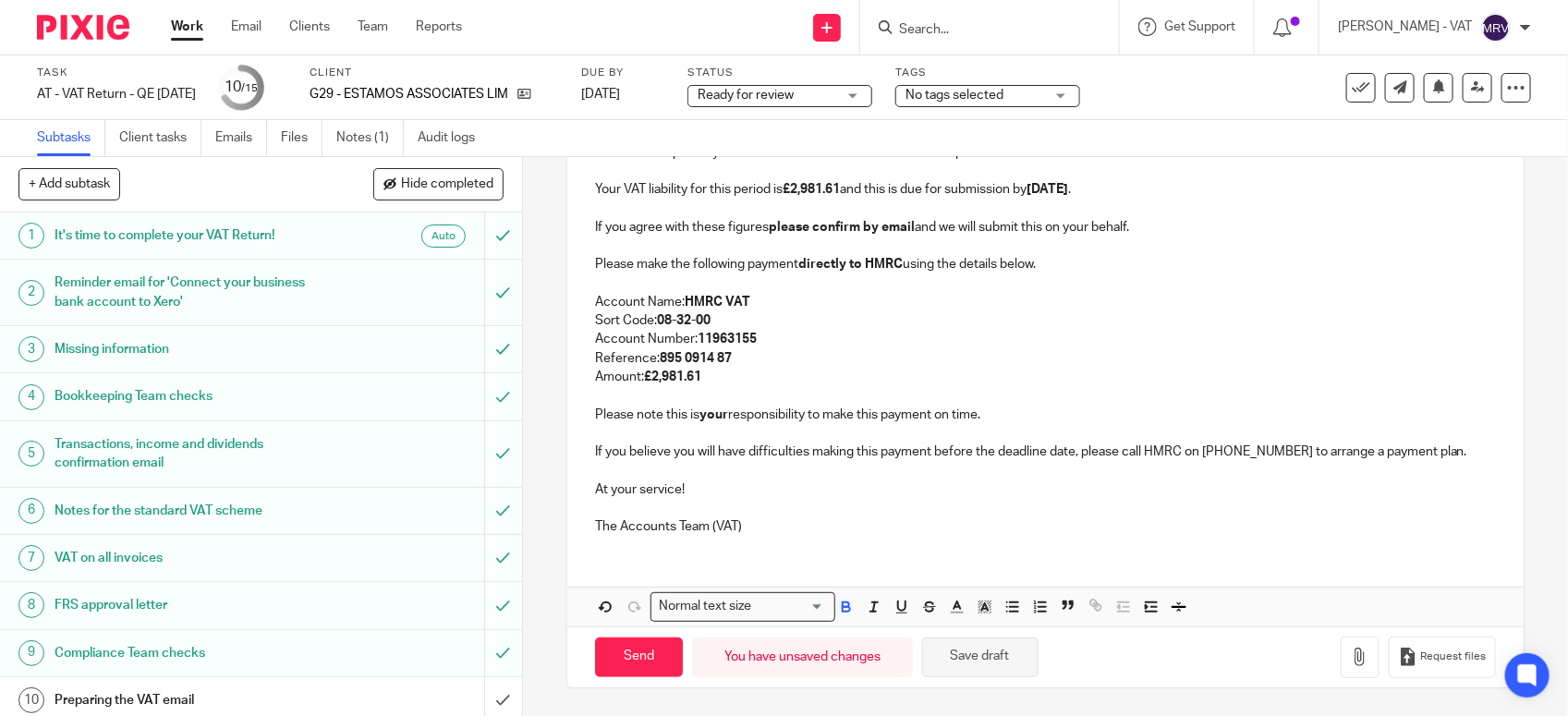
click at [991, 668] on button "Save draft" at bounding box center [980, 658] width 116 height 40
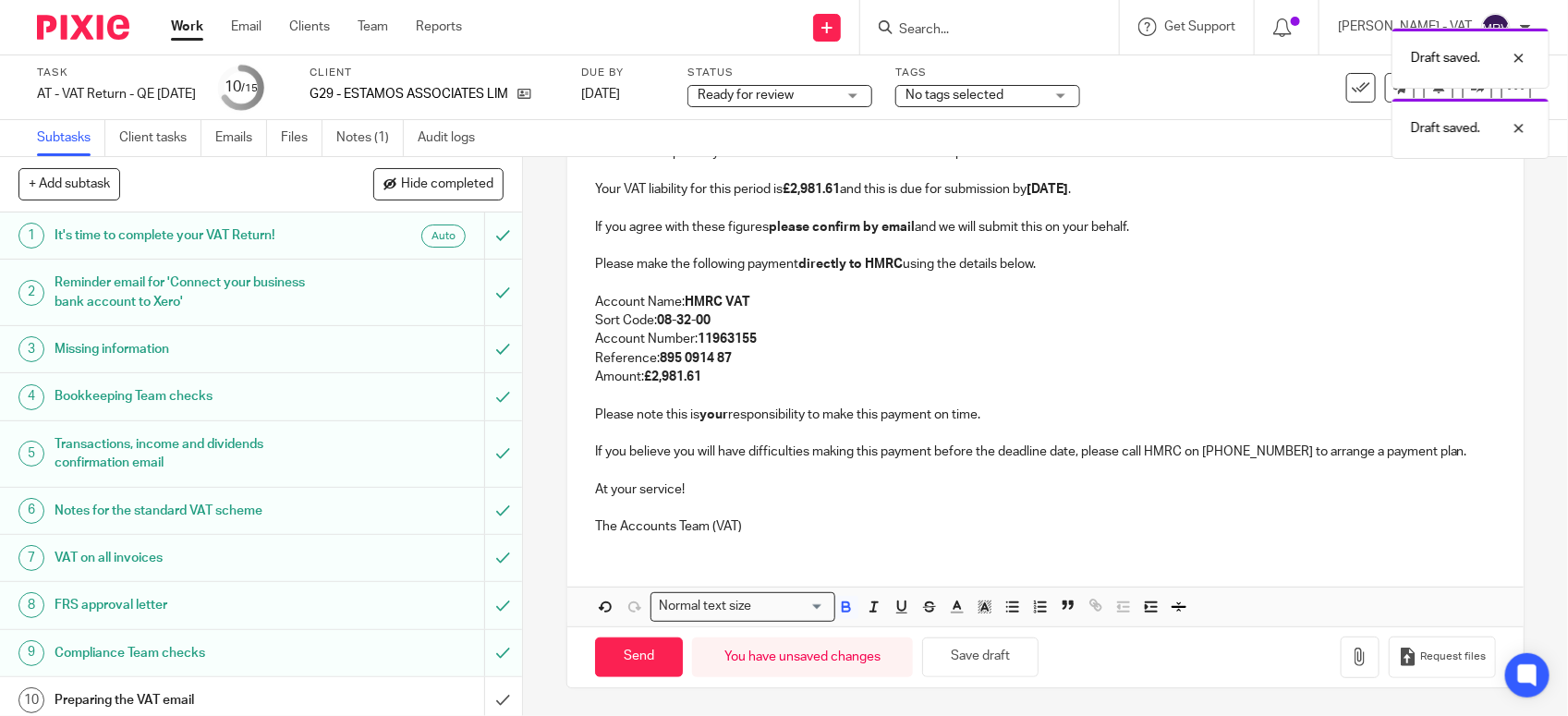
click at [883, 568] on div "G29 - ESTAMOS ASSOCIATES LIMITED - VAT RETURN Dear Gerard, Period Ended 31st Ju…" at bounding box center [1045, 319] width 956 height 615
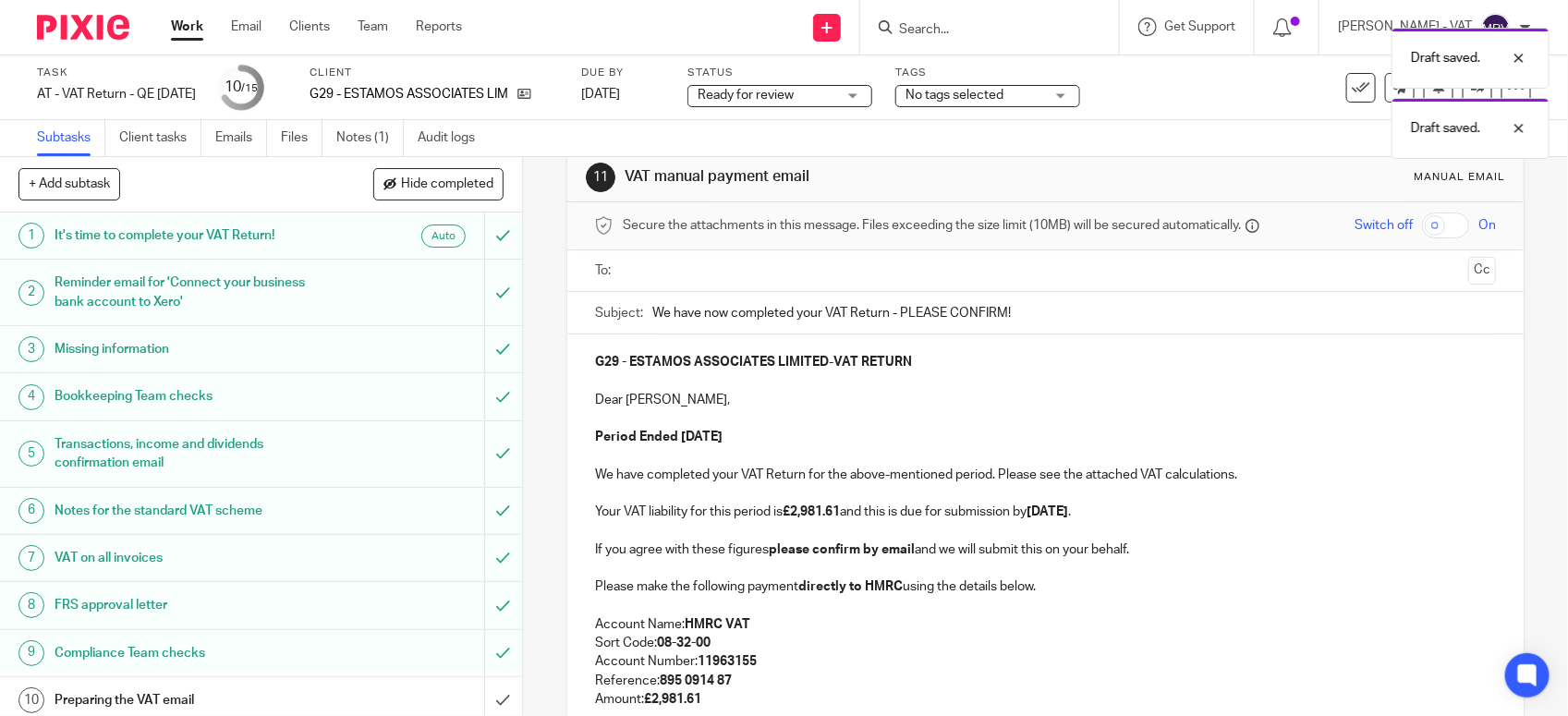
scroll to position [10, 0]
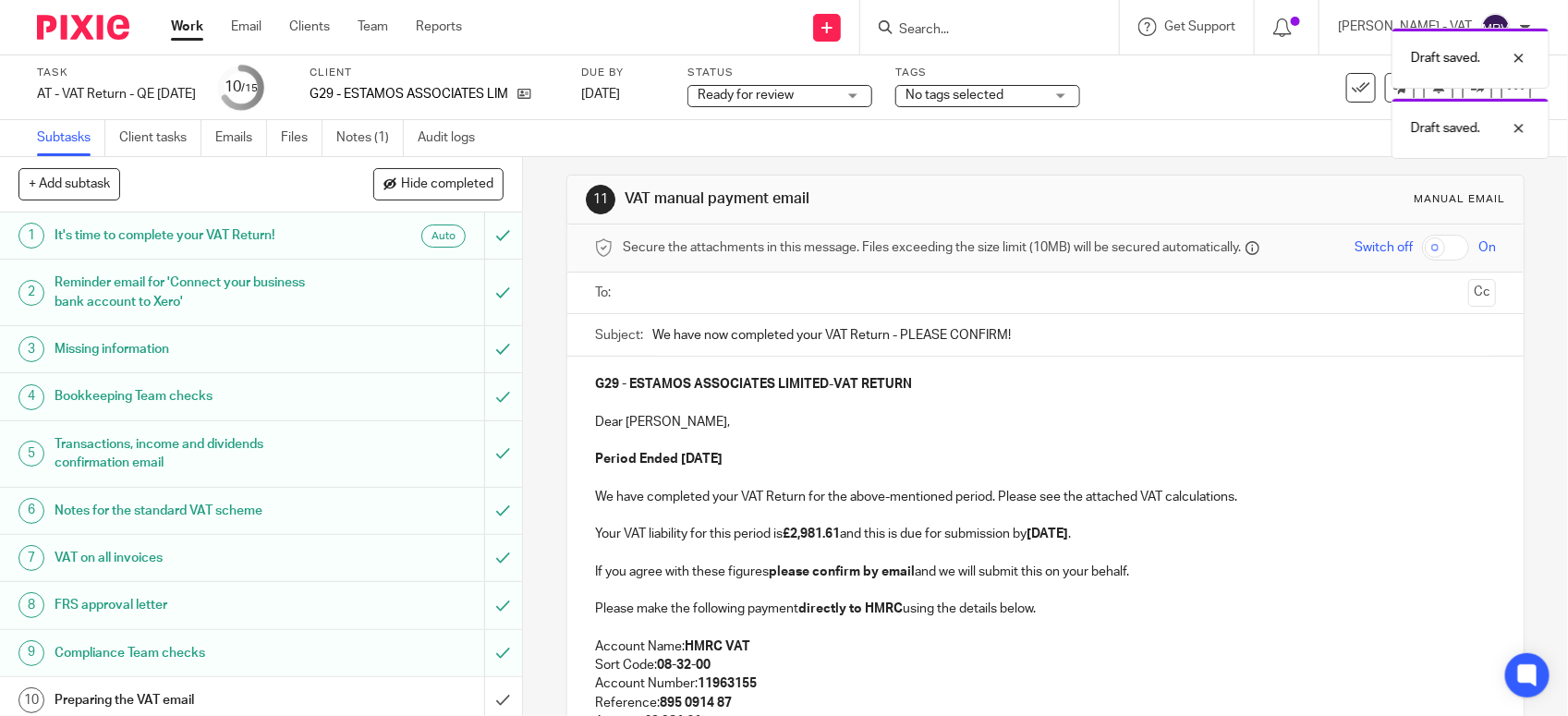
click at [859, 448] on p at bounding box center [1045, 441] width 901 height 18
click at [662, 426] on p "Dear Gerard," at bounding box center [1045, 422] width 901 height 18
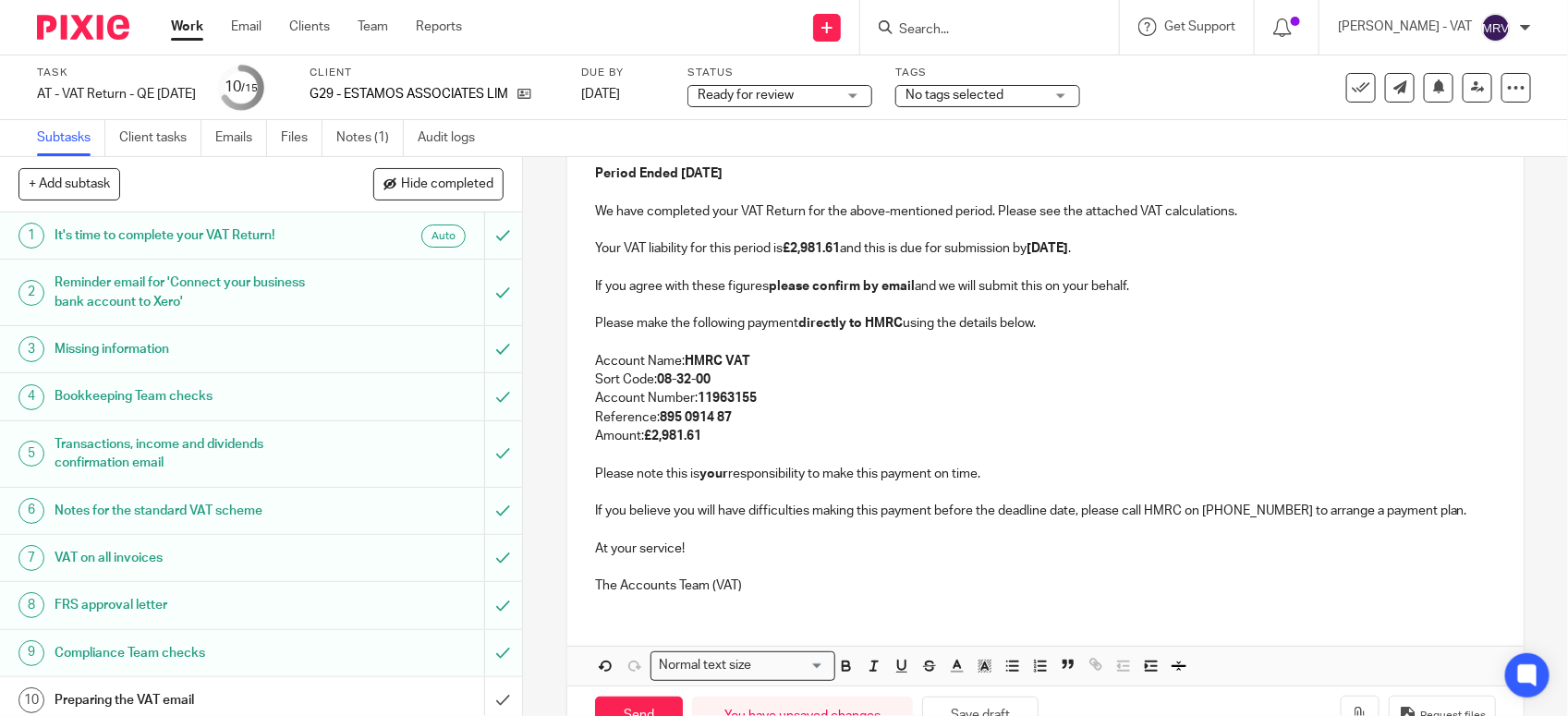
scroll to position [357, 0]
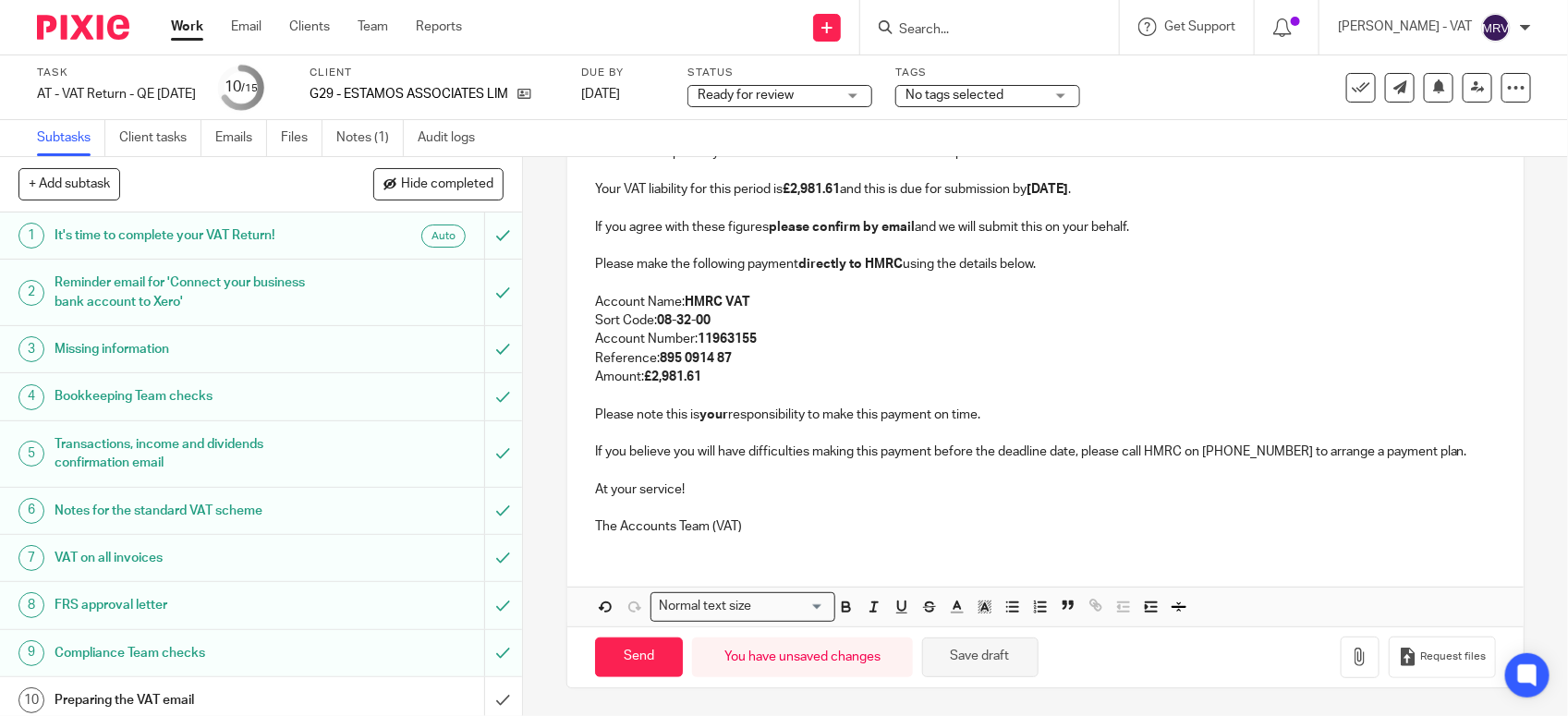
click at [982, 654] on button "Save draft" at bounding box center [980, 658] width 116 height 40
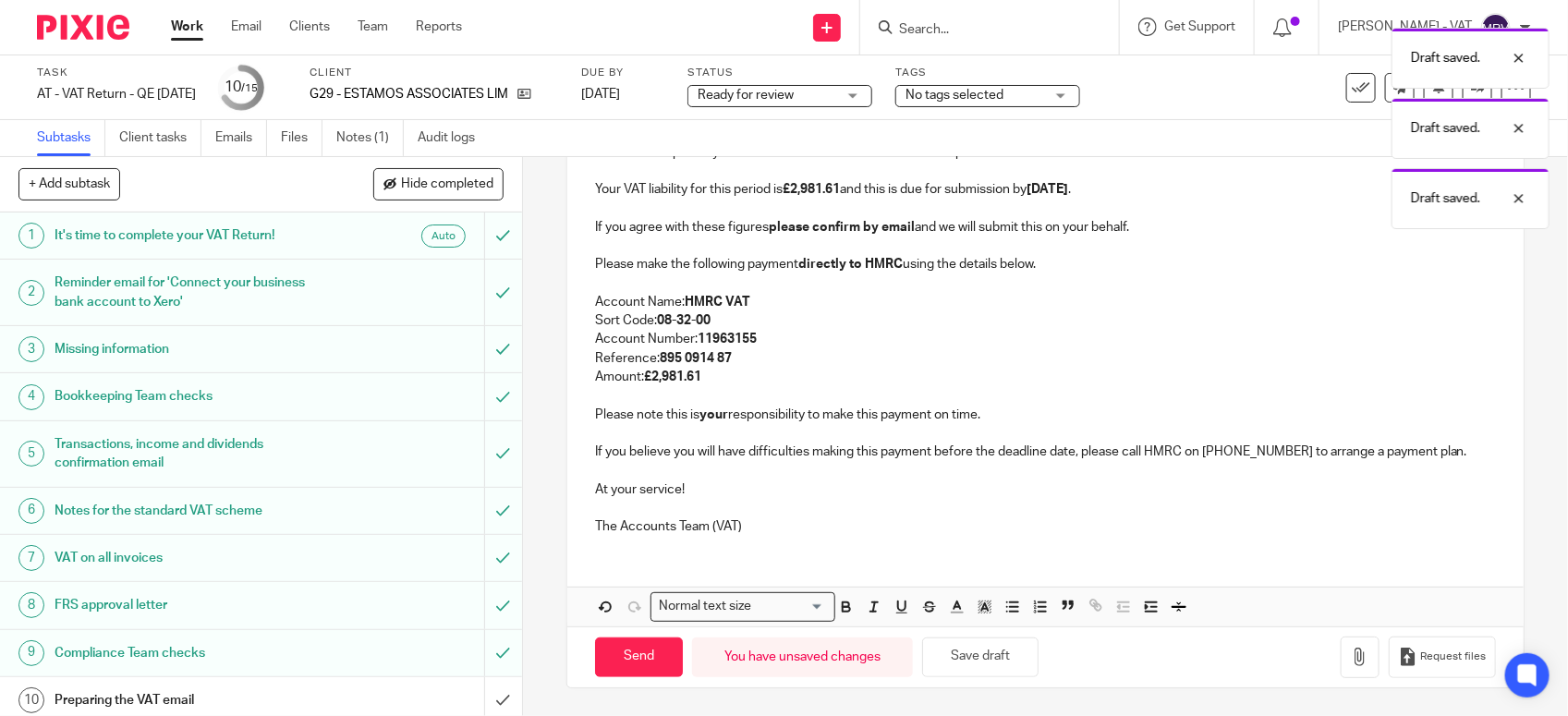
click at [975, 473] on p at bounding box center [1045, 470] width 901 height 18
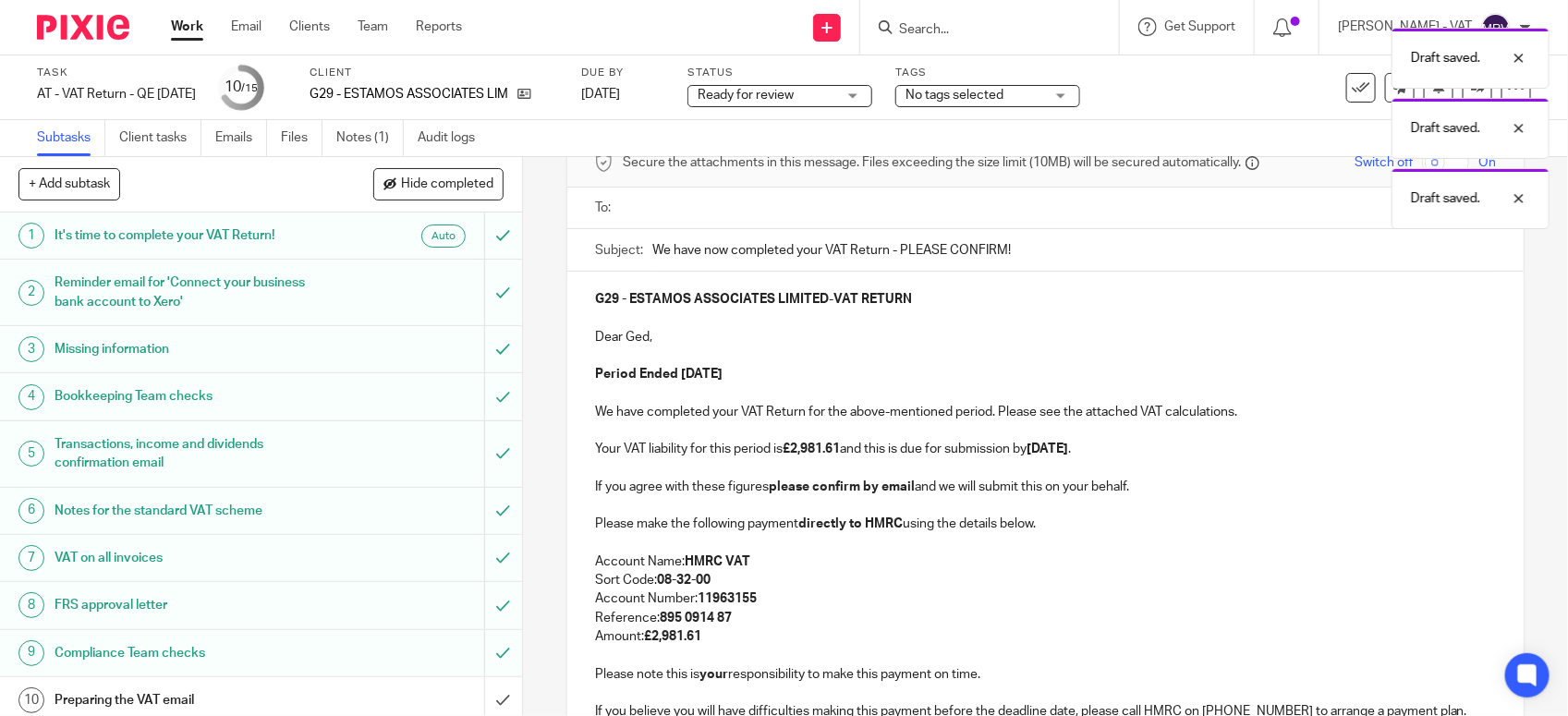
scroll to position [10, 0]
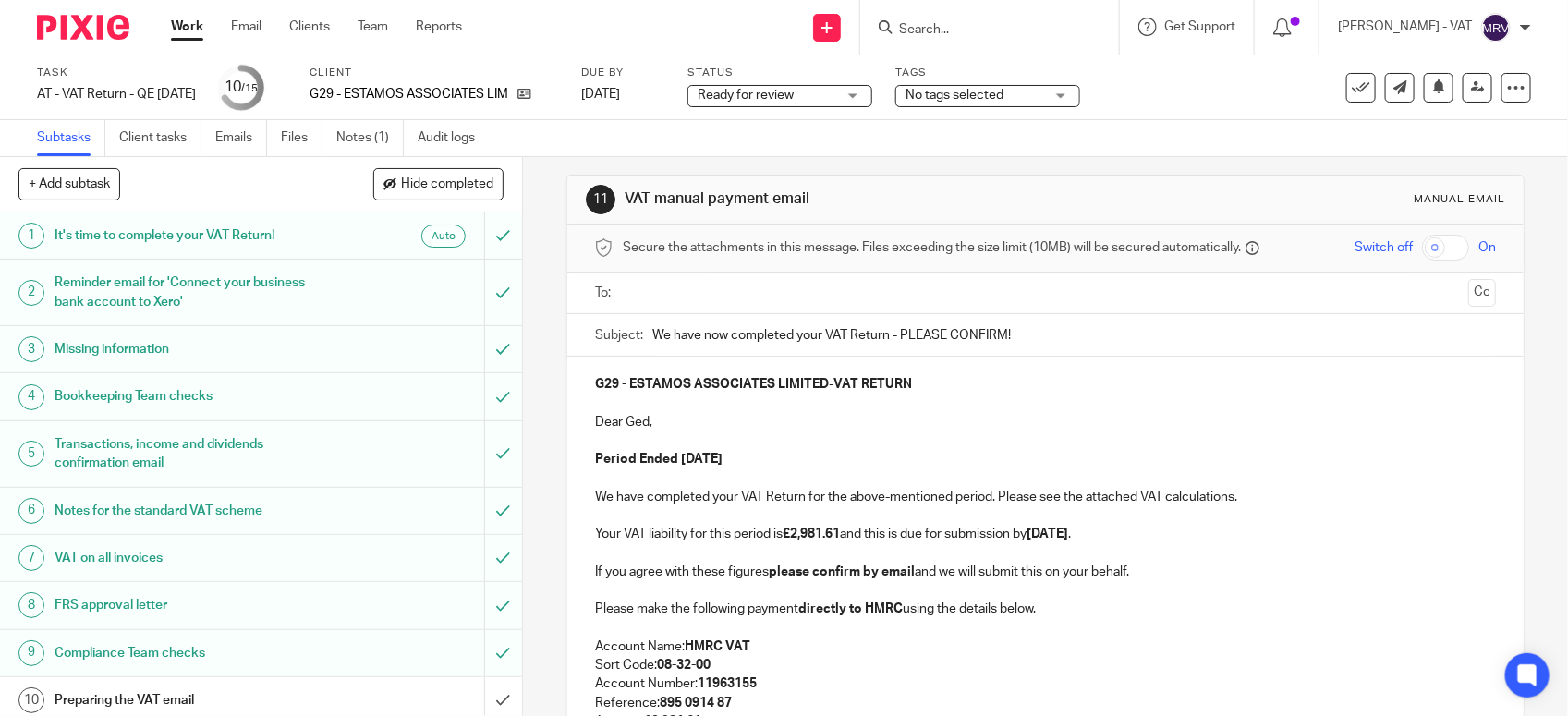
click at [834, 449] on p at bounding box center [1045, 441] width 901 height 18
click at [296, 141] on link "Files" at bounding box center [302, 138] width 42 height 36
click at [908, 425] on p "Dear Ged," at bounding box center [1045, 422] width 901 height 18
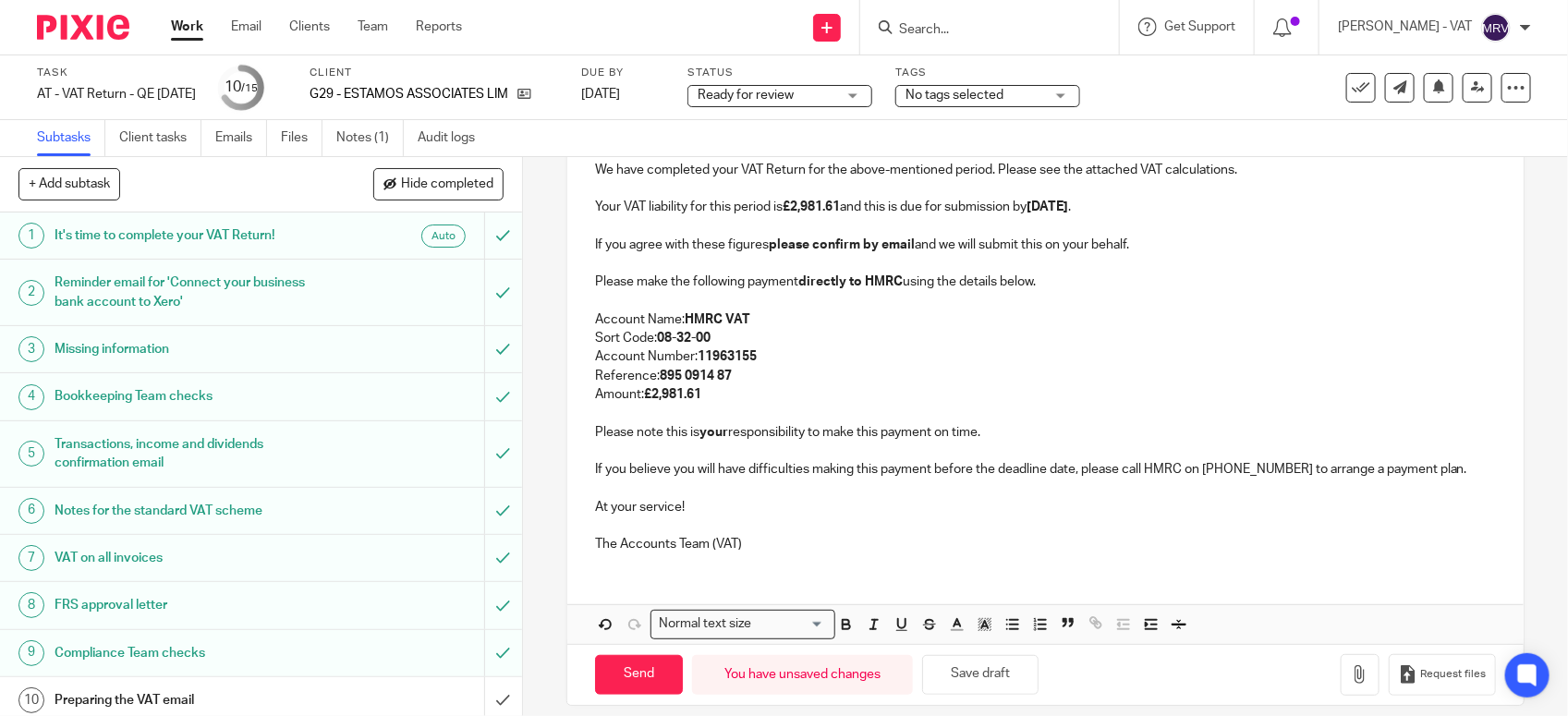
scroll to position [357, 0]
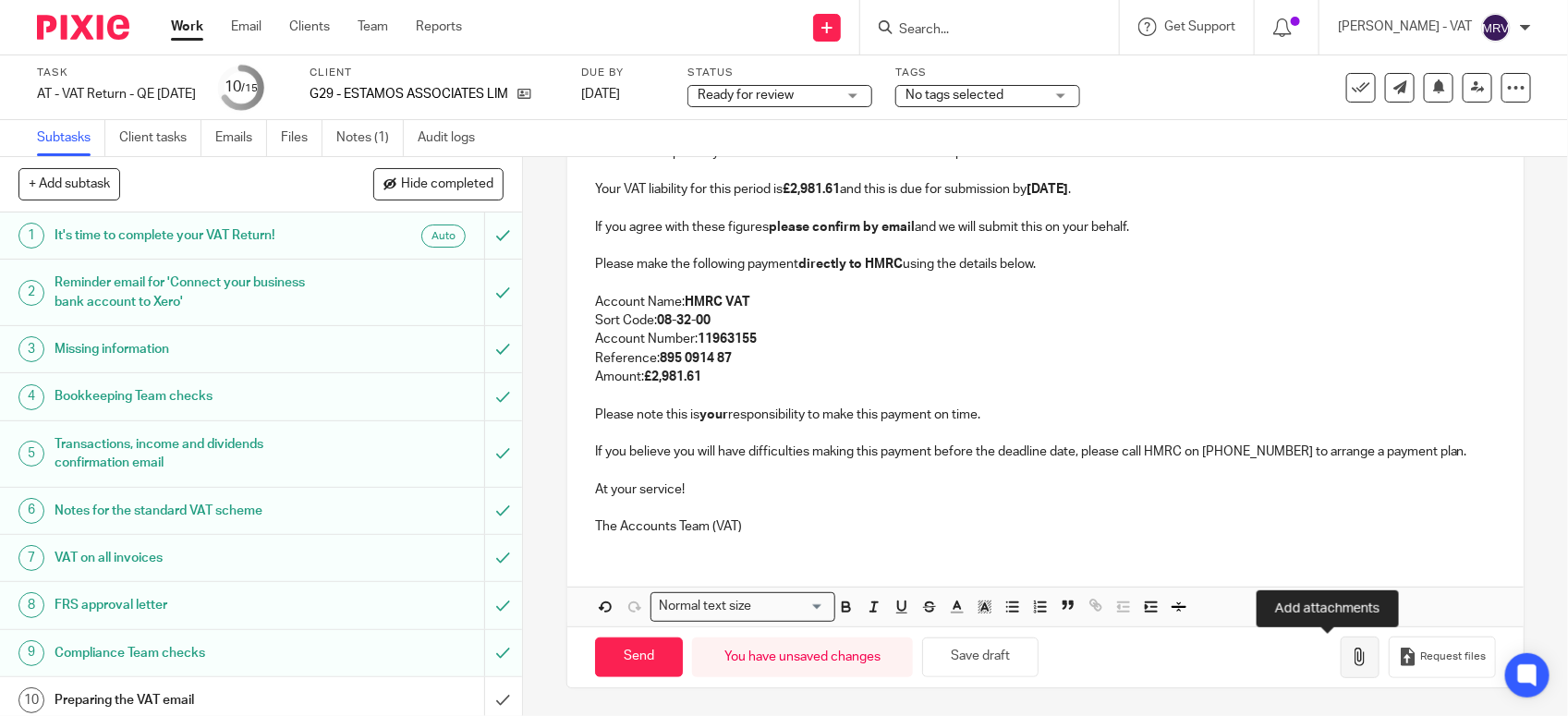
click at [1351, 664] on icon "button" at bounding box center [1360, 657] width 18 height 18
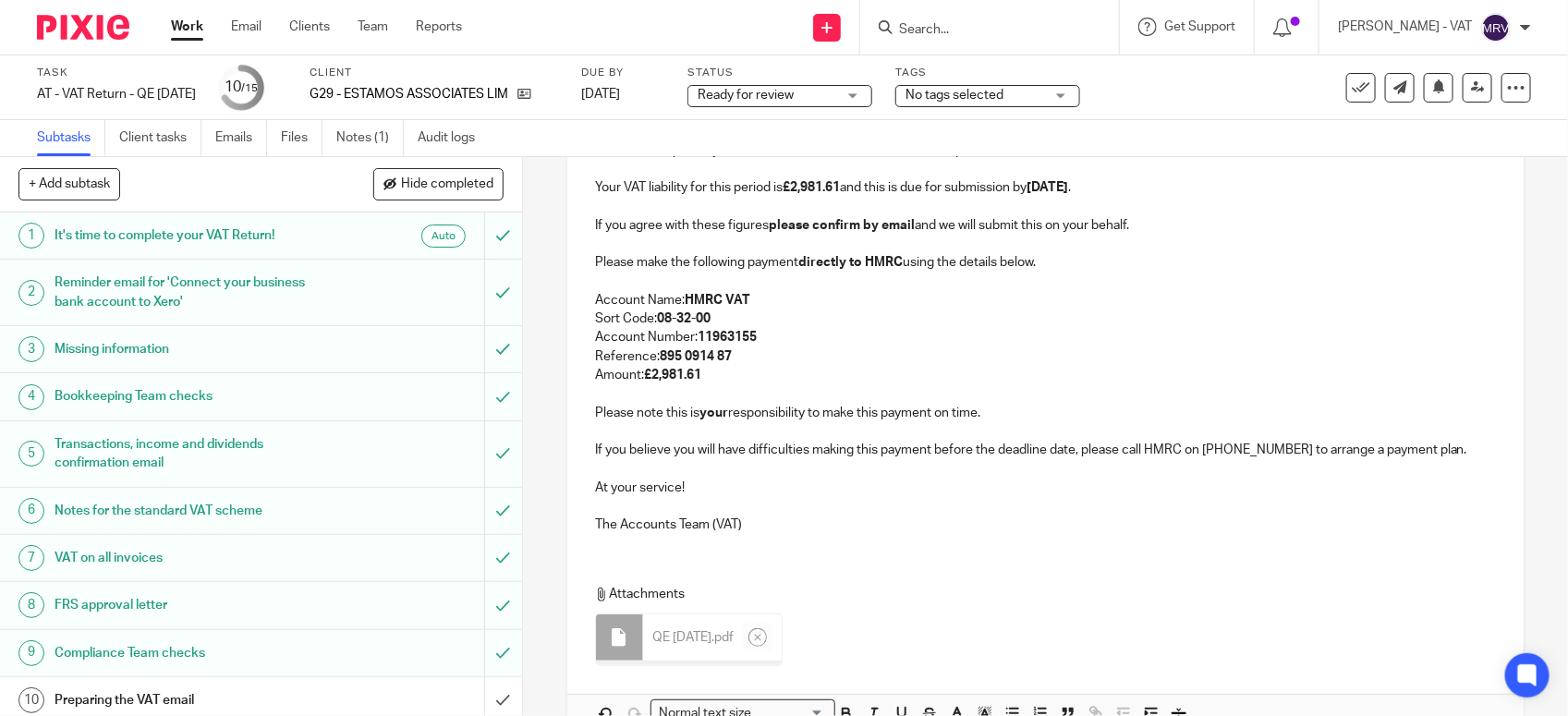
click at [851, 517] on p "The Accounts Team (VAT)" at bounding box center [1045, 525] width 901 height 18
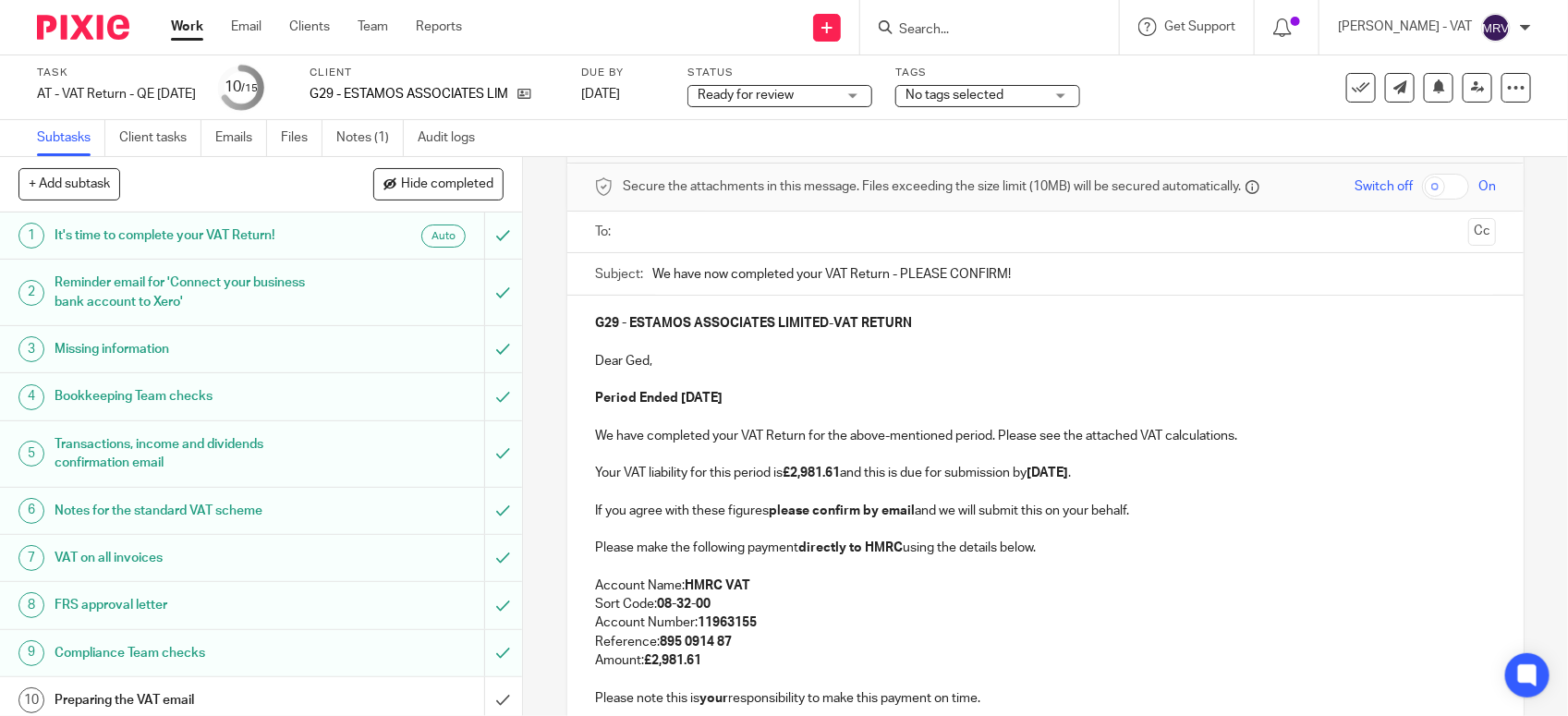
scroll to position [10, 0]
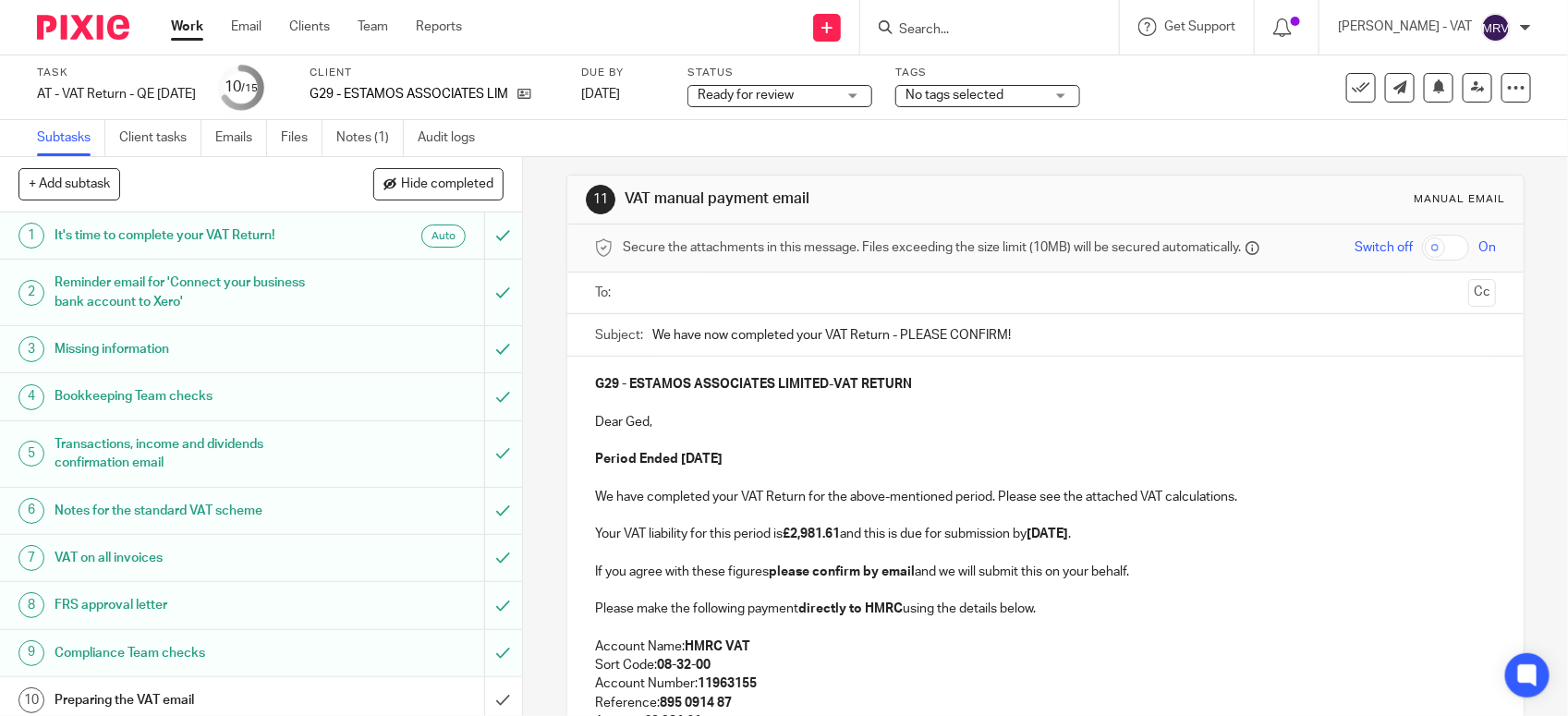
click at [842, 444] on p at bounding box center [1045, 441] width 901 height 18
click at [746, 286] on input "text" at bounding box center [1045, 293] width 832 height 21
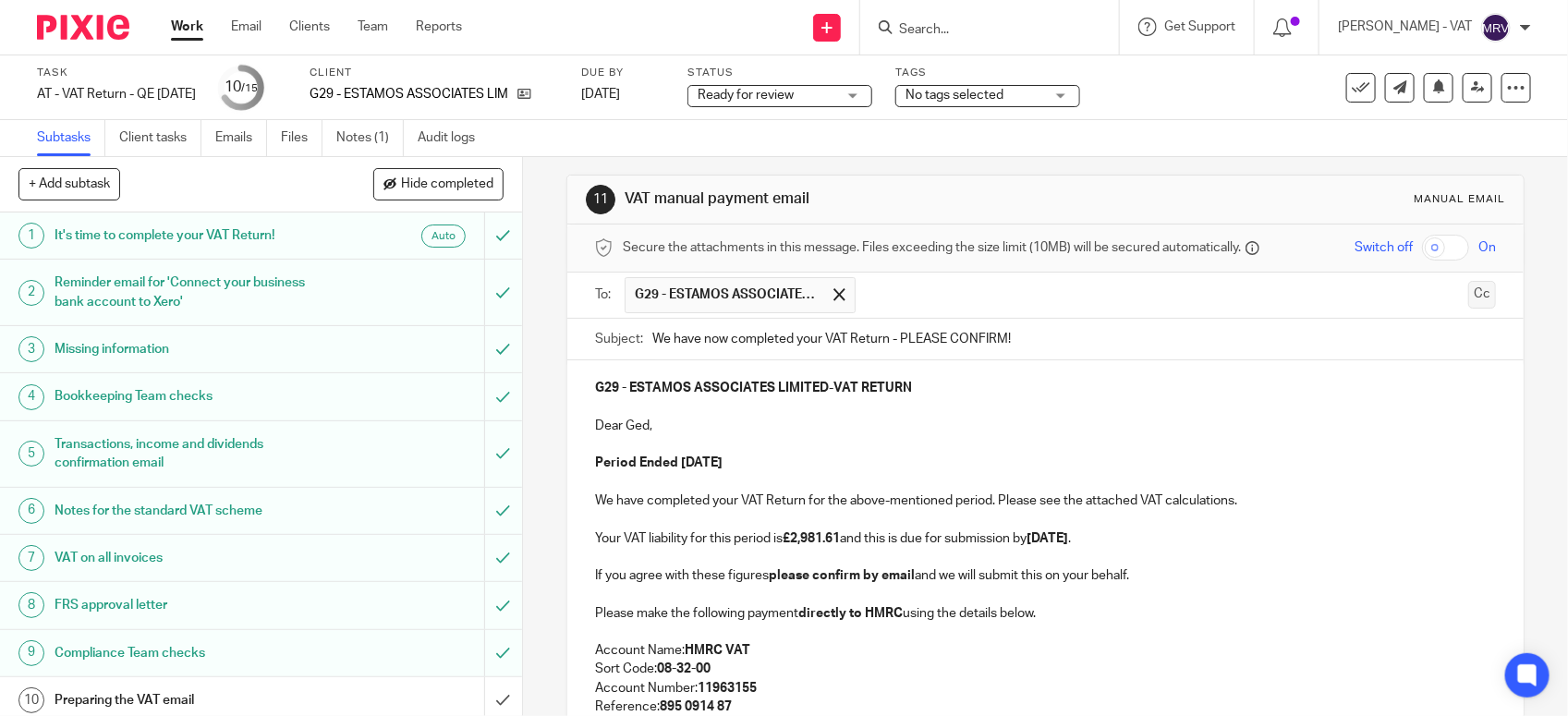
click at [1468, 293] on button "Cc" at bounding box center [1482, 295] width 28 height 28
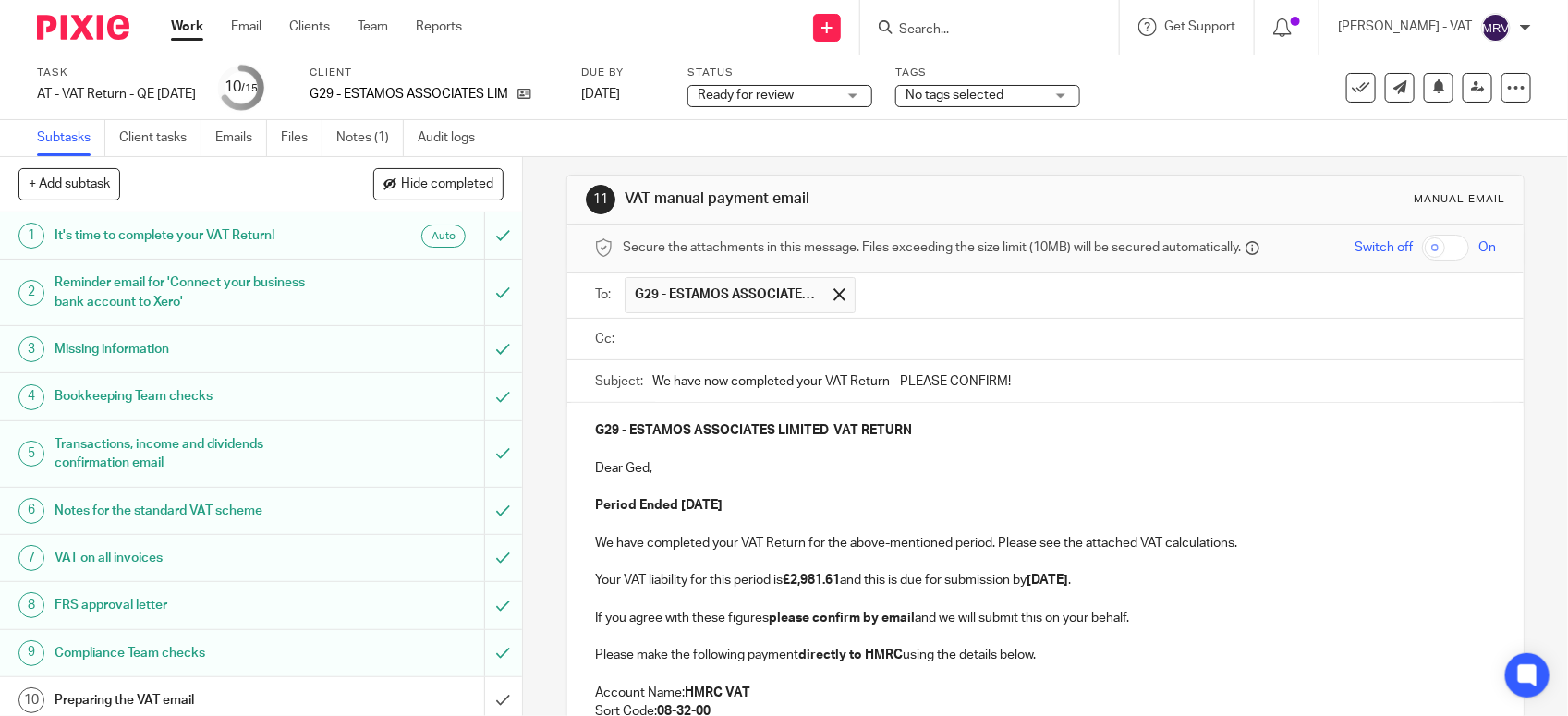
click at [783, 354] on ul at bounding box center [1060, 339] width 871 height 30
click at [753, 347] on input "text" at bounding box center [1058, 339] width 859 height 21
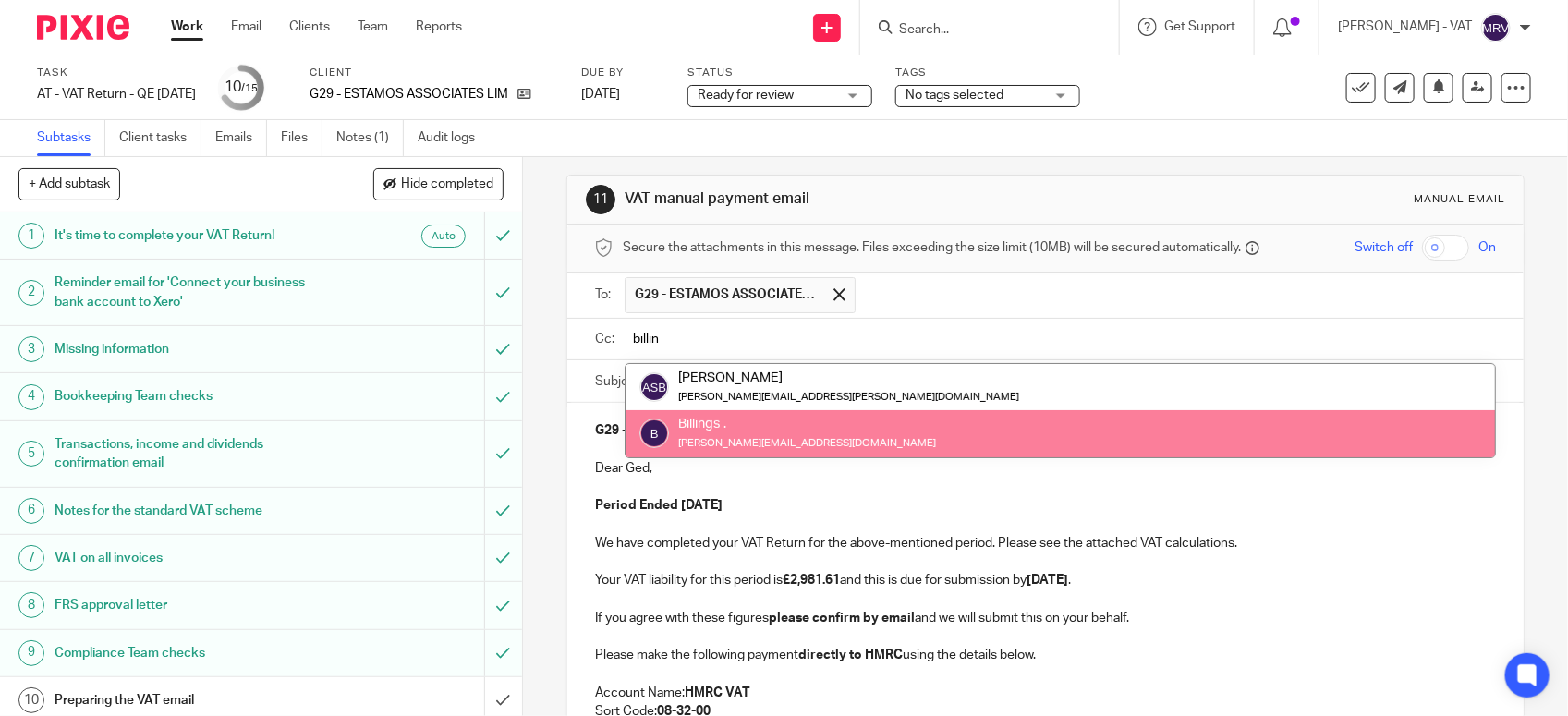
type input "billin"
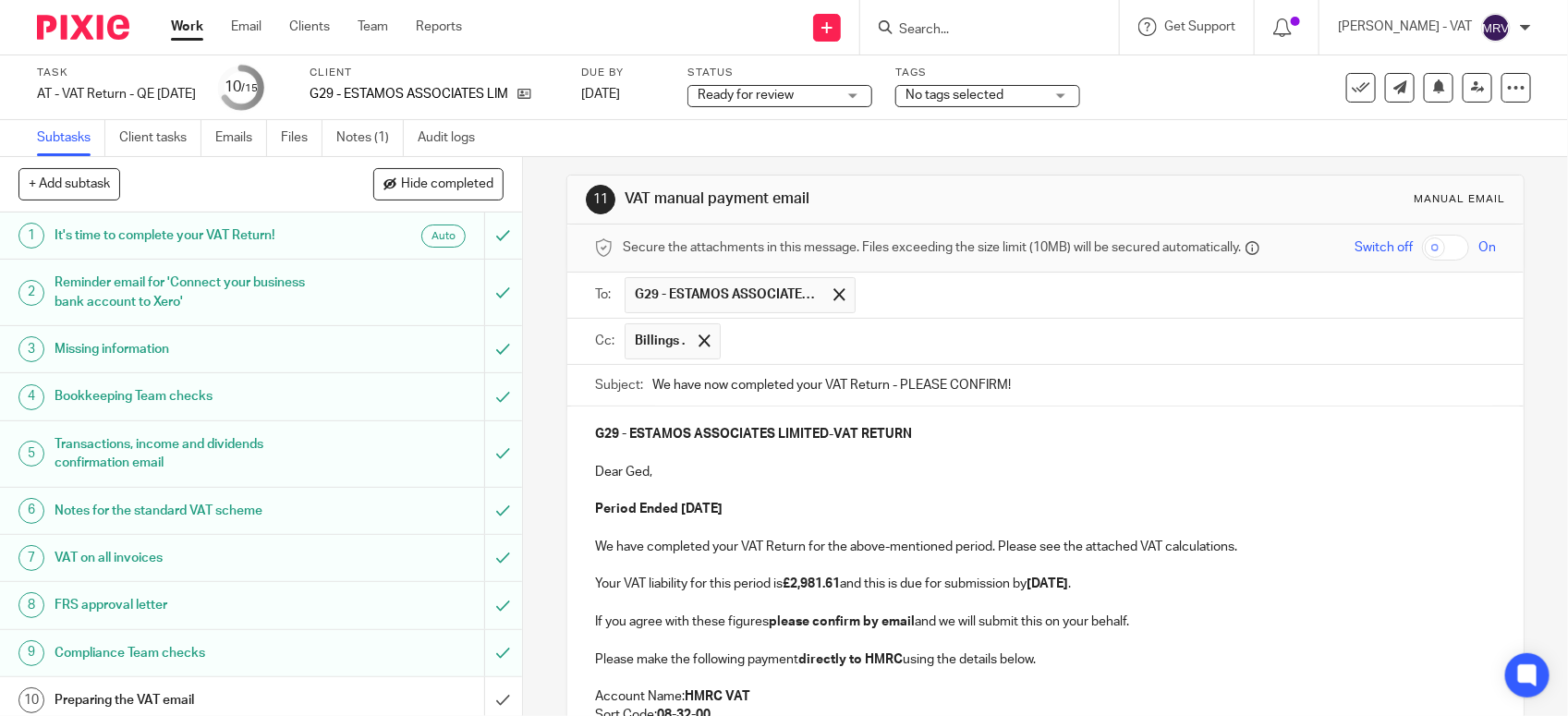
click at [773, 481] on p "Dear Ged," at bounding box center [1045, 472] width 901 height 18
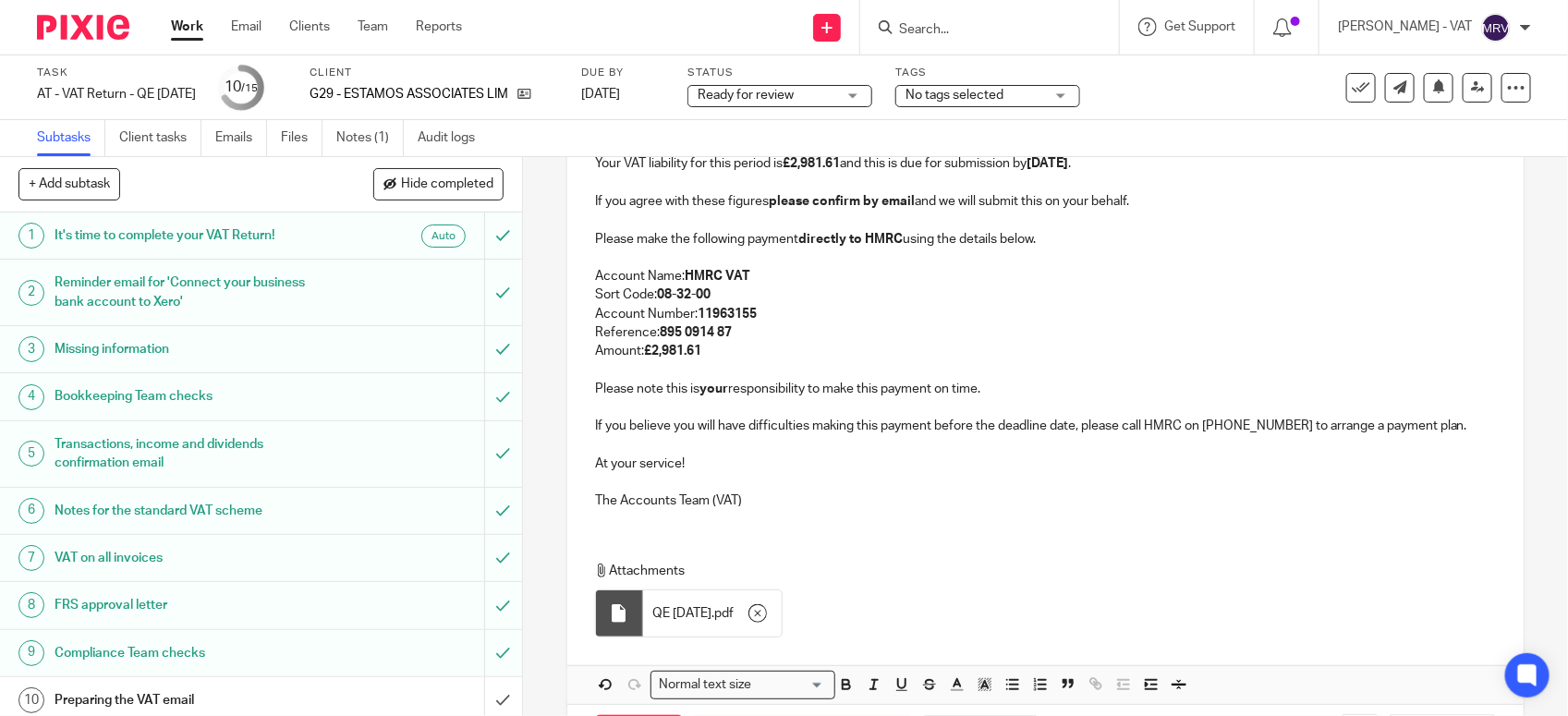
scroll to position [514, 0]
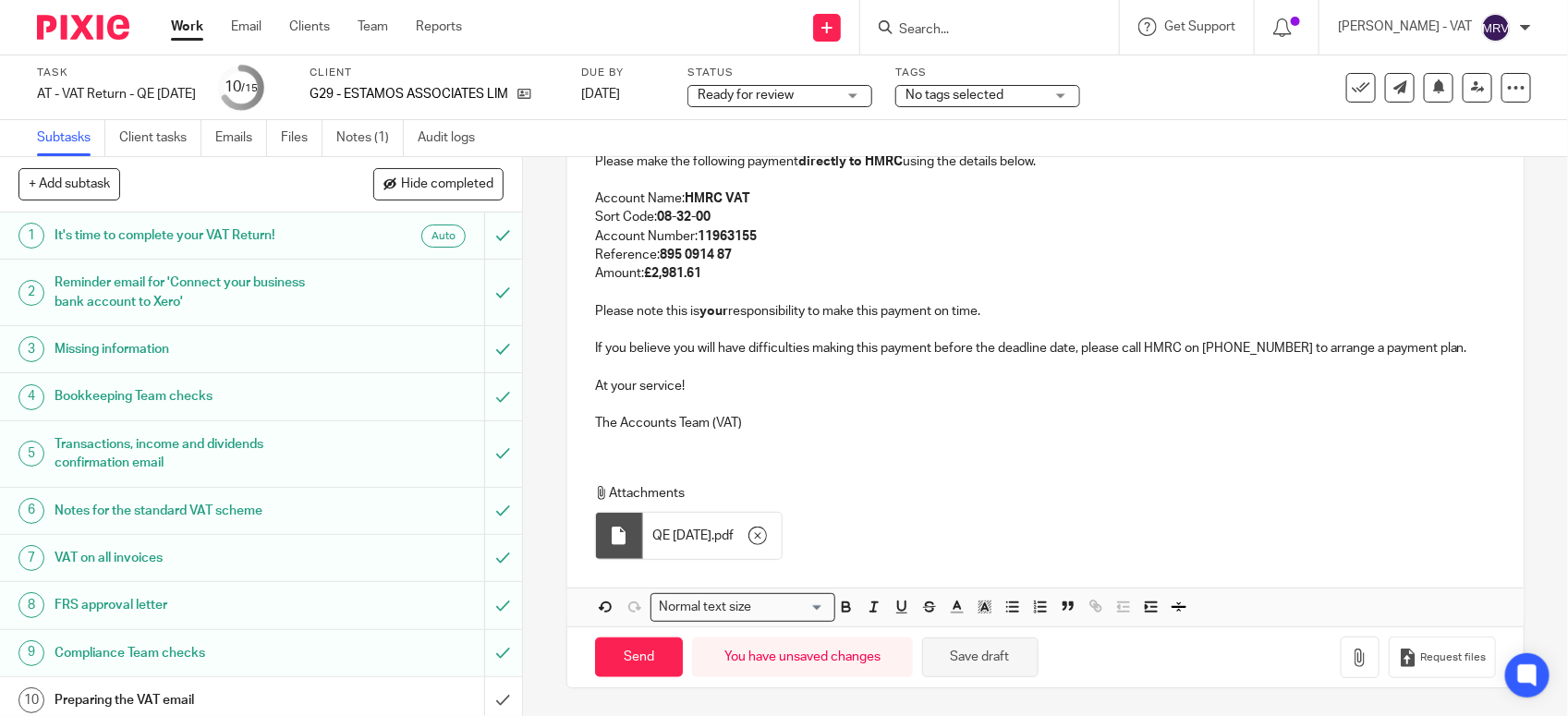
click at [996, 663] on button "Save draft" at bounding box center [980, 658] width 116 height 40
click at [1038, 485] on p "Attachments" at bounding box center [1033, 493] width 877 height 18
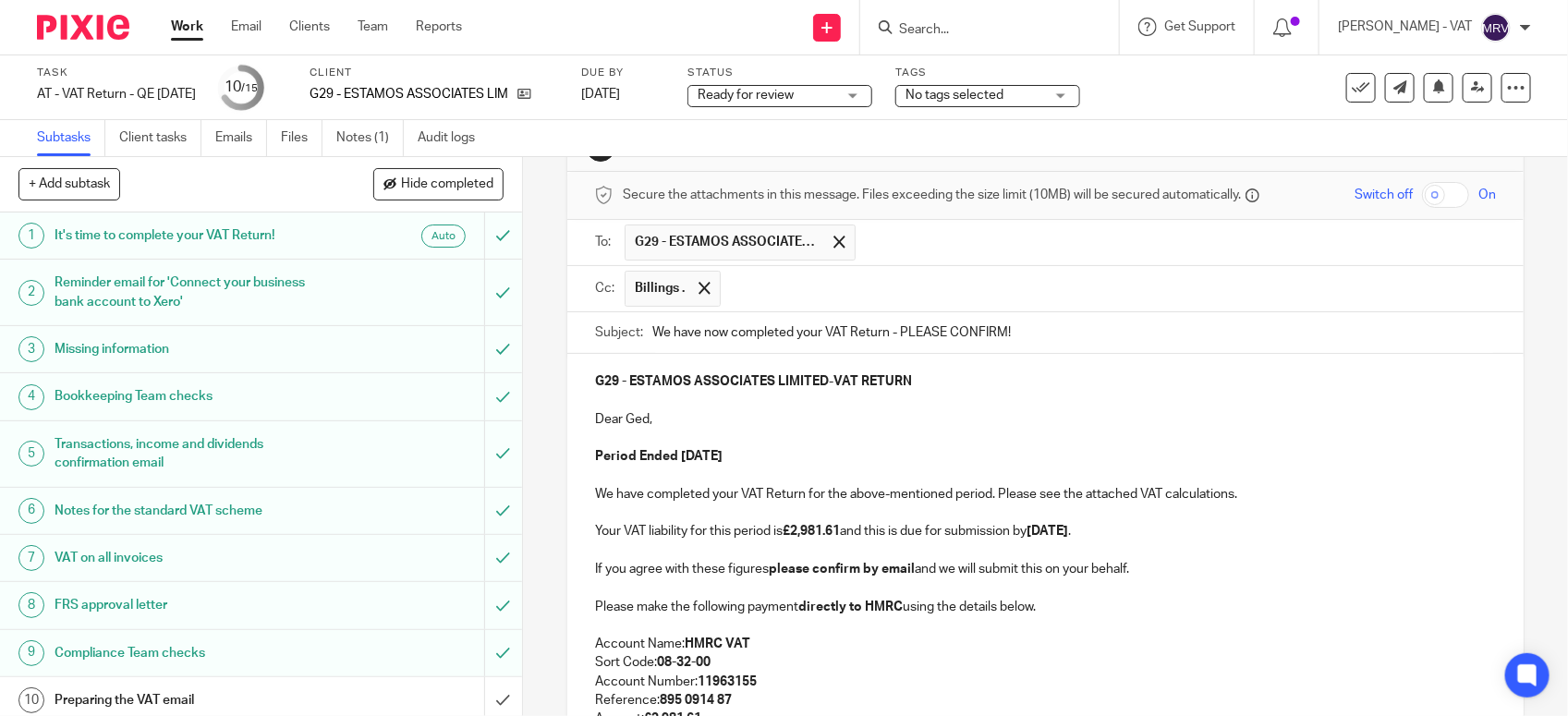
scroll to position [52, 0]
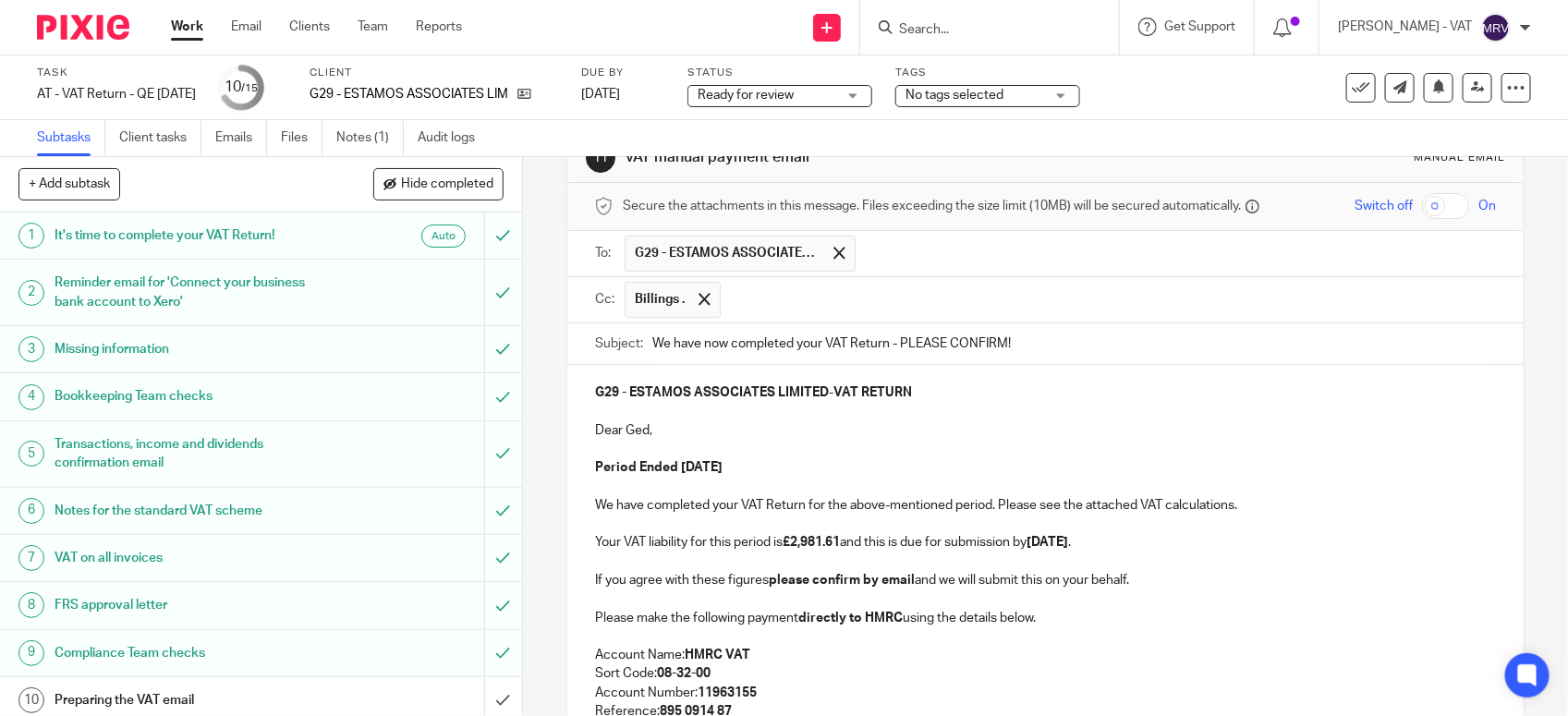
click at [836, 444] on p at bounding box center [1045, 449] width 901 height 18
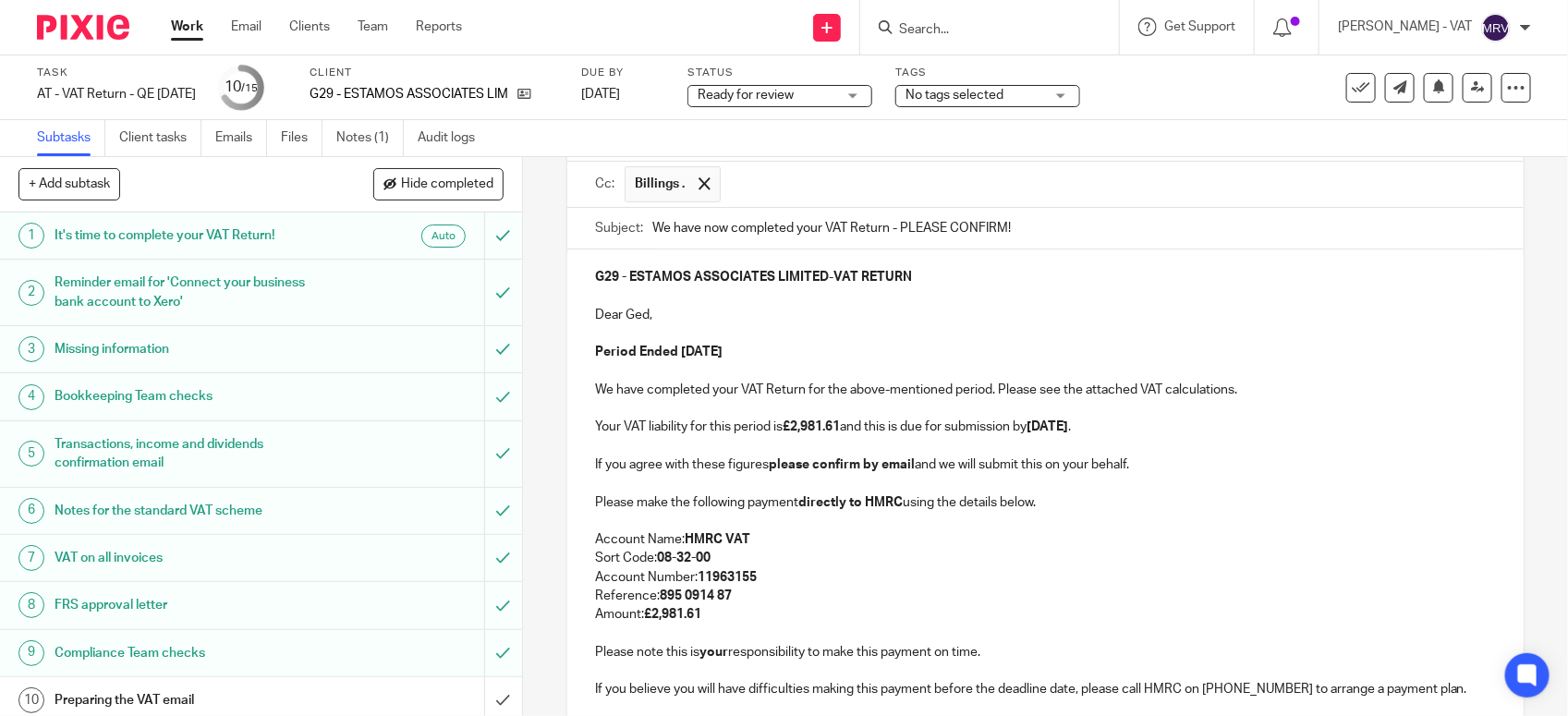
click at [779, 366] on p at bounding box center [1045, 371] width 901 height 18
click at [1169, 432] on p "Your VAT liability for this period is £2,981.61 and this is due for submission …" at bounding box center [1045, 427] width 901 height 18
click at [819, 622] on p "Amount: £2,981.61" at bounding box center [1045, 614] width 901 height 18
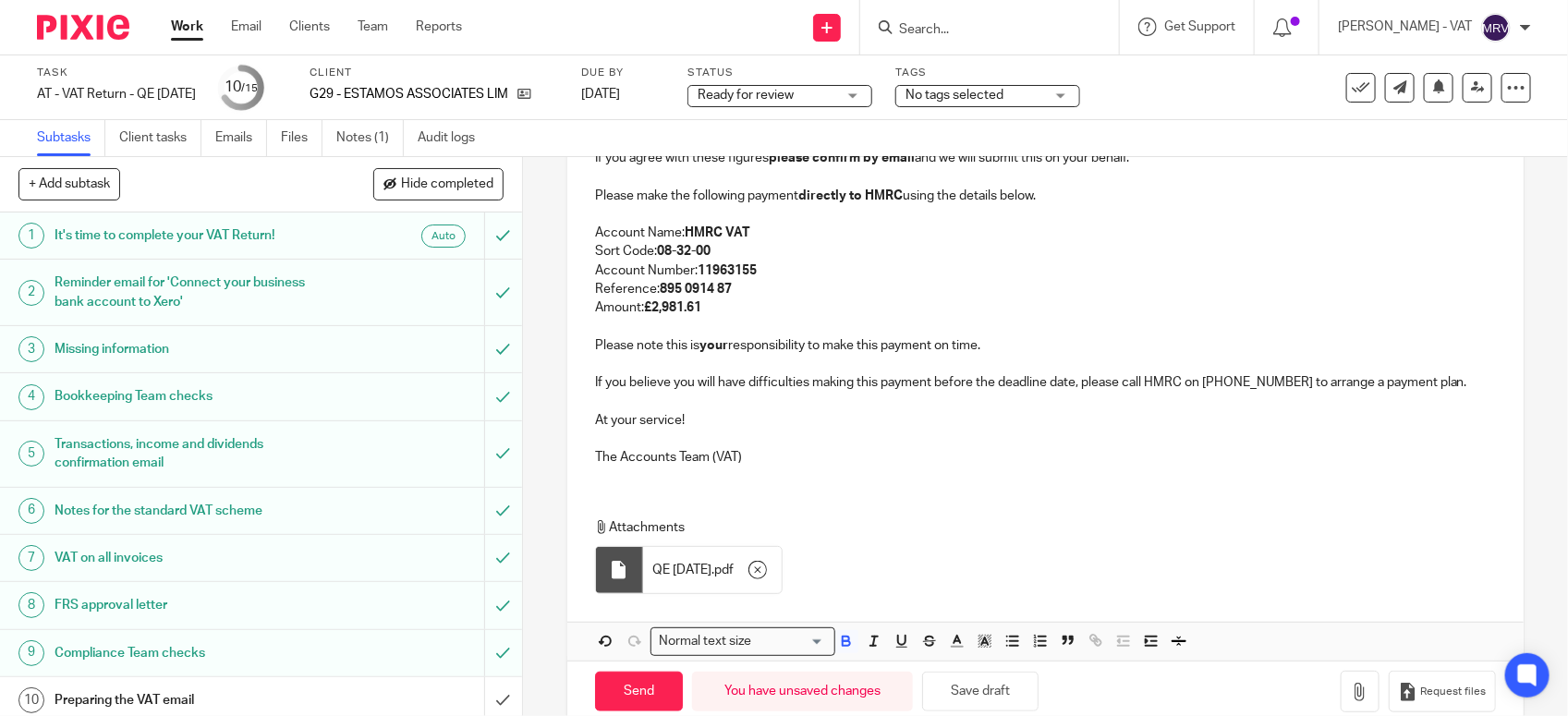
scroll to position [514, 0]
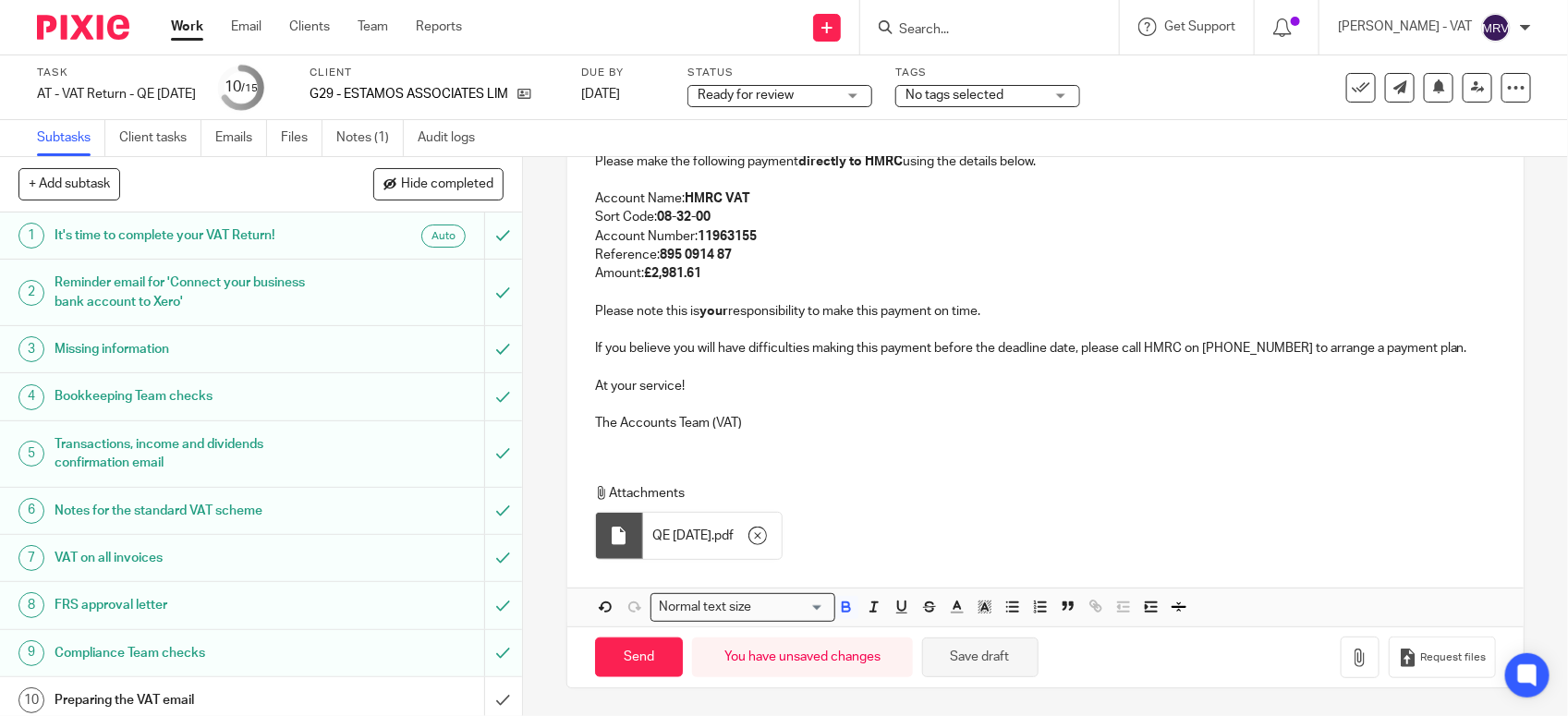
click at [961, 643] on button "Save draft" at bounding box center [980, 658] width 116 height 40
click at [908, 462] on div "G29 - ESTAMOS ASSOCIATES LIMITED - VAT RETURN Dear Ged, Period Ended 31st July …" at bounding box center [1045, 268] width 956 height 718
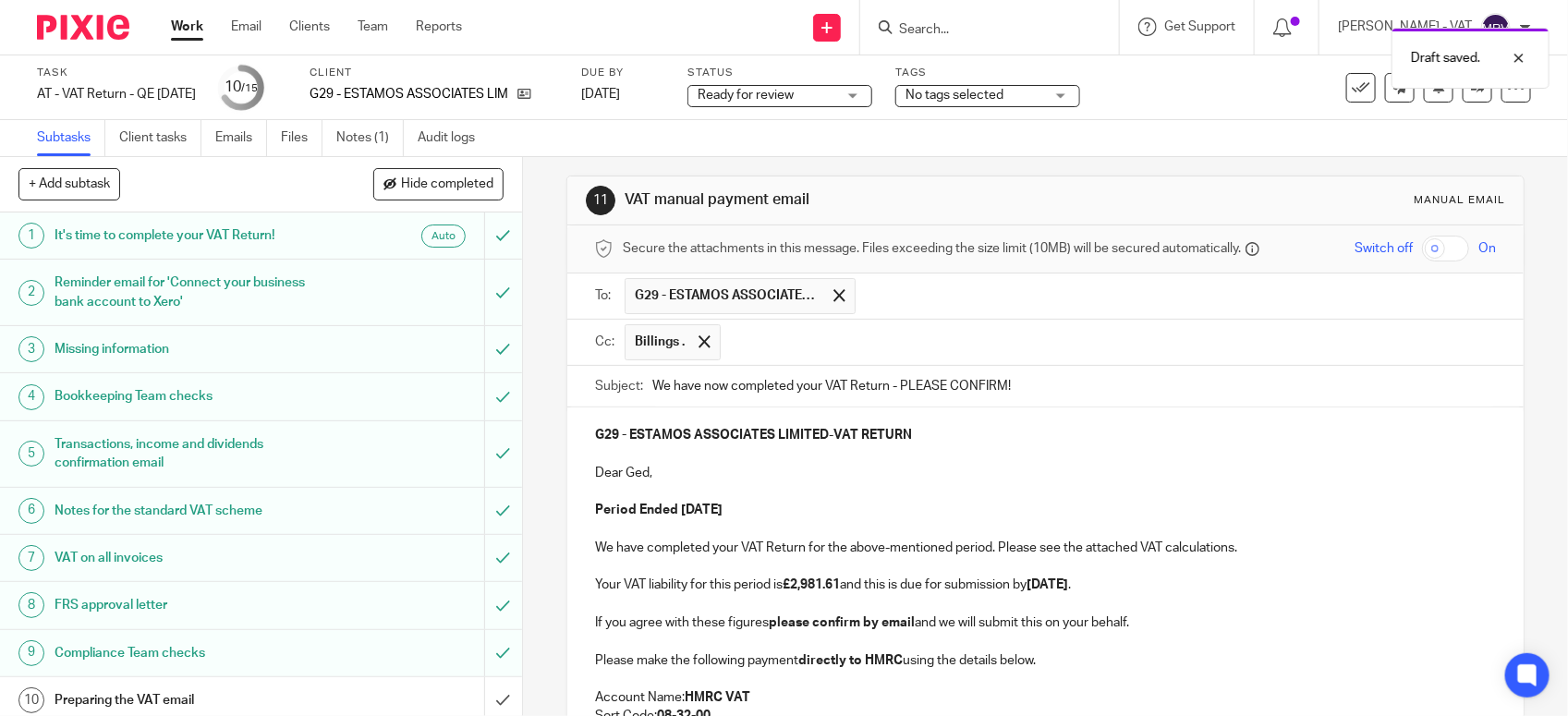
scroll to position [0, 0]
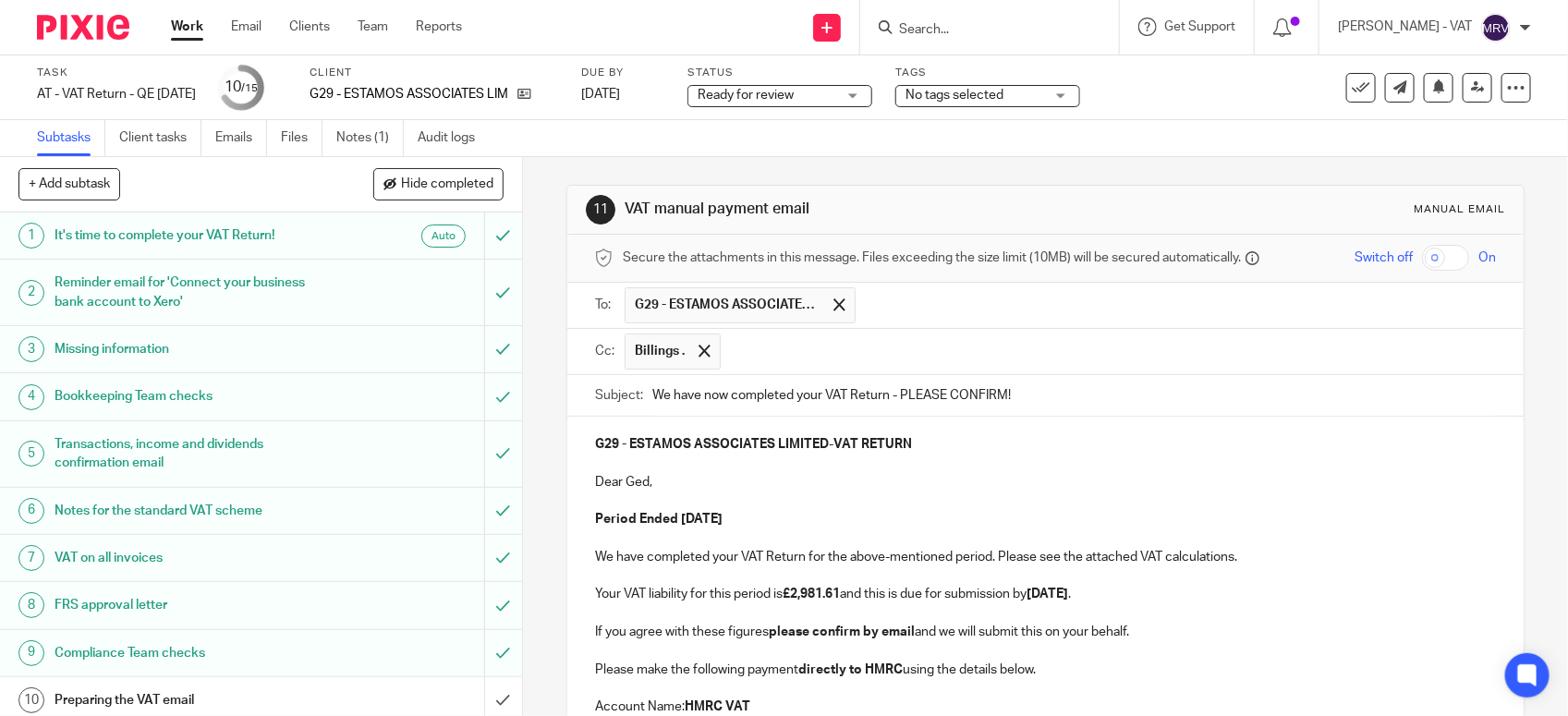
click at [705, 529] on p "Period Ended 31st July 2025" at bounding box center [1045, 519] width 901 height 18
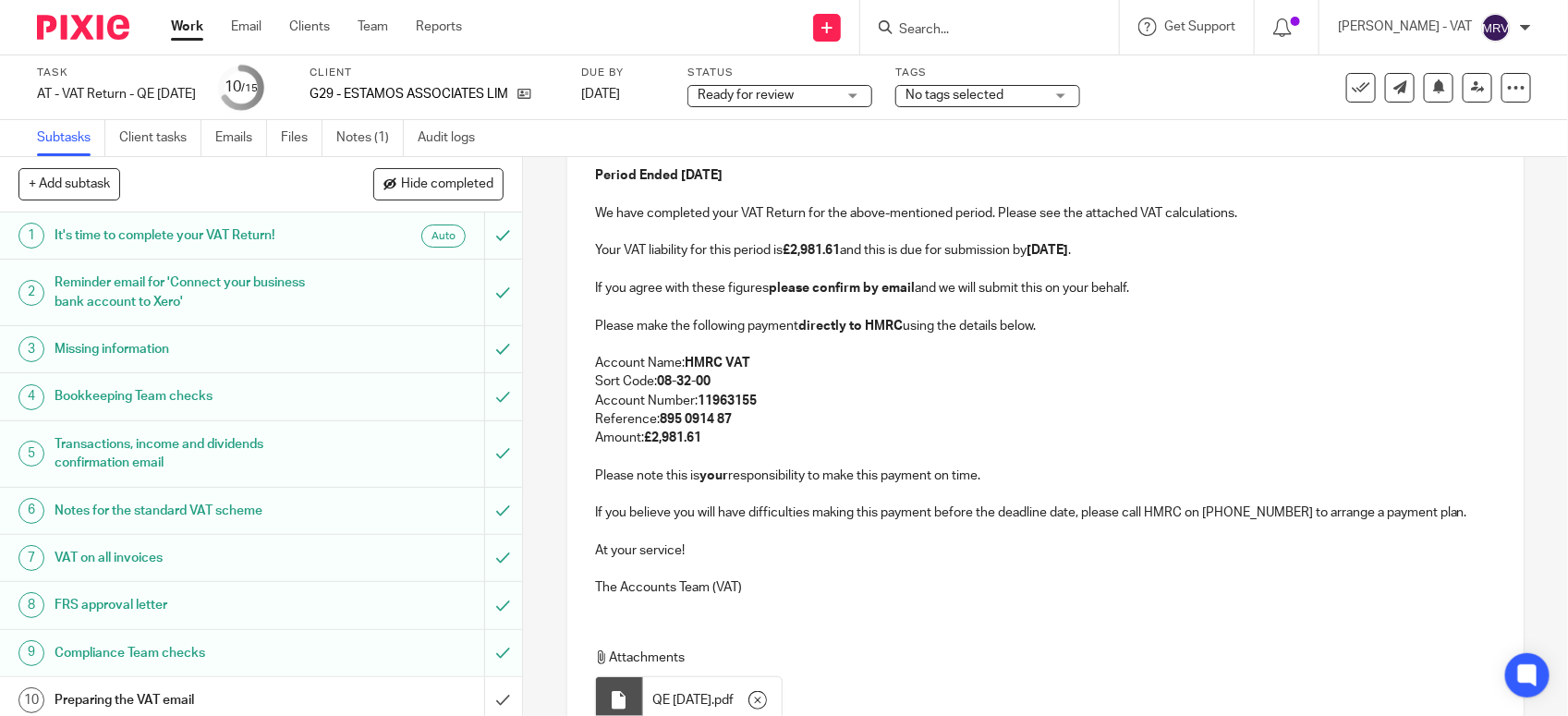
scroll to position [347, 0]
click at [894, 430] on p "Amount: £2,981.61" at bounding box center [1045, 435] width 901 height 18
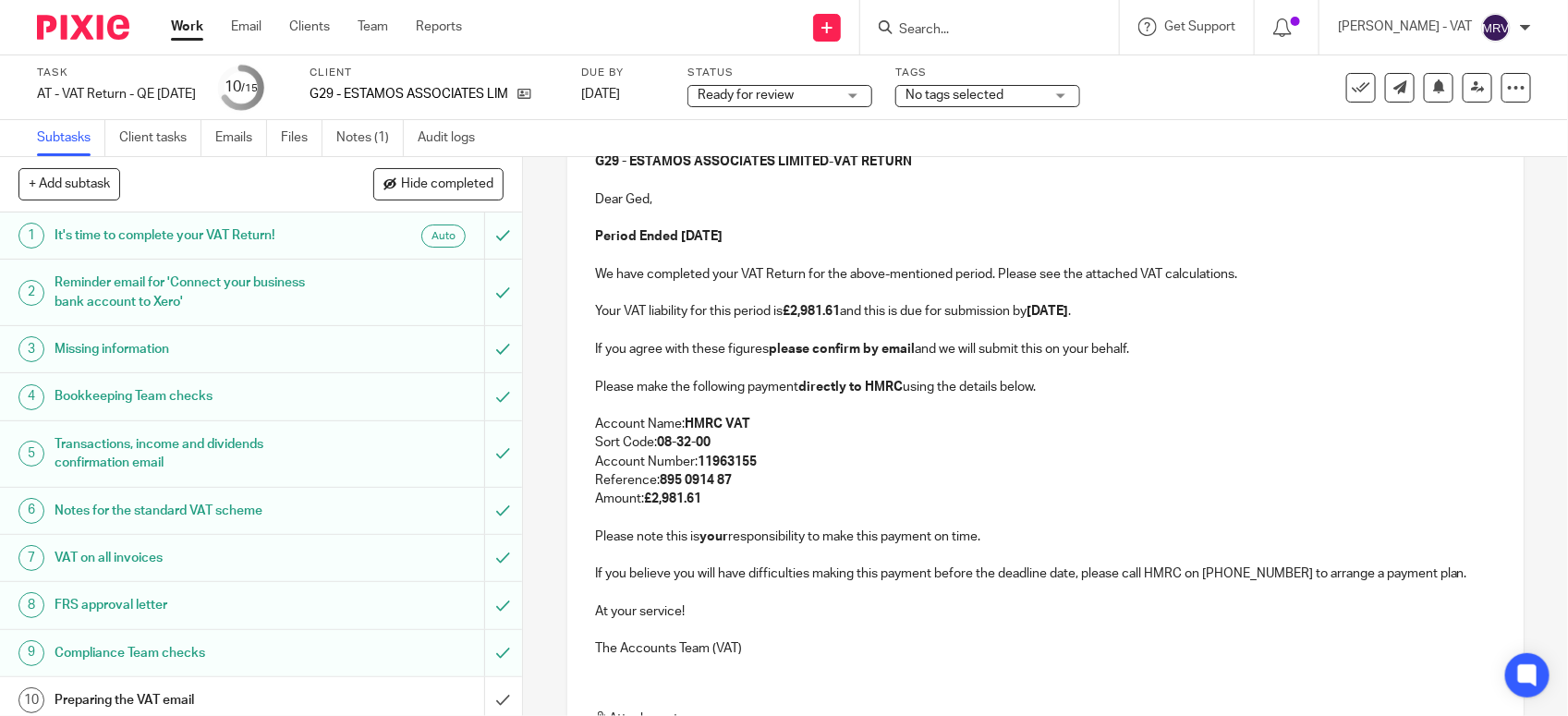
scroll to position [398, 0]
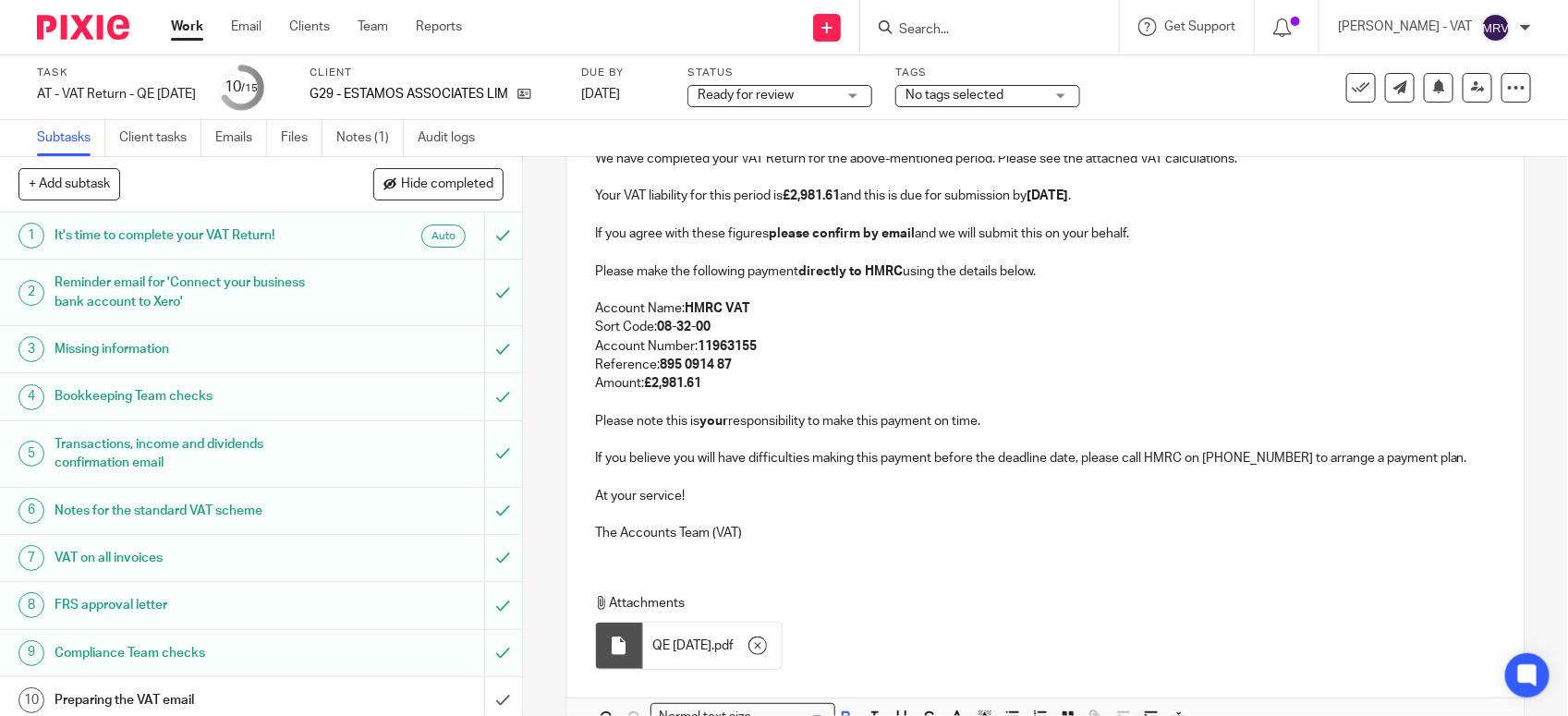
click at [784, 370] on p "Reference: 895 0914 87" at bounding box center [1045, 365] width 901 height 18
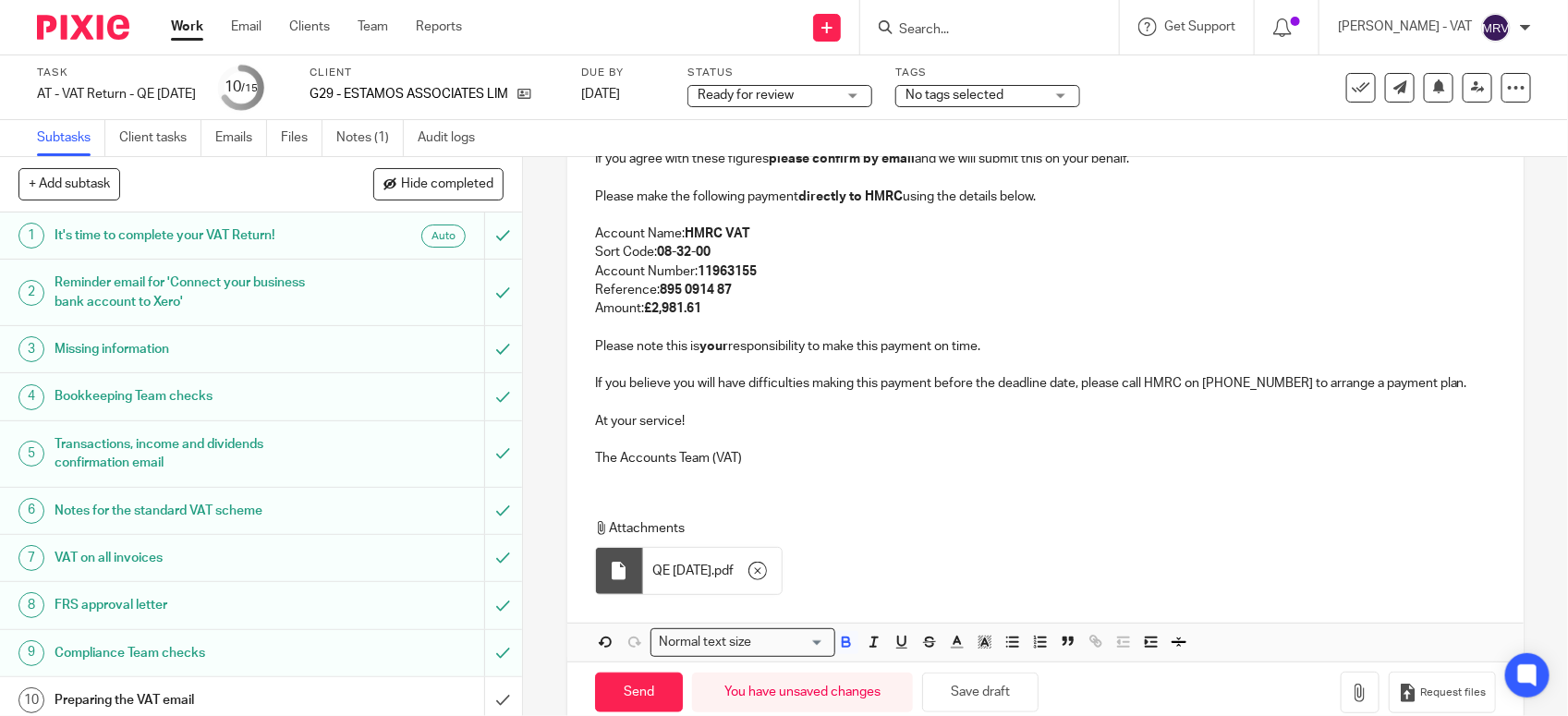
scroll to position [514, 0]
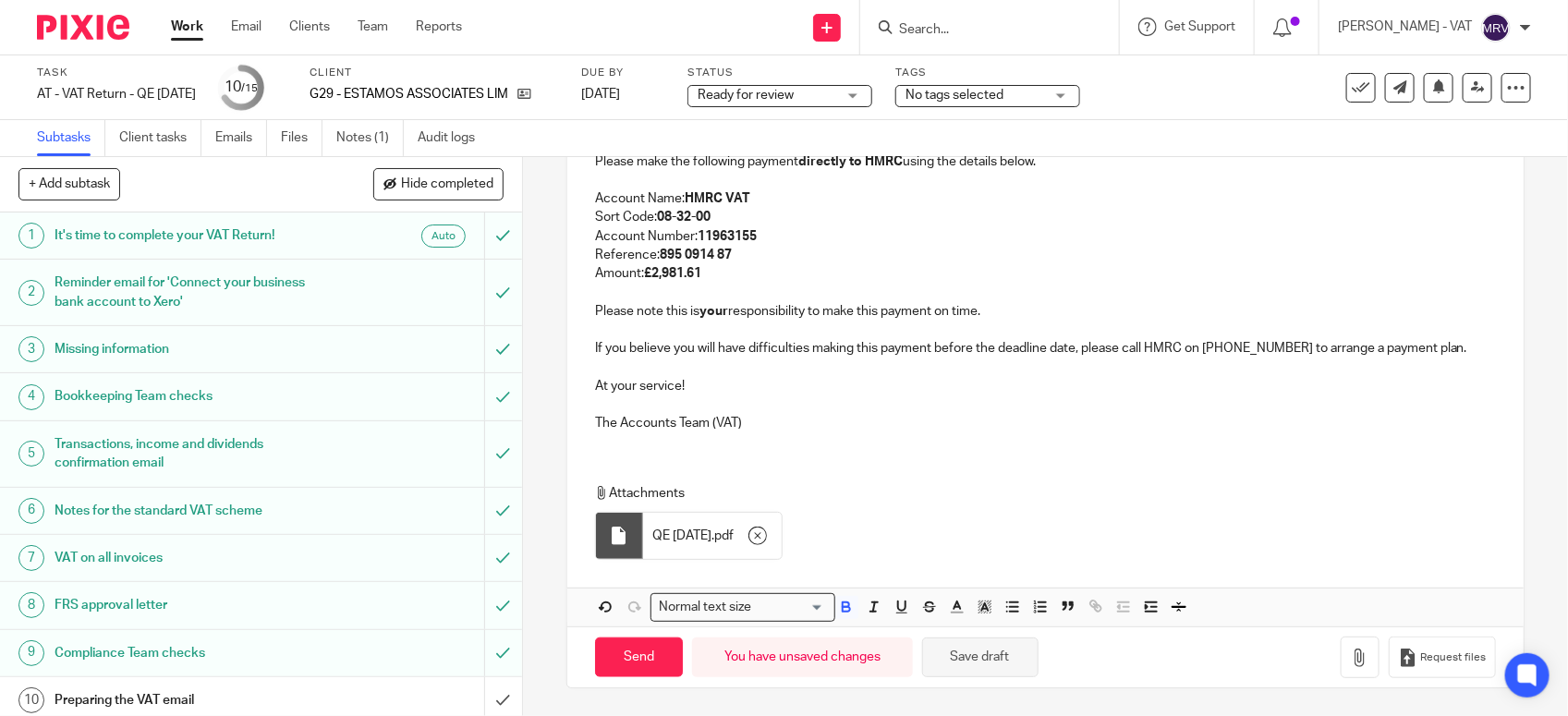
click at [1013, 663] on button "Save draft" at bounding box center [980, 658] width 116 height 40
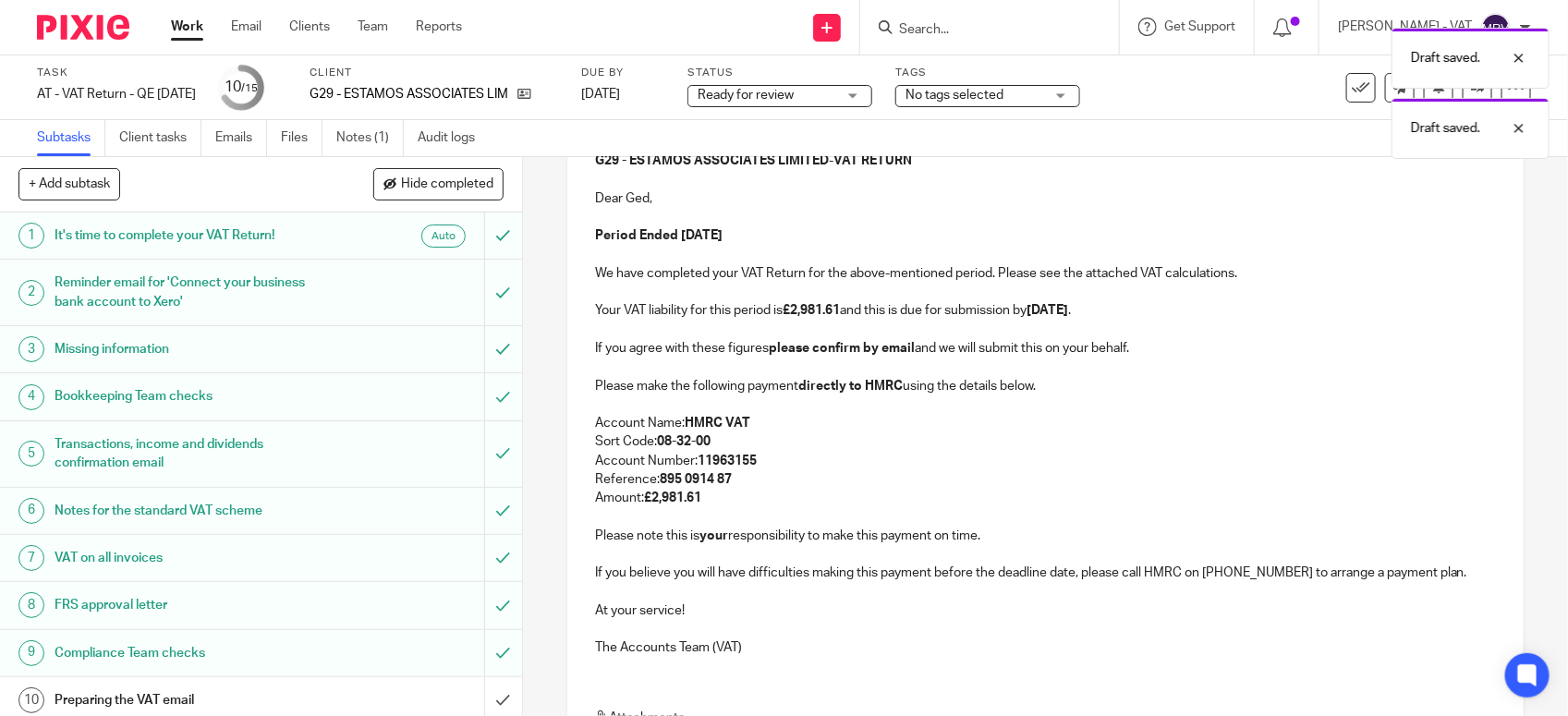
scroll to position [283, 0]
click at [785, 246] on p "Period Ended 31st July 2025" at bounding box center [1045, 236] width 901 height 18
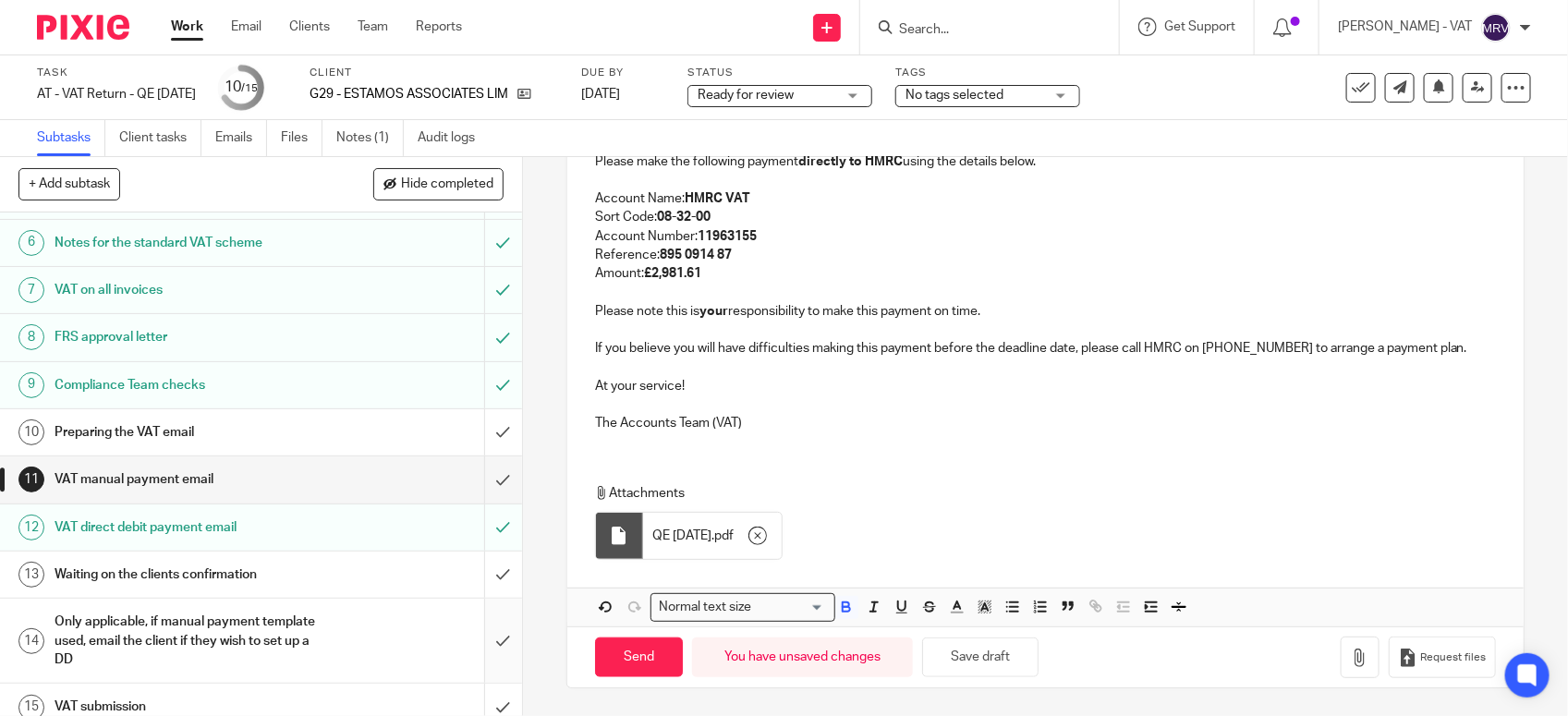
scroll to position [287, 0]
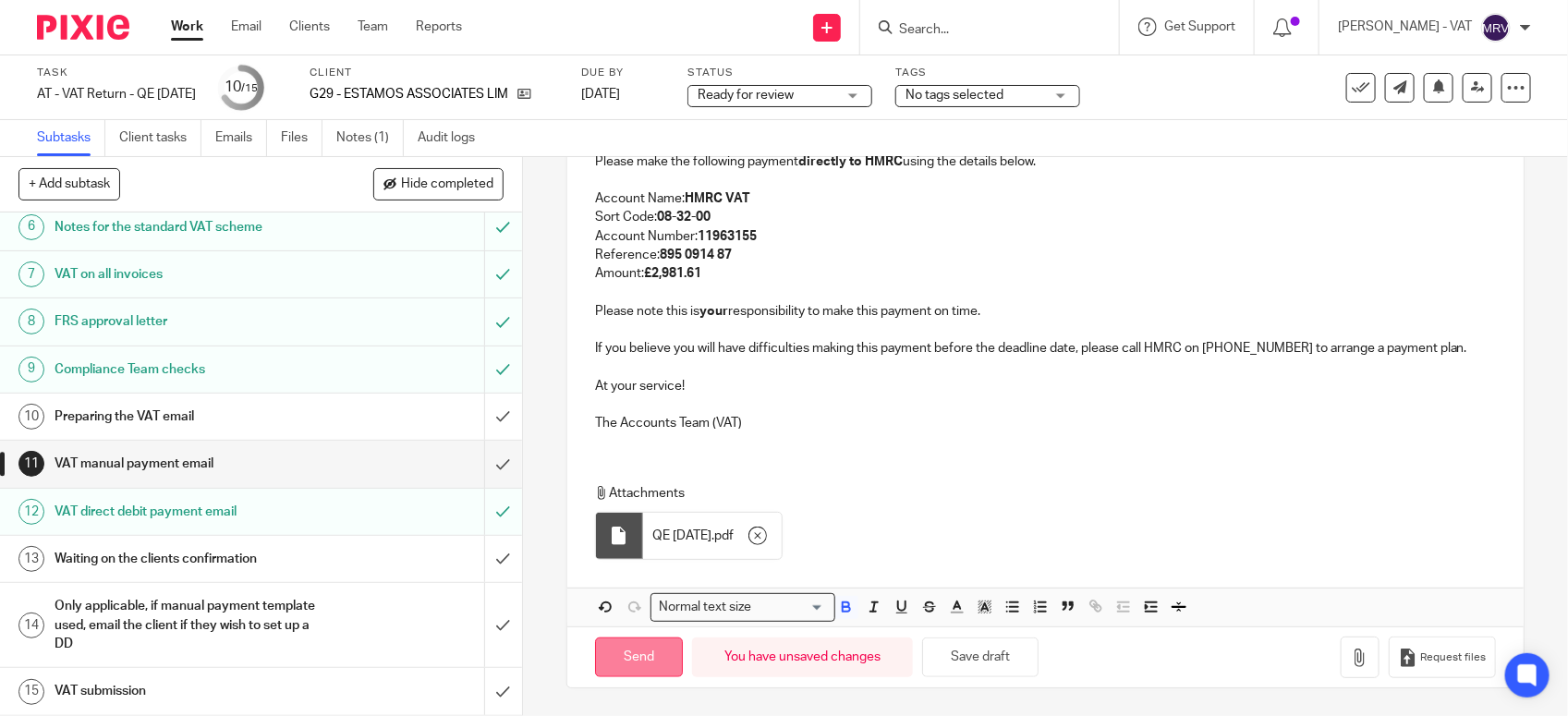
click at [627, 661] on input "Send" at bounding box center [639, 658] width 88 height 40
type input "Sent"
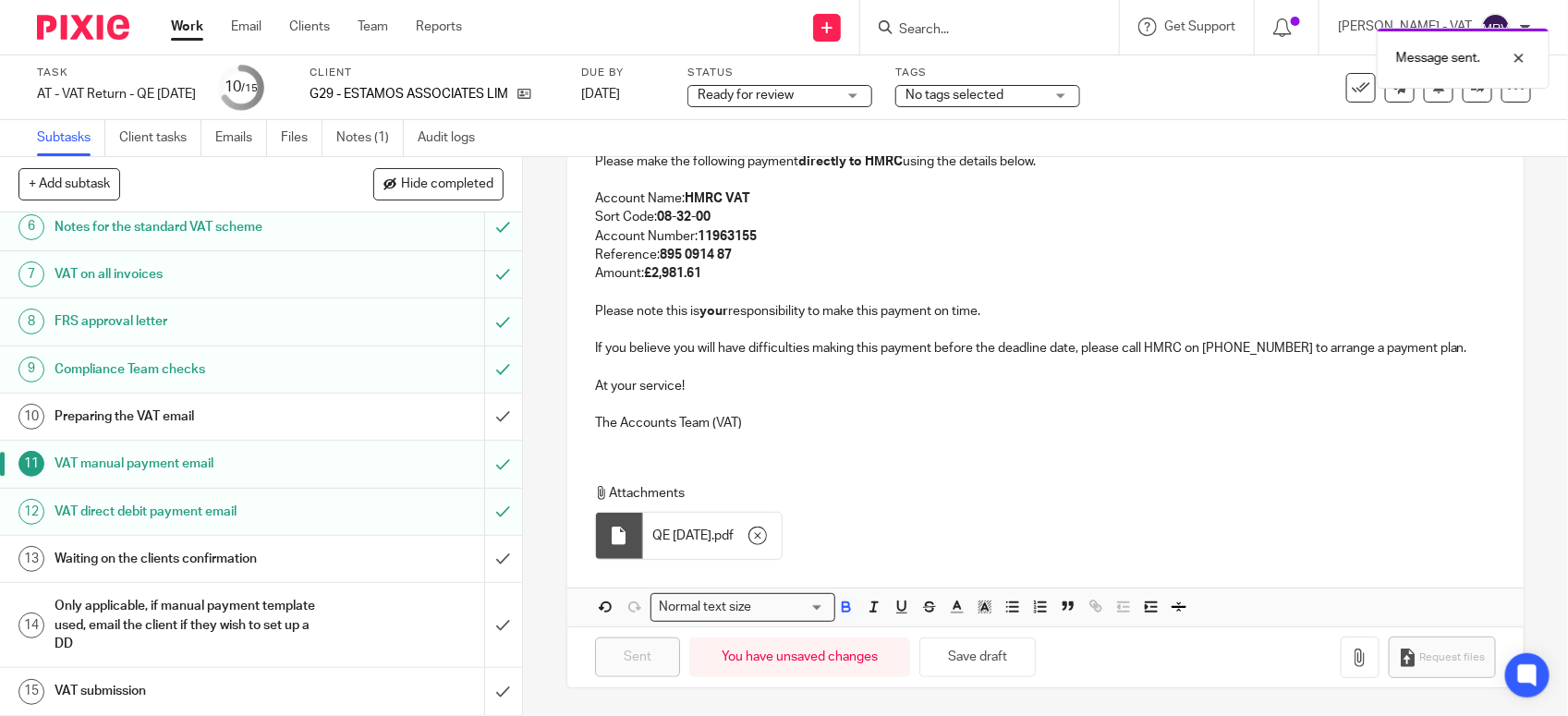
click at [182, 417] on h1 "Preparing the VAT email" at bounding box center [192, 417] width 274 height 28
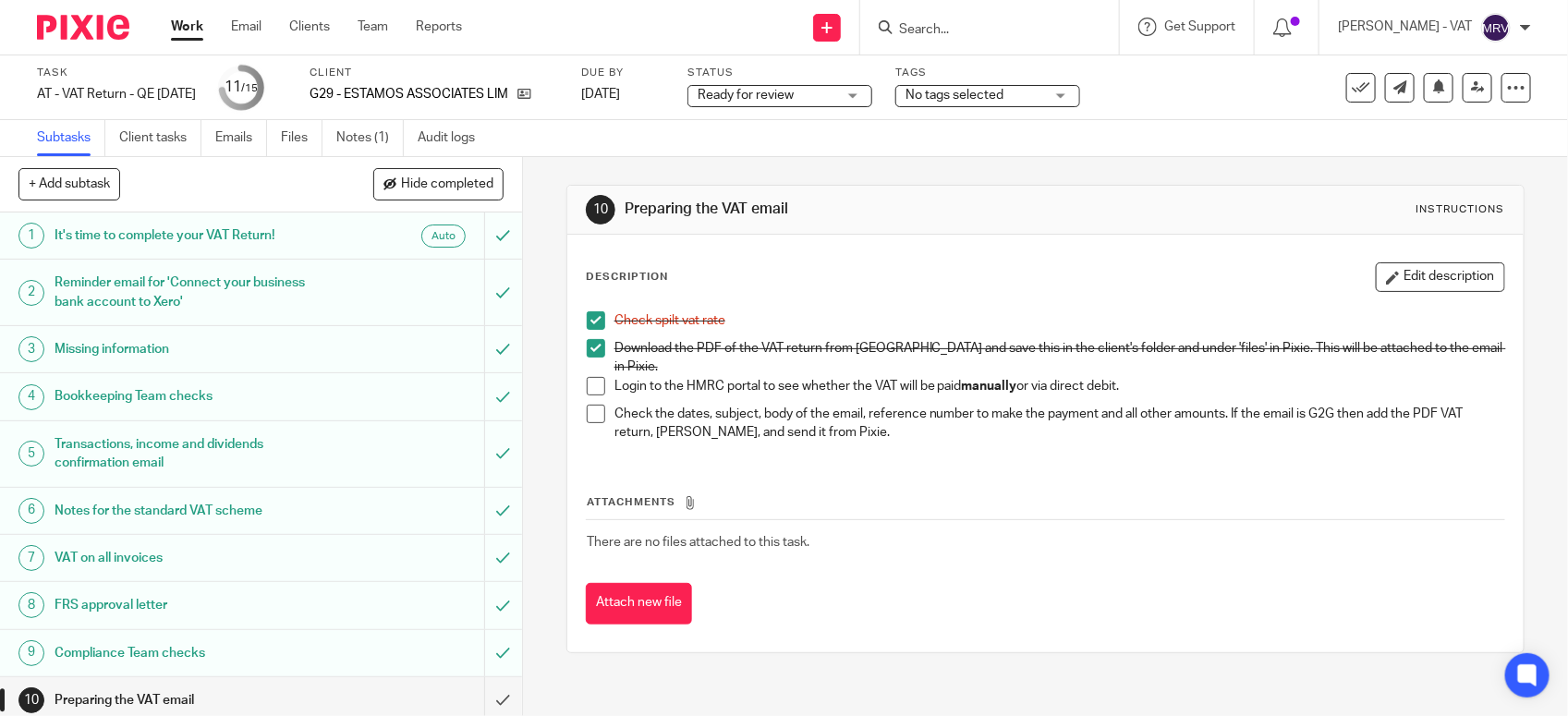
click at [587, 380] on span at bounding box center [596, 386] width 18 height 18
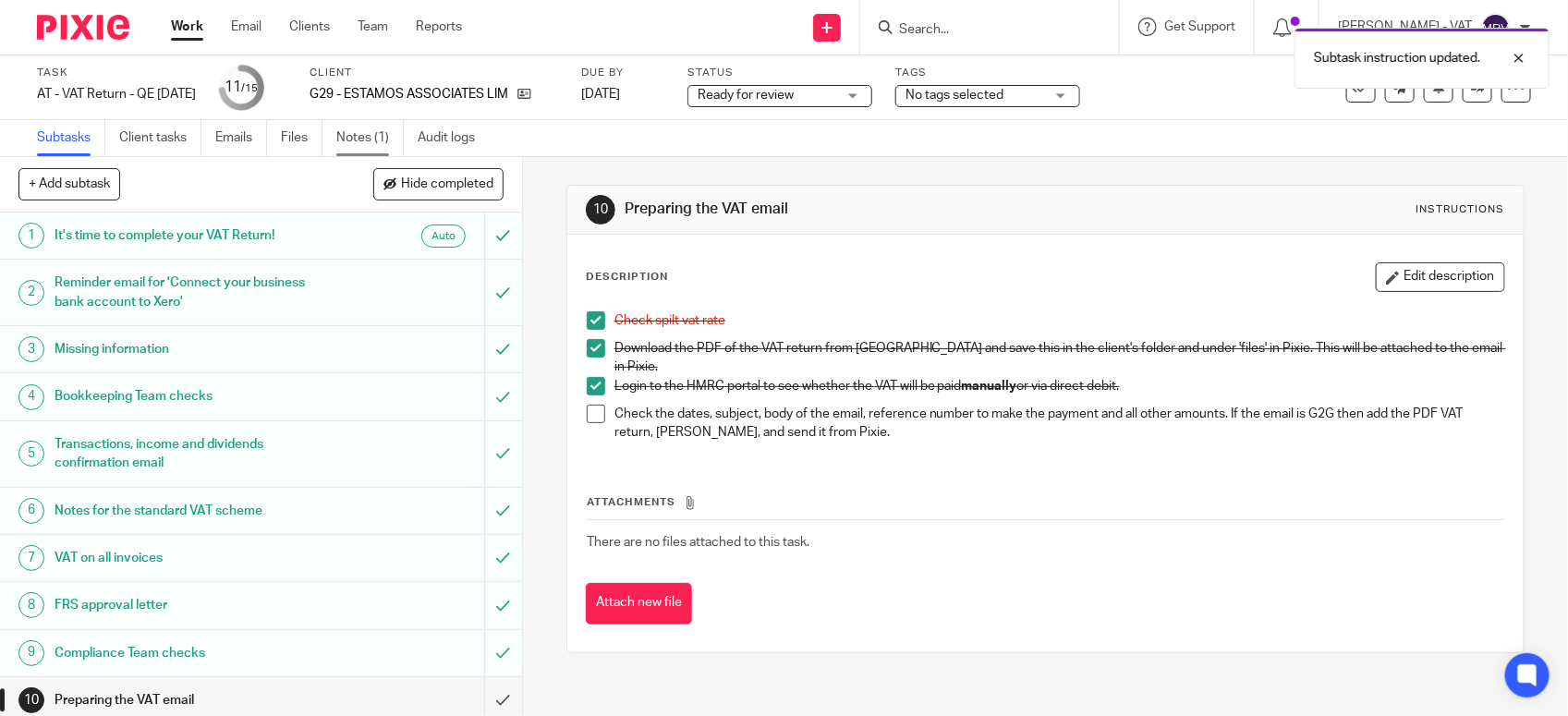
click at [352, 136] on link "Notes (1)" at bounding box center [369, 138] width 67 height 36
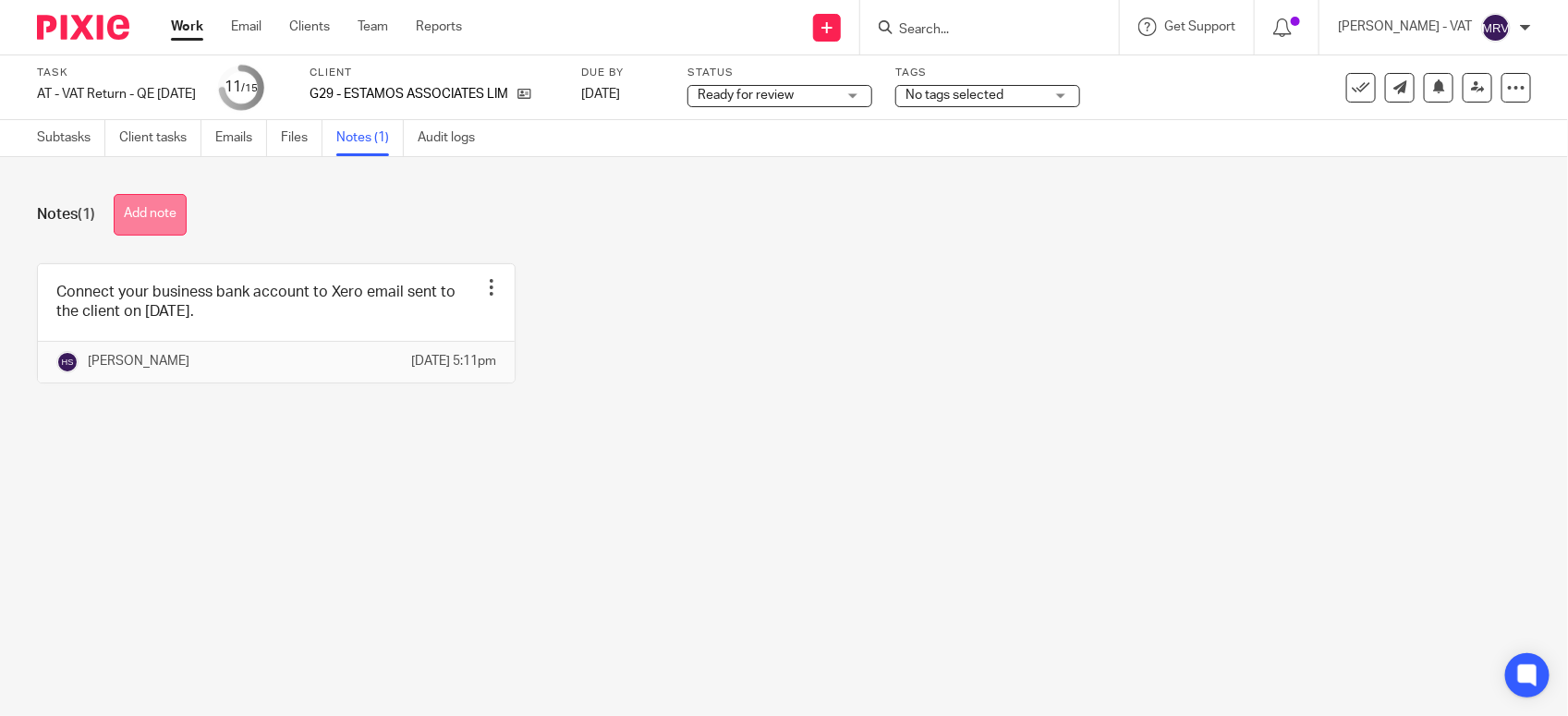
click at [149, 220] on button "Add note" at bounding box center [150, 215] width 73 height 42
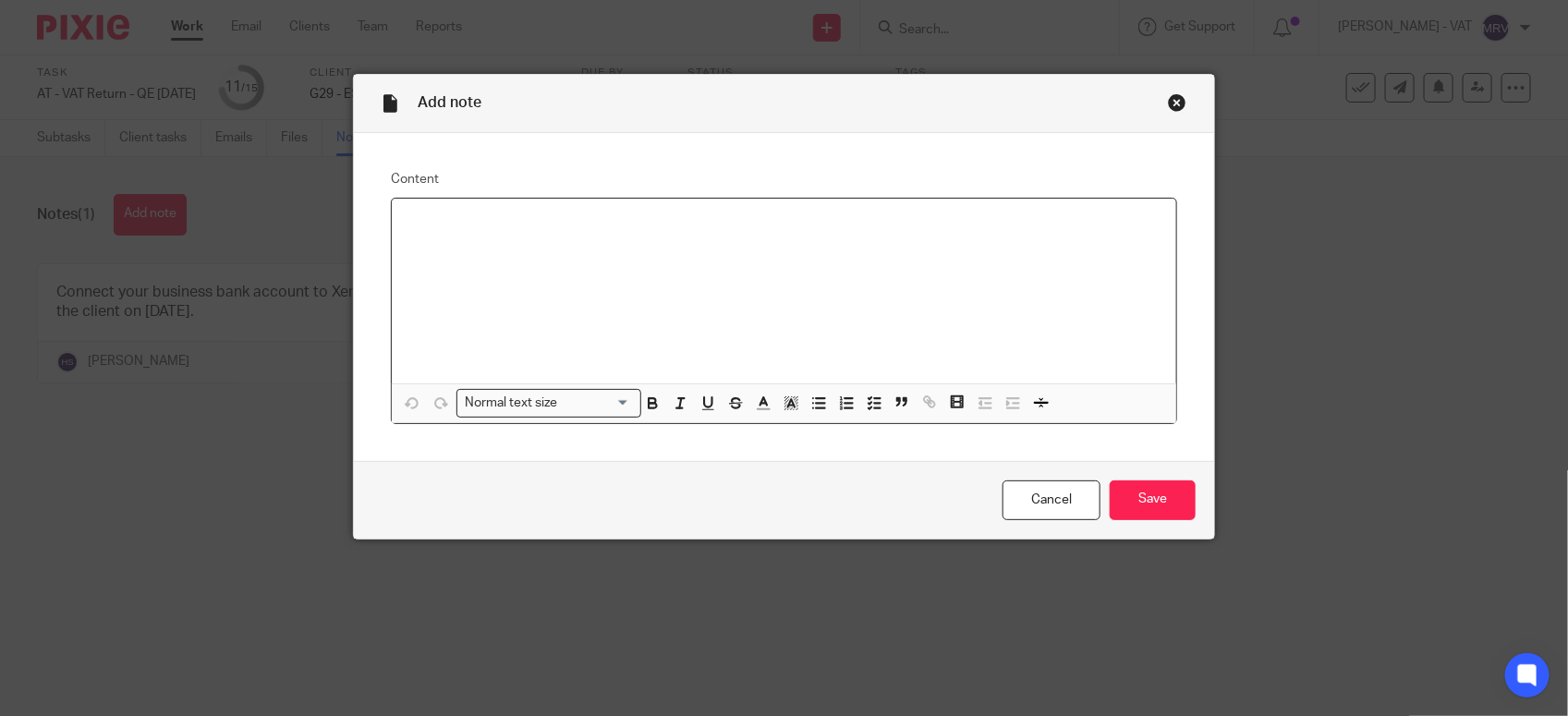
click at [634, 307] on div at bounding box center [784, 291] width 785 height 185
click at [1157, 497] on input "Save" at bounding box center [1153, 501] width 86 height 40
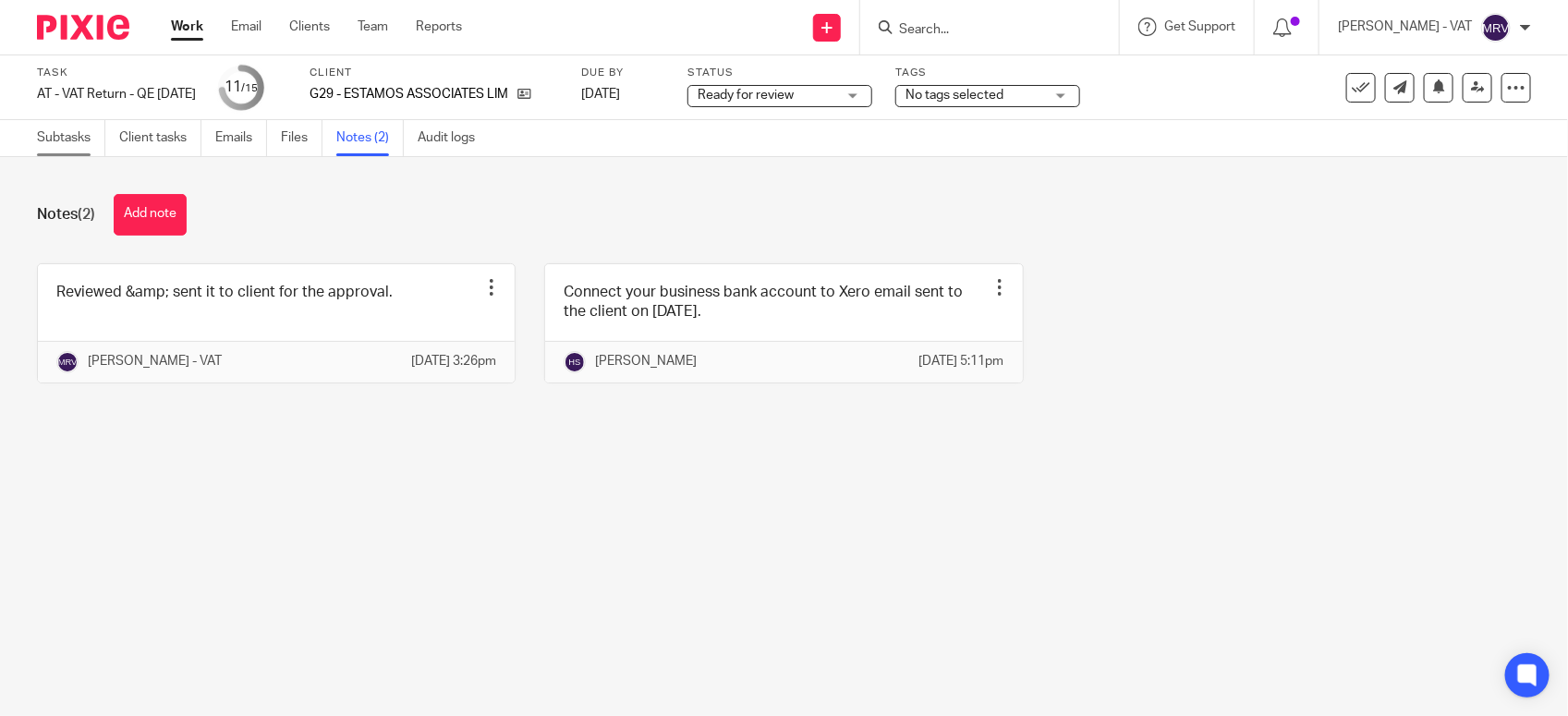
drag, startPoint x: 51, startPoint y: 130, endPoint x: 51, endPoint y: 158, distance: 27.7
click at [51, 132] on link "Subtasks" at bounding box center [71, 138] width 68 height 36
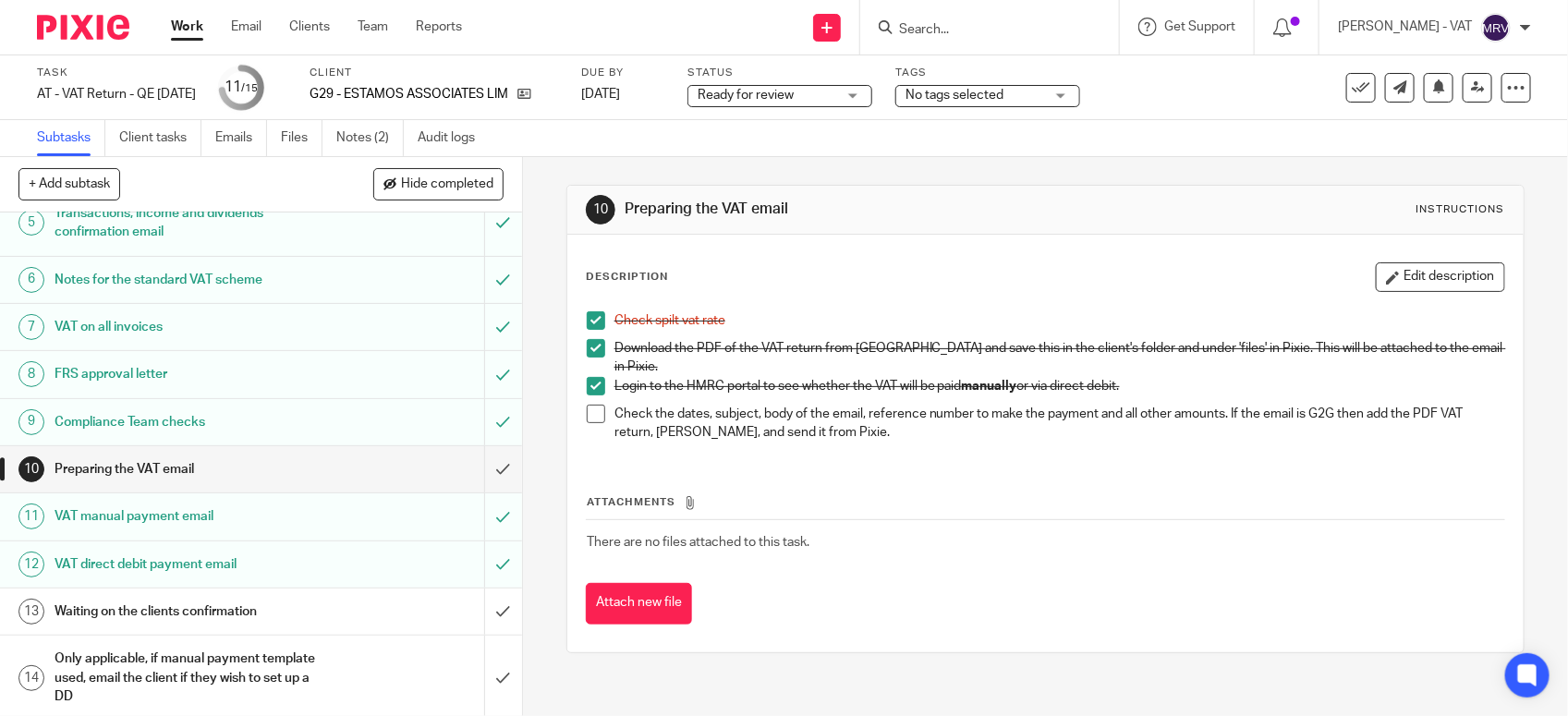
scroll to position [287, 0]
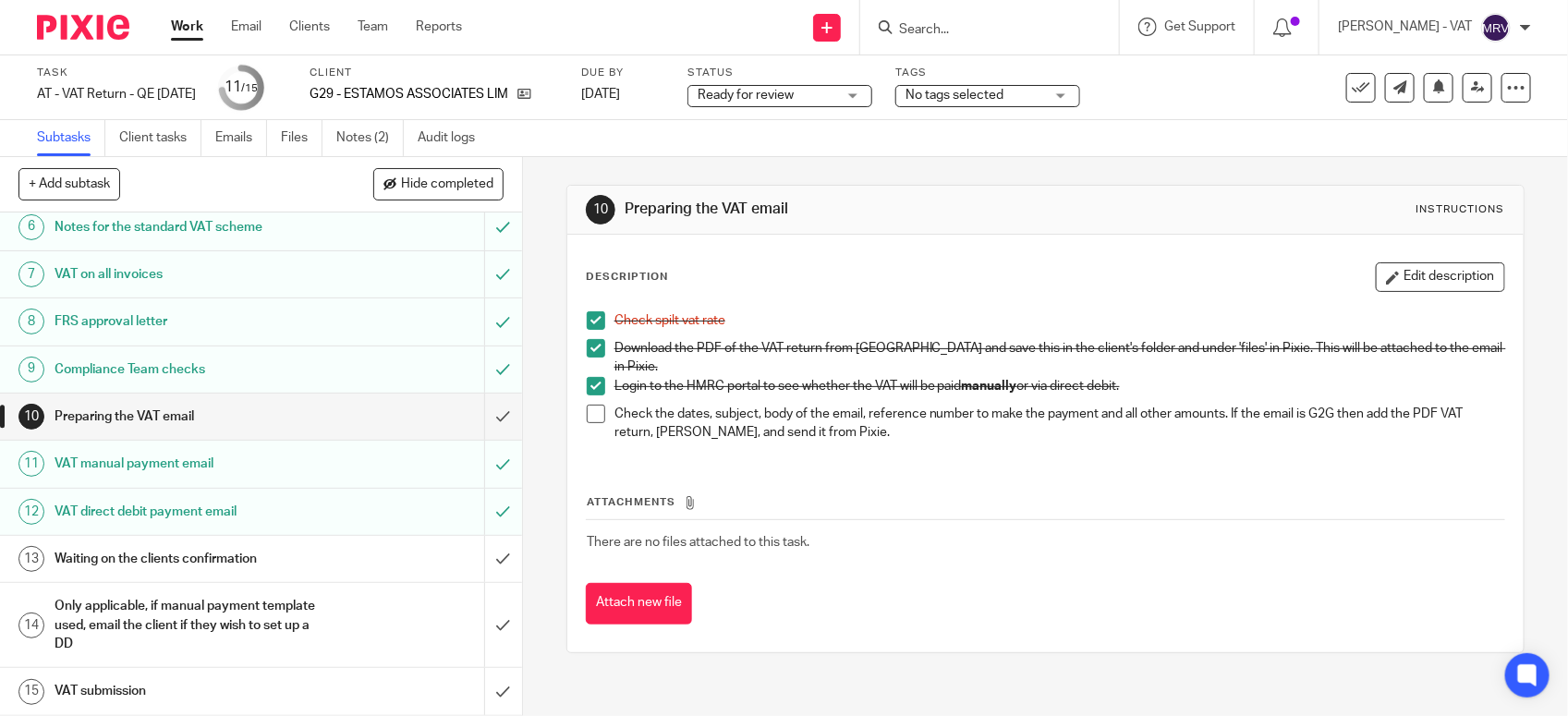
click at [841, 465] on div "Attachments There are no files attached to this task. Attach new file" at bounding box center [1045, 541] width 919 height 168
click at [587, 405] on span at bounding box center [596, 414] width 18 height 18
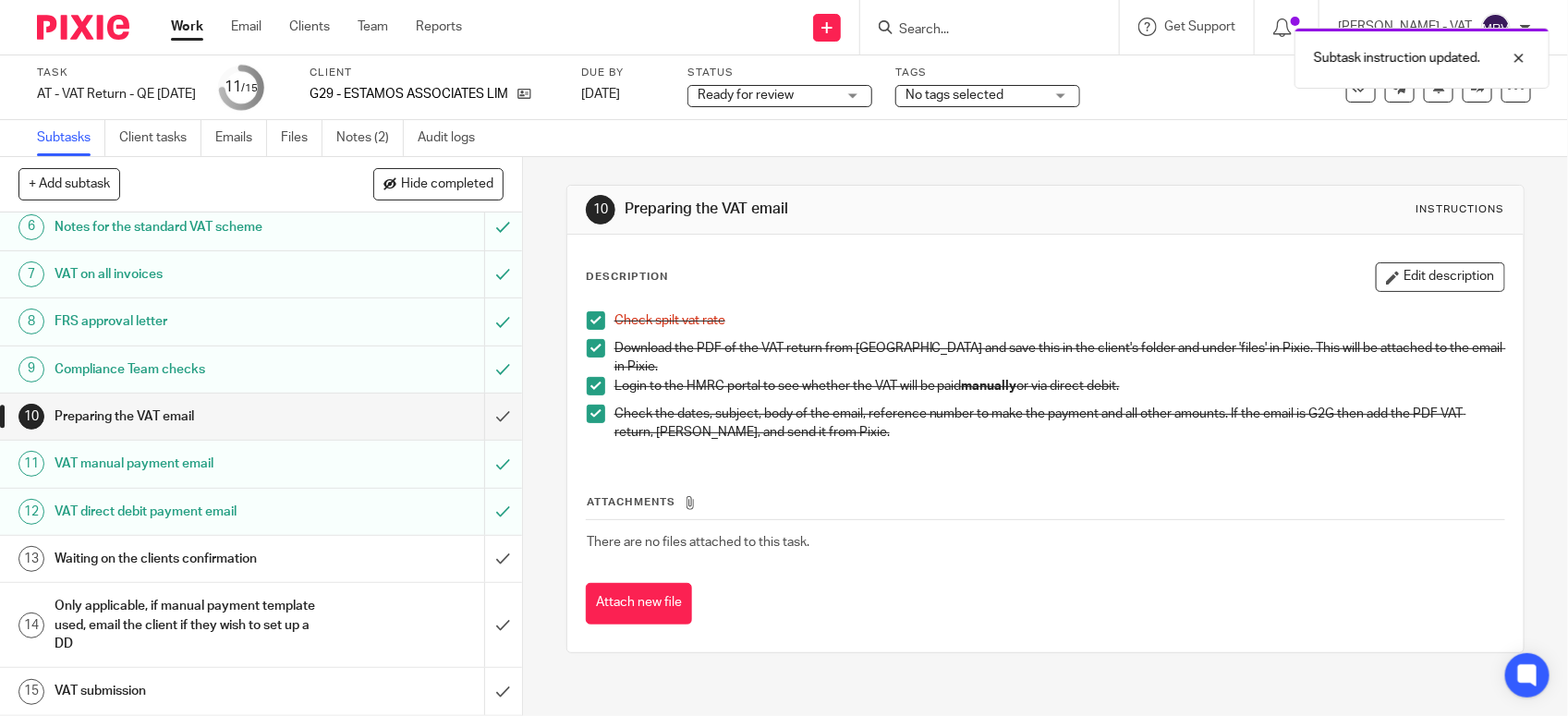
click at [285, 421] on h1 "Preparing the VAT email" at bounding box center [192, 417] width 274 height 28
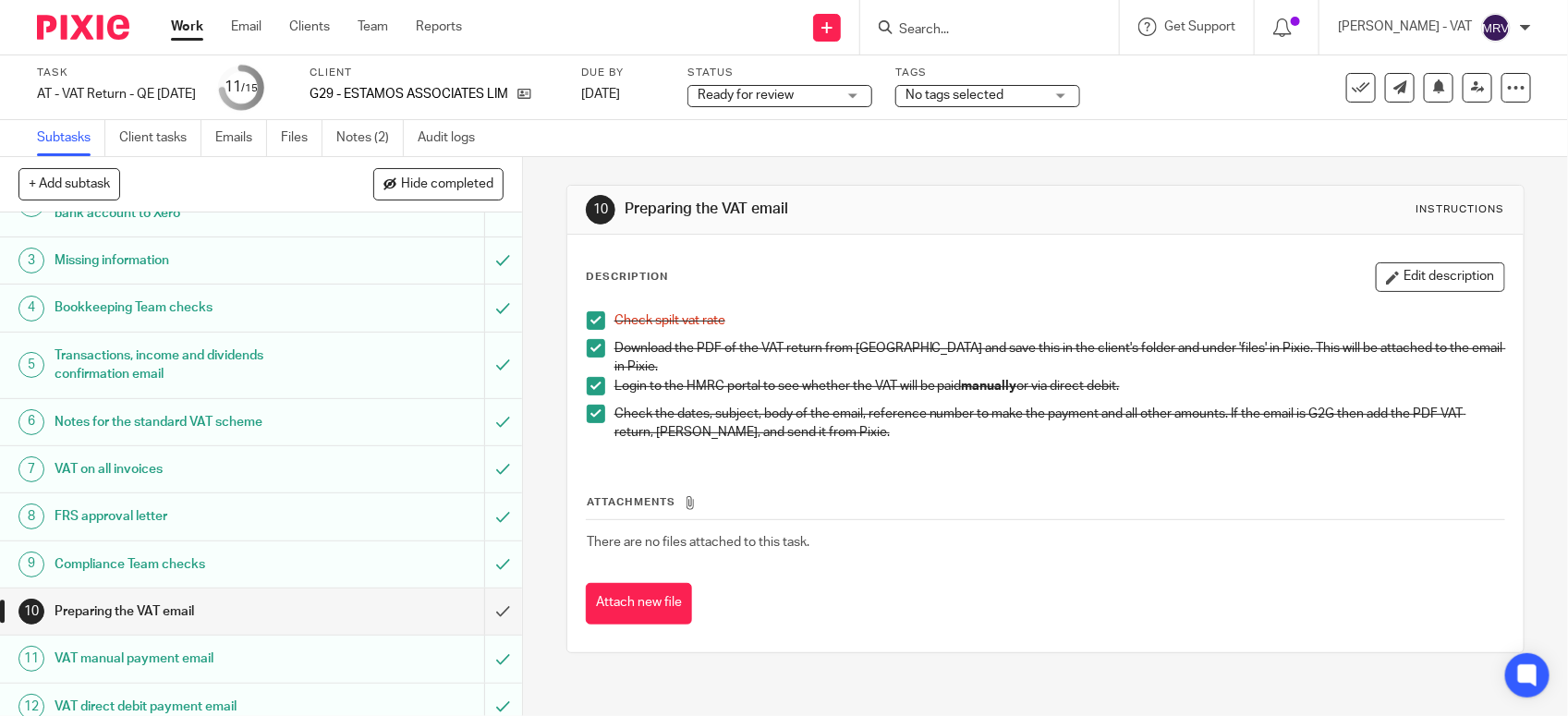
scroll to position [116, 0]
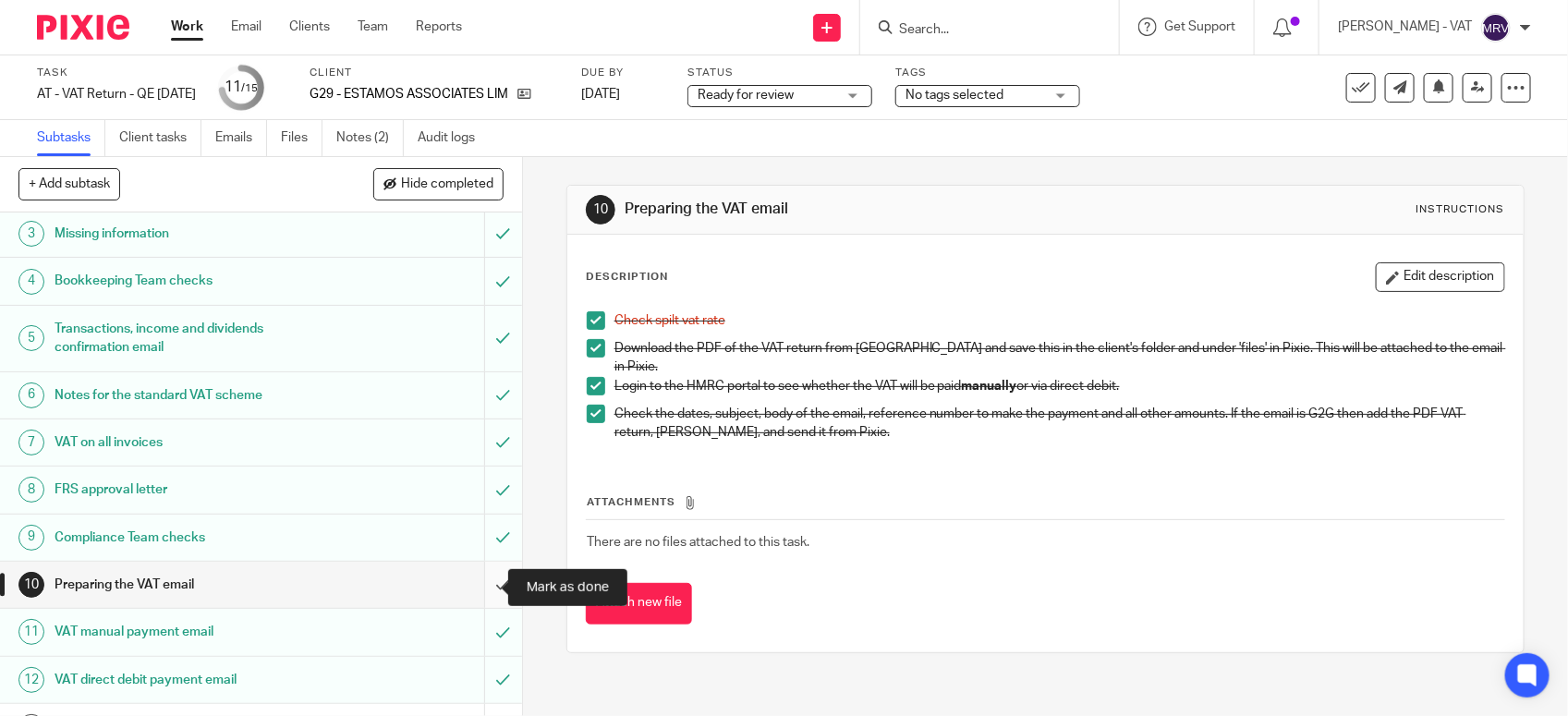
click at [482, 583] on input "submit" at bounding box center [261, 585] width 522 height 46
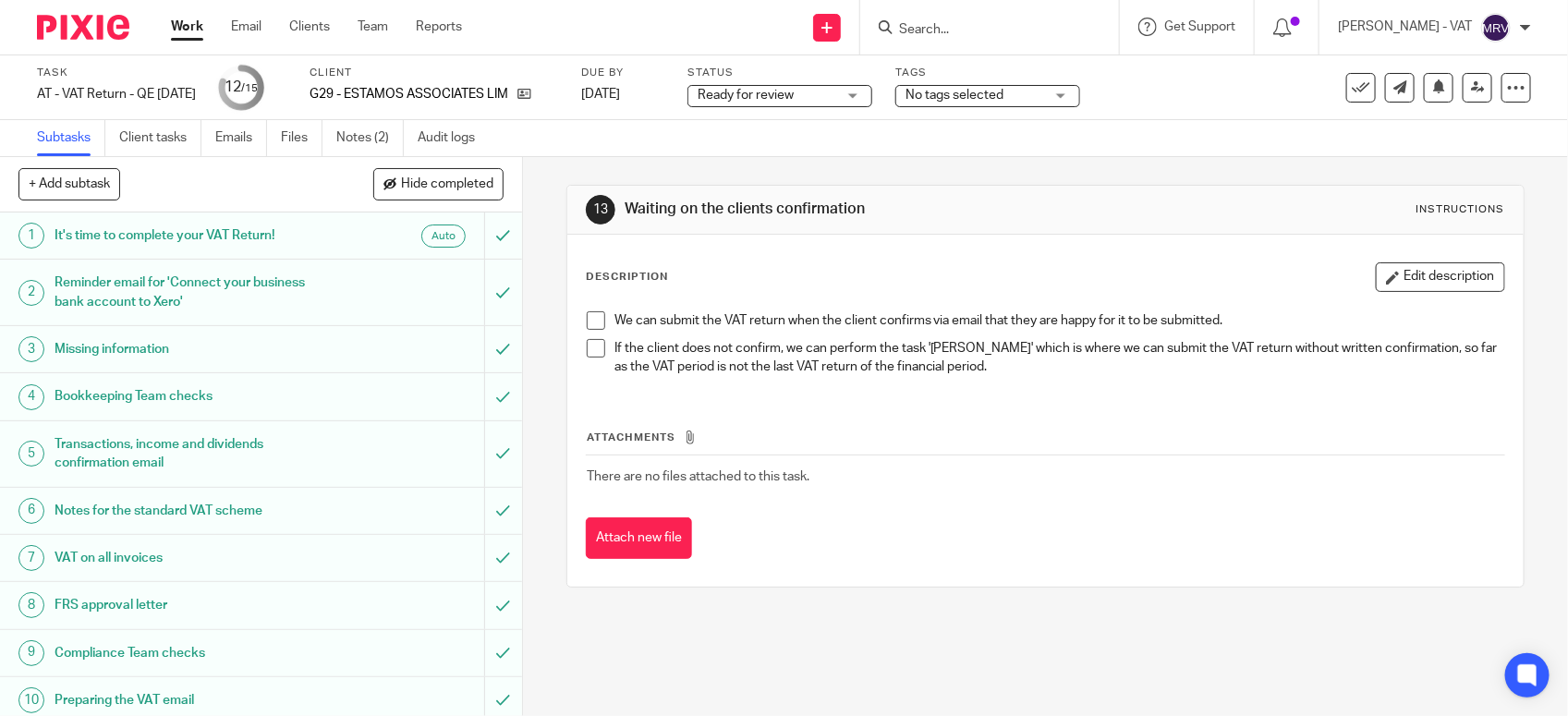
click at [897, 426] on div "Attachments There are no files attached to this task. Attach new file" at bounding box center [1045, 476] width 919 height 168
click at [794, 93] on span "Ready for review" at bounding box center [746, 95] width 96 height 13
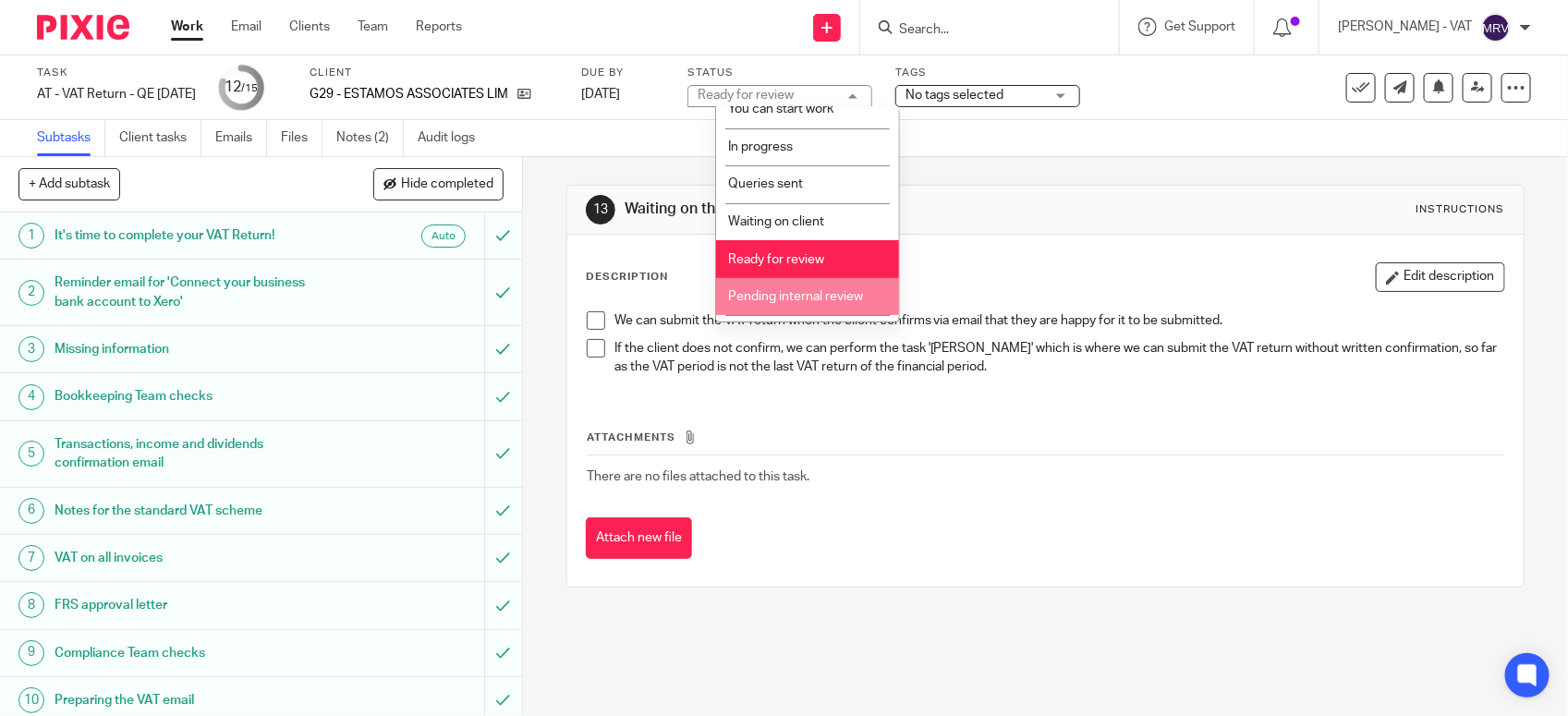
scroll to position [83, 0]
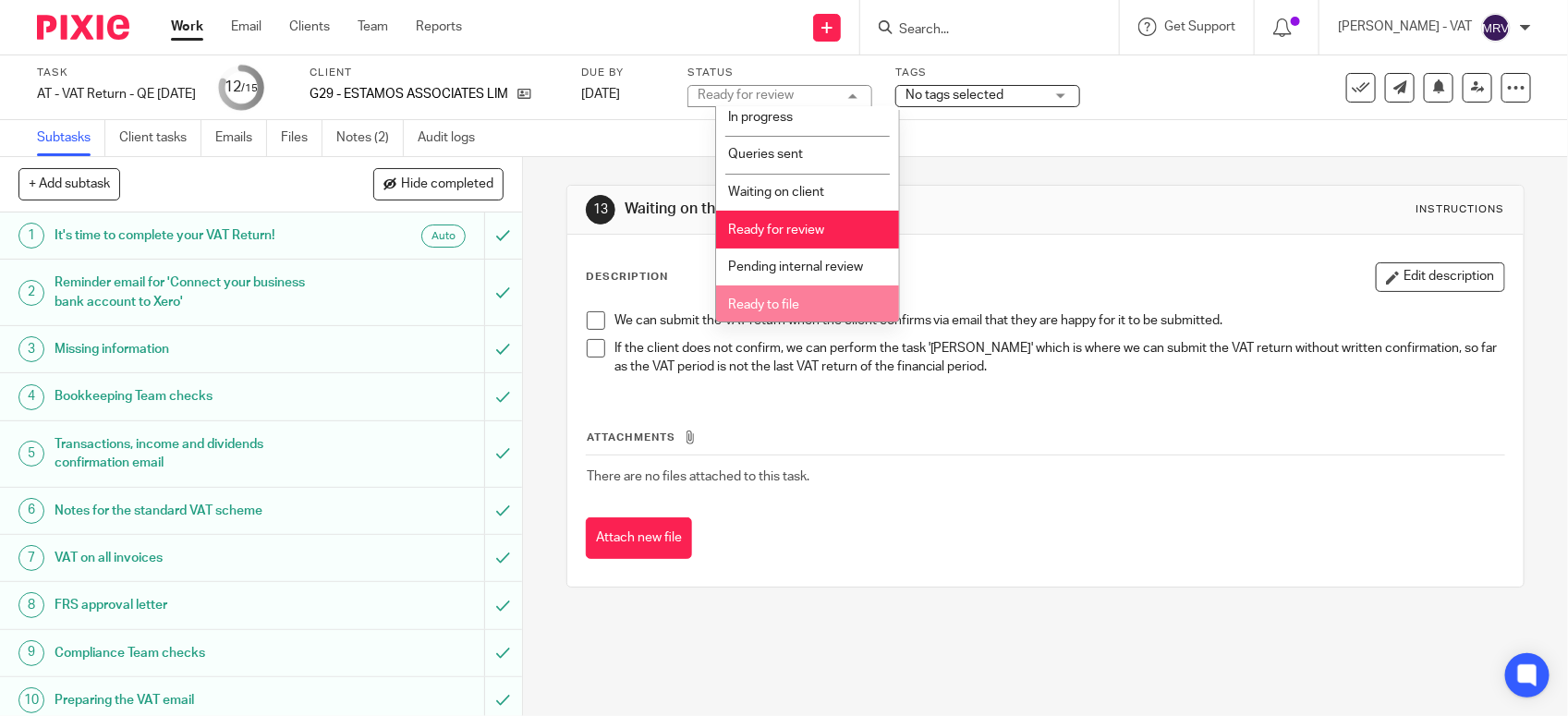
click at [818, 296] on li "Ready to file" at bounding box center [807, 305] width 183 height 38
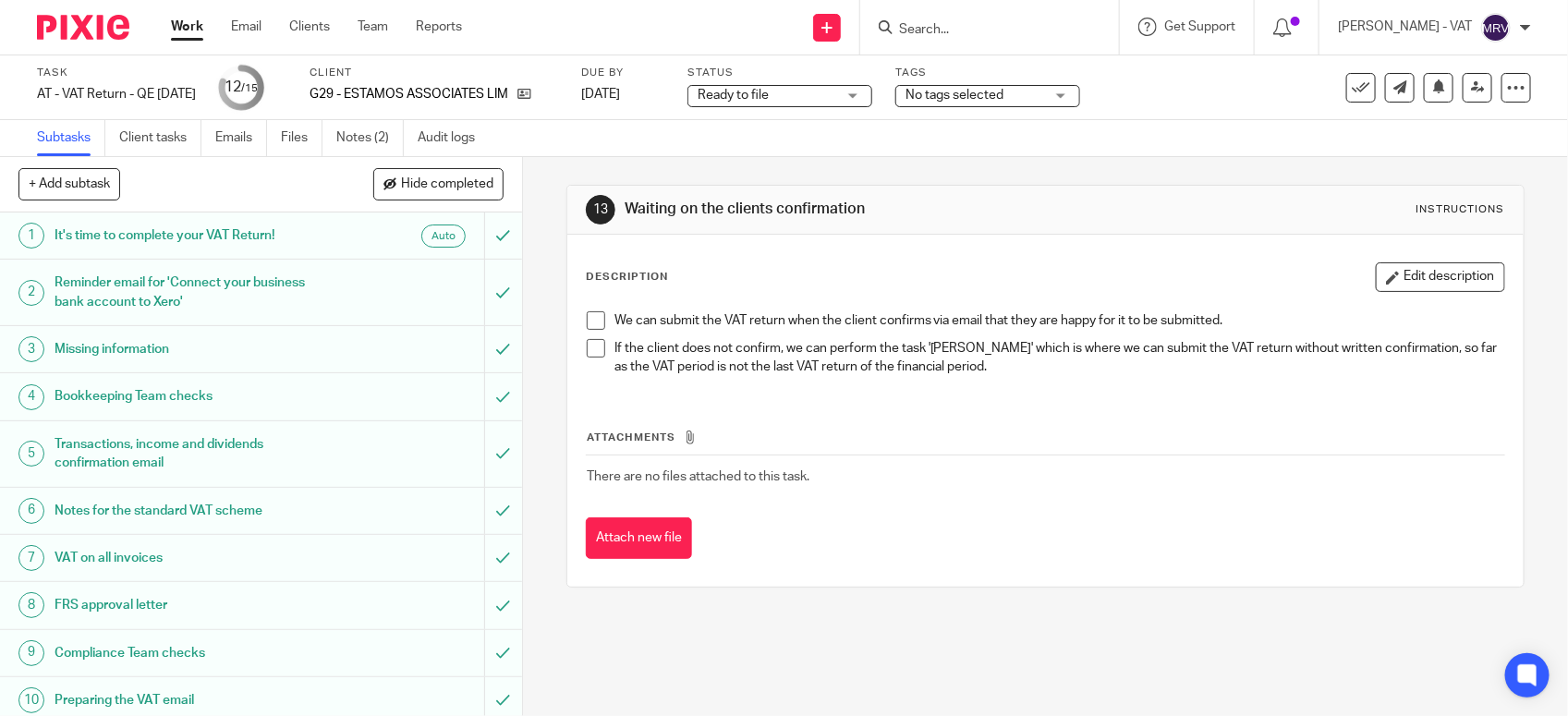
click at [1164, 354] on p "If the client does not confirm, we can perform the task 'Eddie Murphy' which is…" at bounding box center [1060, 358] width 890 height 38
click at [1471, 90] on icon at bounding box center [1478, 87] width 14 height 14
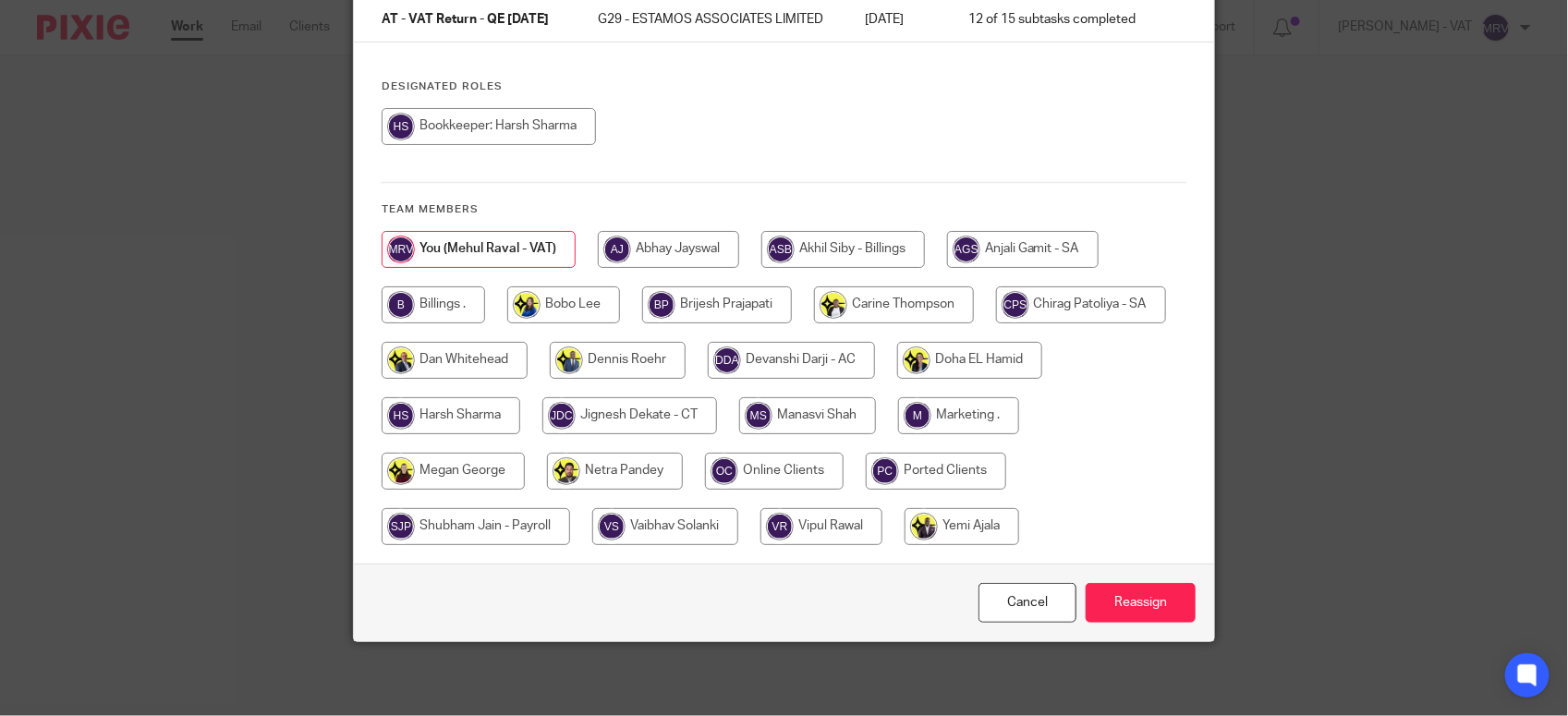
scroll to position [186, 0]
click at [442, 300] on input "radio" at bounding box center [433, 304] width 103 height 37
radio input "true"
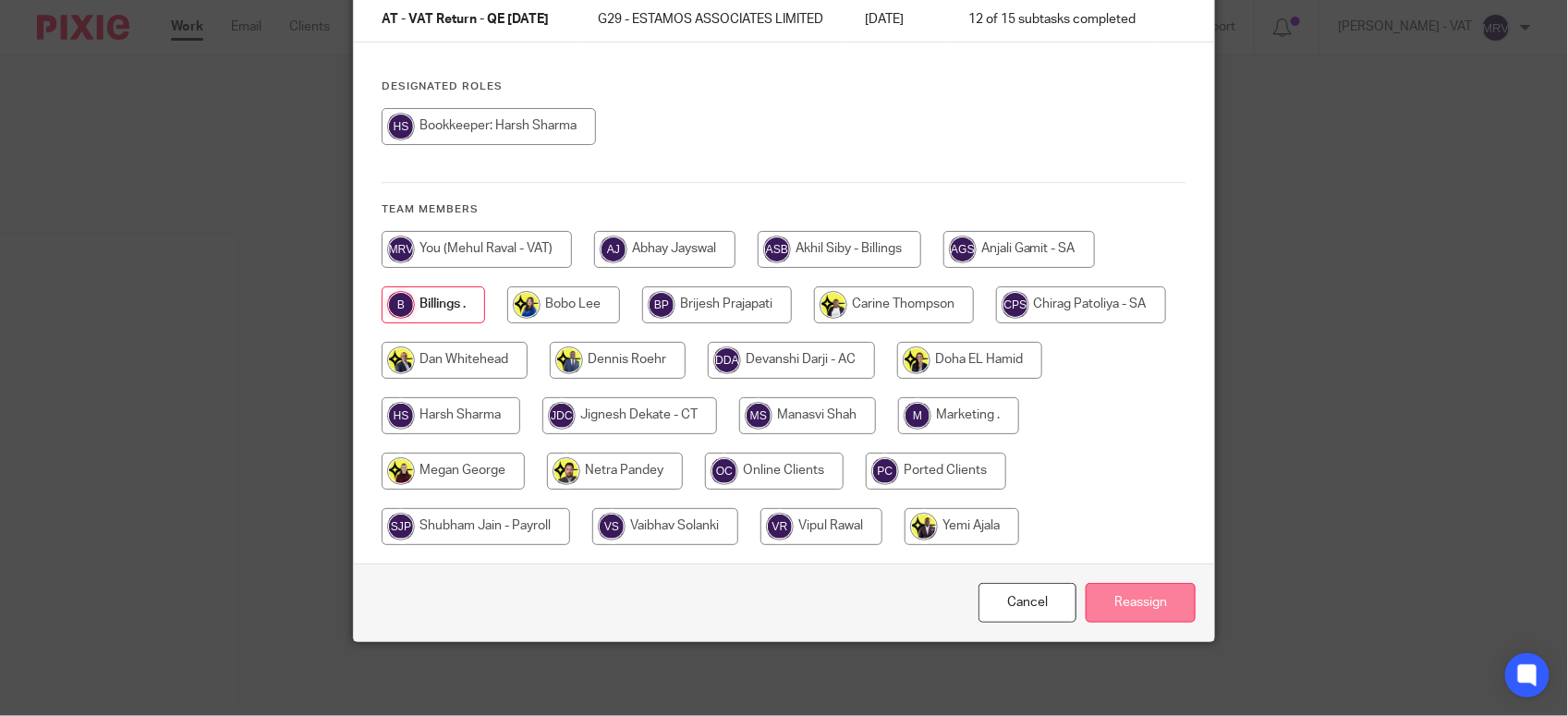
click at [1128, 620] on input "Reassign" at bounding box center [1141, 603] width 110 height 40
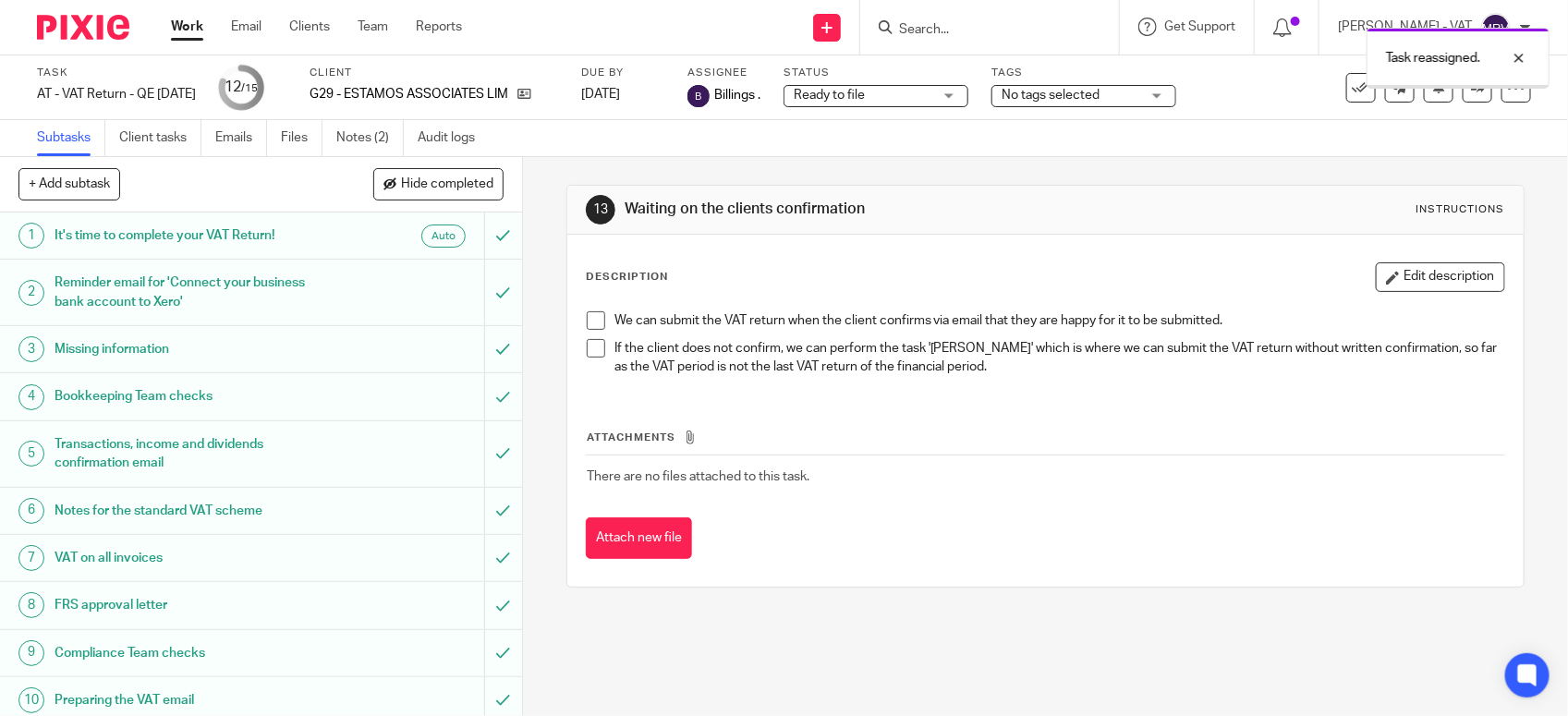
click at [833, 359] on p "If the client does not confirm, we can perform the task '[PERSON_NAME]' which i…" at bounding box center [1060, 358] width 890 height 38
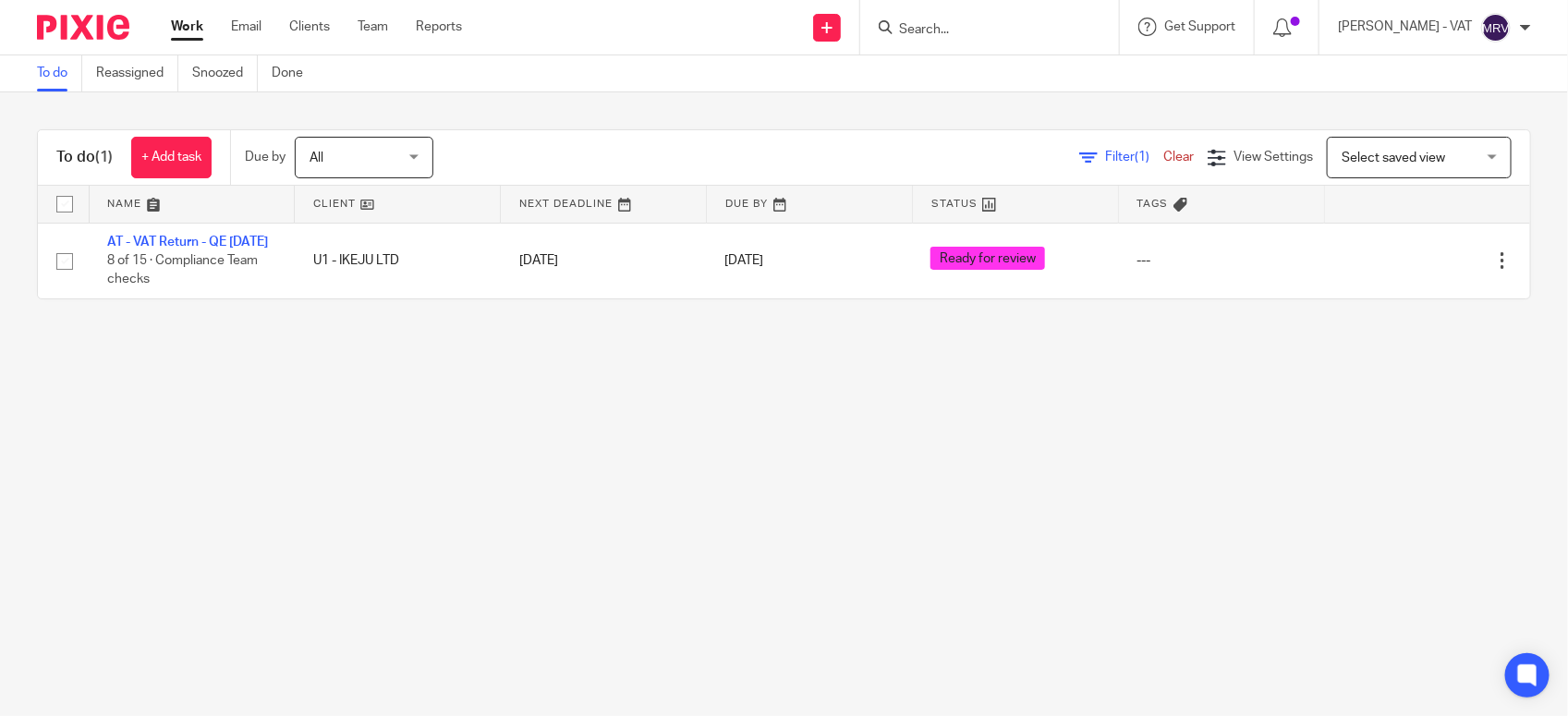
click at [398, 418] on main "To do Reassigned Snoozed Done To do (1) + Add task Due by All All Today Tomorro…" at bounding box center [784, 358] width 1568 height 716
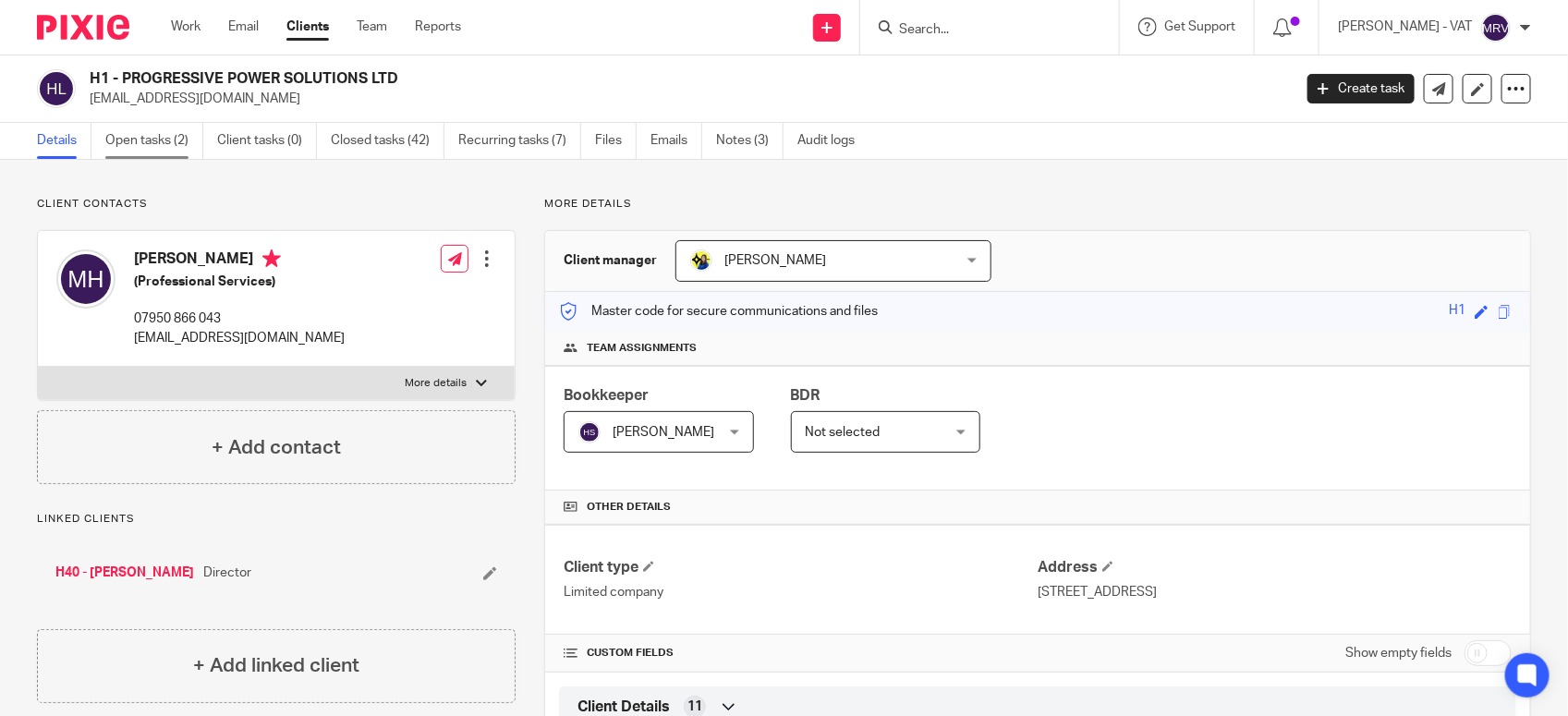
click at [177, 149] on link "Open tasks (2)" at bounding box center [154, 141] width 98 height 36
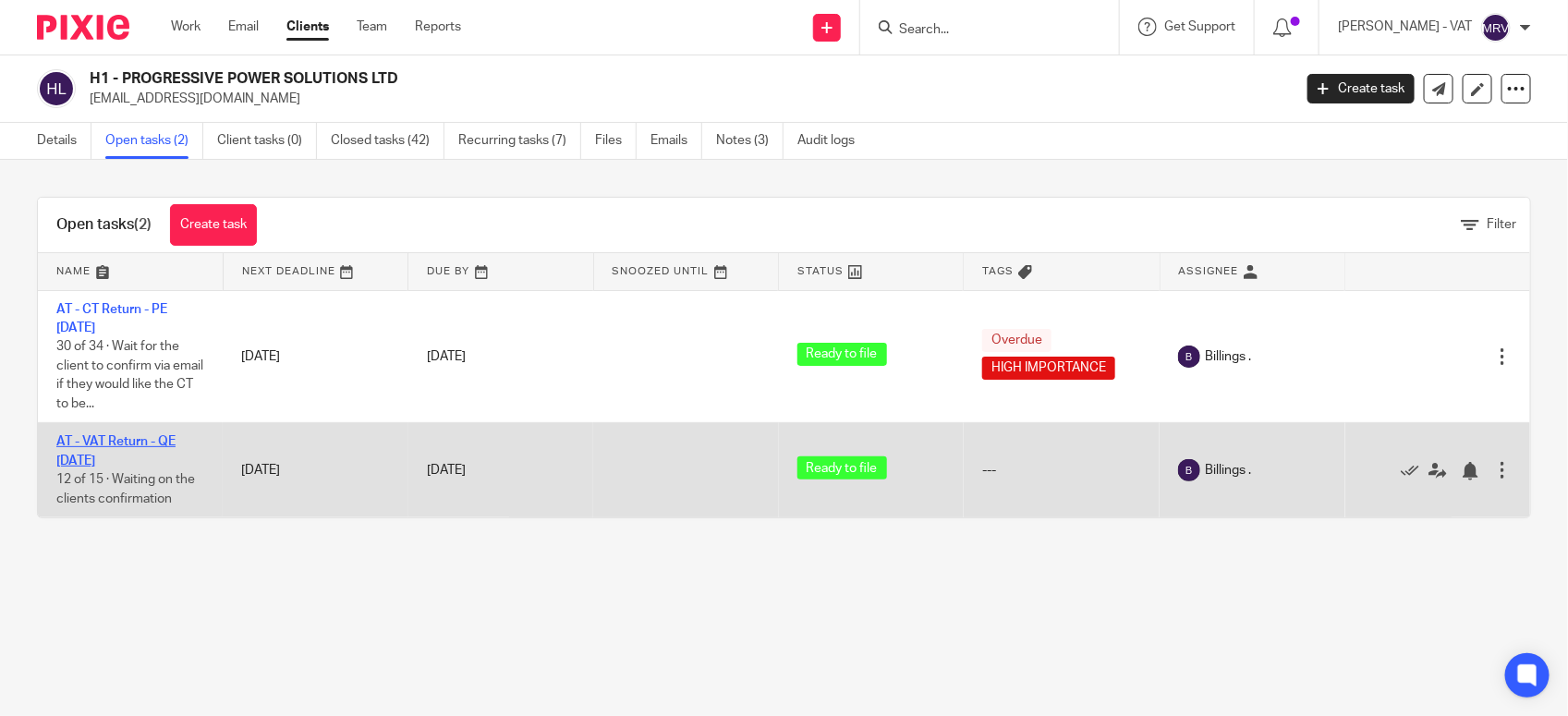
click at [99, 441] on link "AT - VAT Return - QE [DATE]" at bounding box center [115, 450] width 119 height 31
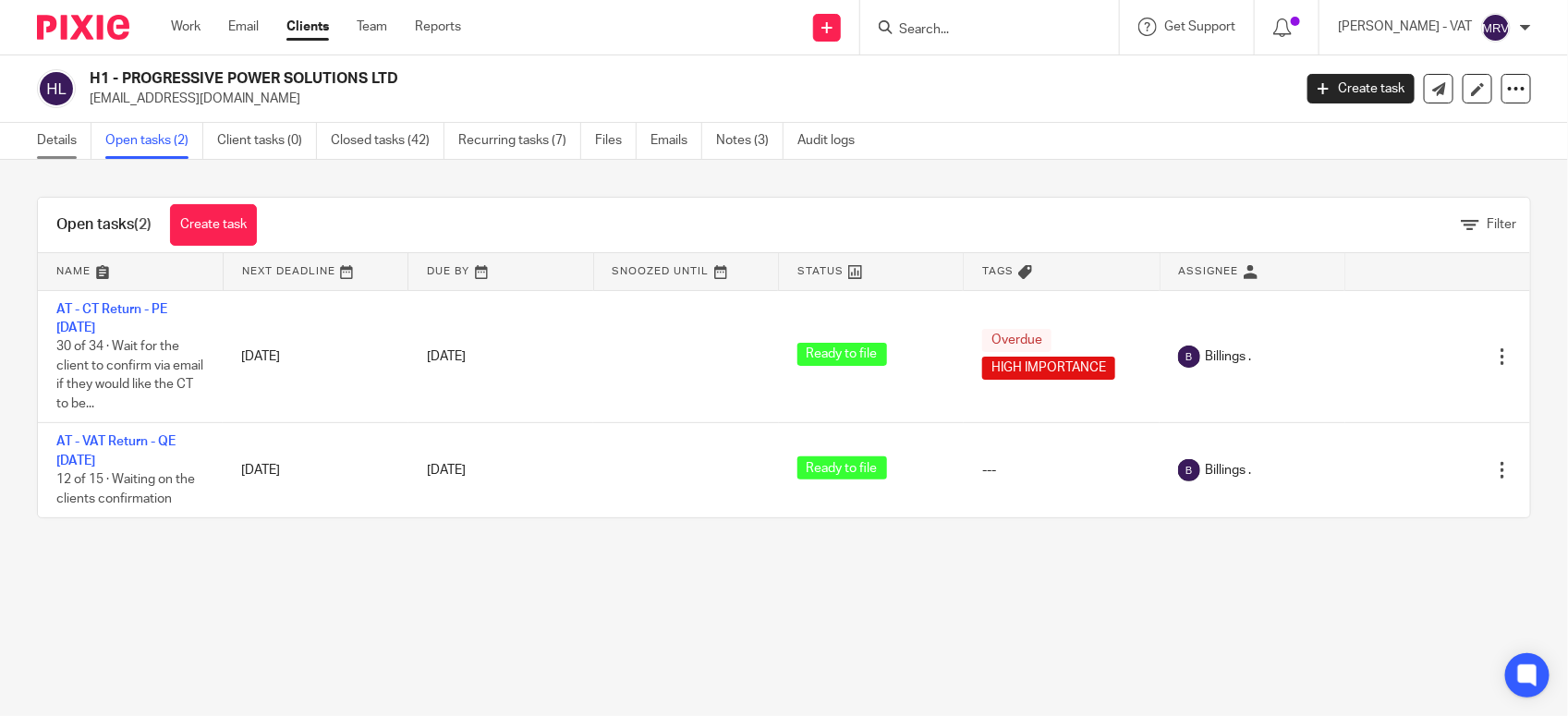
click at [67, 143] on link "Details" at bounding box center [64, 141] width 55 height 36
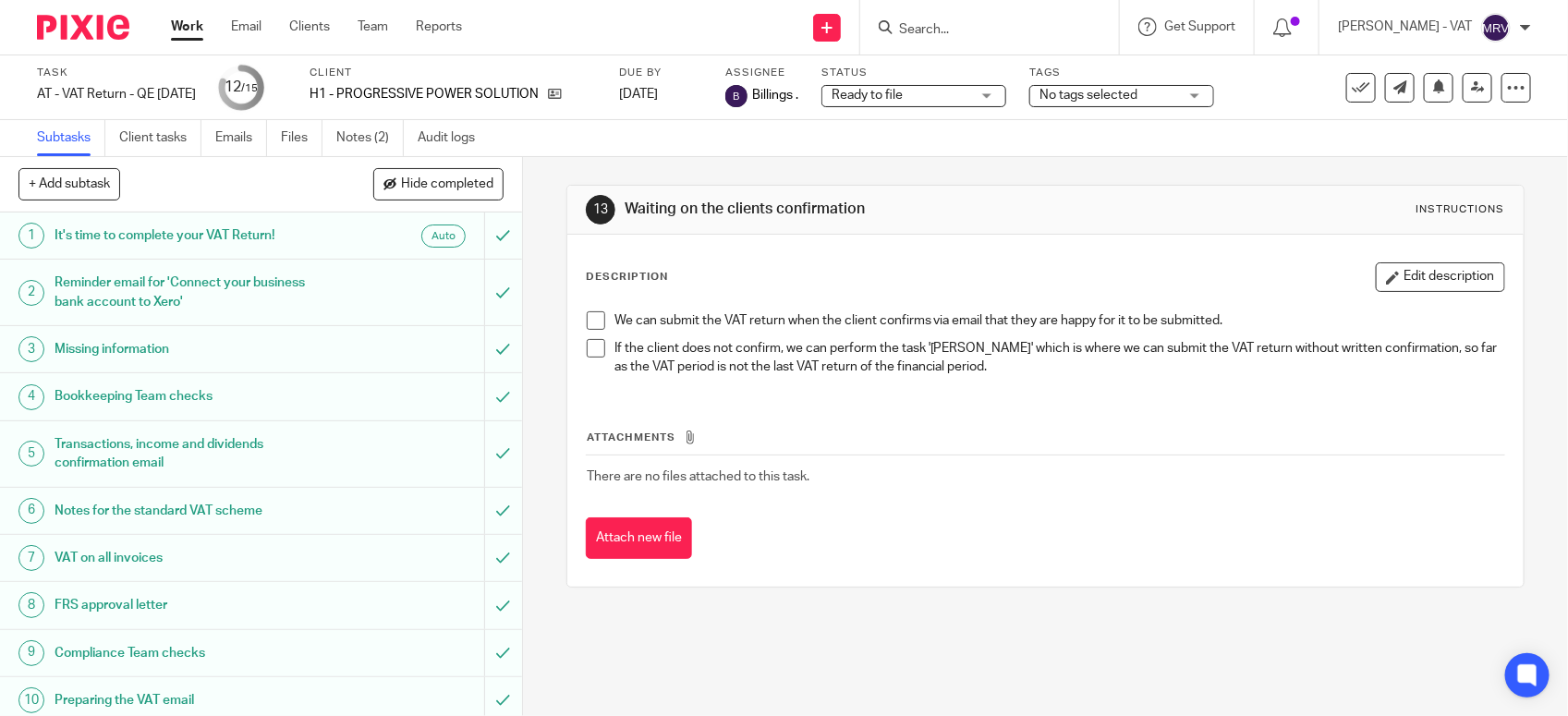
click at [587, 319] on span at bounding box center [596, 320] width 18 height 18
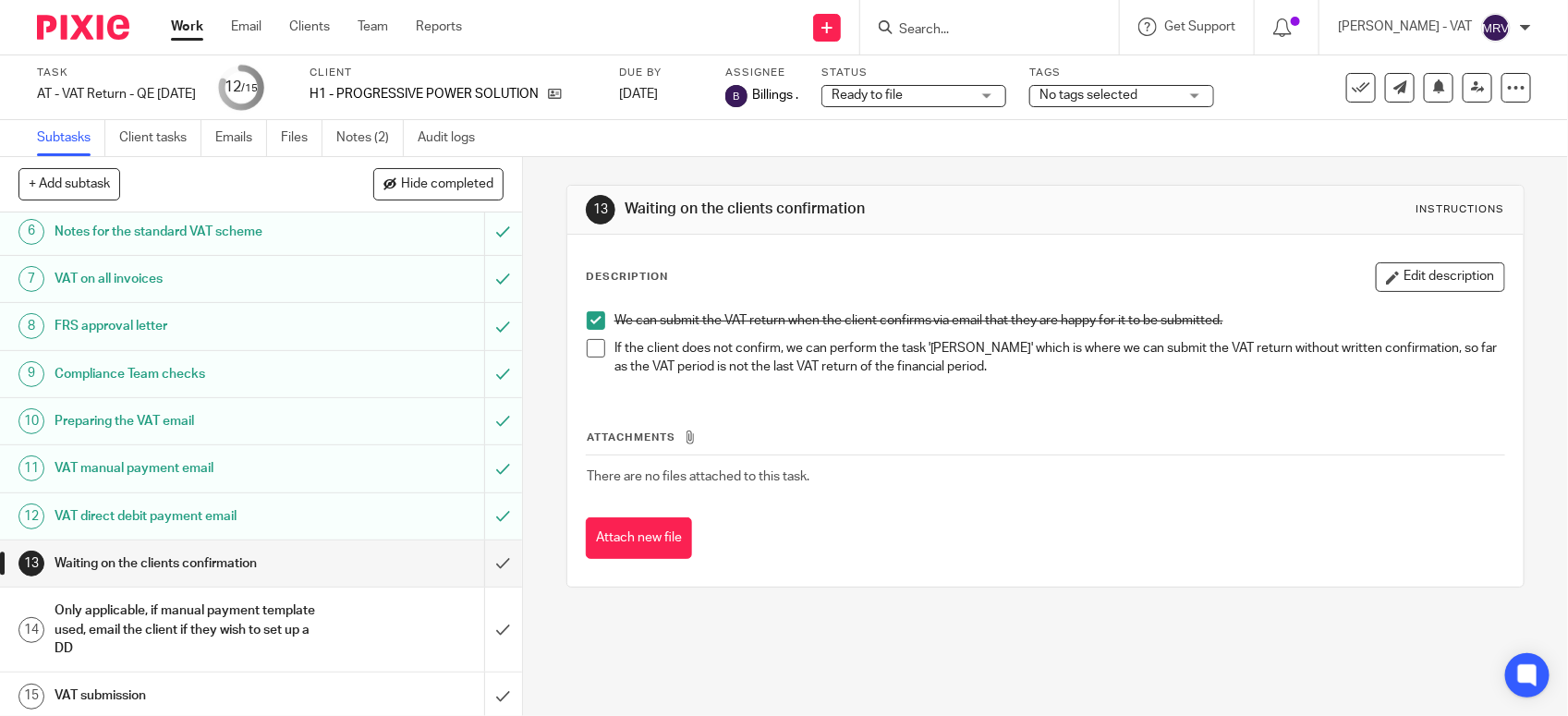
scroll to position [287, 0]
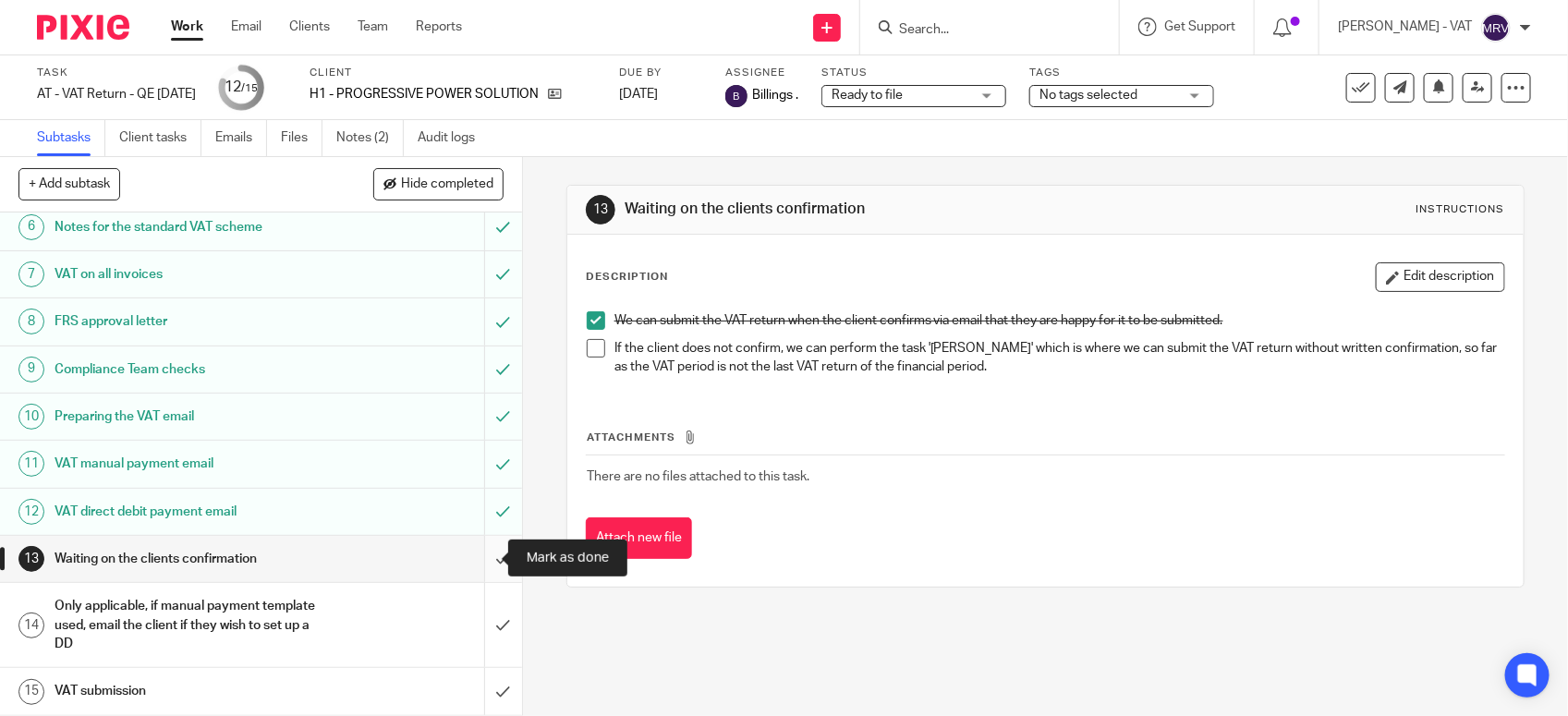
click at [476, 560] on input "submit" at bounding box center [261, 559] width 522 height 46
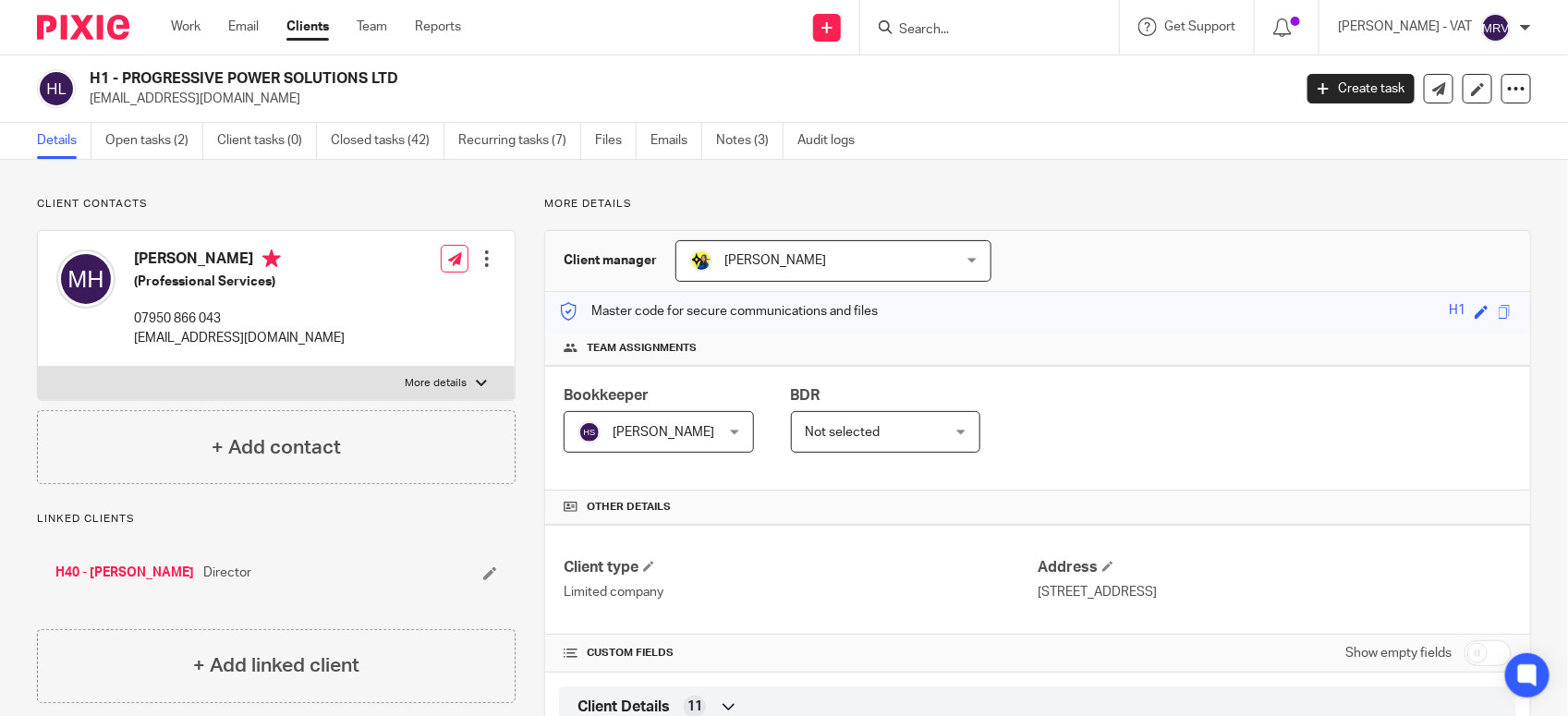
drag, startPoint x: 122, startPoint y: 74, endPoint x: 422, endPoint y: 84, distance: 300.5
click at [422, 84] on h2 "H1 - PROGRESSIVE POWER SOLUTIONS LTD" at bounding box center [566, 78] width 952 height 19
copy h2 "PROGRESSIVE POWER SOLUTIONS LTD"
click at [740, 137] on link "Notes (3)" at bounding box center [749, 141] width 67 height 36
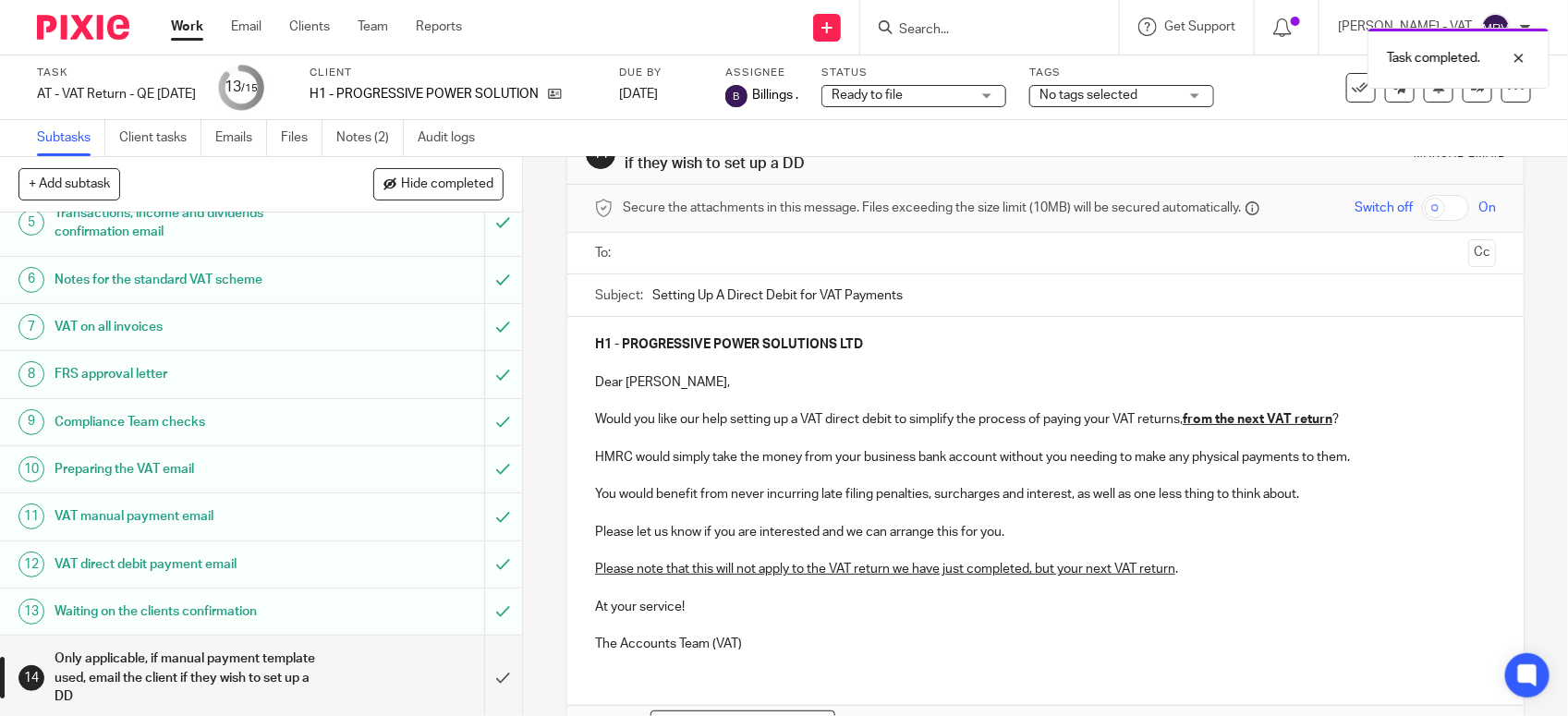
scroll to position [116, 0]
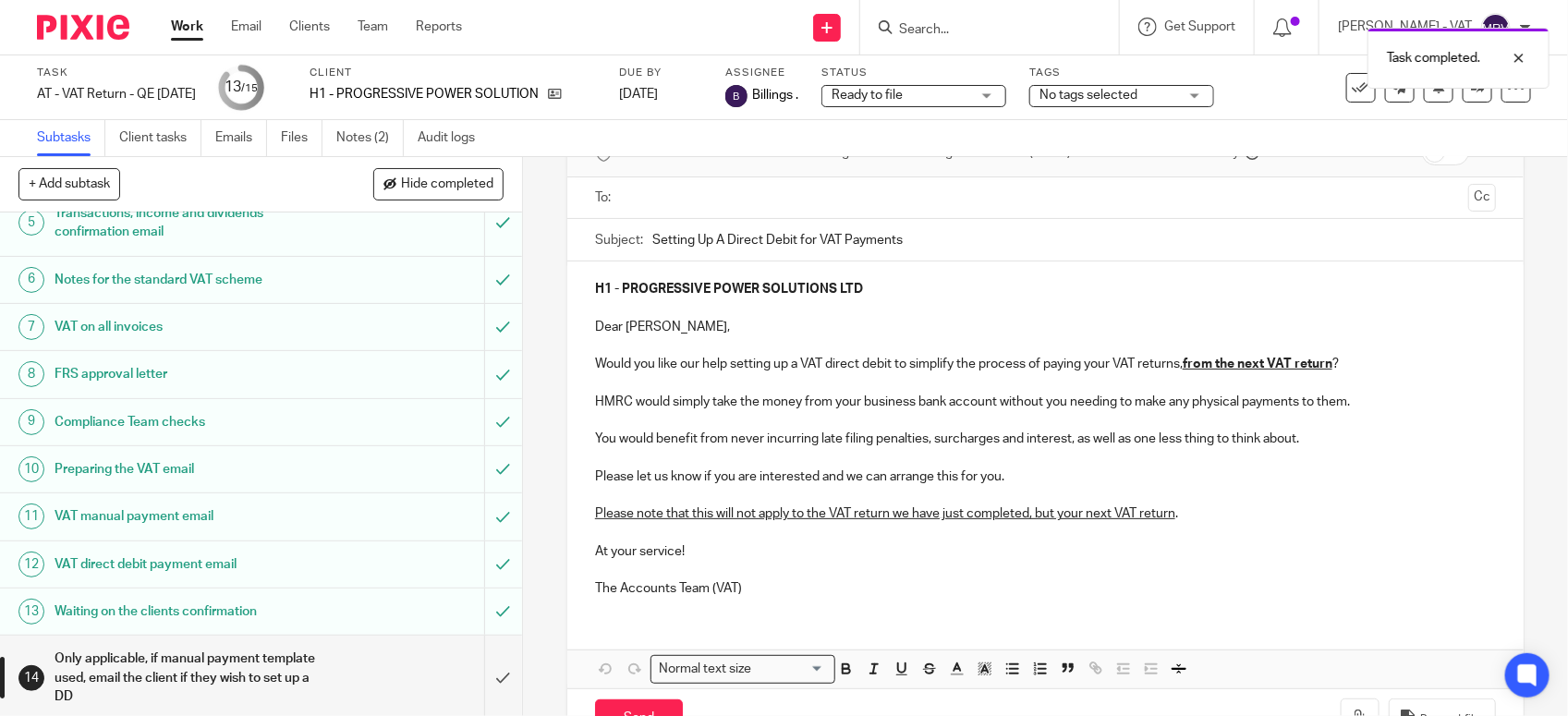
click at [681, 208] on input "text" at bounding box center [1045, 198] width 832 height 21
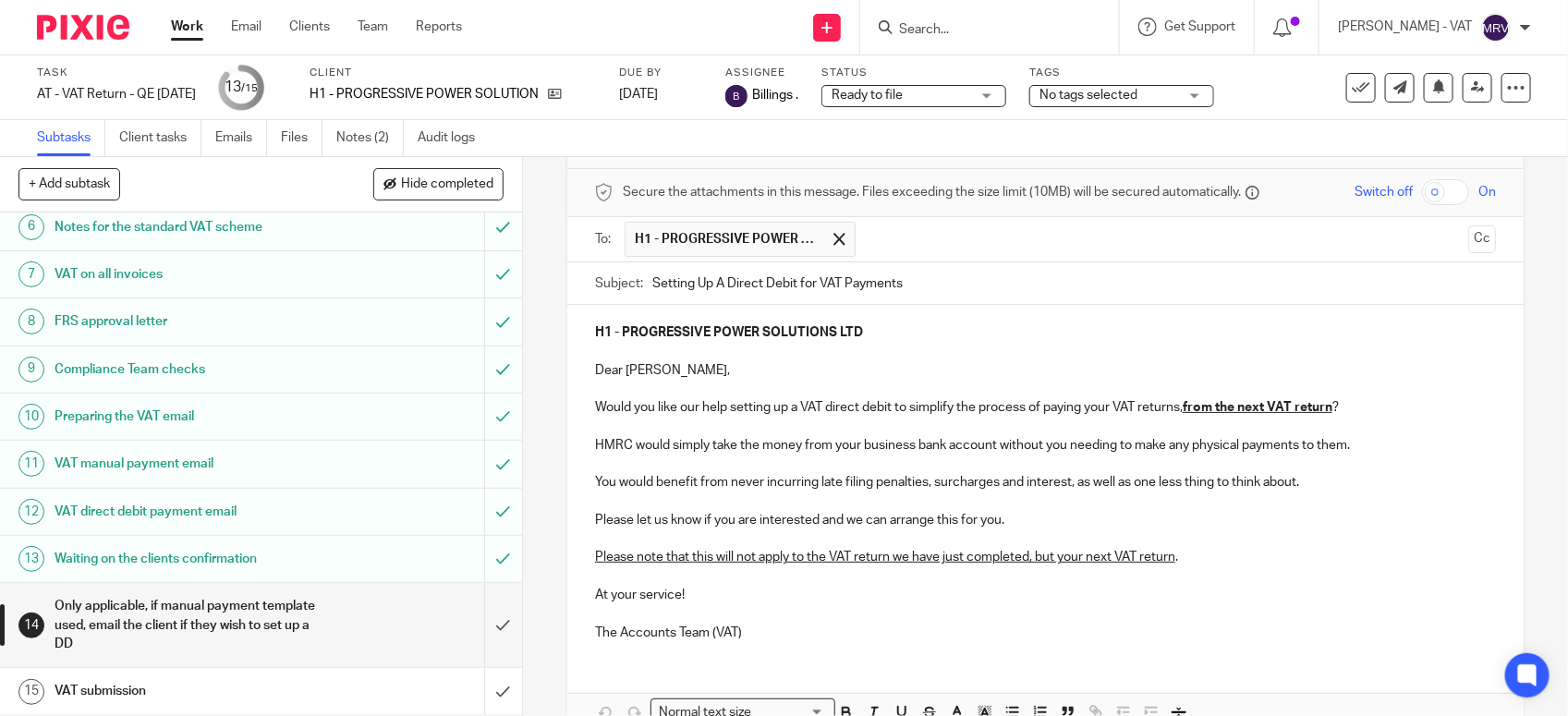
scroll to position [185, 0]
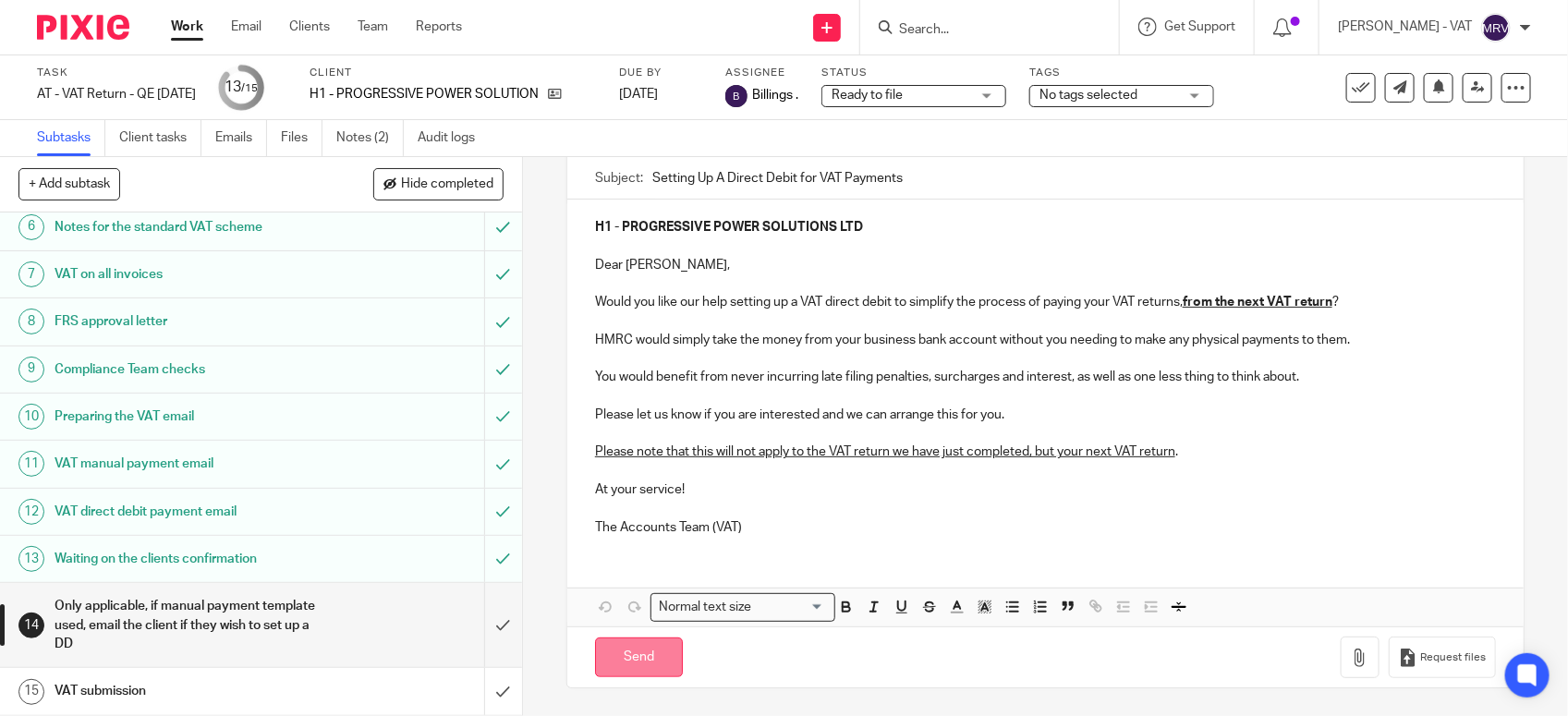
click at [661, 650] on input "Send" at bounding box center [639, 658] width 88 height 40
type input "Sent"
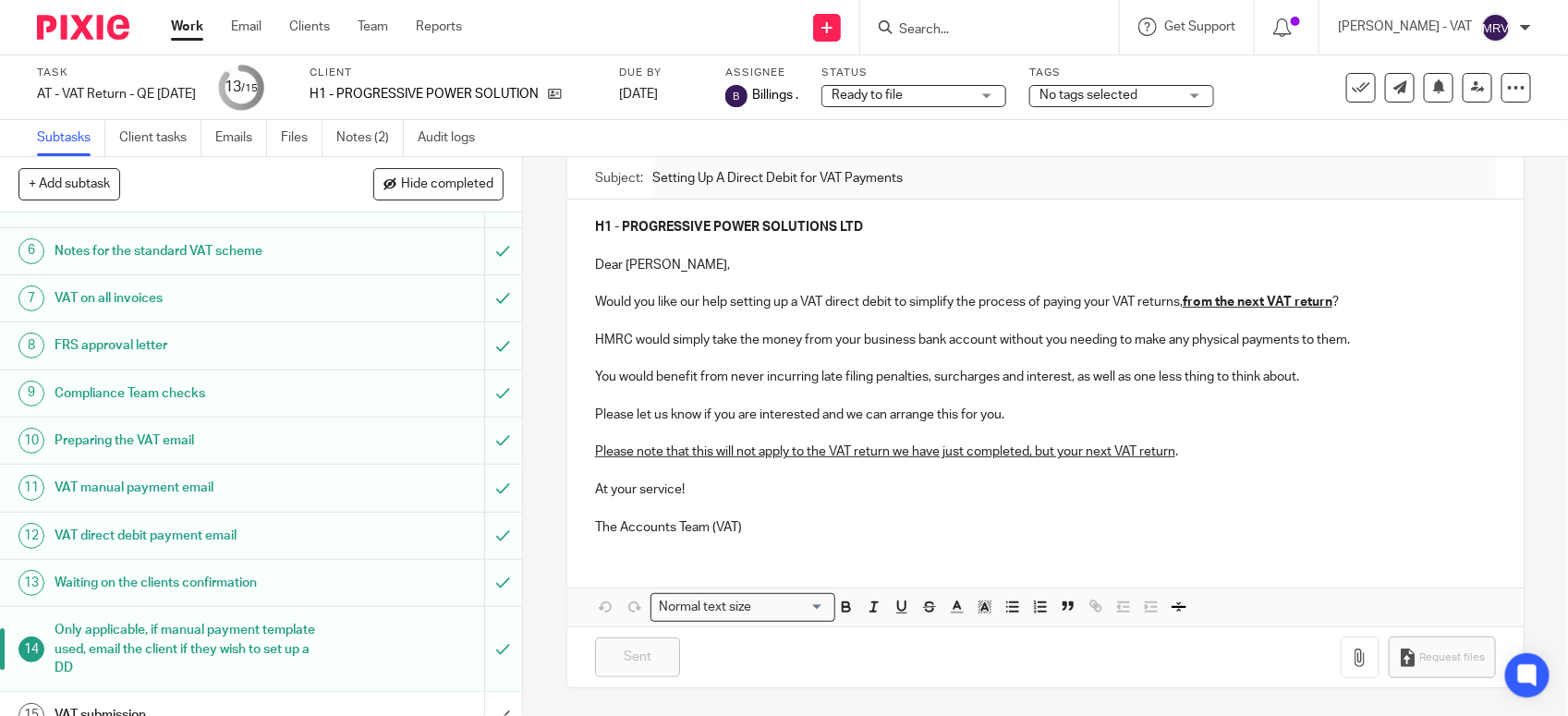
scroll to position [287, 0]
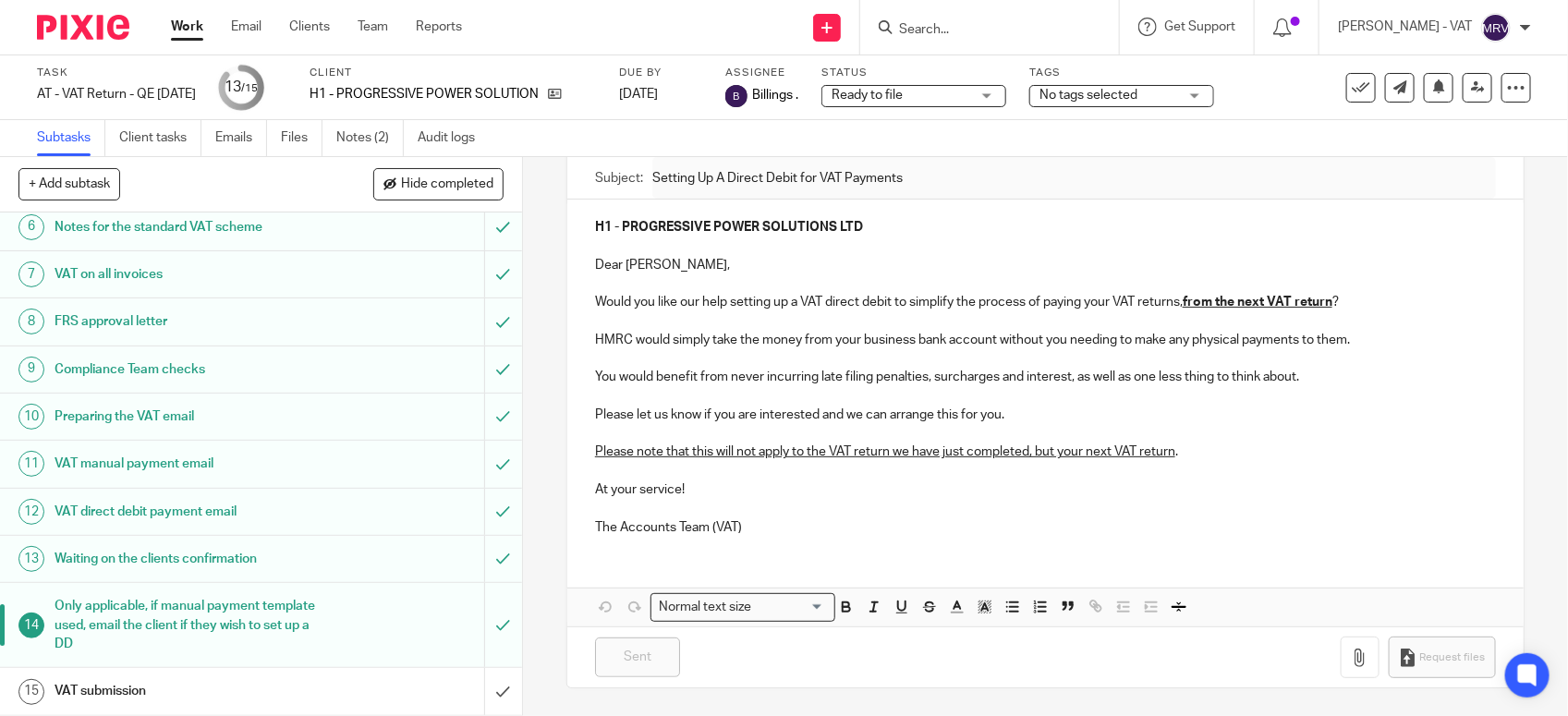
click at [307, 677] on h1 "VAT submission" at bounding box center [192, 691] width 274 height 28
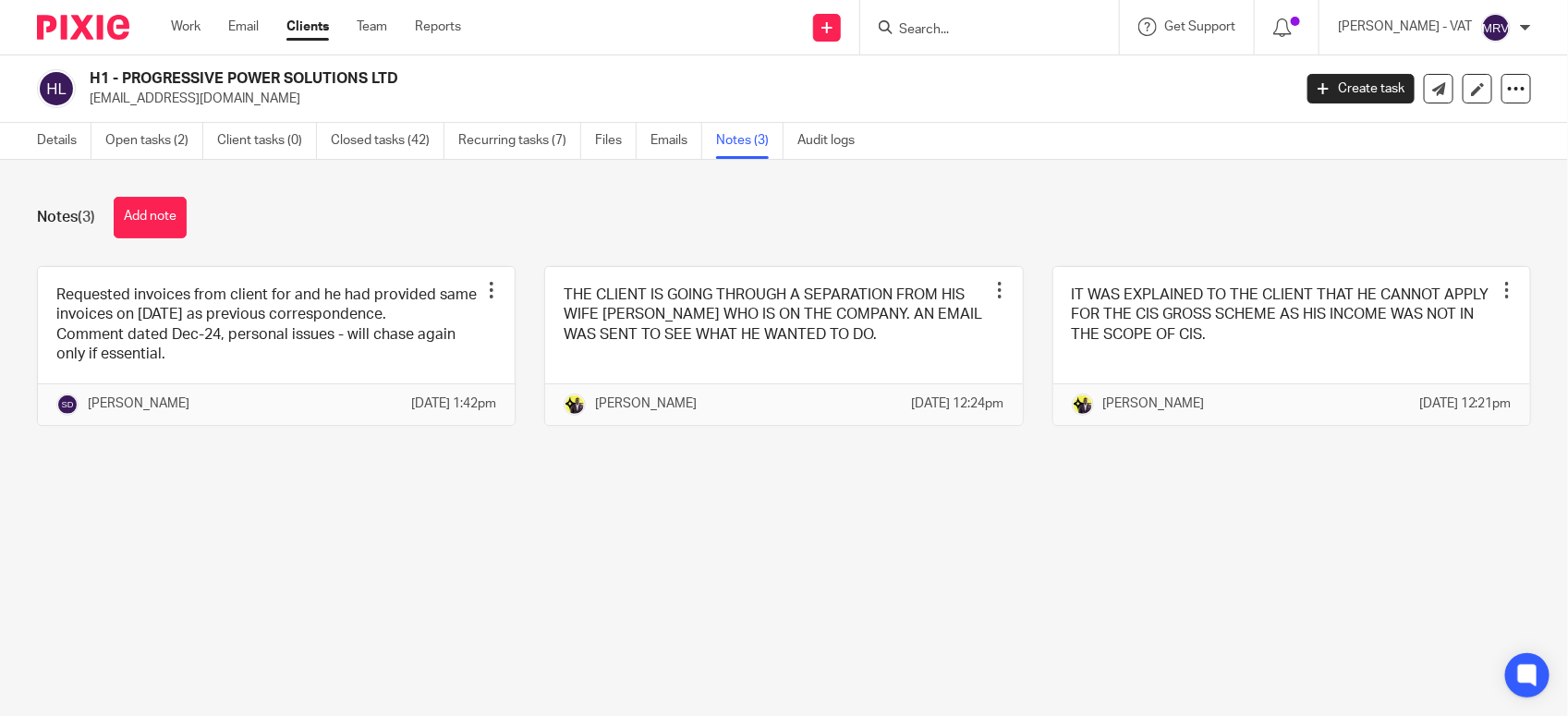
click at [1172, 517] on main "H1 - PROGRESSIVE POWER SOLUTIONS LTD marchedley@me.com Create task Update from …" at bounding box center [784, 358] width 1568 height 716
click at [56, 152] on link "Details" at bounding box center [64, 141] width 55 height 36
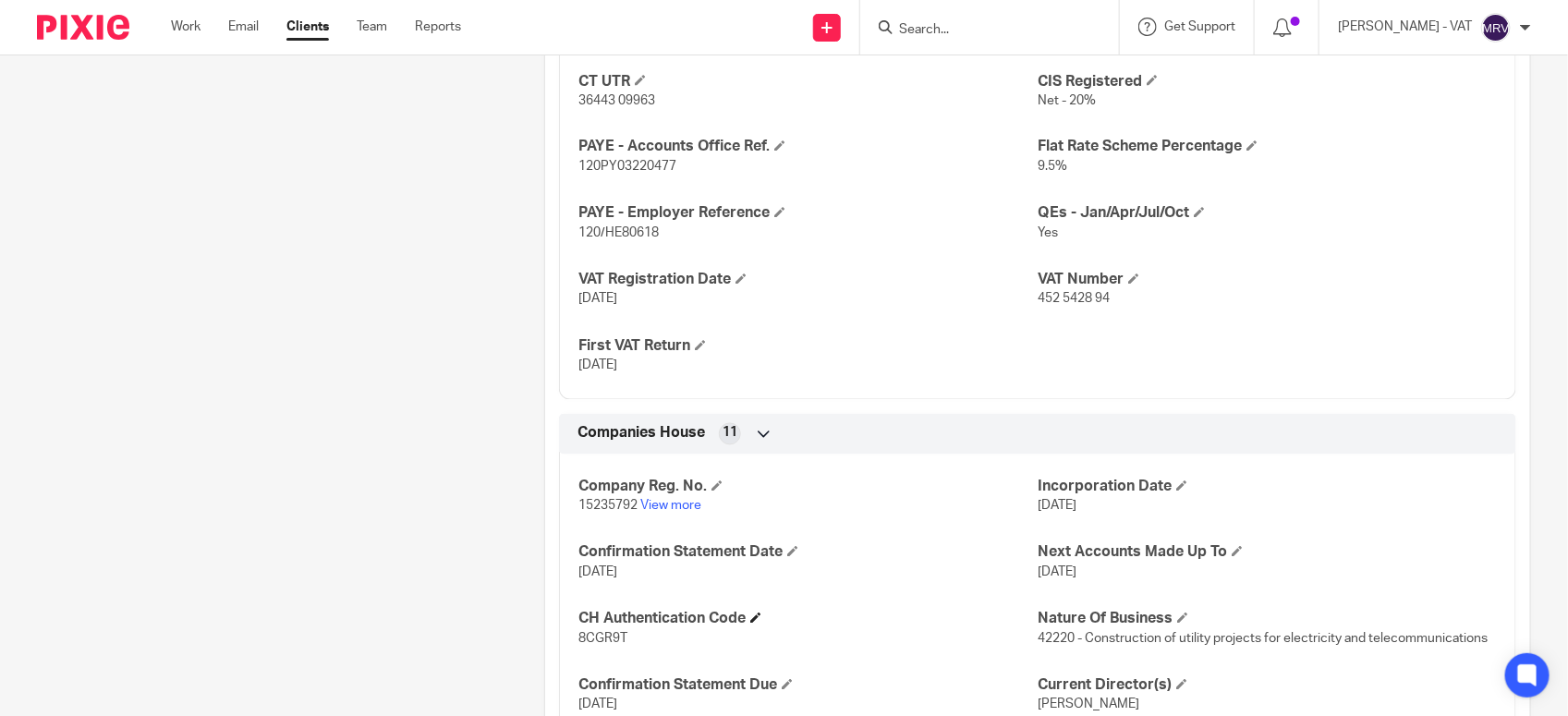
scroll to position [1342, 0]
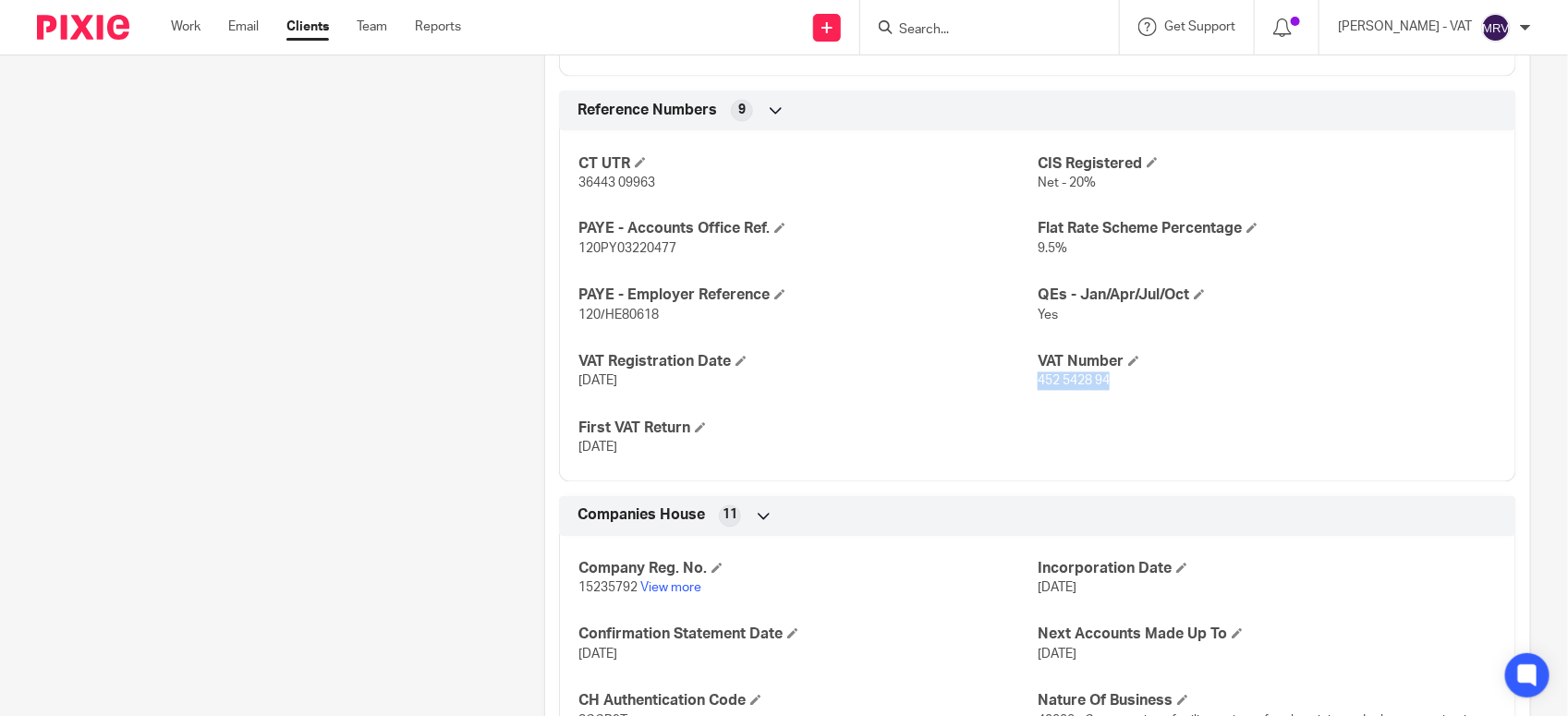
drag, startPoint x: 1027, startPoint y: 385, endPoint x: 1106, endPoint y: 385, distance: 79.5
click at [1106, 385] on p "452 5428 94" at bounding box center [1267, 381] width 459 height 18
click at [994, 26] on input "Search" at bounding box center [980, 30] width 166 height 17
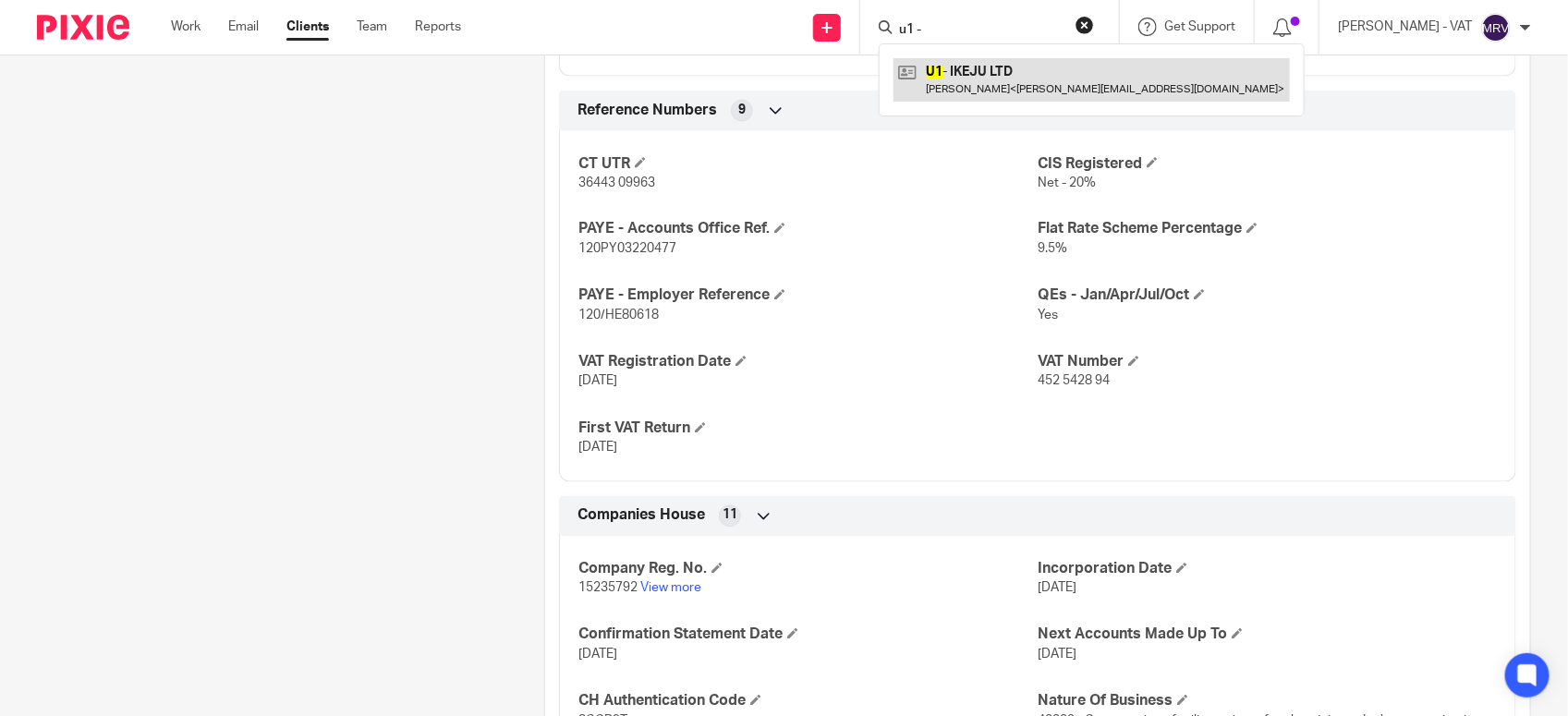
type input "u1 -"
click at [993, 84] on link at bounding box center [1092, 79] width 396 height 43
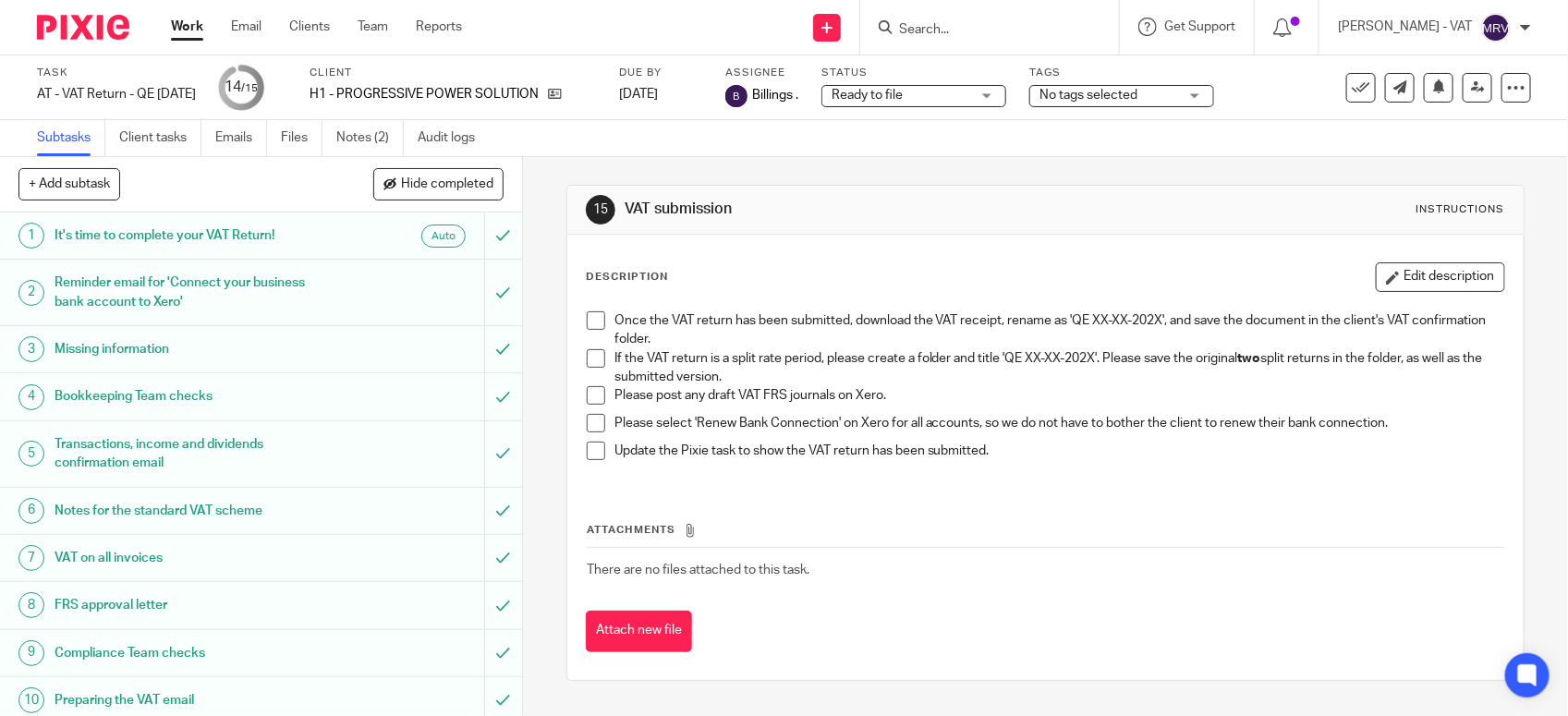
click at [592, 366] on span at bounding box center [596, 358] width 18 height 18
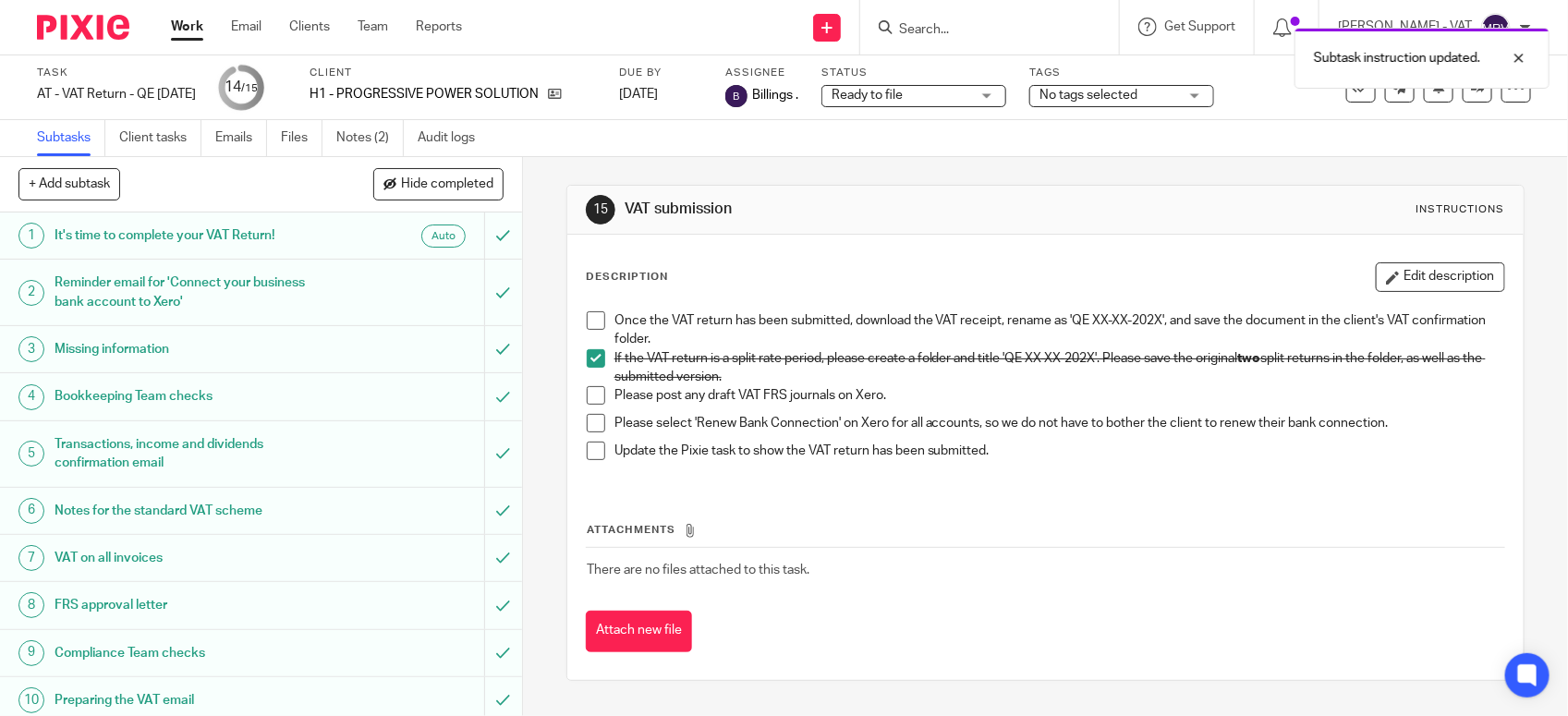
click at [592, 400] on span at bounding box center [596, 395] width 18 height 18
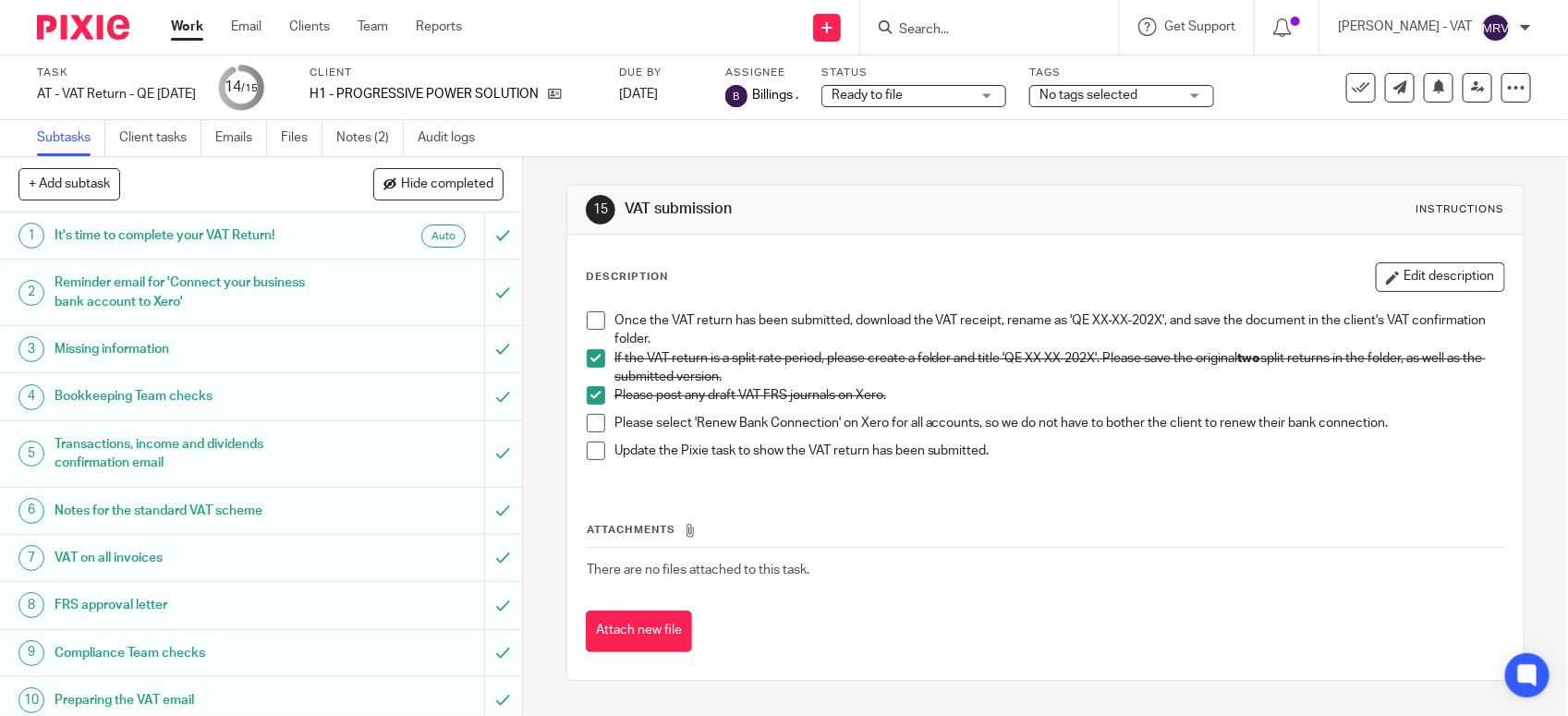
click at [590, 427] on span at bounding box center [596, 423] width 18 height 18
click at [587, 314] on span at bounding box center [596, 320] width 18 height 18
click at [592, 454] on span at bounding box center [596, 451] width 18 height 18
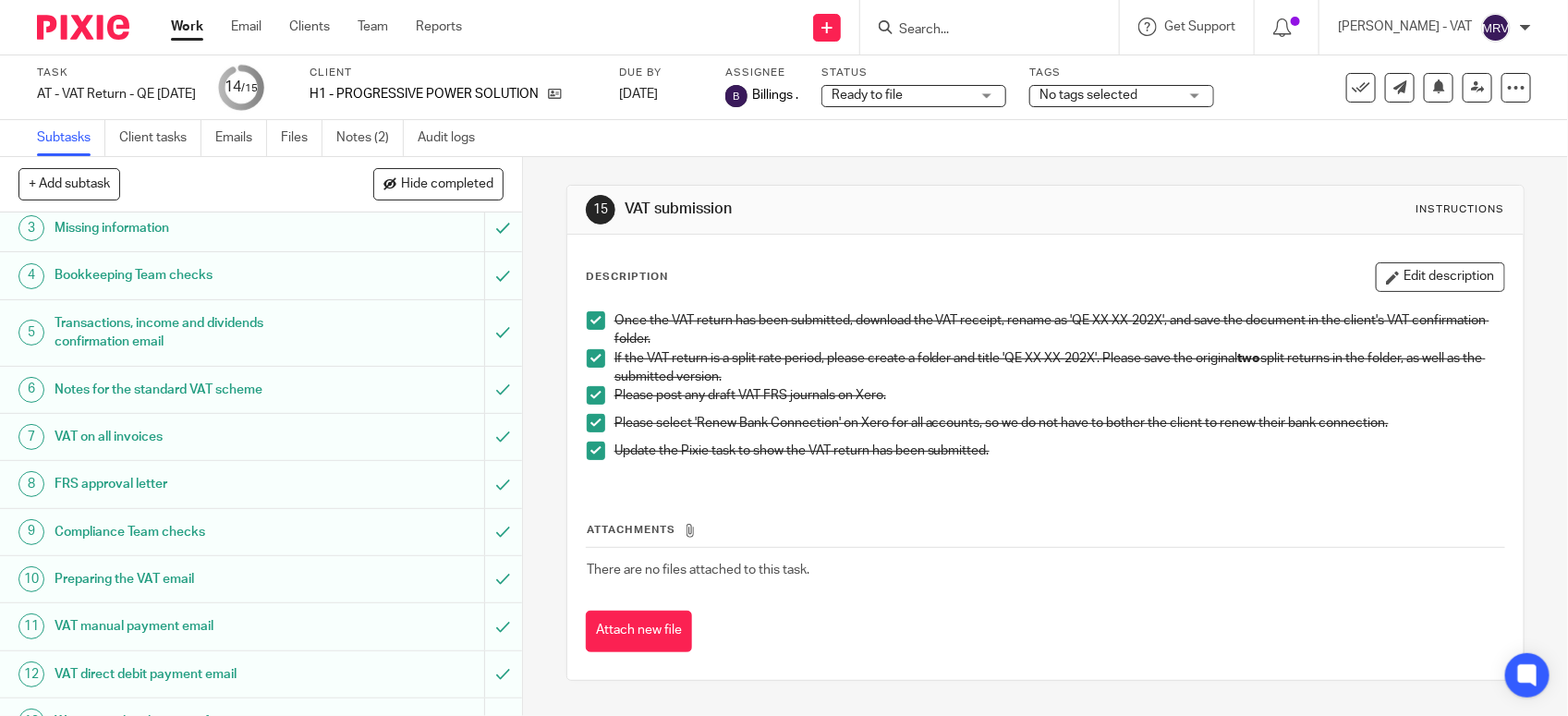
scroll to position [287, 0]
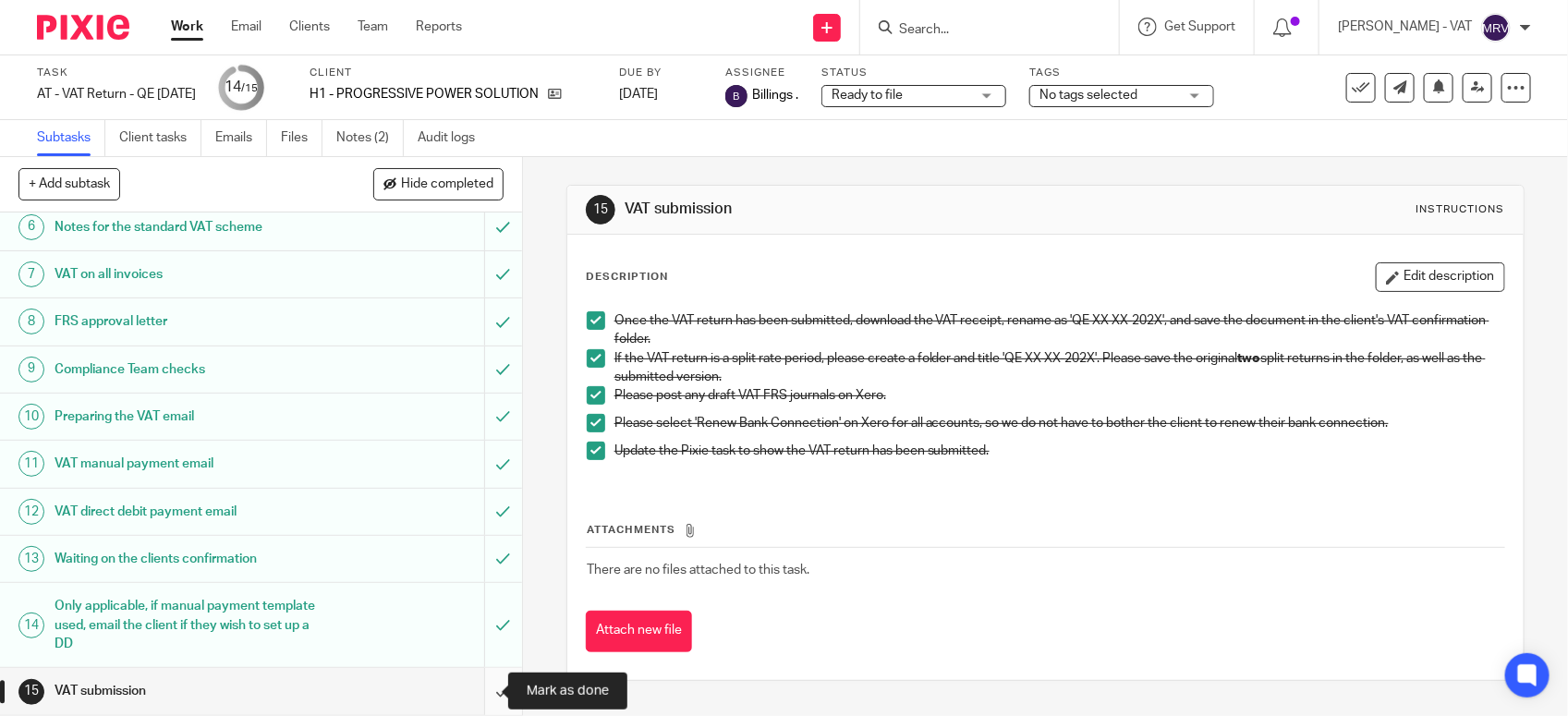
click at [478, 689] on input "submit" at bounding box center [261, 691] width 522 height 46
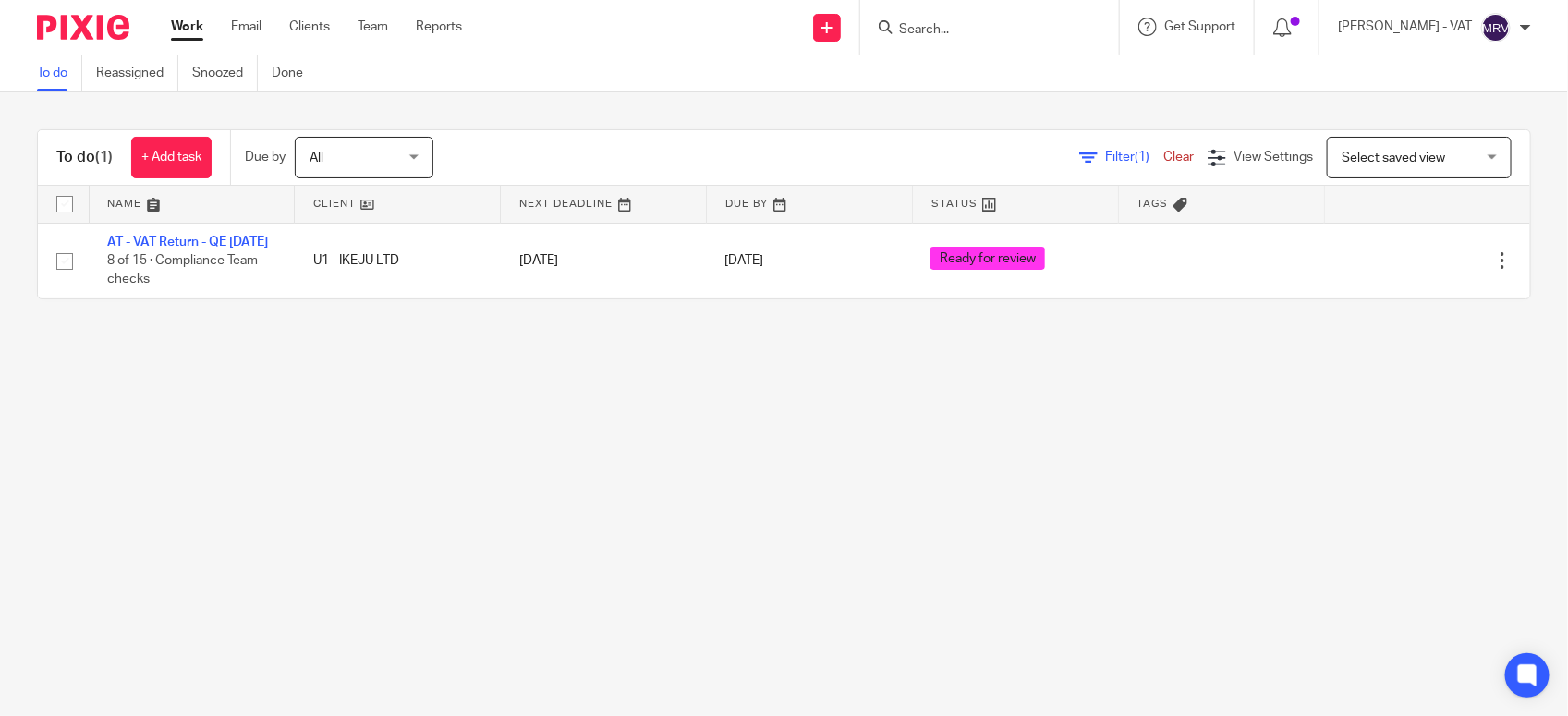
click at [407, 439] on main "To do Reassigned Snoozed Done To do (1) + Add task Due by All All Today Tomorro…" at bounding box center [784, 358] width 1568 height 716
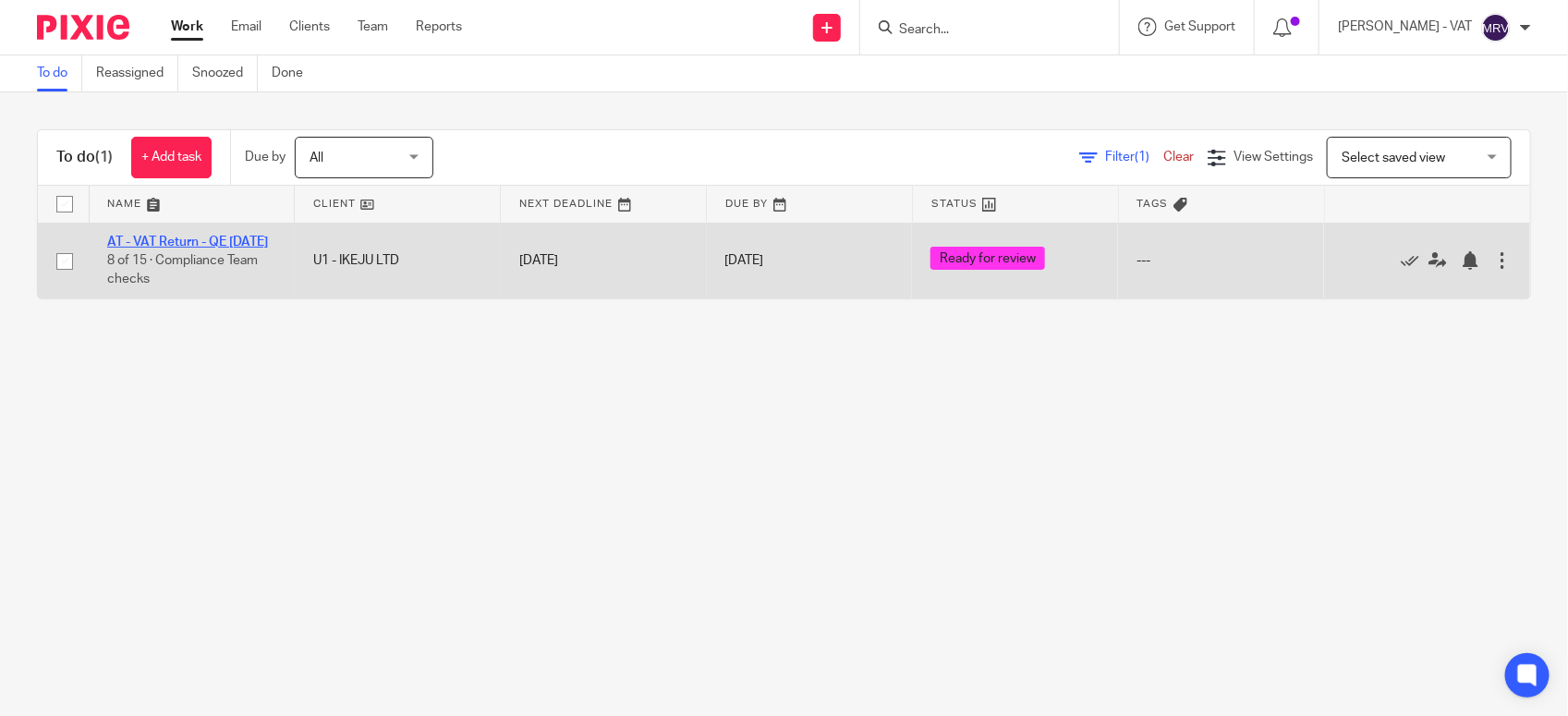
click at [183, 241] on link "AT - VAT Return - QE [DATE]" at bounding box center [187, 242] width 161 height 13
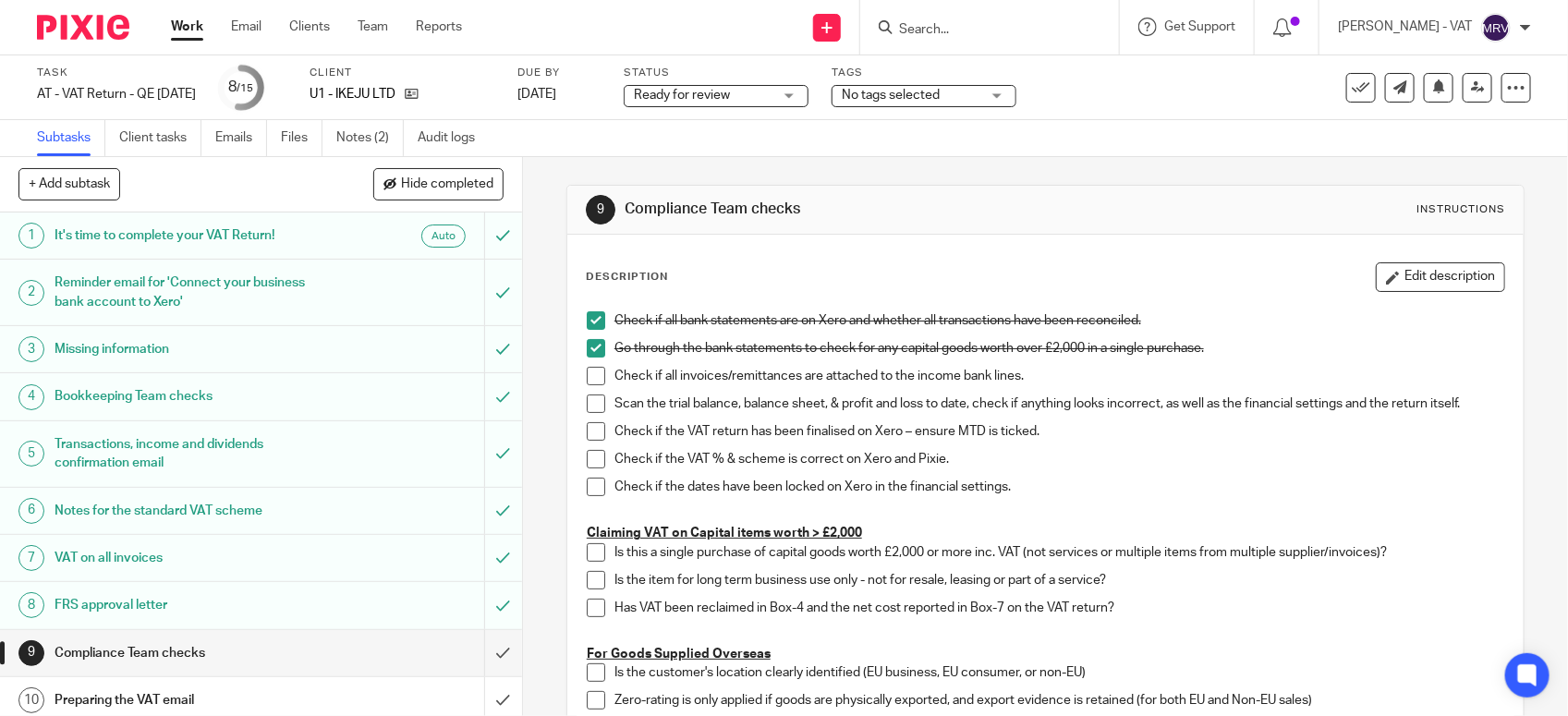
click at [594, 368] on span at bounding box center [596, 376] width 18 height 18
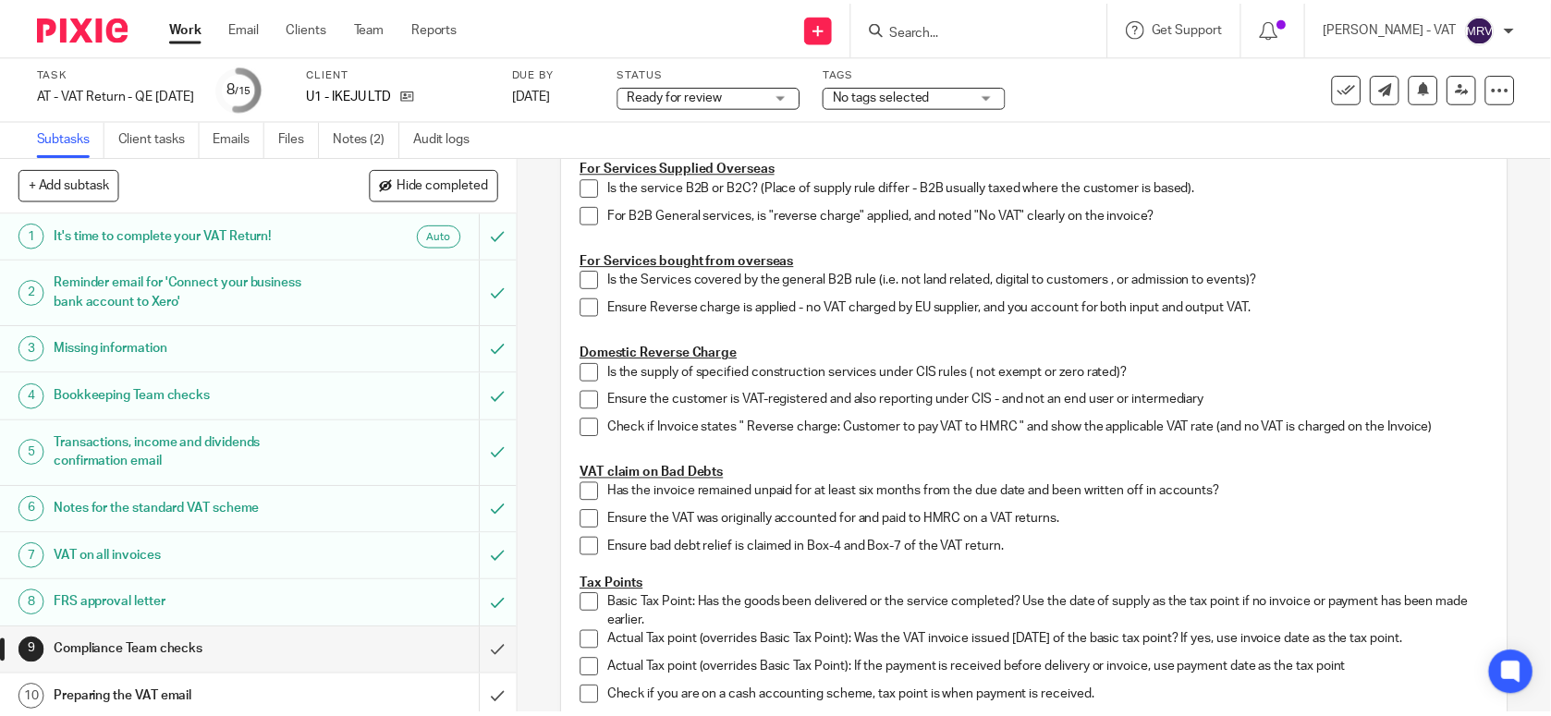
scroll to position [954, 0]
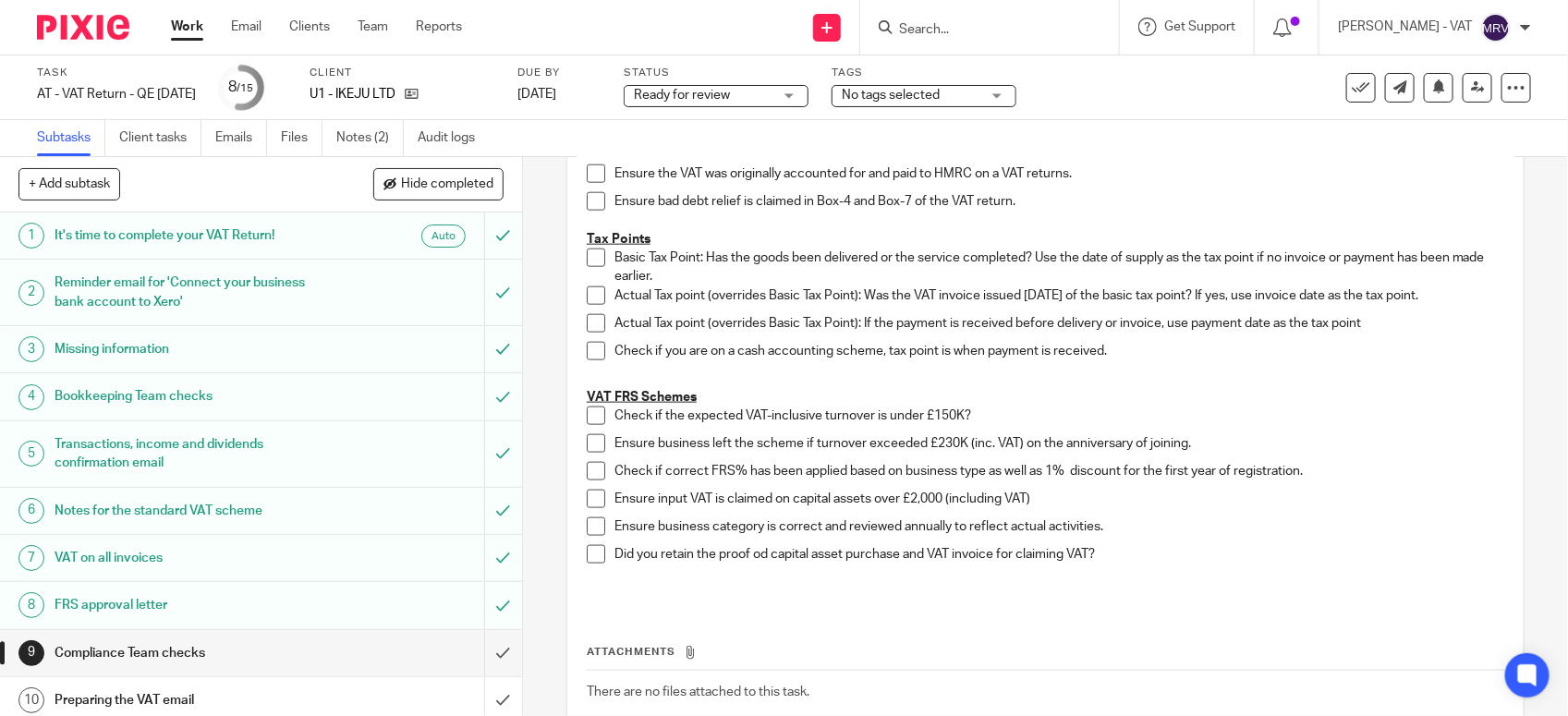
click at [587, 414] on span at bounding box center [596, 416] width 18 height 18
click at [588, 439] on span at bounding box center [596, 443] width 18 height 18
click at [587, 472] on span at bounding box center [596, 471] width 18 height 18
click at [588, 525] on span at bounding box center [596, 526] width 18 height 18
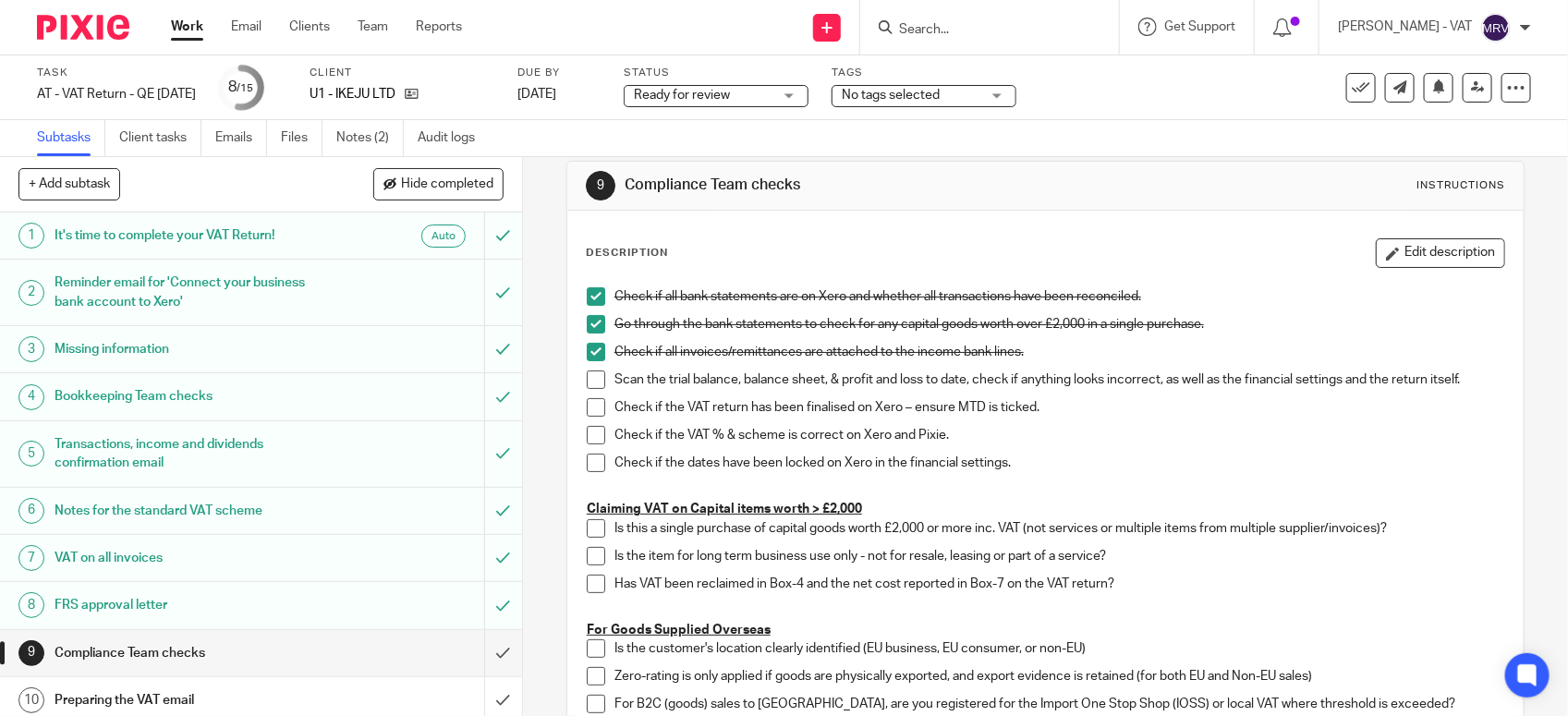
scroll to position [0, 0]
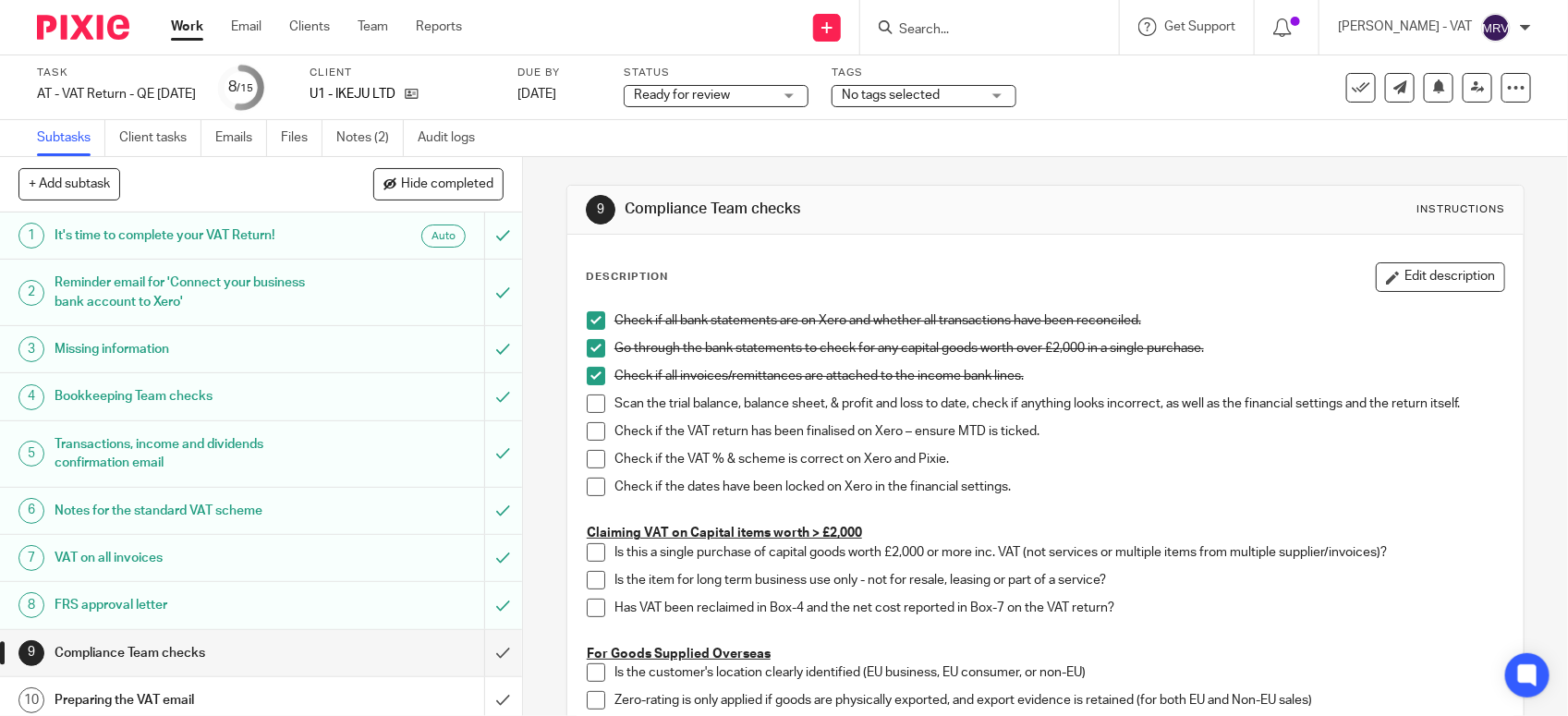
click at [593, 404] on span at bounding box center [596, 404] width 18 height 18
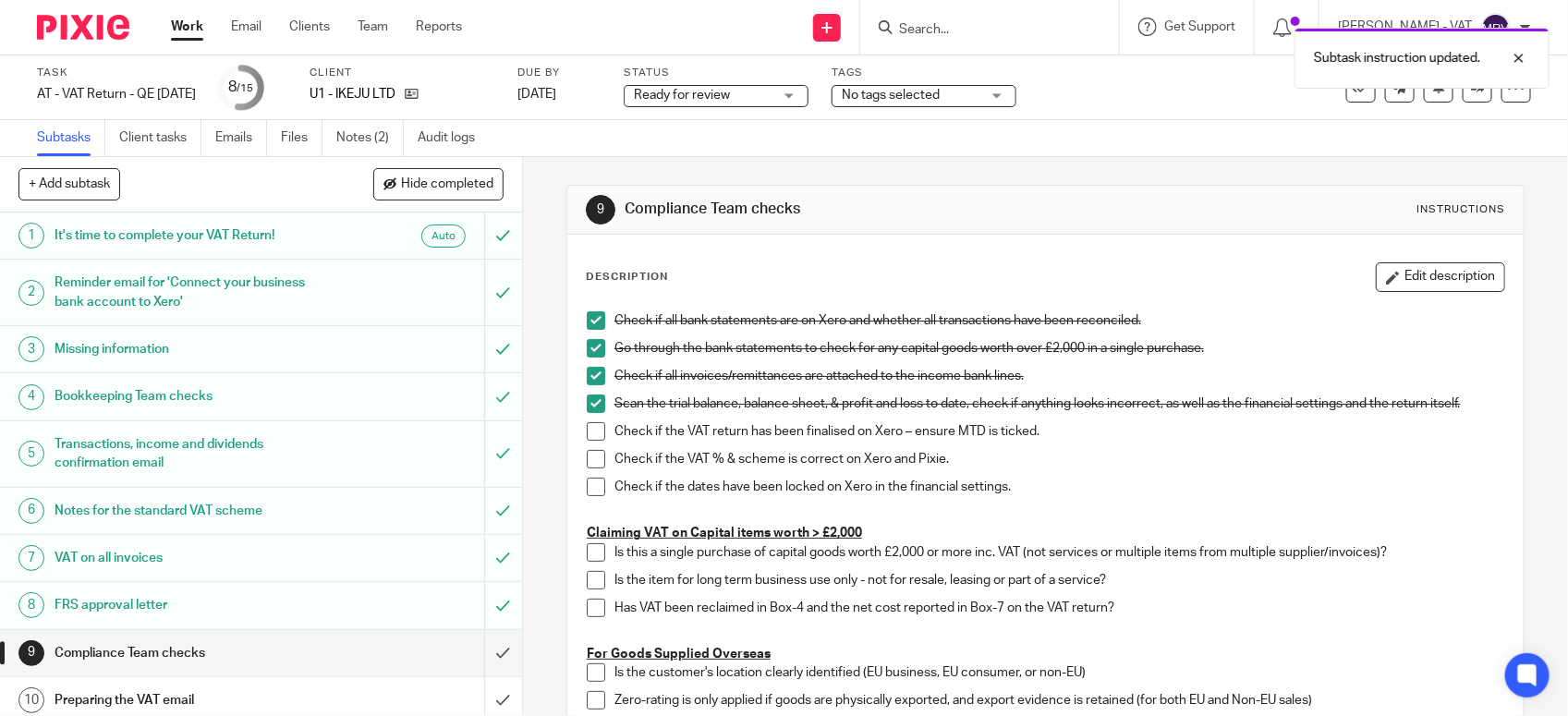
click at [587, 427] on span at bounding box center [596, 431] width 18 height 18
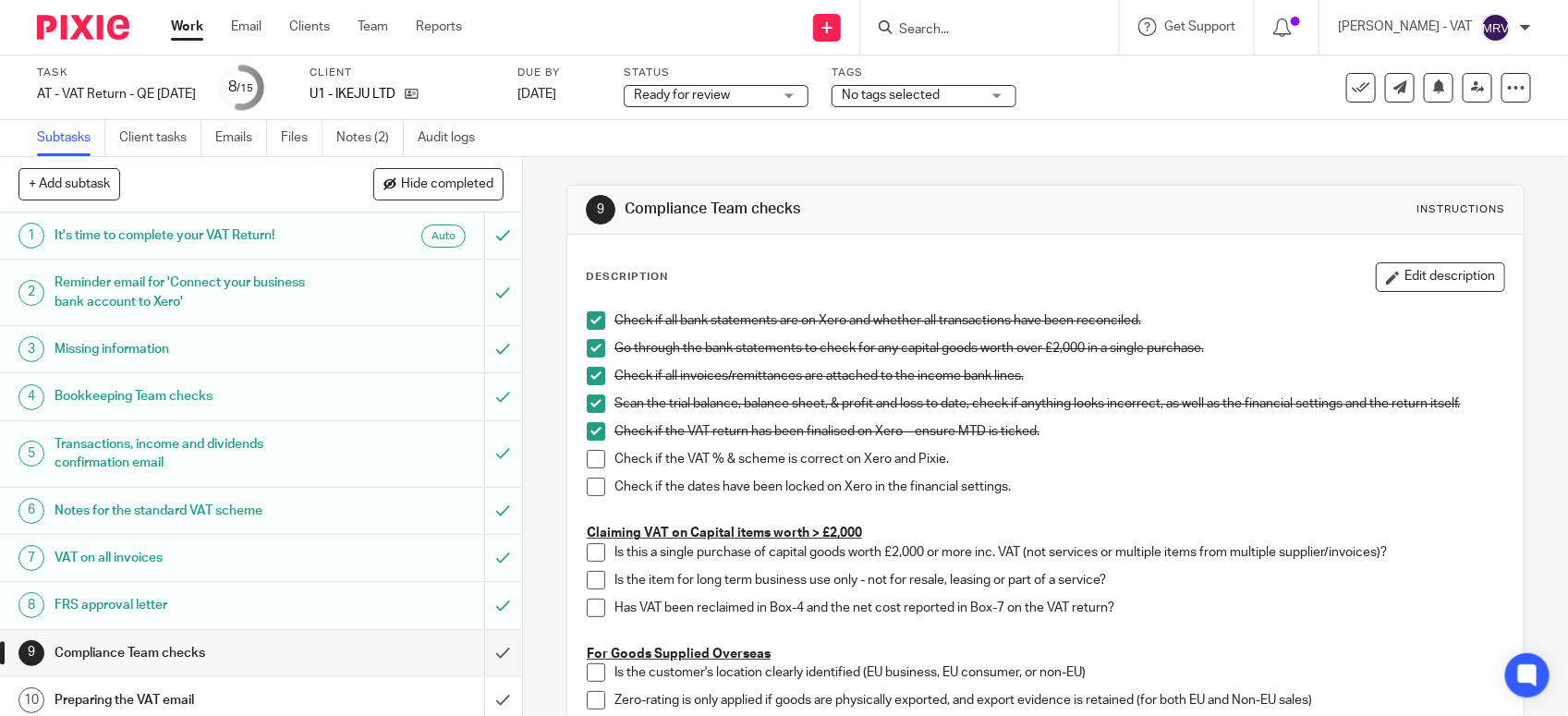
click at [587, 454] on span at bounding box center [596, 459] width 18 height 18
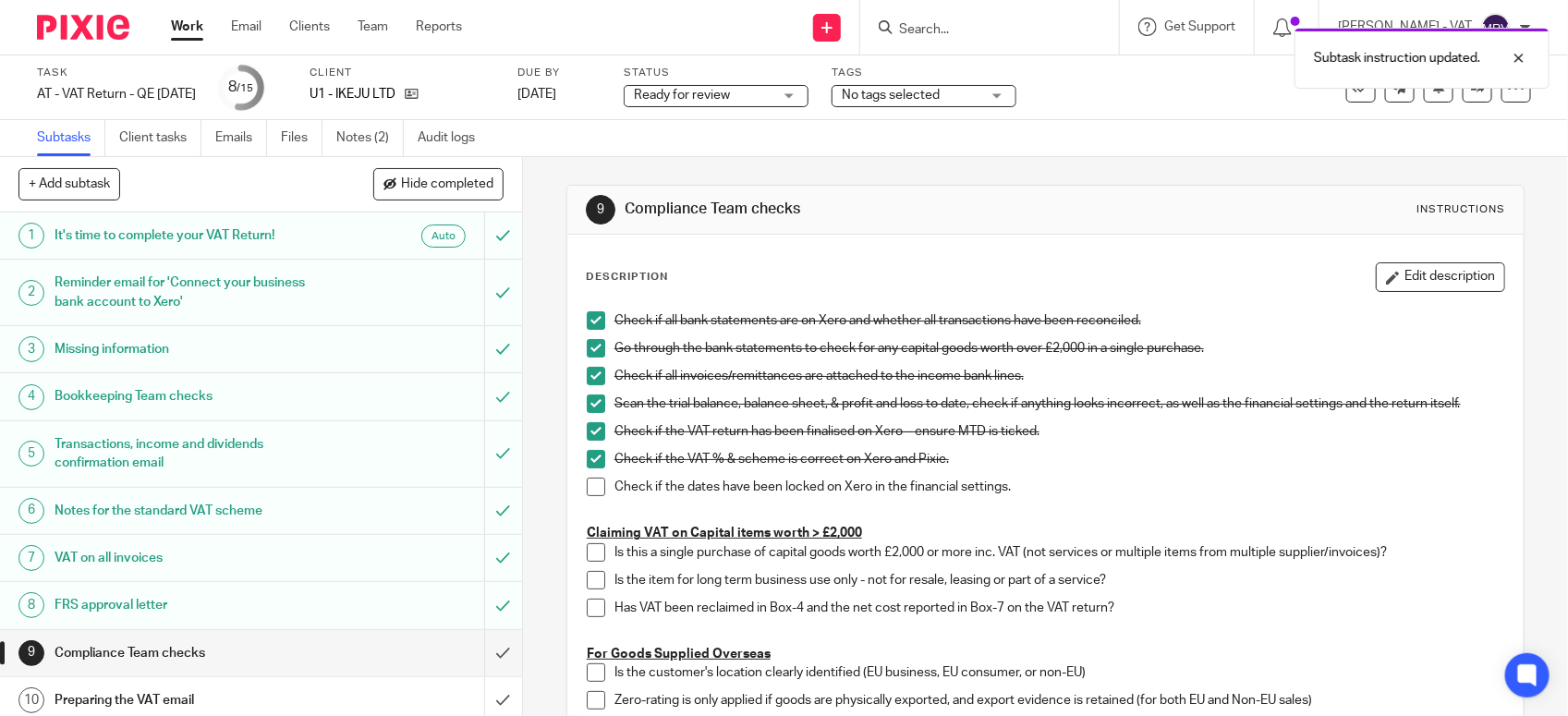
click at [587, 492] on span at bounding box center [596, 487] width 18 height 18
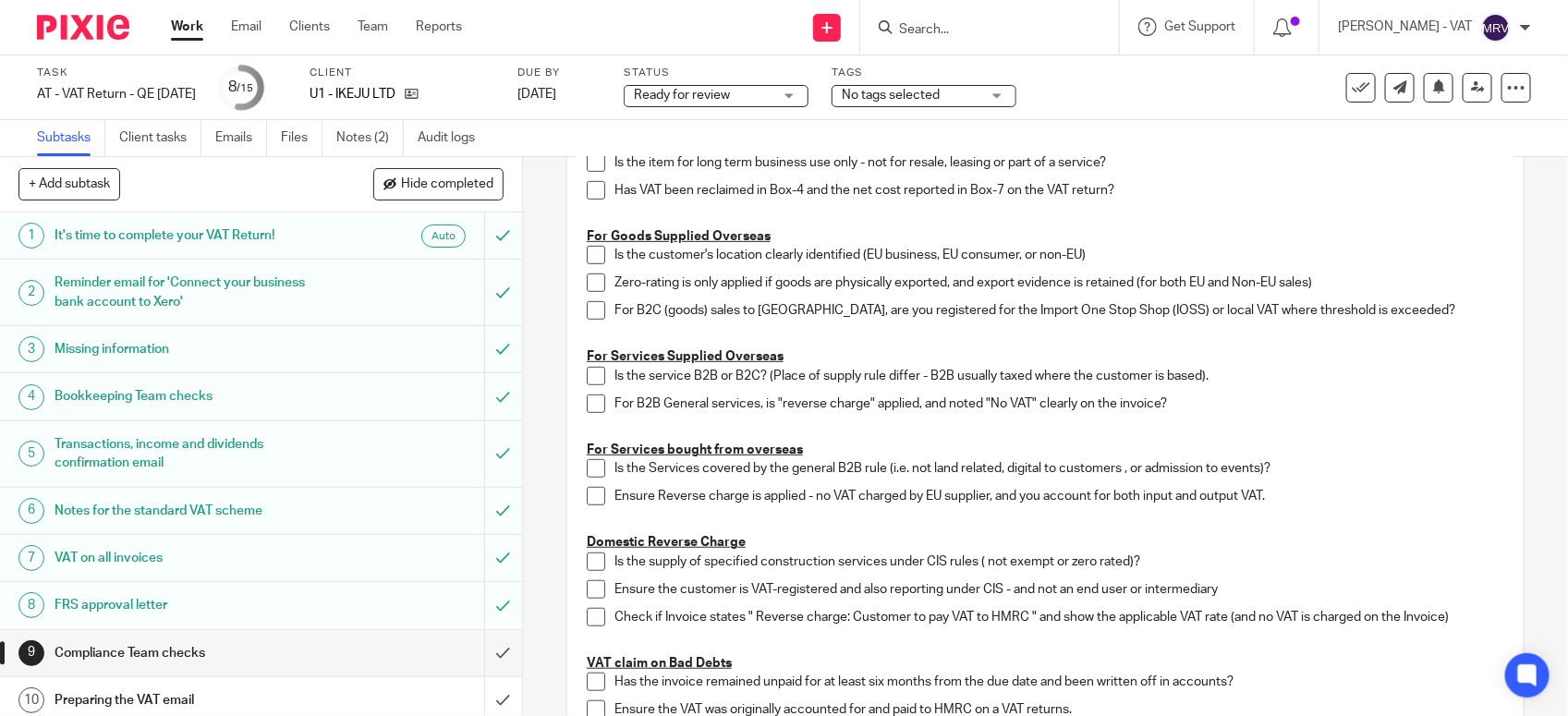
scroll to position [462, 0]
